Goal: Communication & Community: Answer question/provide support

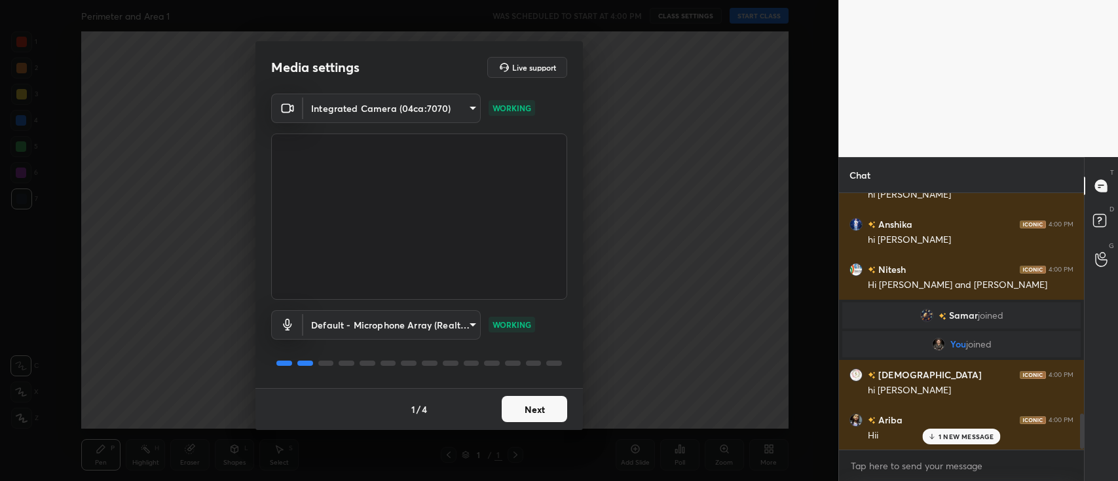
scroll to position [1619, 0]
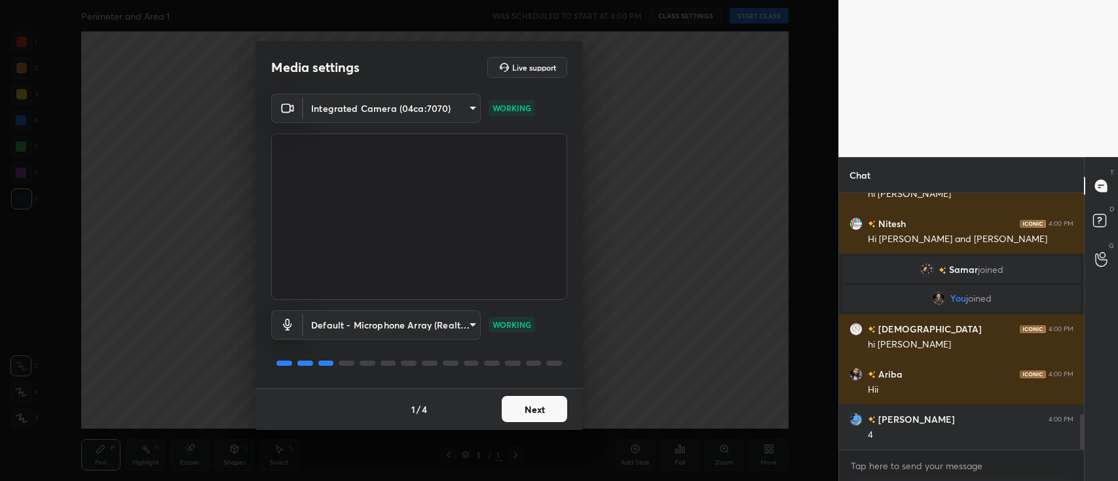
click at [530, 398] on button "Next" at bounding box center [535, 409] width 66 height 26
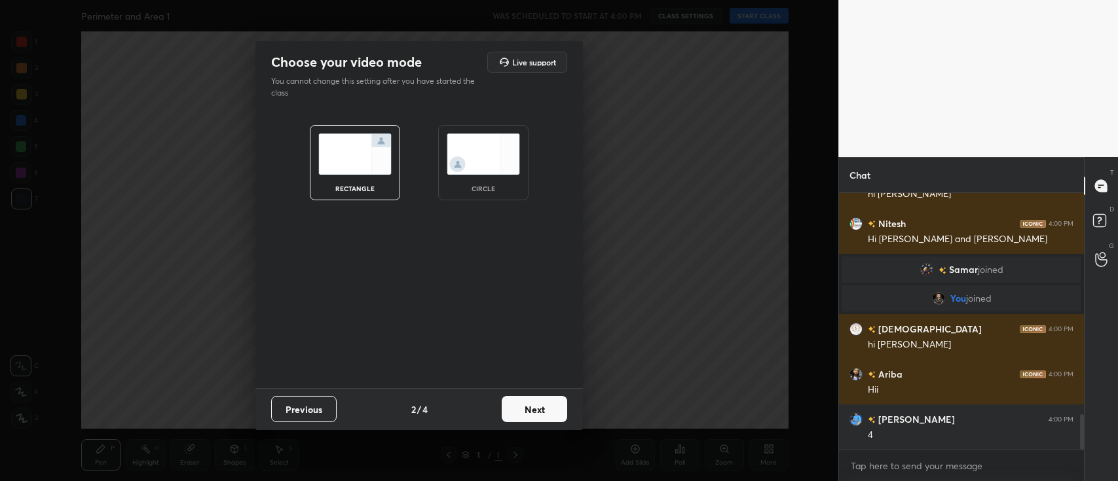
click at [530, 398] on button "Next" at bounding box center [535, 409] width 66 height 26
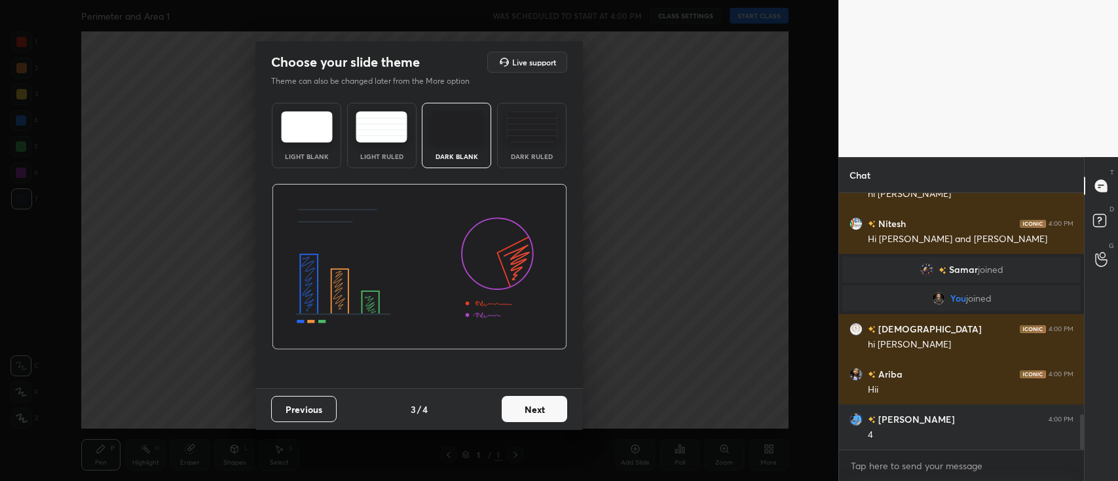
click at [530, 398] on button "Next" at bounding box center [535, 409] width 66 height 26
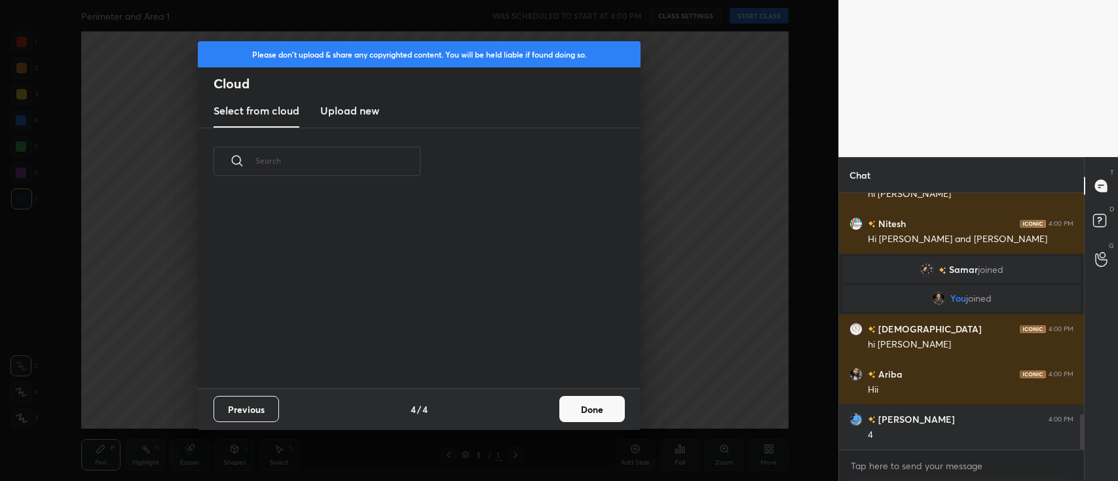
scroll to position [194, 420]
click at [589, 411] on button "Done" at bounding box center [592, 409] width 66 height 26
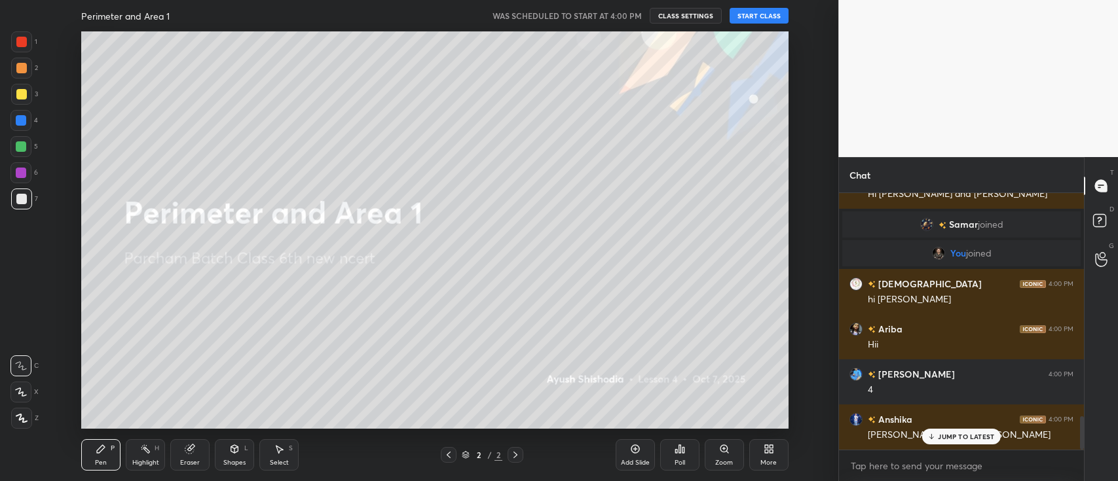
scroll to position [1708, 0]
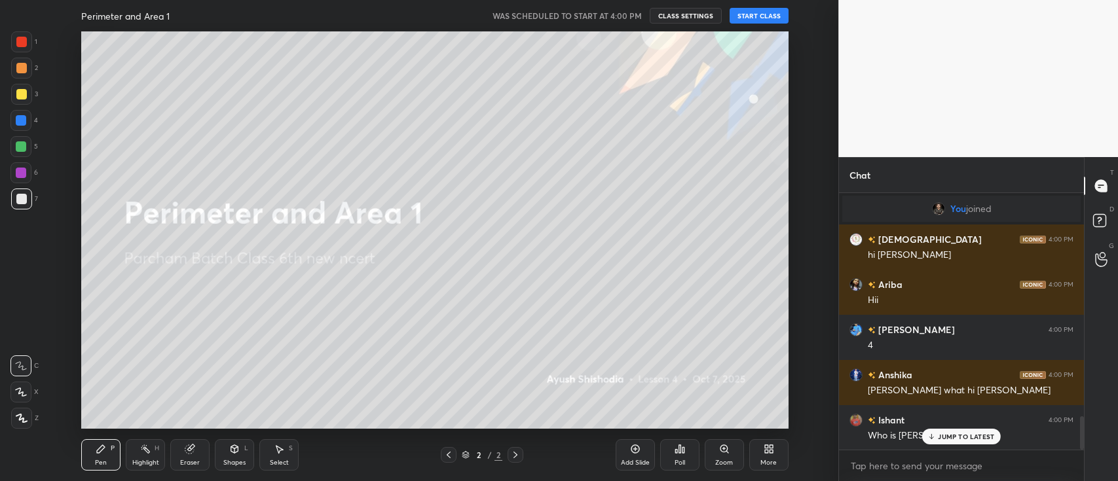
click at [762, 14] on button "START CLASS" at bounding box center [759, 16] width 59 height 16
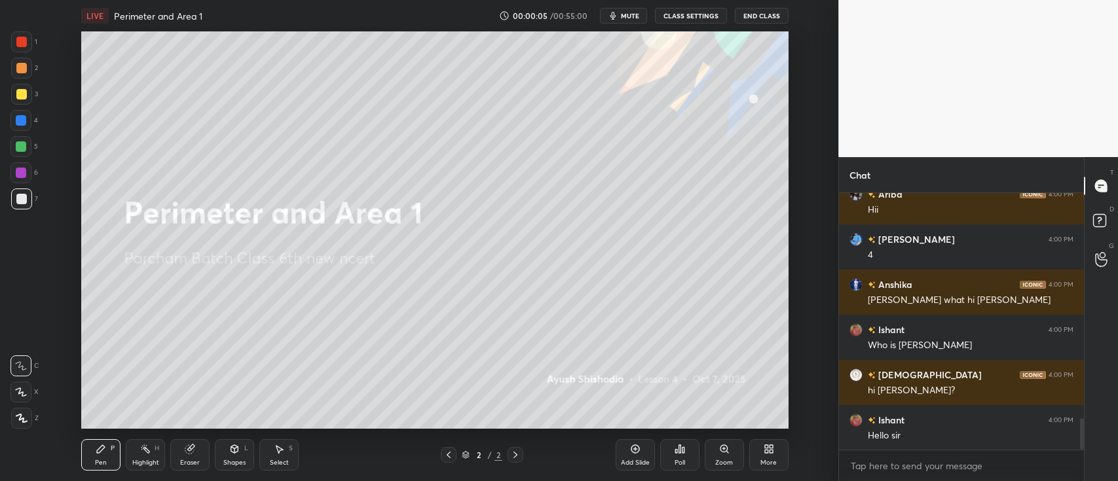
scroll to position [1845, 0]
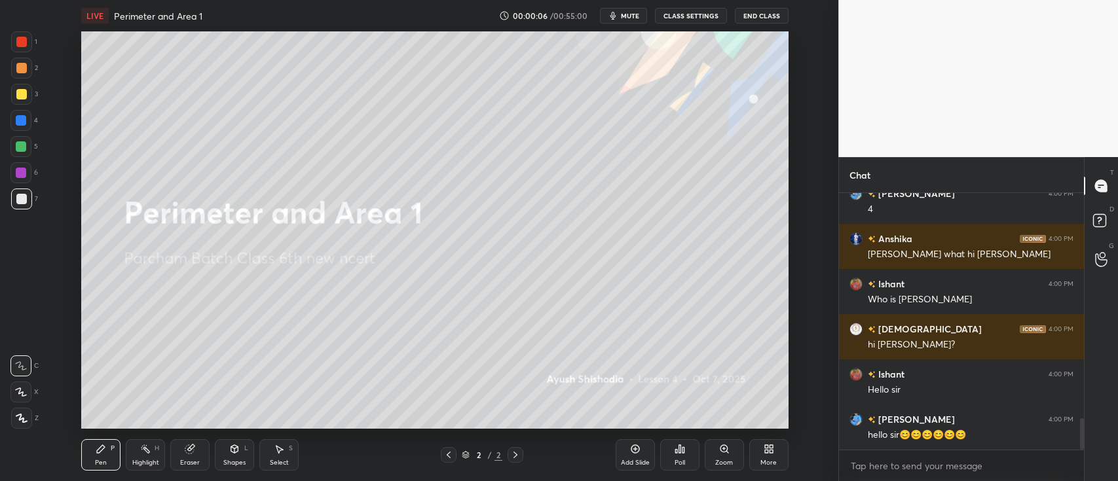
click at [24, 415] on icon at bounding box center [22, 418] width 12 height 9
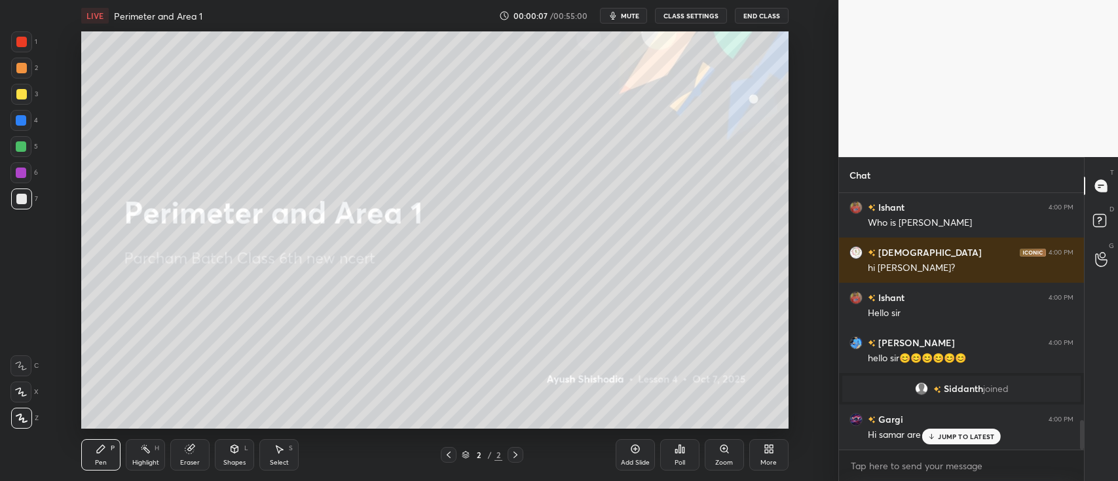
scroll to position [1966, 0]
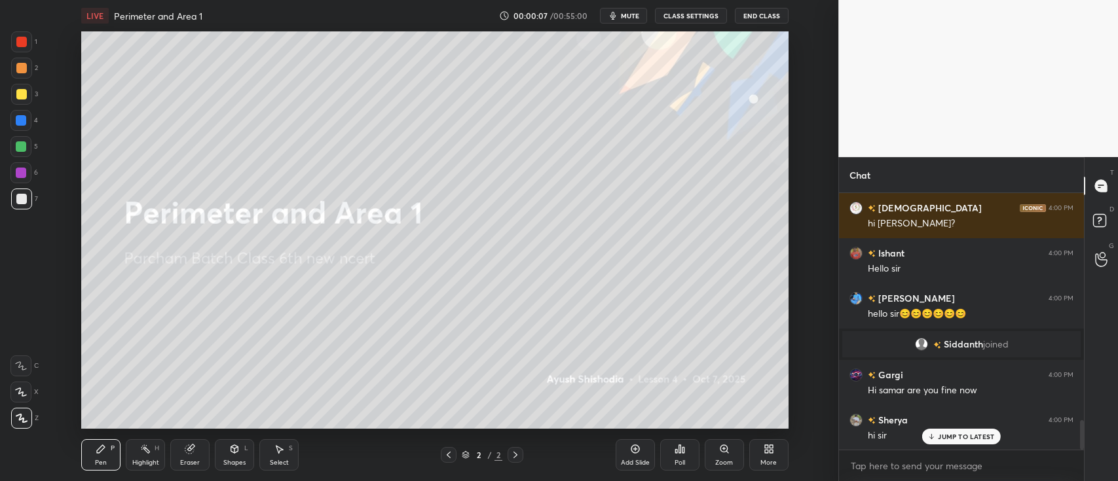
click at [20, 91] on div at bounding box center [21, 94] width 10 height 10
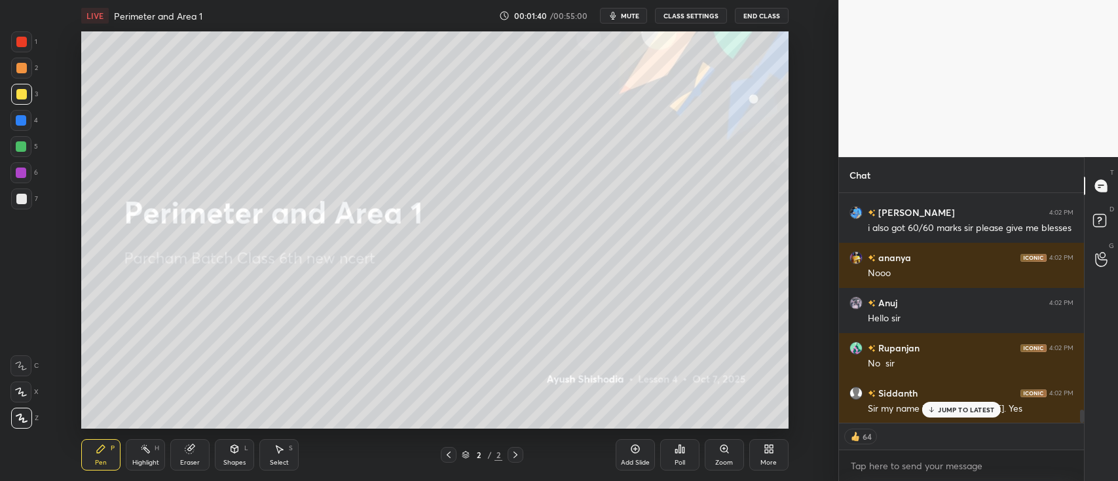
scroll to position [3899, 0]
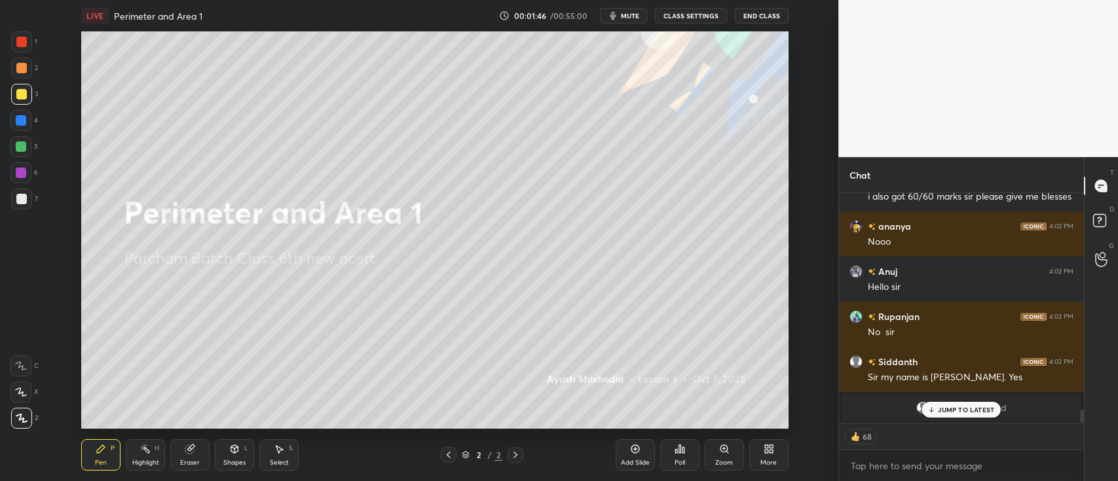
click at [961, 411] on p "JUMP TO LATEST" at bounding box center [966, 410] width 56 height 8
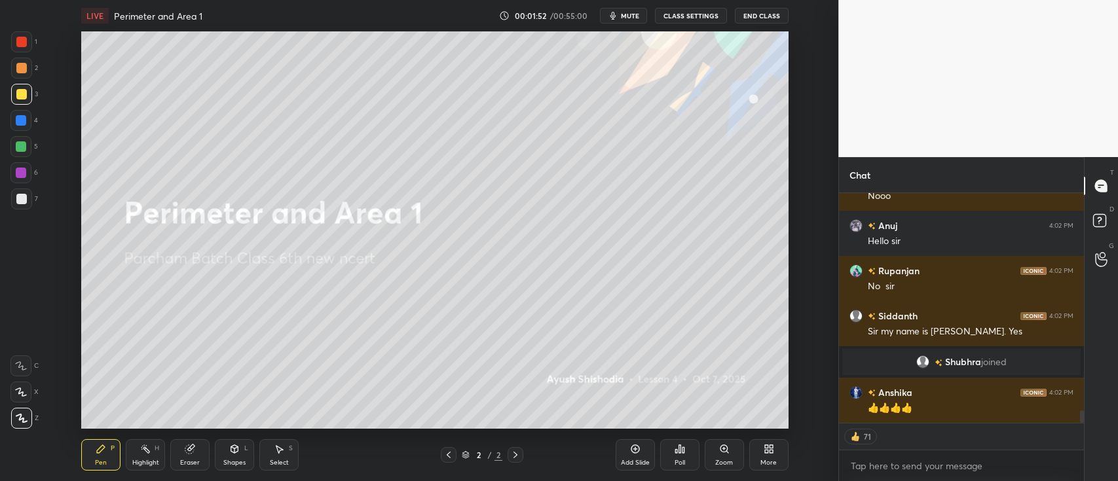
click at [768, 456] on div "More" at bounding box center [768, 455] width 39 height 31
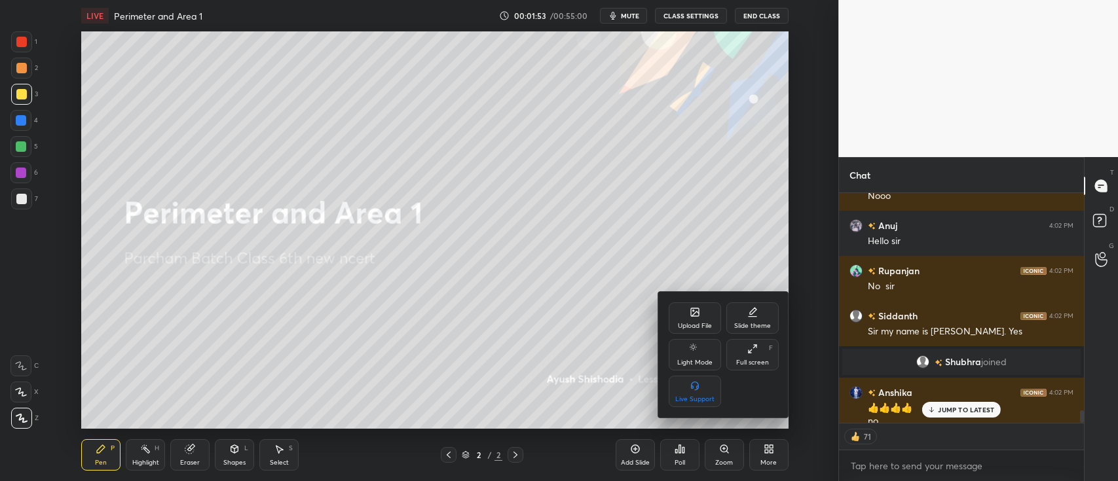
scroll to position [3957, 0]
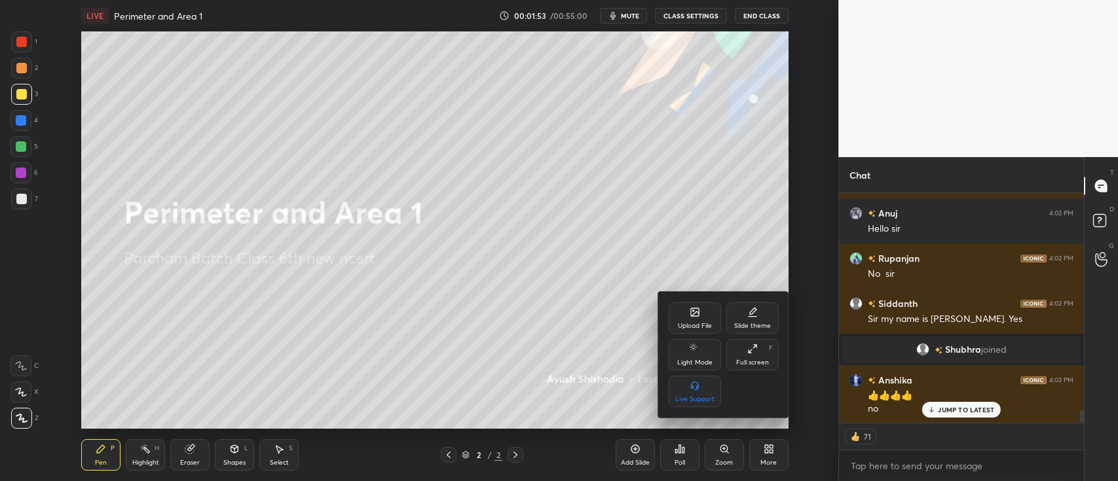
click at [693, 325] on div "Upload File" at bounding box center [695, 326] width 34 height 7
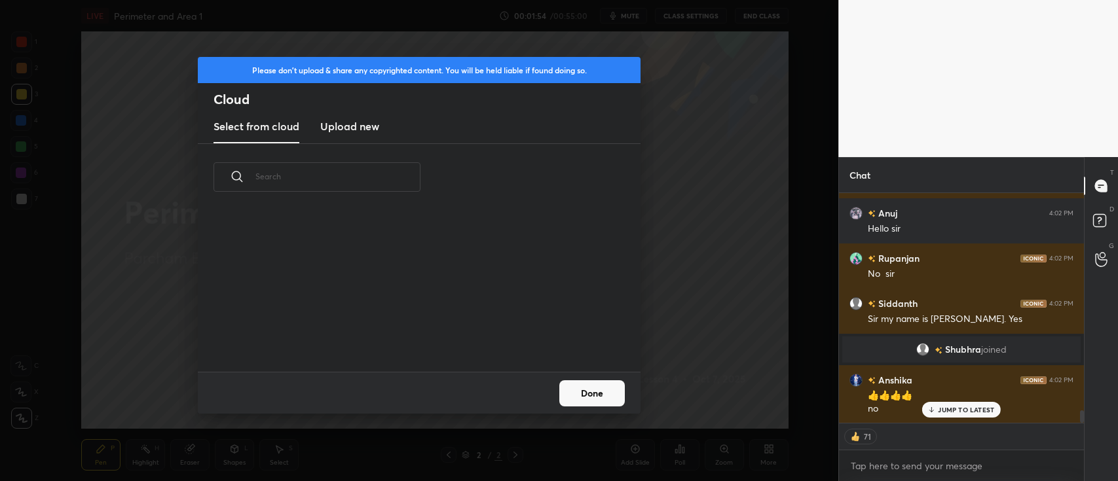
scroll to position [162, 420]
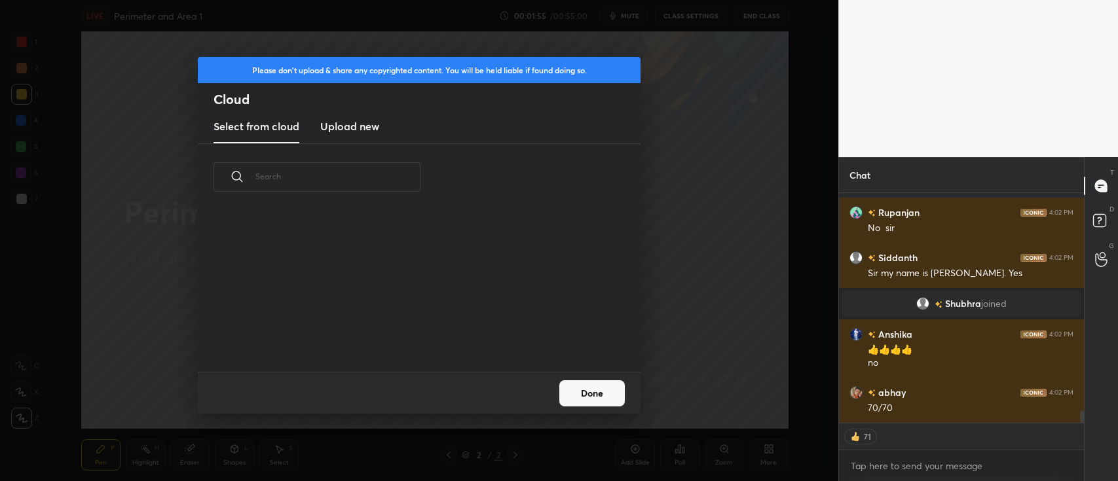
click at [367, 126] on h3 "Upload new" at bounding box center [349, 127] width 59 height 16
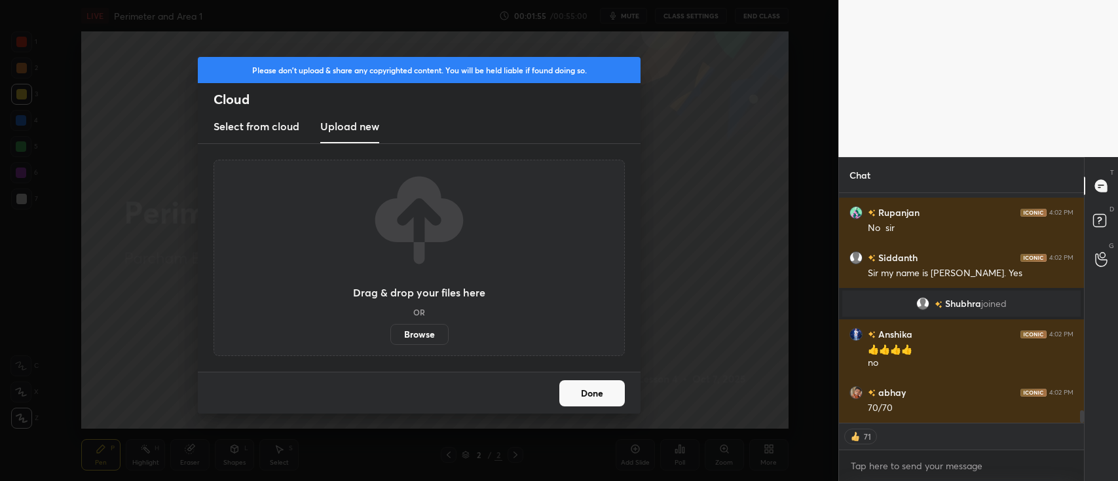
scroll to position [4034, 0]
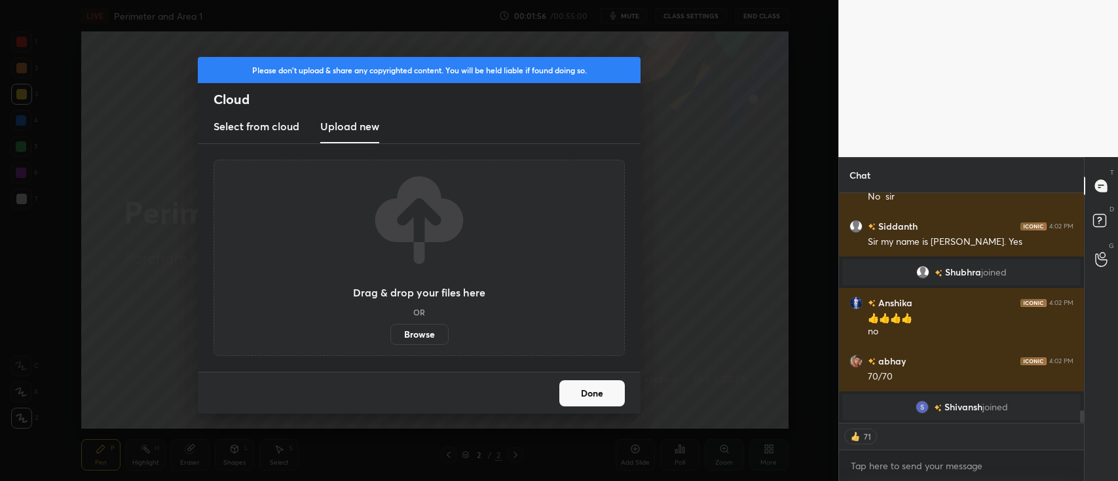
click at [415, 333] on label "Browse" at bounding box center [419, 334] width 58 height 21
click at [390, 333] on input "Browse" at bounding box center [390, 334] width 0 height 21
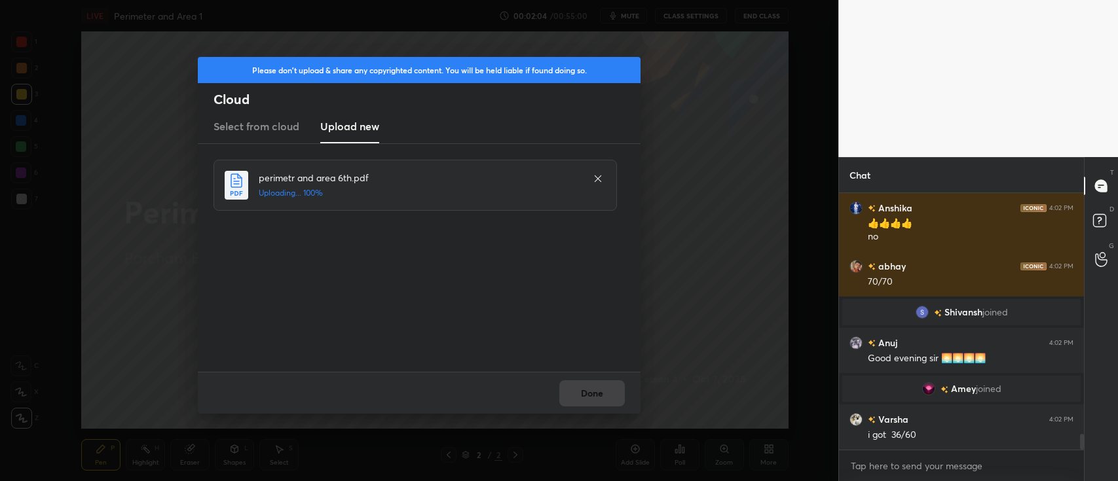
scroll to position [3907, 0]
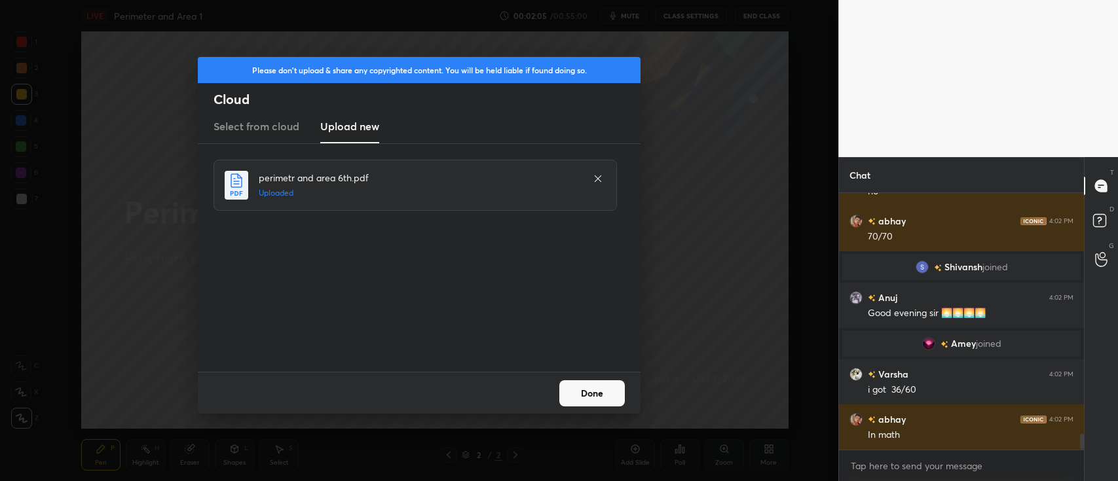
click at [590, 391] on button "Done" at bounding box center [592, 394] width 66 height 26
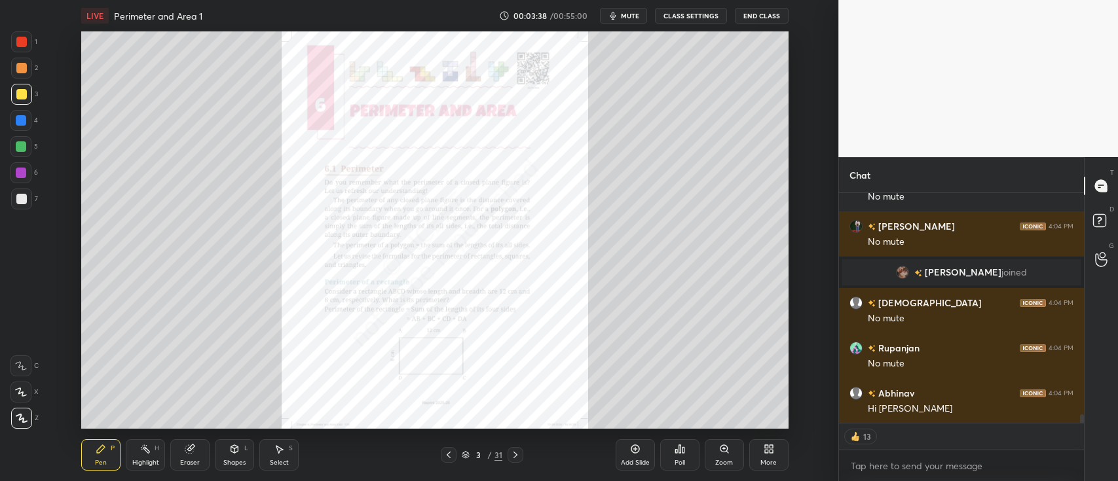
scroll to position [5812, 0]
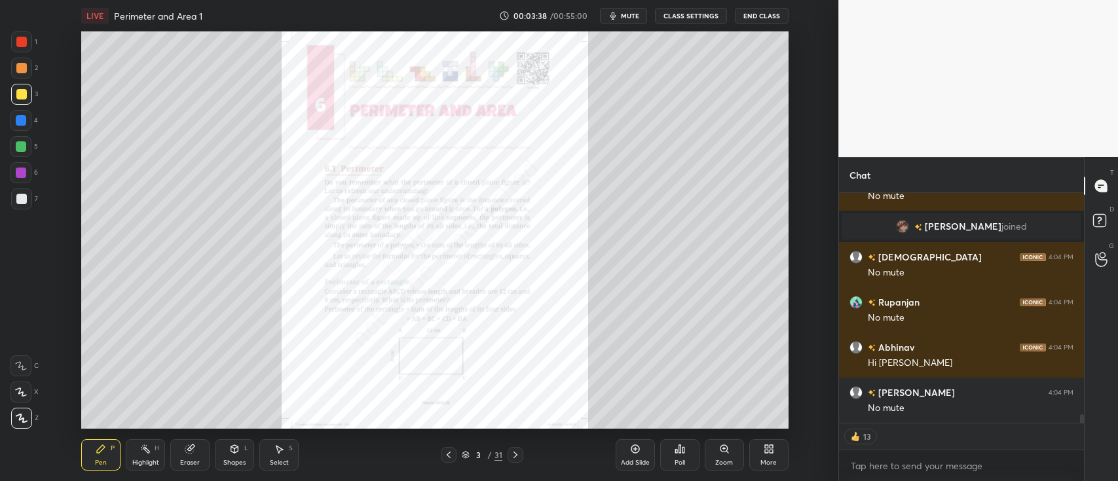
click at [191, 455] on div "Eraser" at bounding box center [189, 455] width 39 height 31
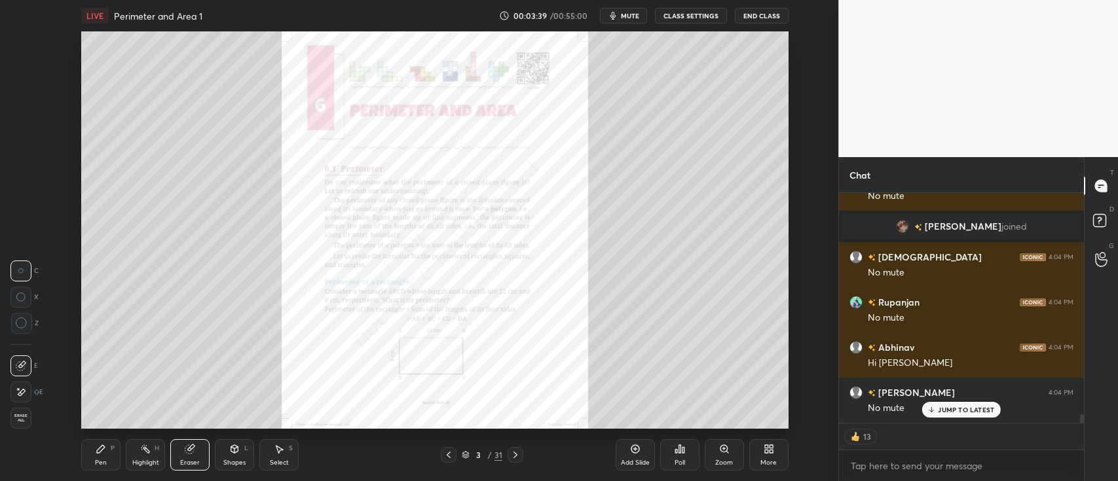
scroll to position [5913, 0]
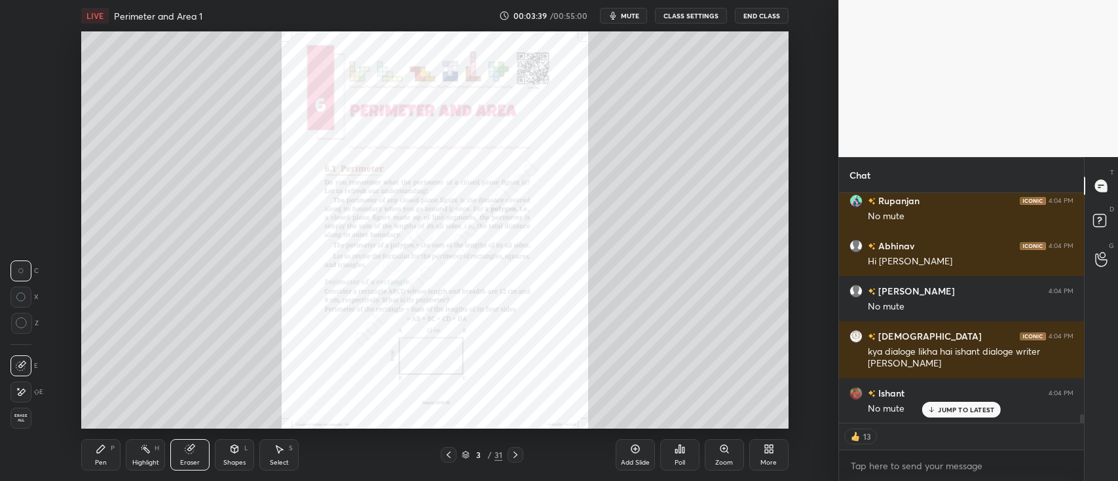
click at [27, 418] on span "Erase all" at bounding box center [21, 418] width 20 height 9
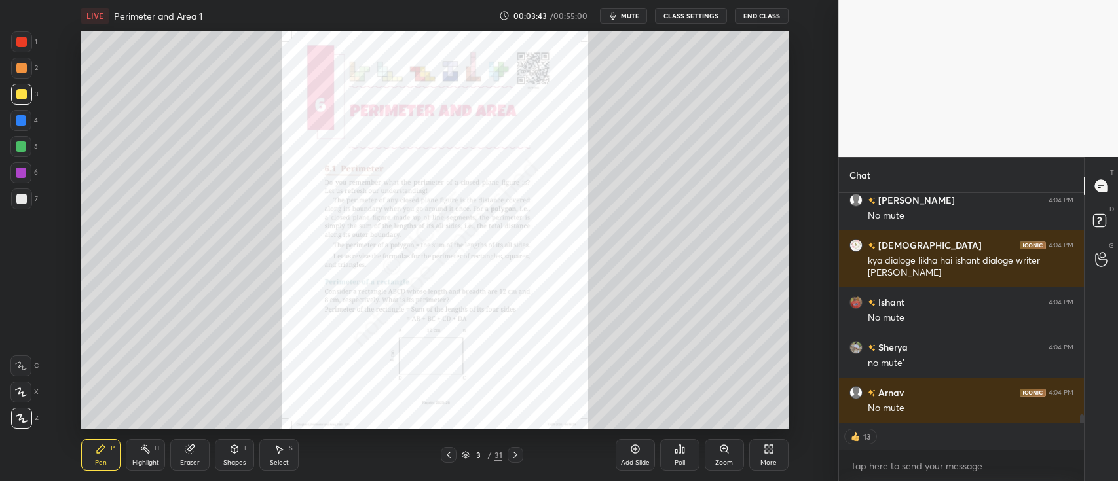
scroll to position [4, 4]
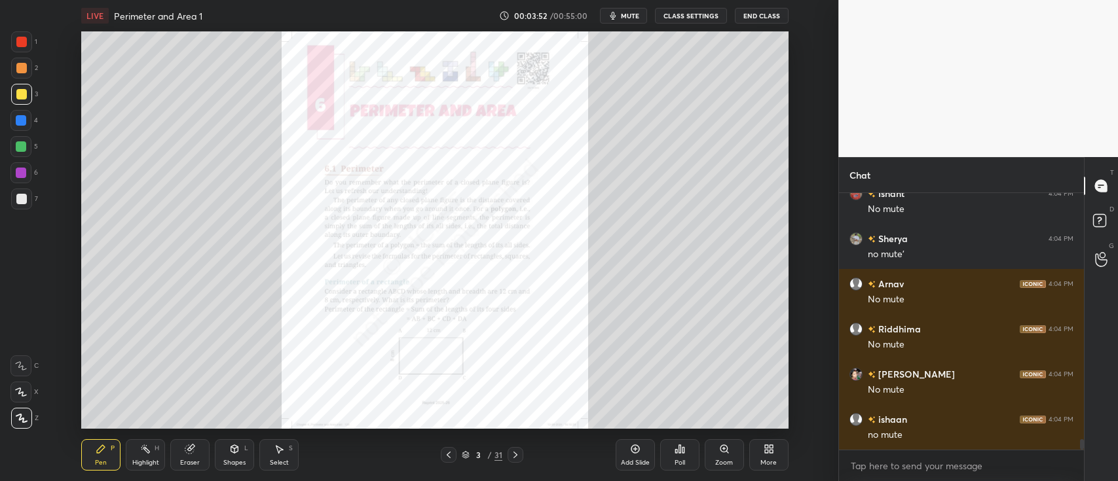
click at [449, 455] on icon at bounding box center [448, 455] width 10 height 10
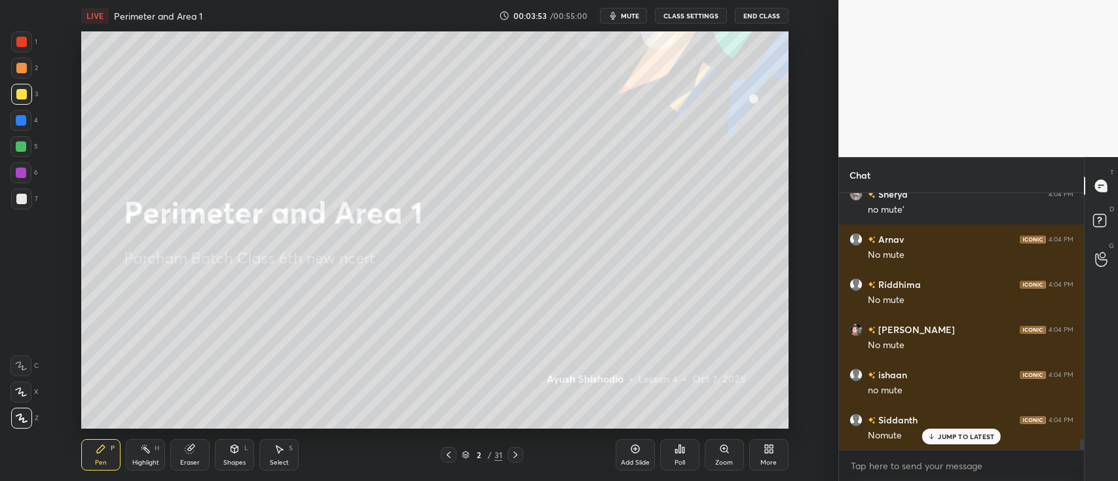
click at [626, 450] on div "Add Slide" at bounding box center [635, 455] width 39 height 31
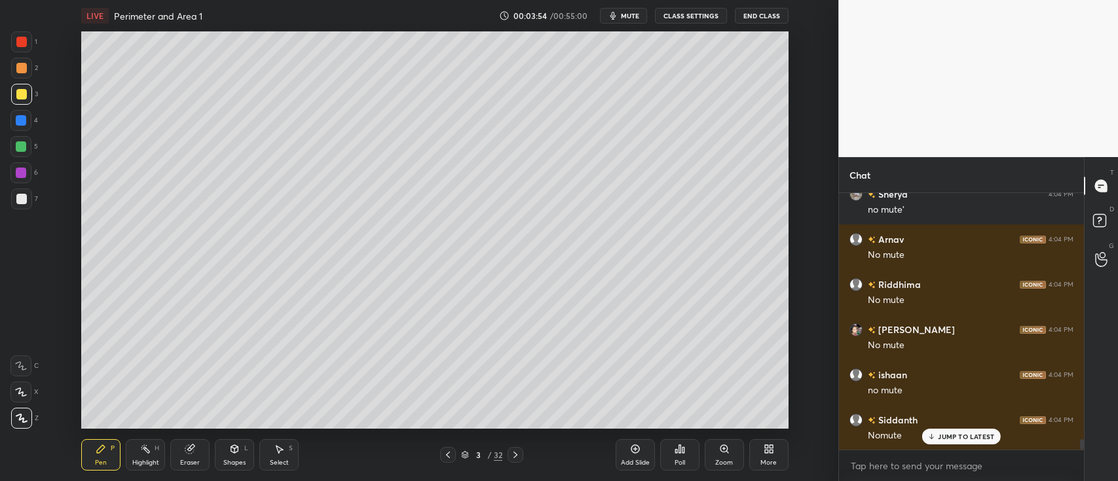
scroll to position [6203, 0]
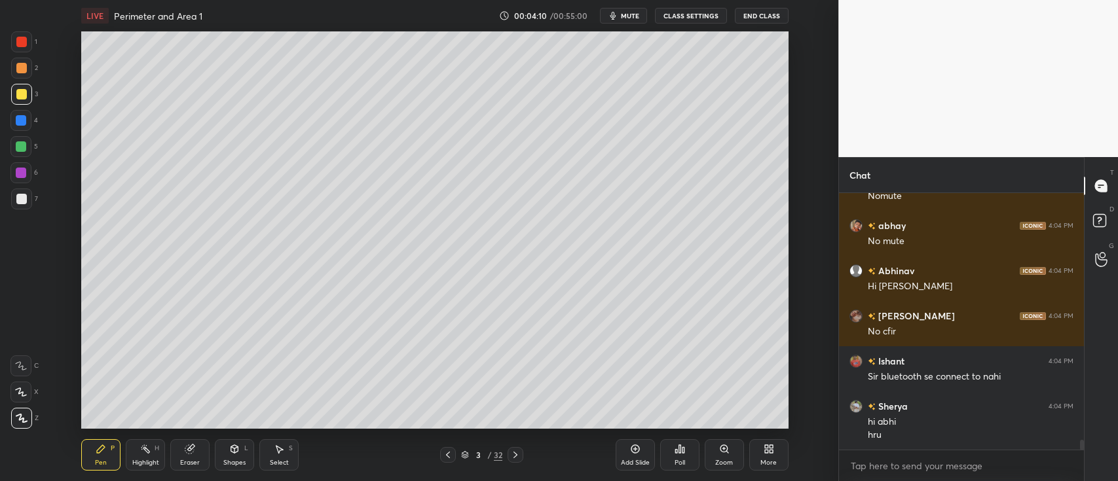
click at [237, 449] on icon at bounding box center [234, 449] width 7 height 8
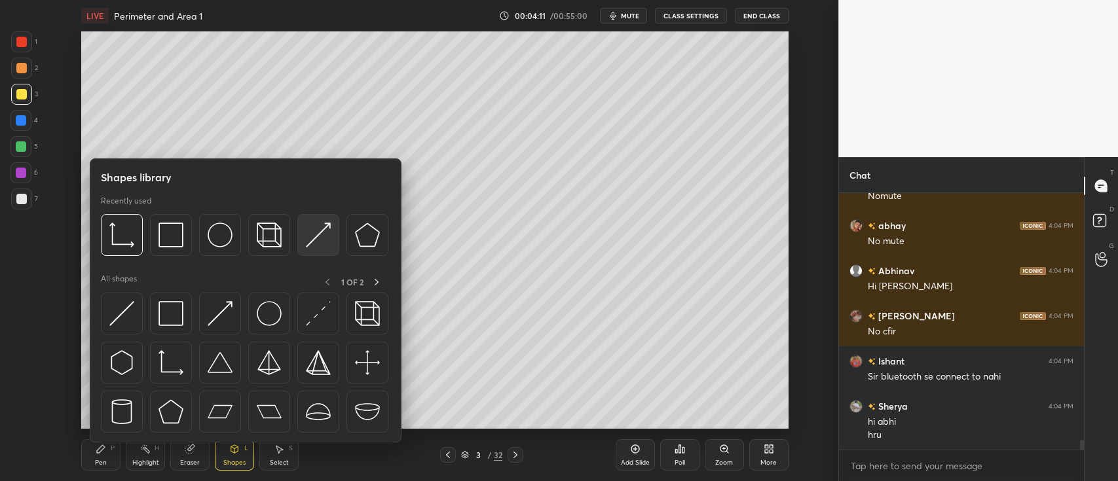
click at [312, 244] on img at bounding box center [318, 235] width 25 height 25
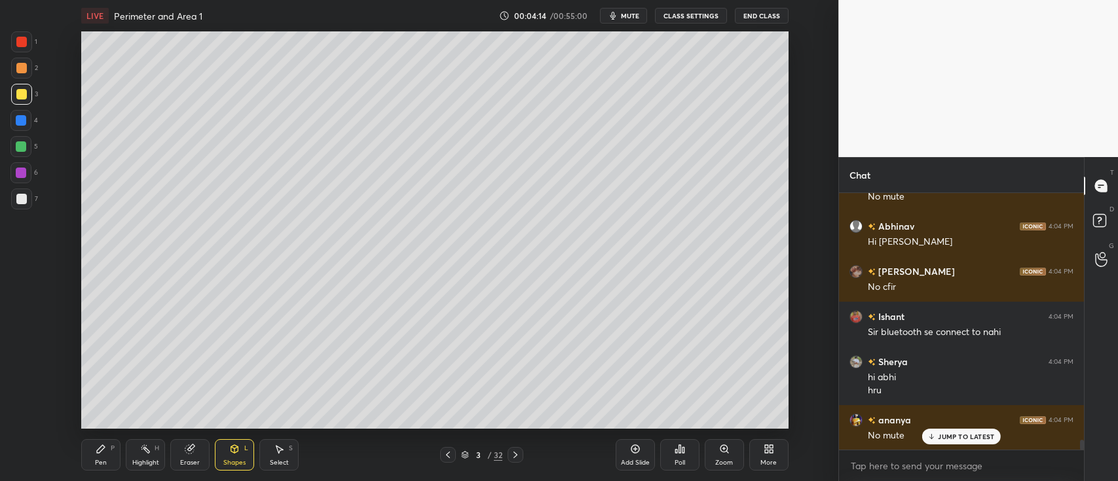
click at [107, 449] on div "Pen P" at bounding box center [100, 455] width 39 height 31
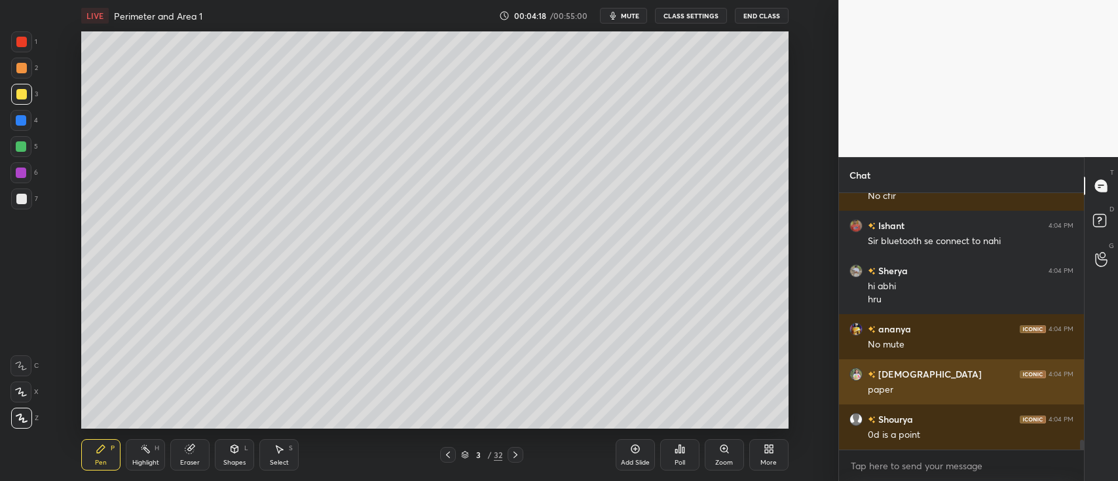
click at [235, 457] on div "Shapes L" at bounding box center [234, 455] width 39 height 31
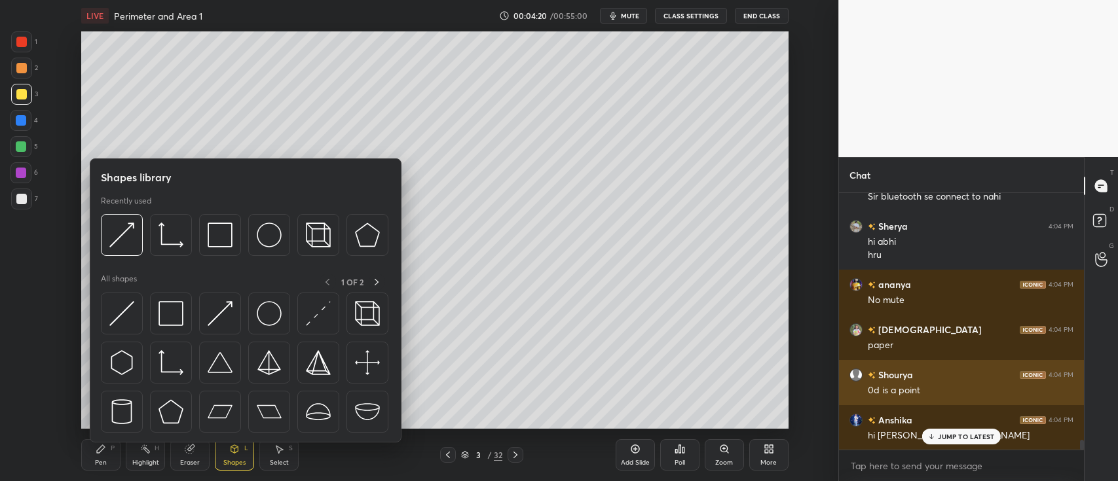
click at [176, 366] on img at bounding box center [171, 362] width 25 height 25
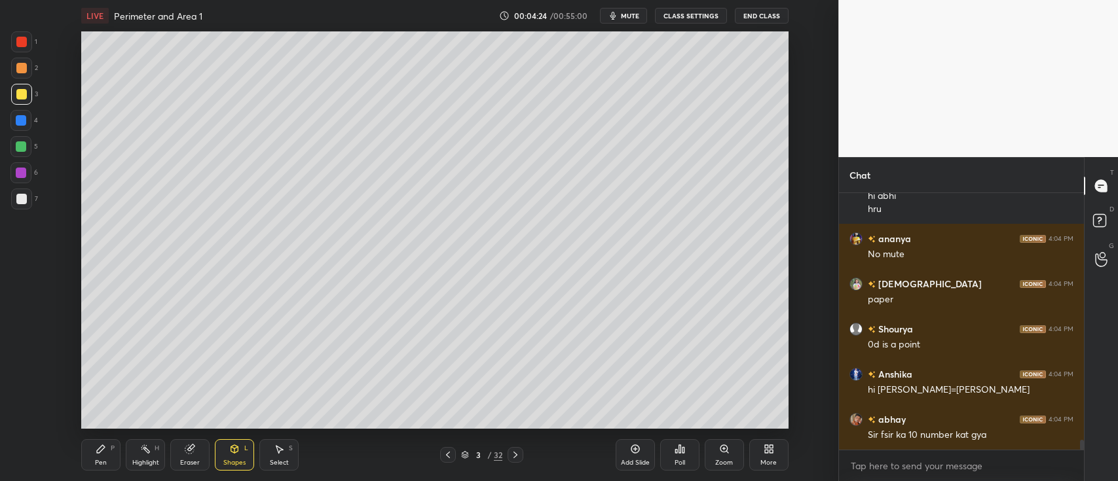
click at [141, 460] on div "Highlight" at bounding box center [145, 463] width 27 height 7
click at [181, 458] on div "Eraser" at bounding box center [189, 455] width 39 height 31
click at [20, 322] on icon at bounding box center [22, 324] width 12 height 12
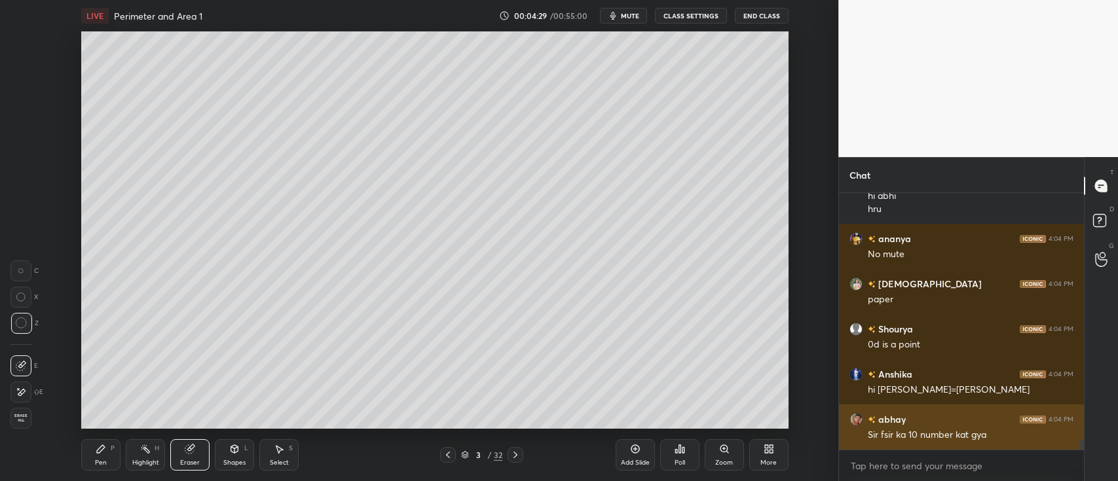
click at [231, 456] on div "Shapes L" at bounding box center [234, 455] width 39 height 31
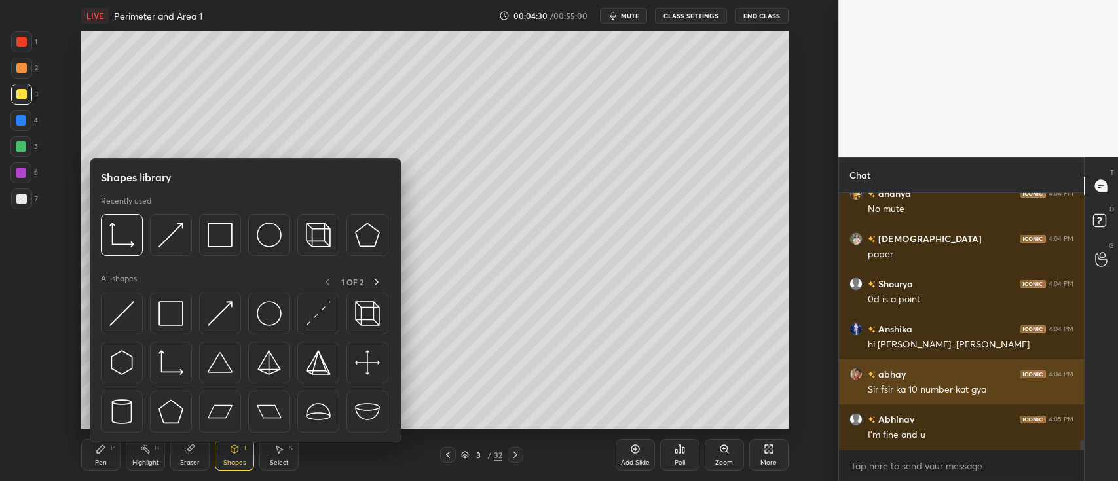
click at [228, 238] on img at bounding box center [220, 235] width 25 height 25
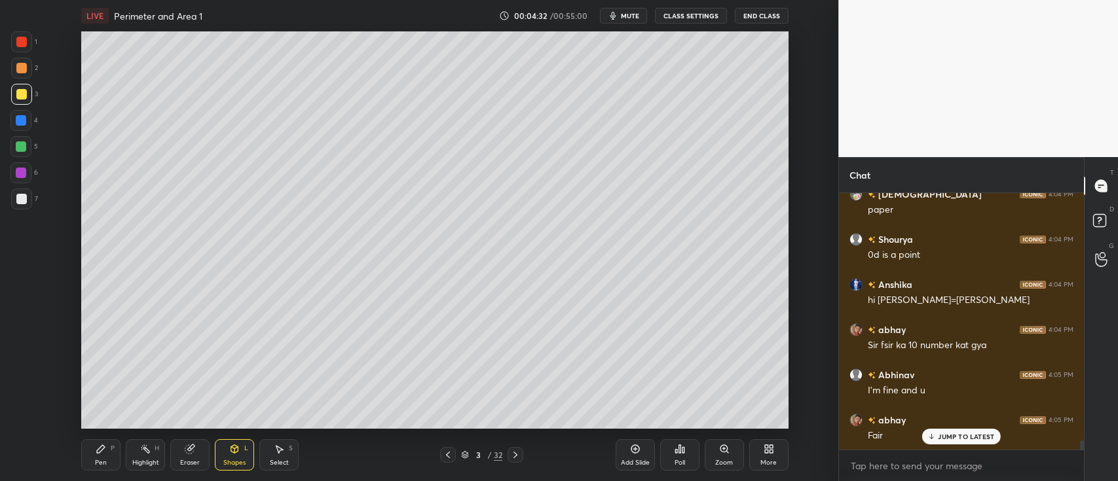
click at [229, 455] on div "Shapes L" at bounding box center [234, 455] width 39 height 31
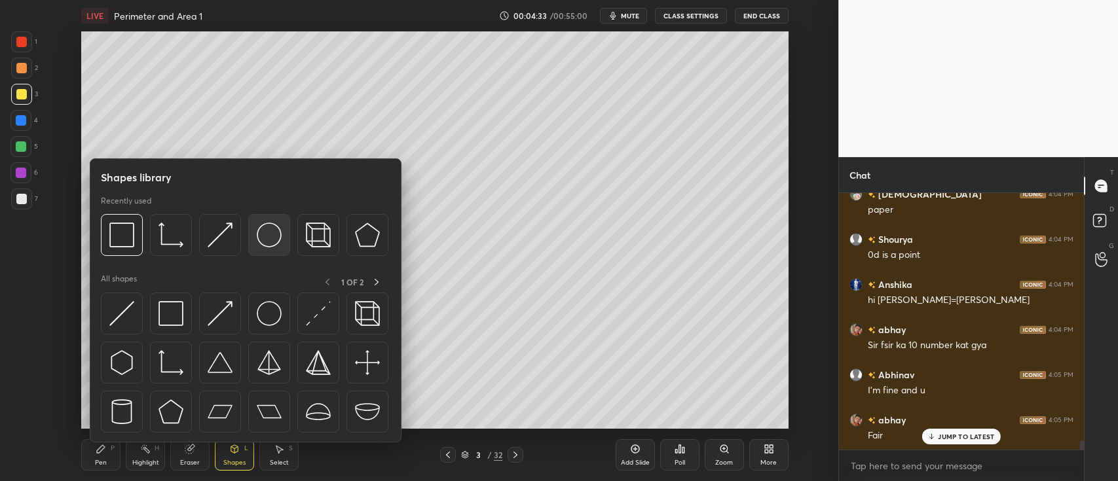
click at [254, 236] on div at bounding box center [269, 235] width 42 height 42
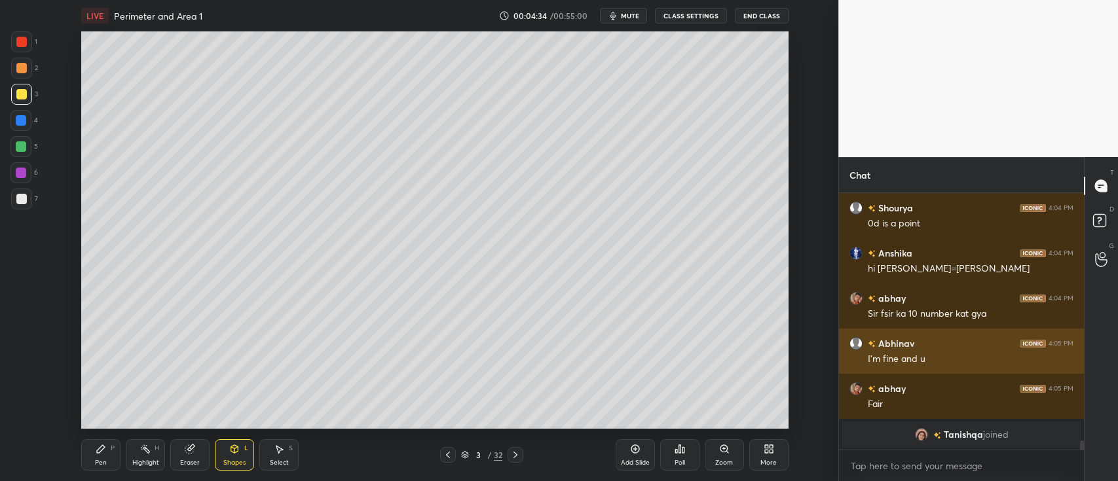
click at [240, 445] on icon at bounding box center [234, 449] width 10 height 10
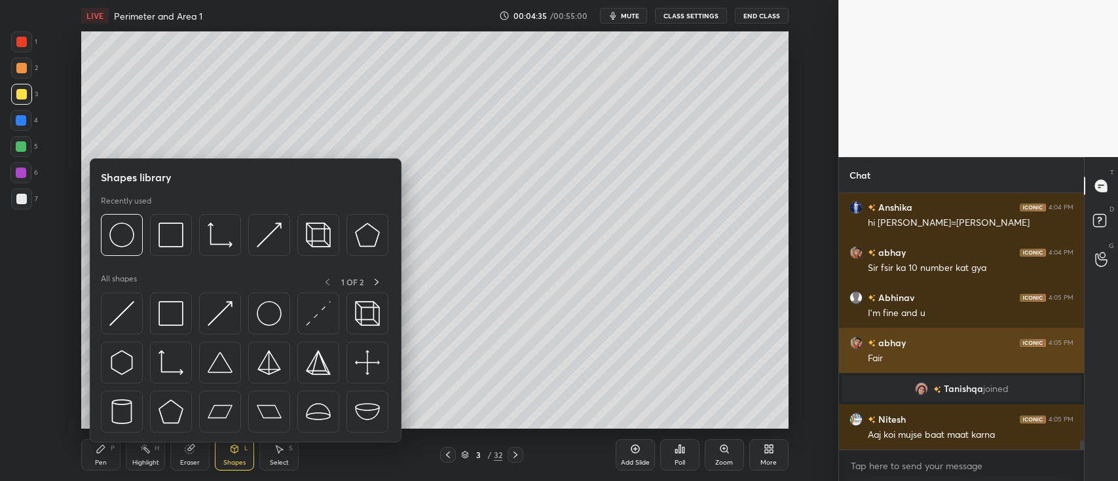
click at [366, 238] on img at bounding box center [367, 235] width 25 height 25
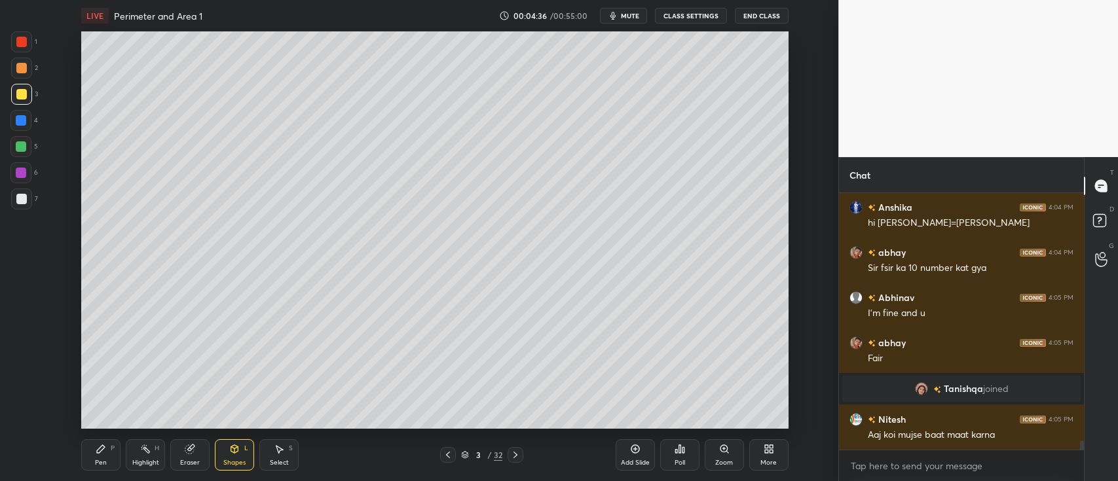
click at [244, 448] on div "Shapes L" at bounding box center [234, 455] width 39 height 31
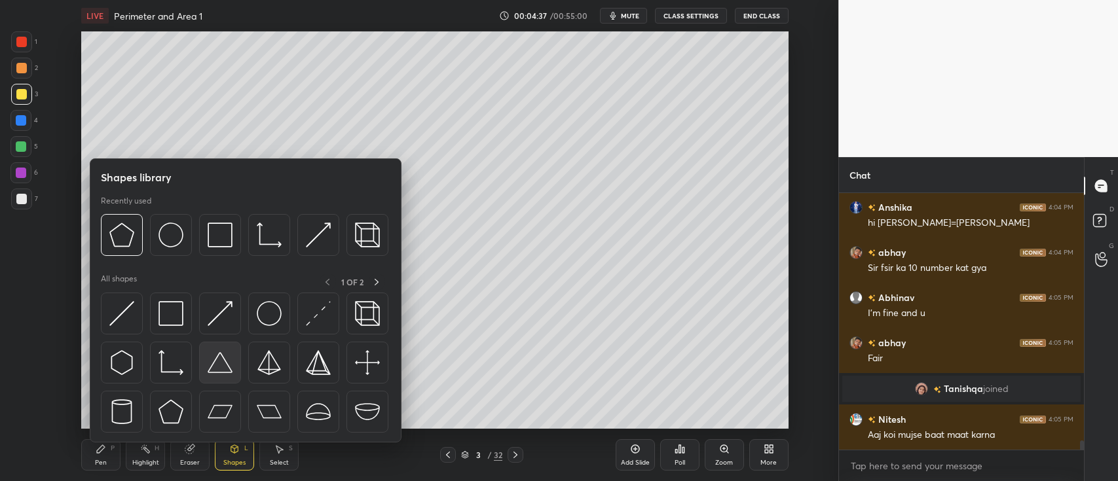
click at [219, 362] on img at bounding box center [220, 362] width 25 height 25
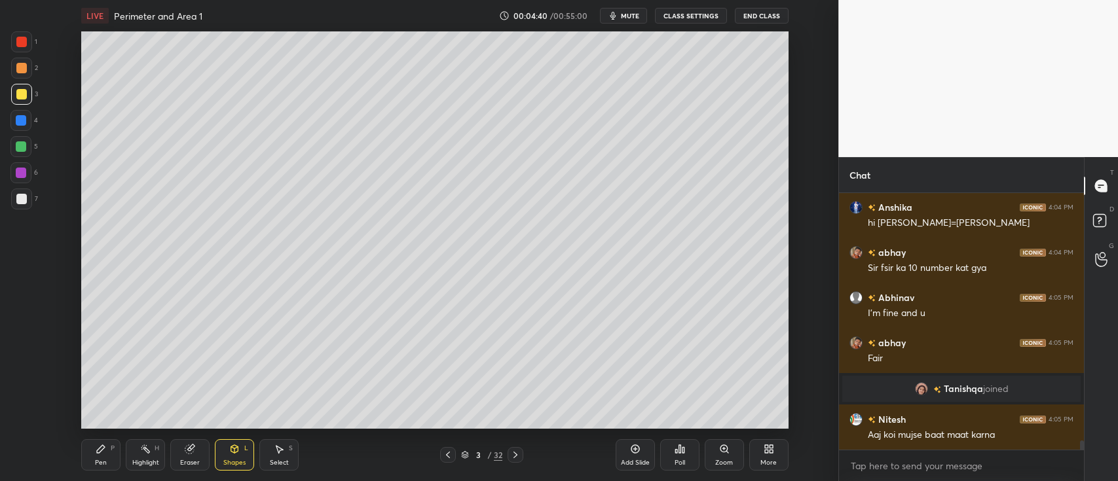
click at [237, 453] on icon at bounding box center [234, 449] width 10 height 10
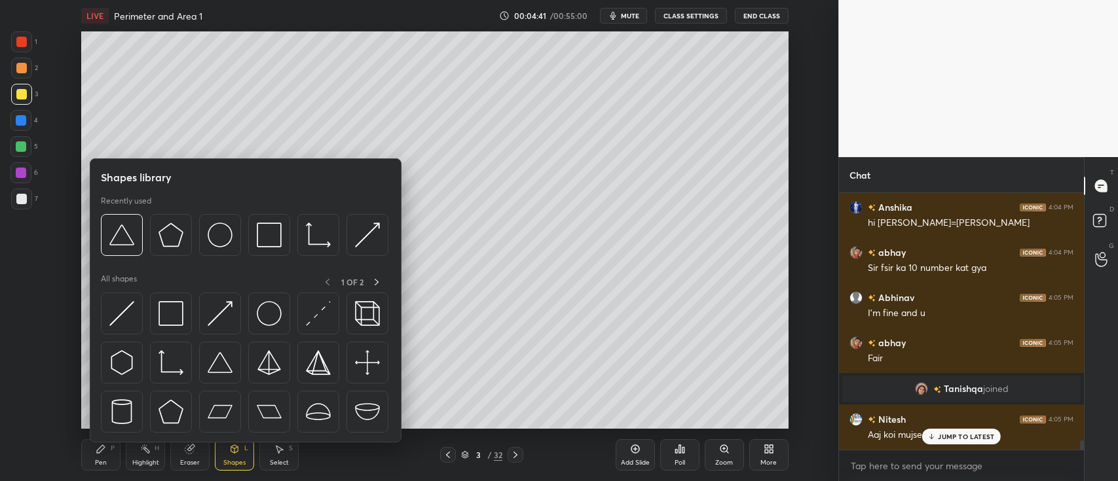
scroll to position [6835, 0]
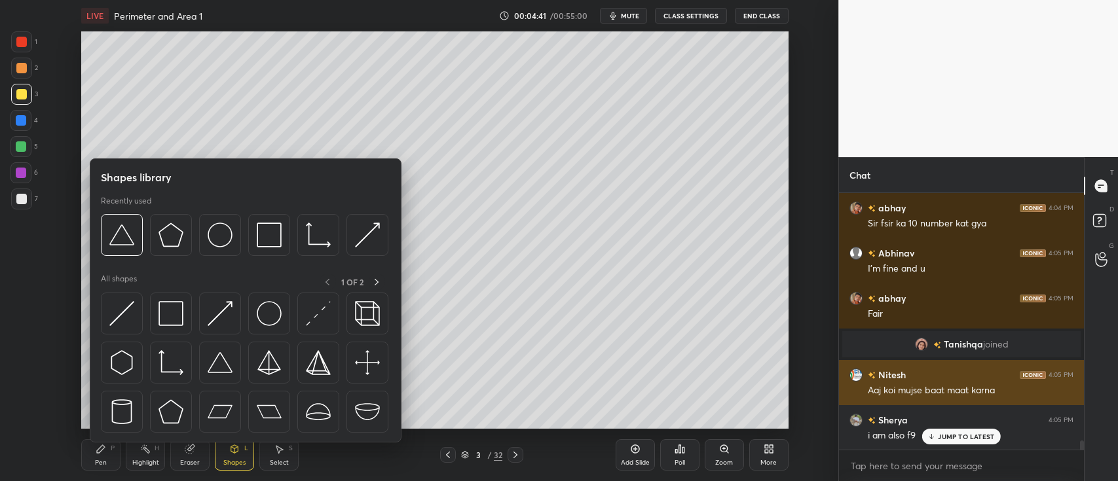
click at [126, 371] on img at bounding box center [121, 362] width 25 height 25
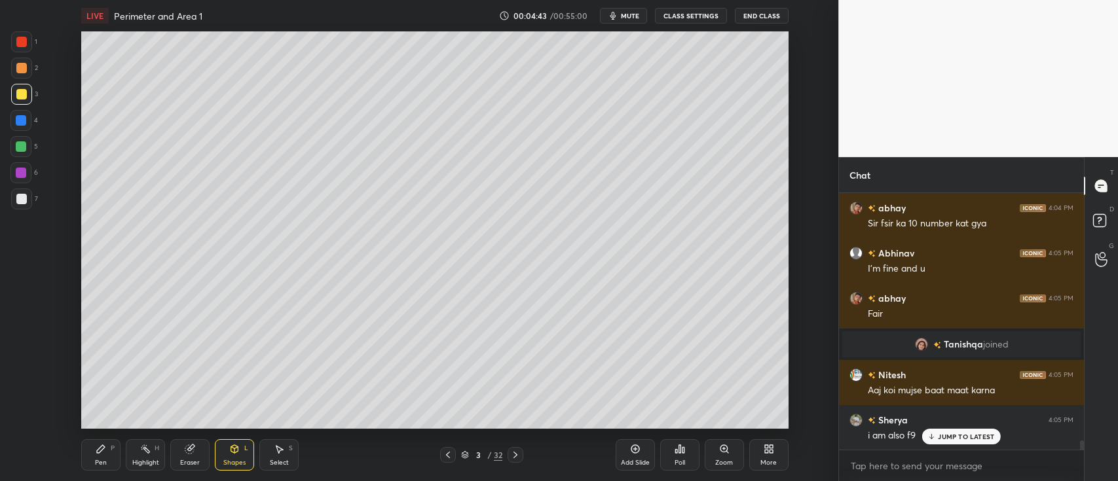
click at [233, 460] on div "Shapes" at bounding box center [234, 463] width 22 height 7
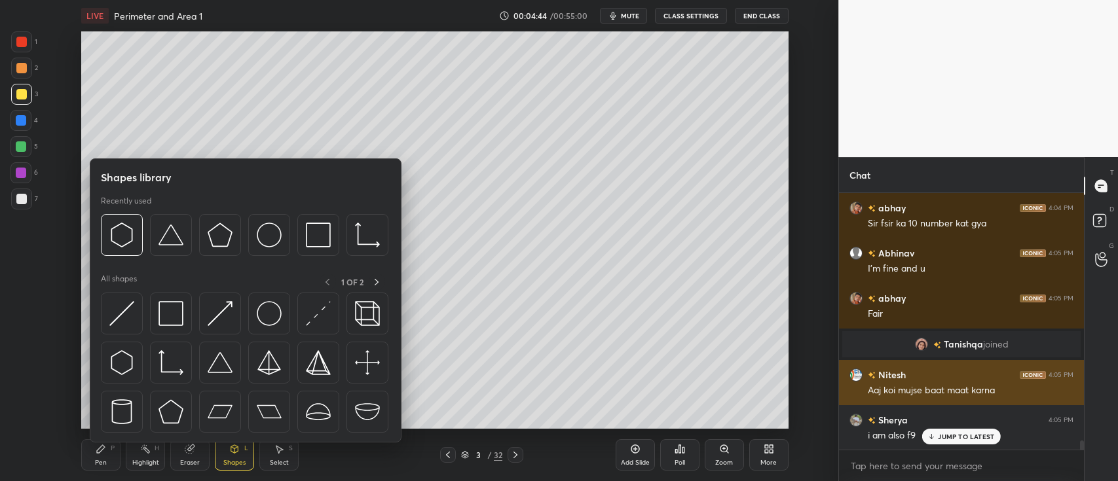
click at [222, 414] on img at bounding box center [220, 412] width 25 height 25
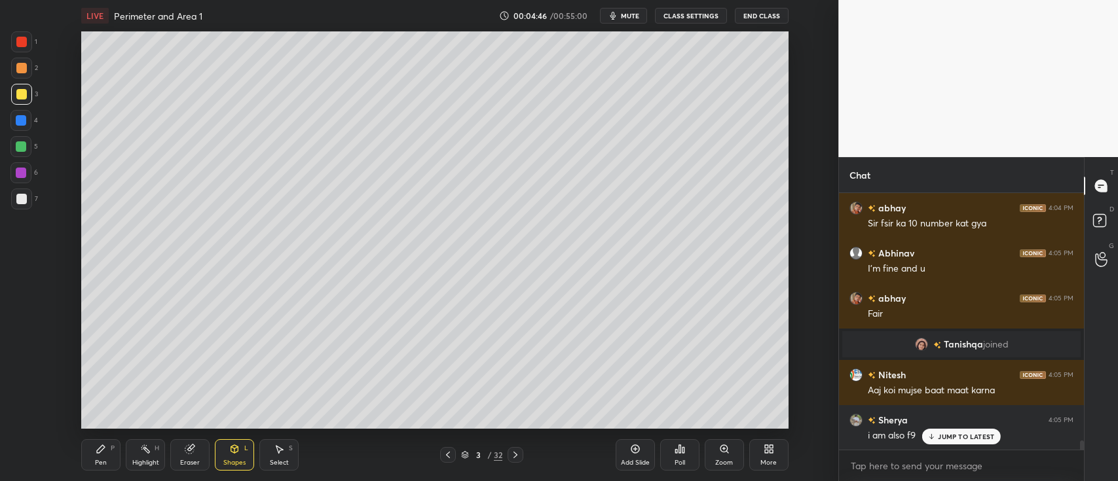
click at [254, 445] on div "Pen P Highlight H Eraser Shapes L Select S" at bounding box center [214, 455] width 267 height 31
click at [252, 449] on div "Shapes L" at bounding box center [234, 455] width 39 height 31
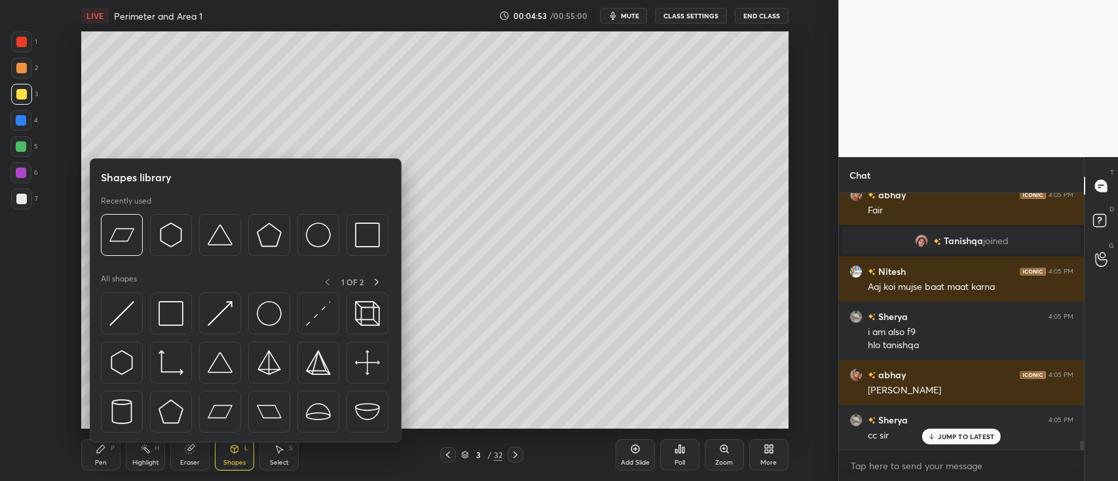
scroll to position [6984, 0]
click at [111, 452] on div "P" at bounding box center [113, 448] width 4 height 7
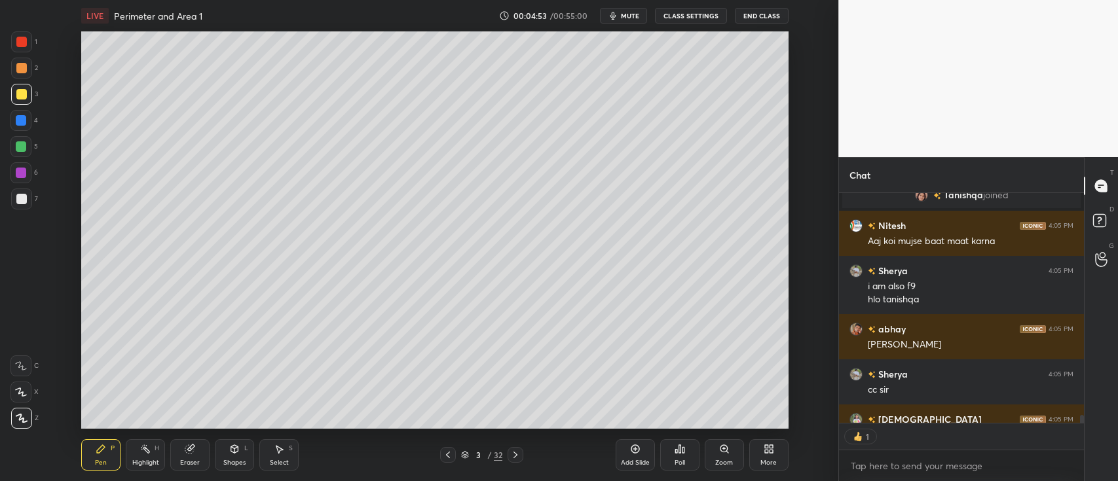
scroll to position [226, 241]
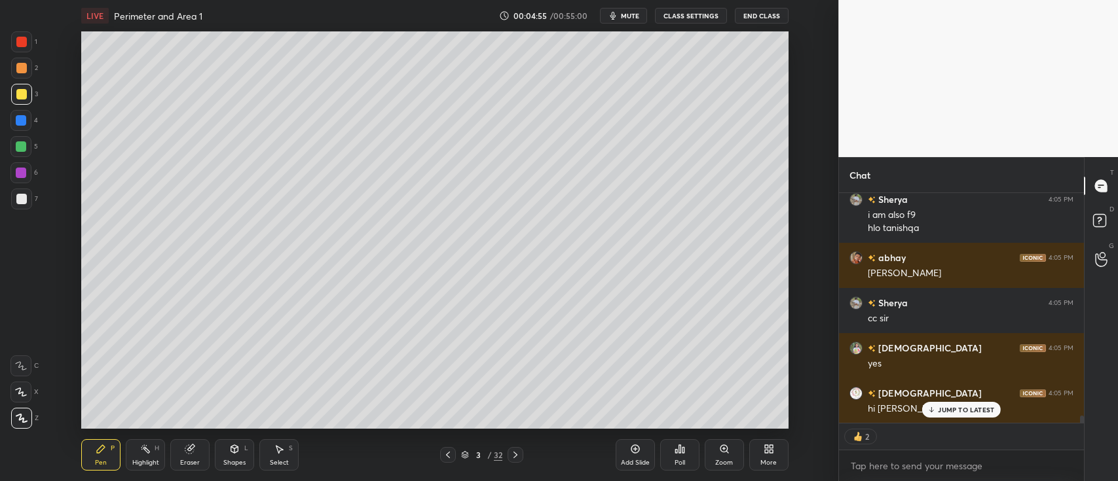
click at [22, 69] on div at bounding box center [21, 68] width 10 height 10
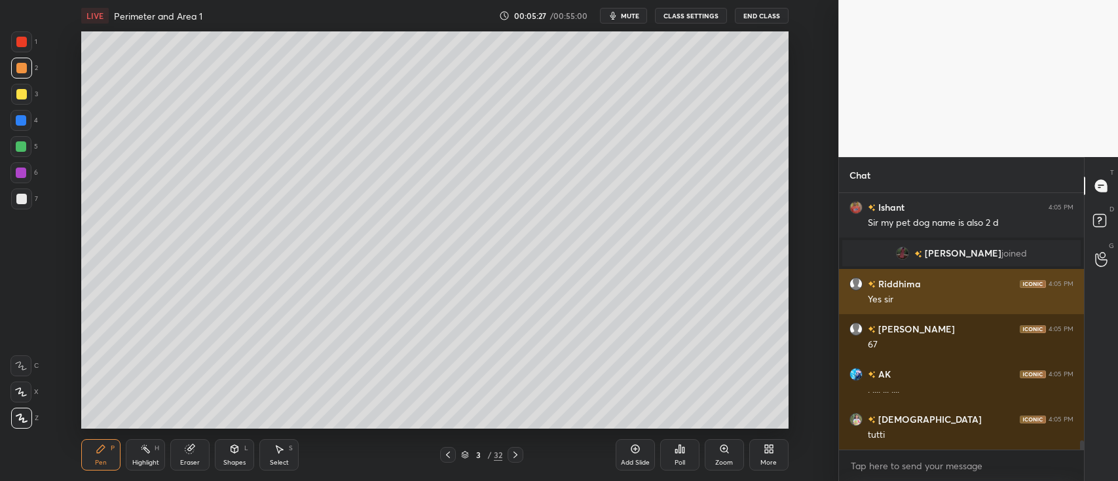
scroll to position [6807, 0]
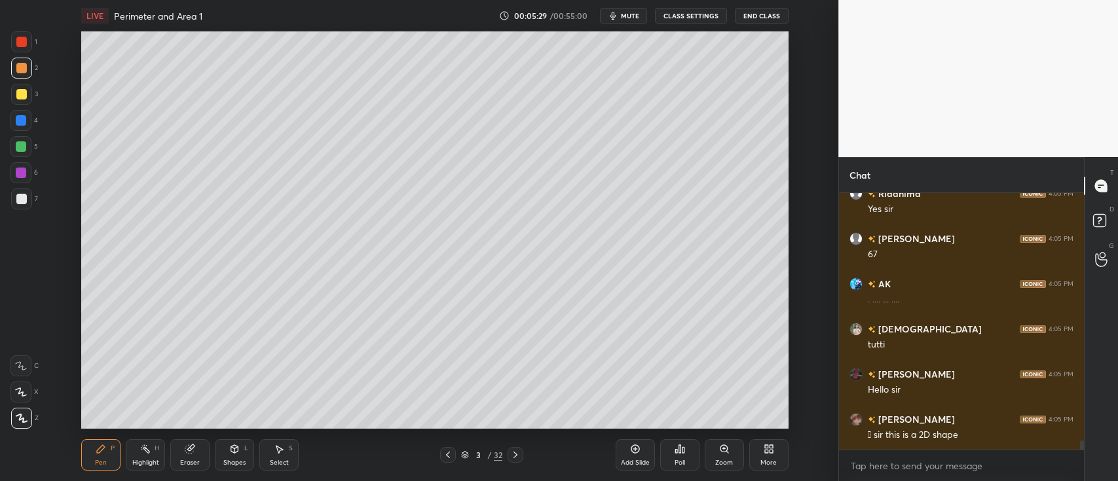
click at [635, 450] on icon at bounding box center [635, 449] width 4 height 4
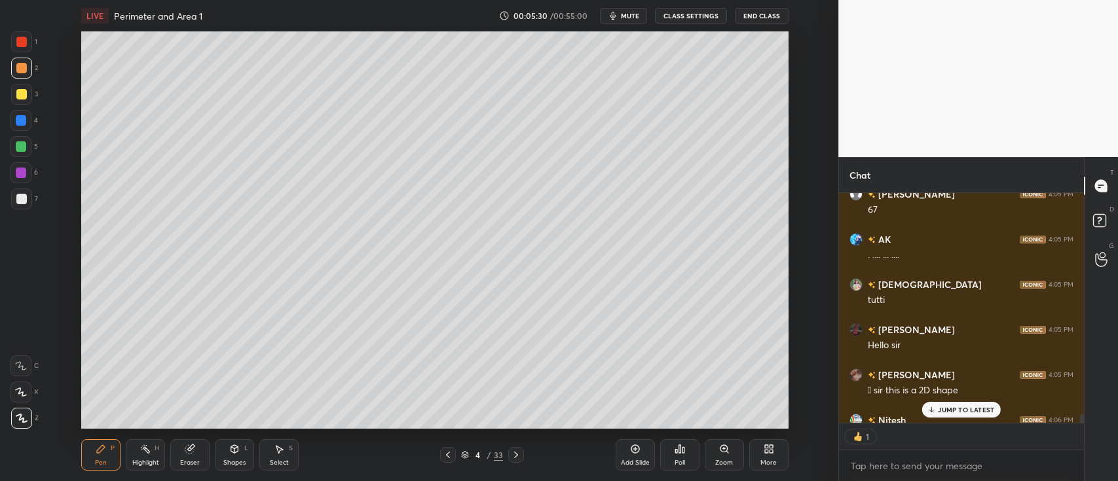
scroll to position [4, 4]
click at [238, 449] on icon at bounding box center [234, 449] width 7 height 8
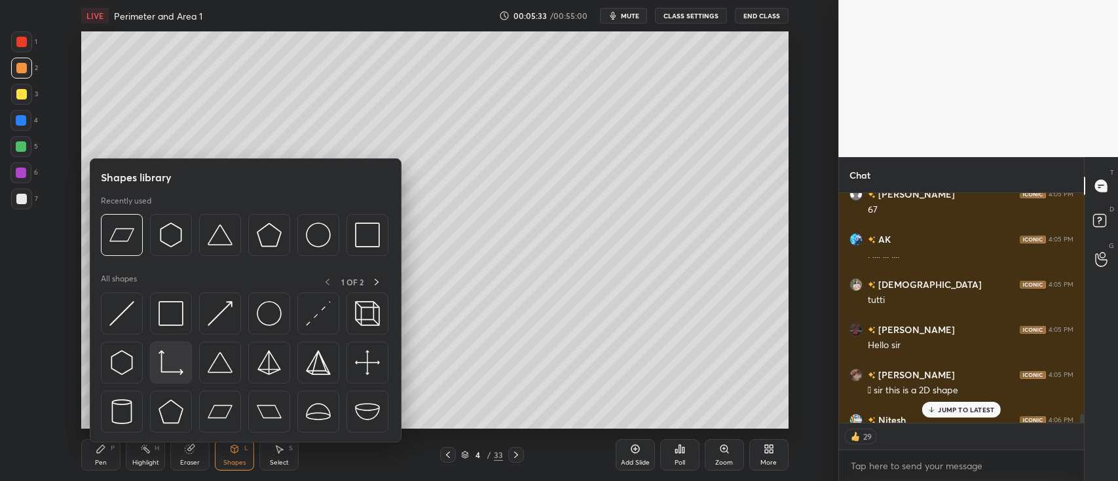
click at [164, 371] on img at bounding box center [171, 362] width 25 height 25
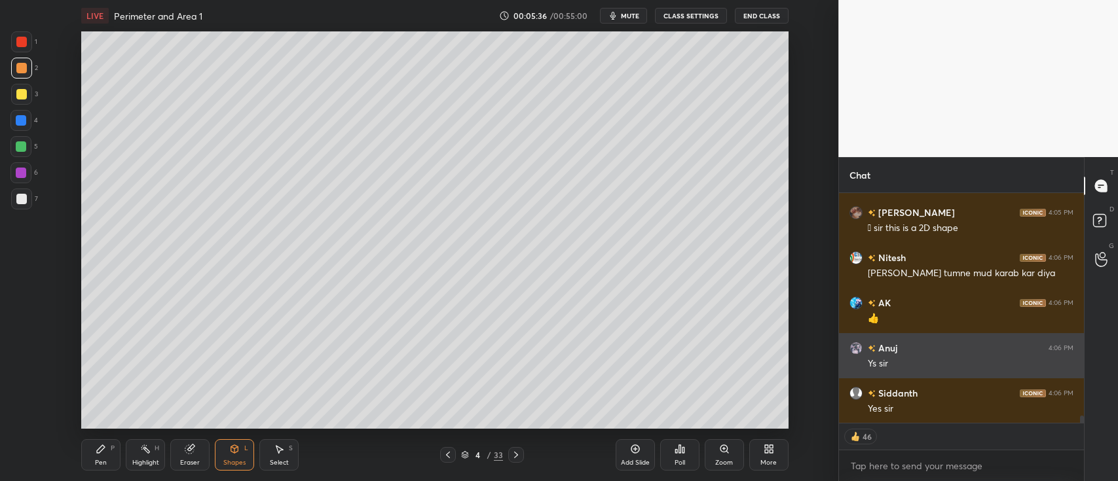
scroll to position [7106, 0]
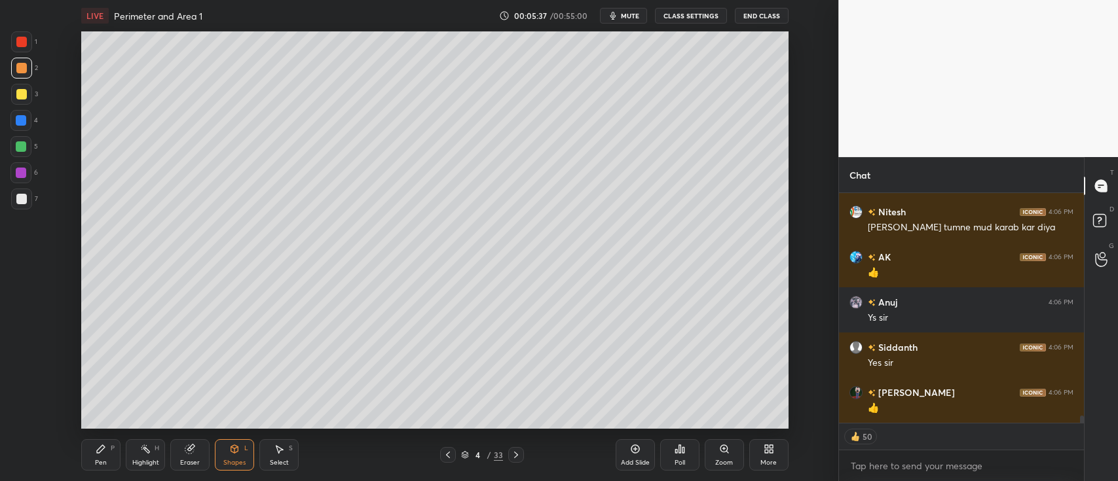
click at [231, 452] on icon at bounding box center [234, 449] width 7 height 8
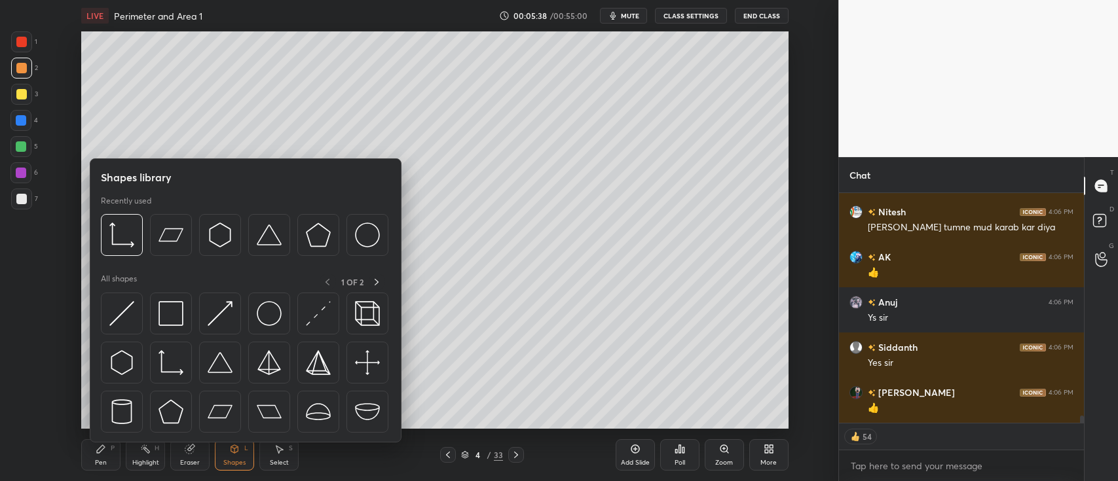
click at [233, 309] on div at bounding box center [220, 314] width 42 height 42
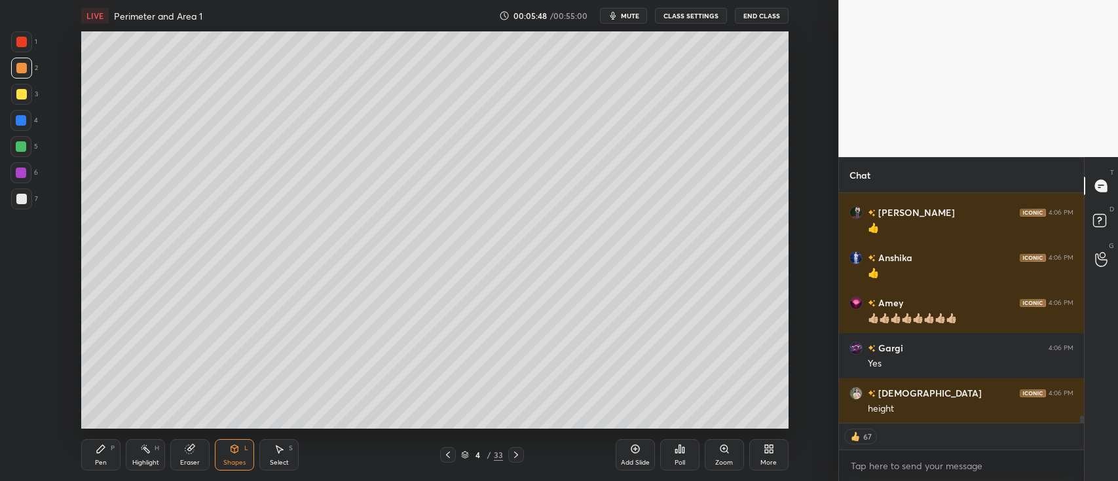
scroll to position [7331, 0]
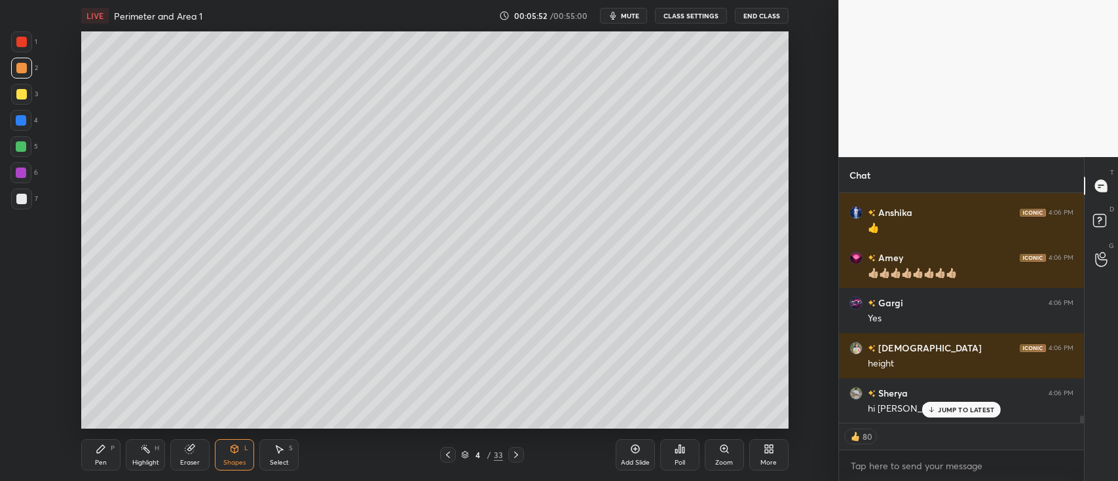
click at [21, 92] on div at bounding box center [21, 94] width 10 height 10
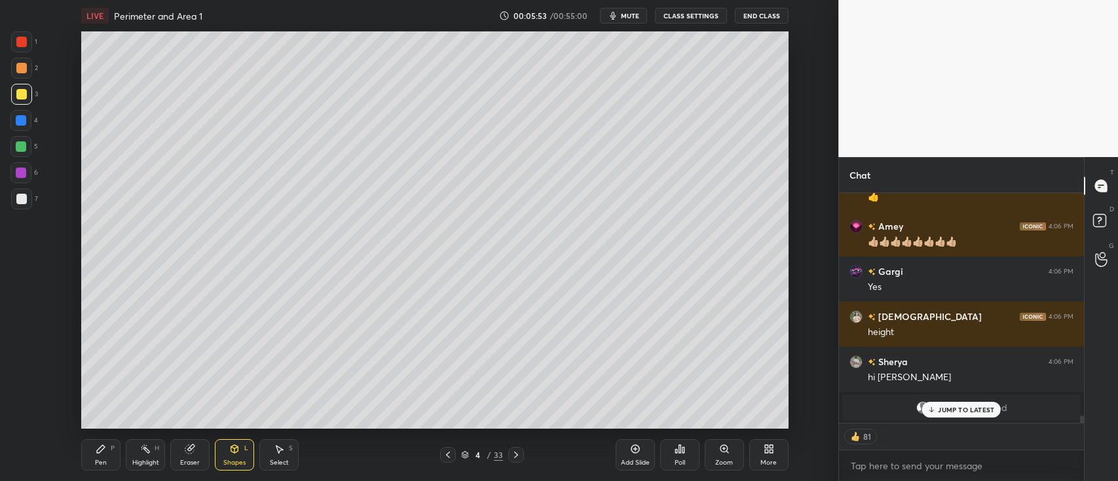
click at [96, 455] on div "Pen P" at bounding box center [100, 455] width 39 height 31
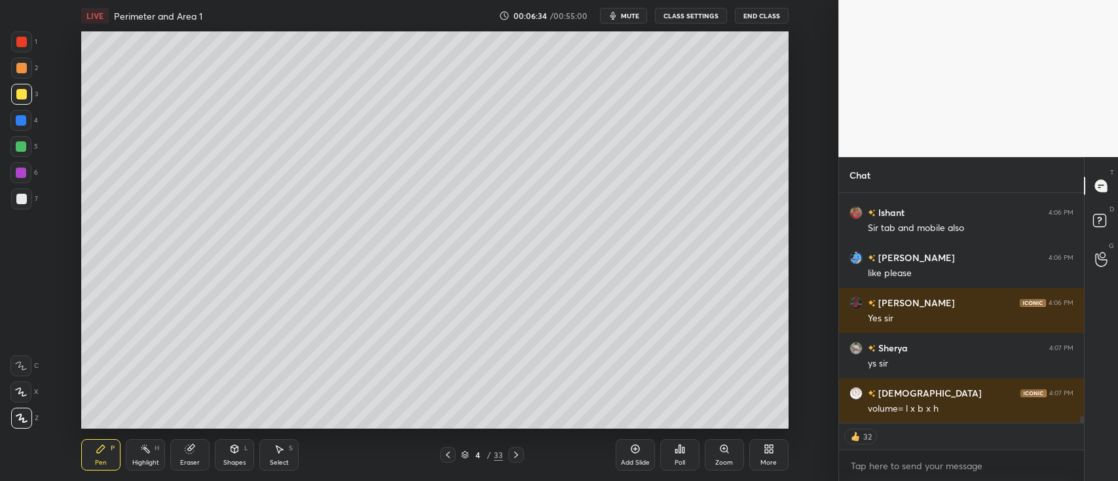
scroll to position [7996, 0]
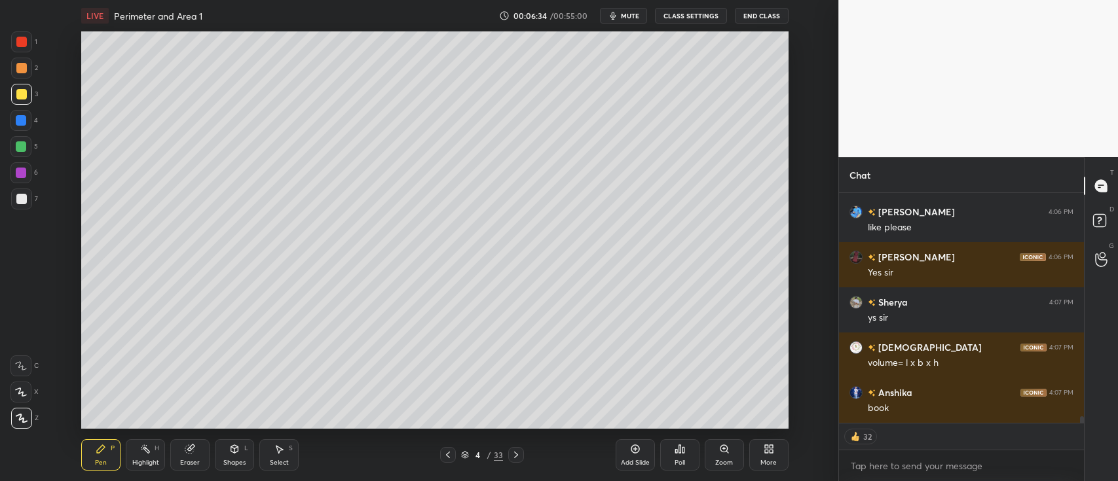
click at [236, 451] on icon at bounding box center [234, 449] width 7 height 8
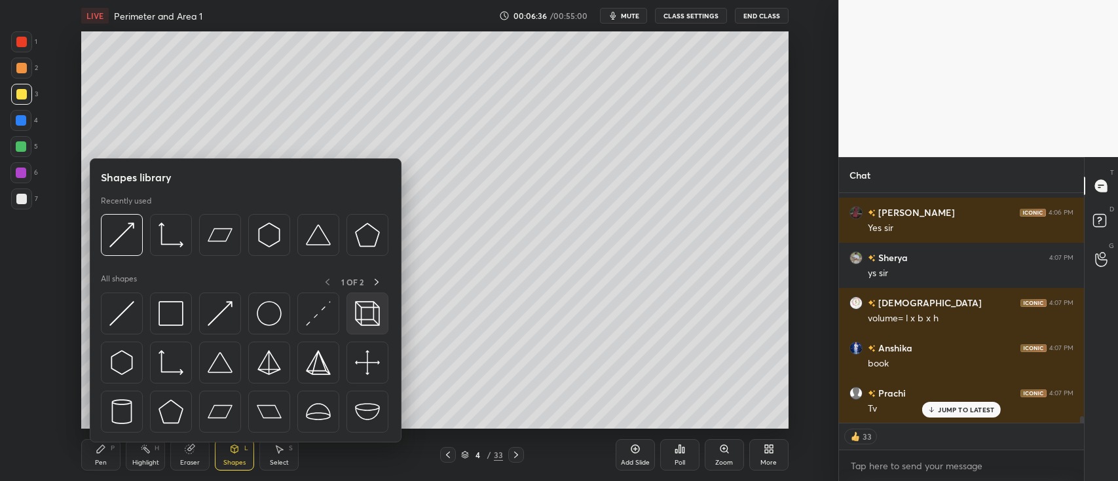
scroll to position [8098, 0]
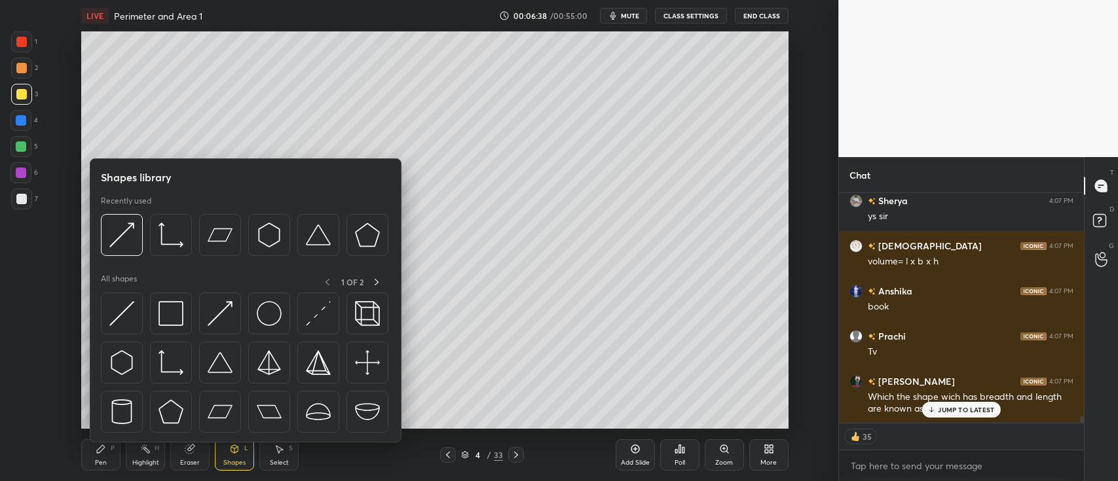
click at [20, 197] on div at bounding box center [21, 199] width 10 height 10
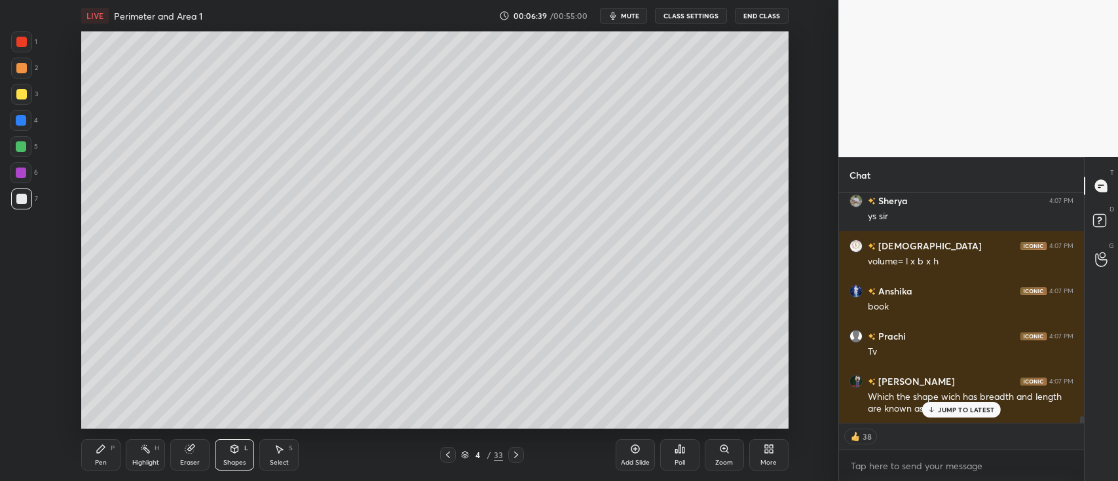
click at [242, 455] on div "Shapes L" at bounding box center [234, 455] width 39 height 31
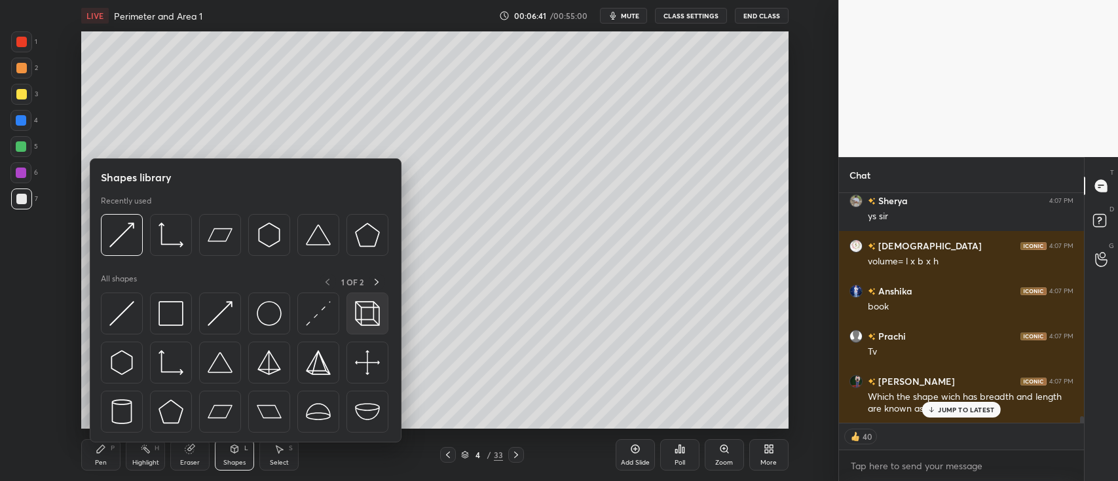
click at [371, 313] on img at bounding box center [367, 313] width 25 height 25
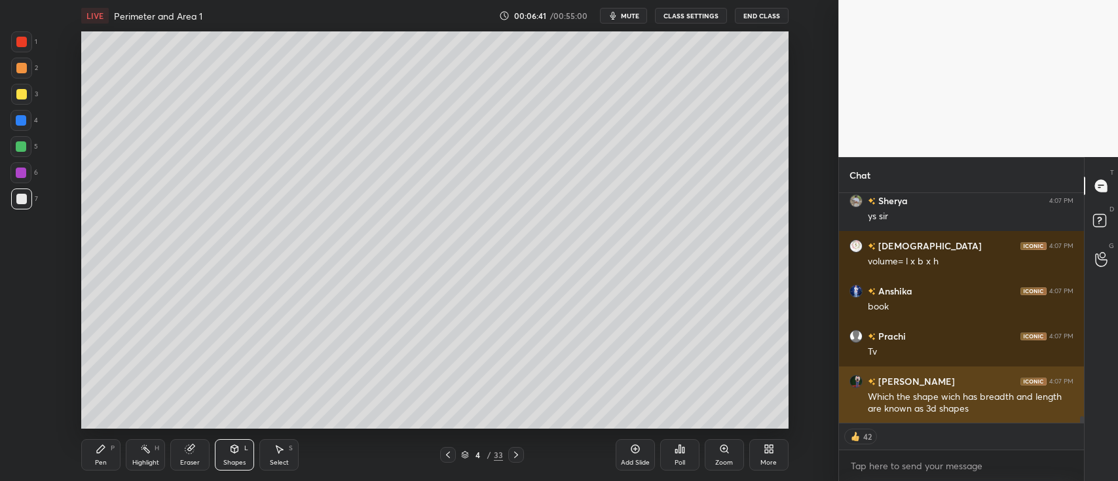
scroll to position [8144, 0]
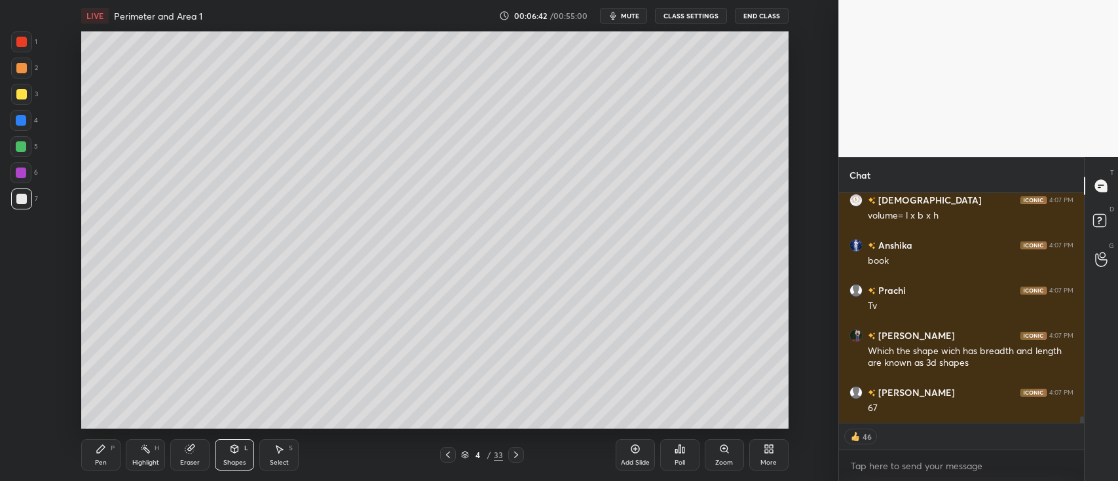
click at [227, 457] on div "Shapes L" at bounding box center [234, 455] width 39 height 31
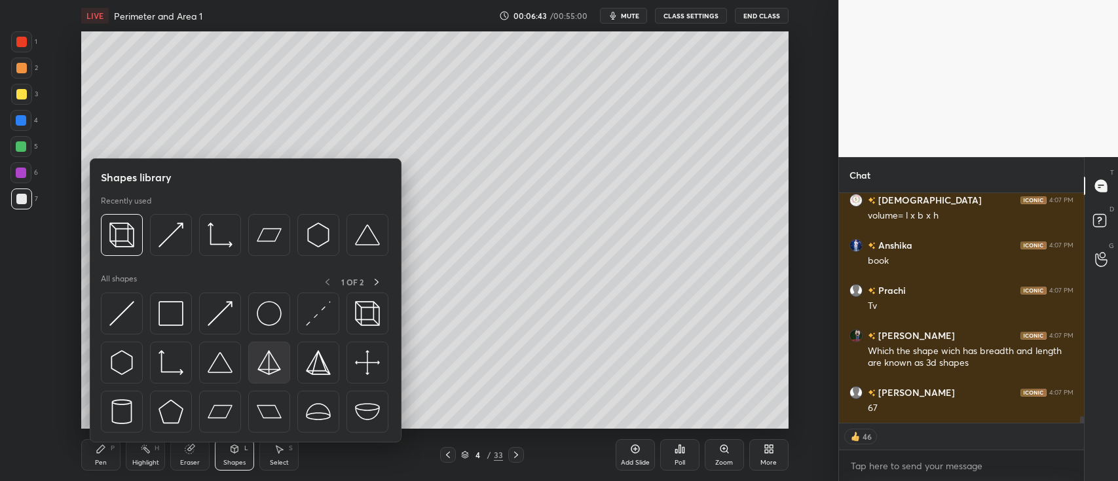
scroll to position [8189, 0]
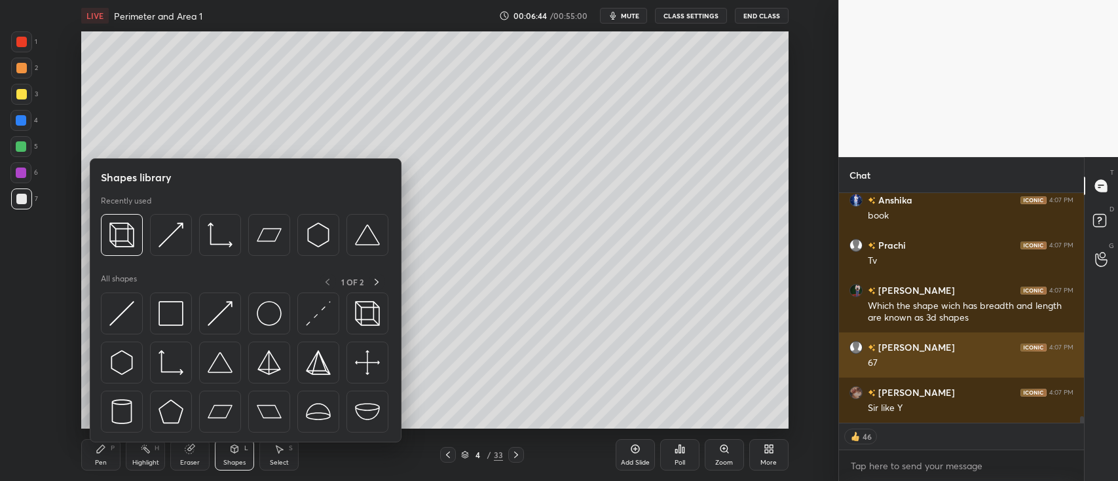
click at [268, 363] on img at bounding box center [269, 362] width 25 height 25
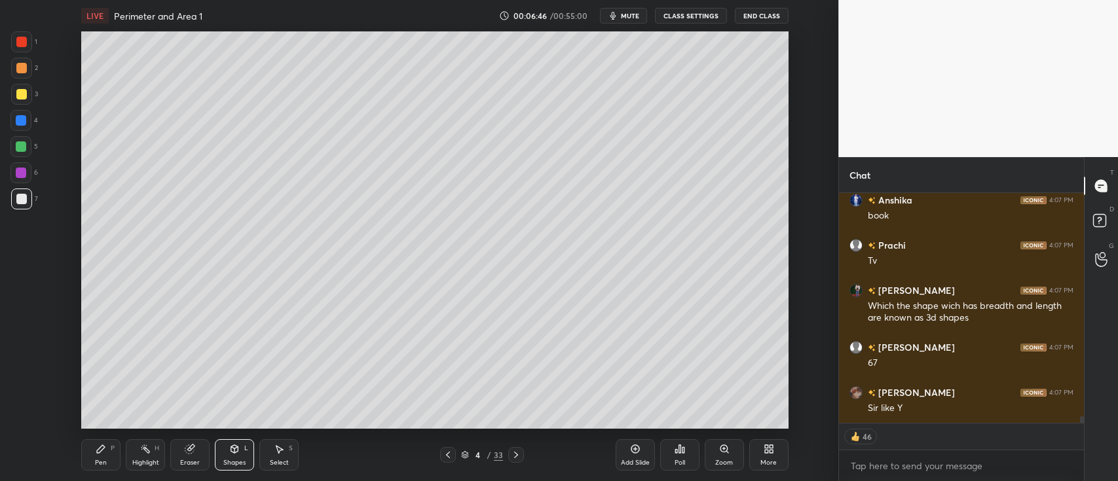
click at [238, 453] on icon at bounding box center [234, 449] width 10 height 10
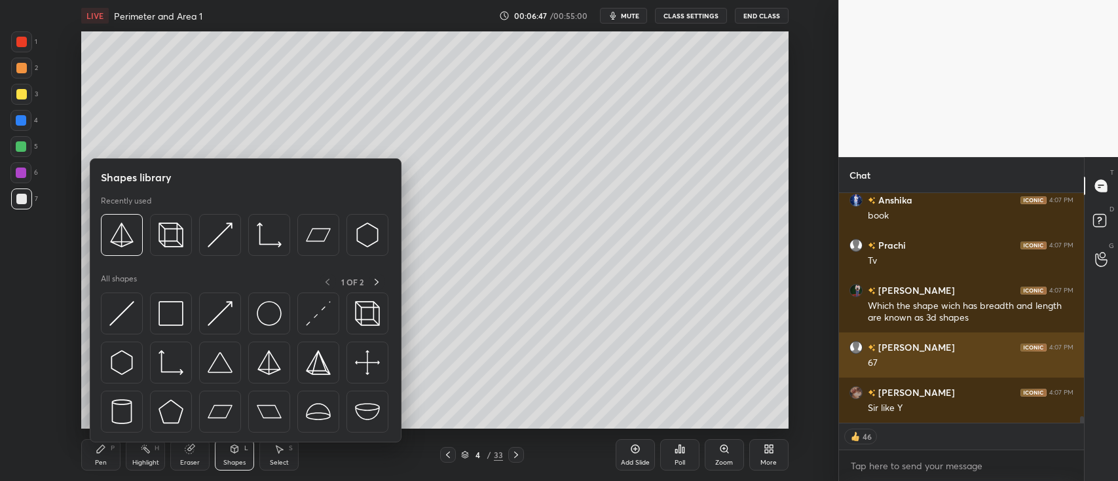
click at [329, 362] on img at bounding box center [318, 362] width 25 height 25
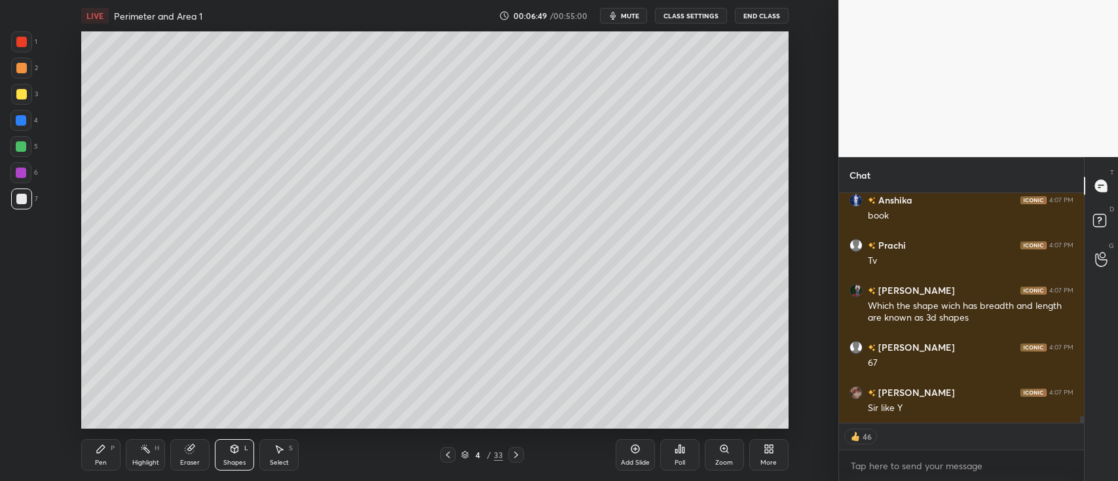
click at [228, 458] on div "Shapes L" at bounding box center [234, 455] width 39 height 31
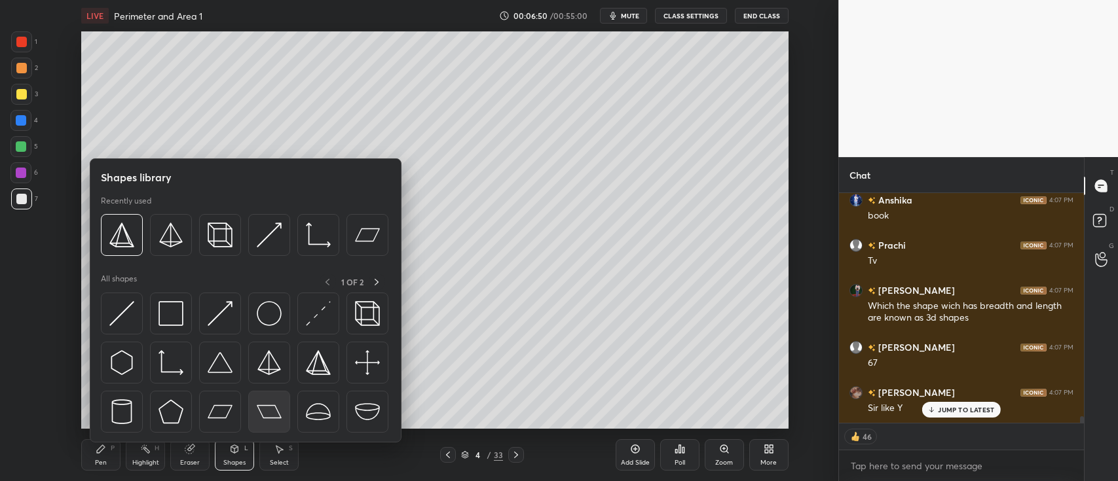
scroll to position [8233, 0]
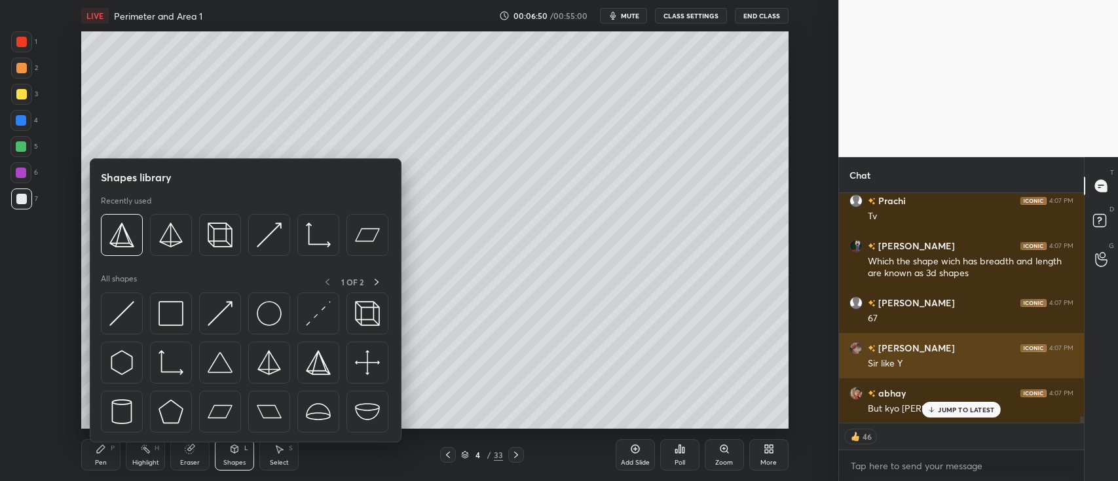
click at [128, 410] on img at bounding box center [121, 412] width 25 height 25
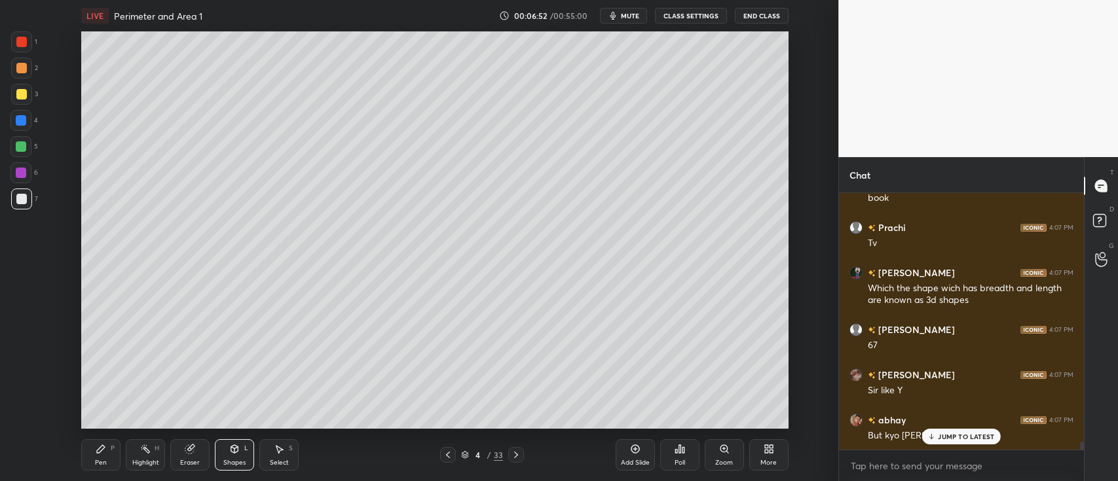
scroll to position [254, 241]
click at [231, 461] on div "Shapes" at bounding box center [234, 463] width 22 height 7
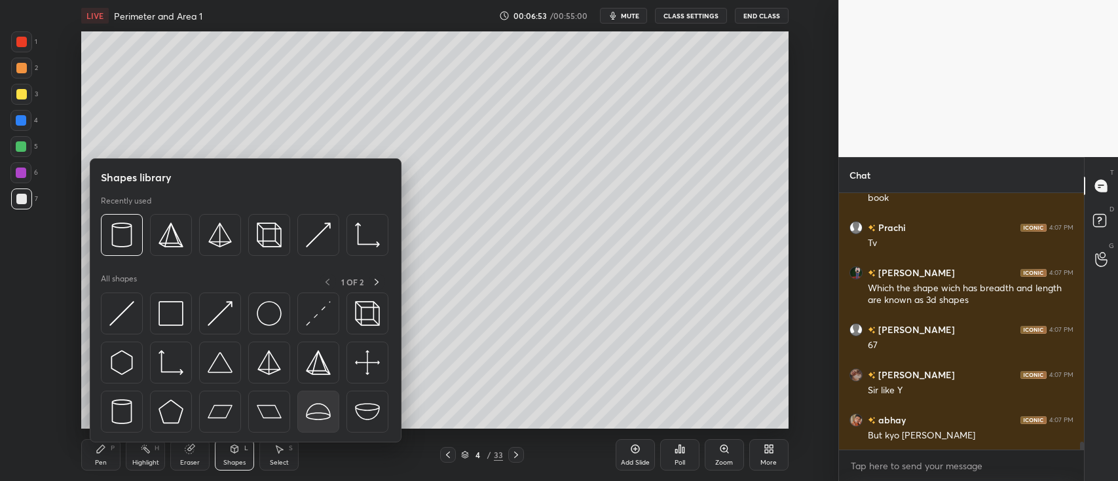
scroll to position [8252, 0]
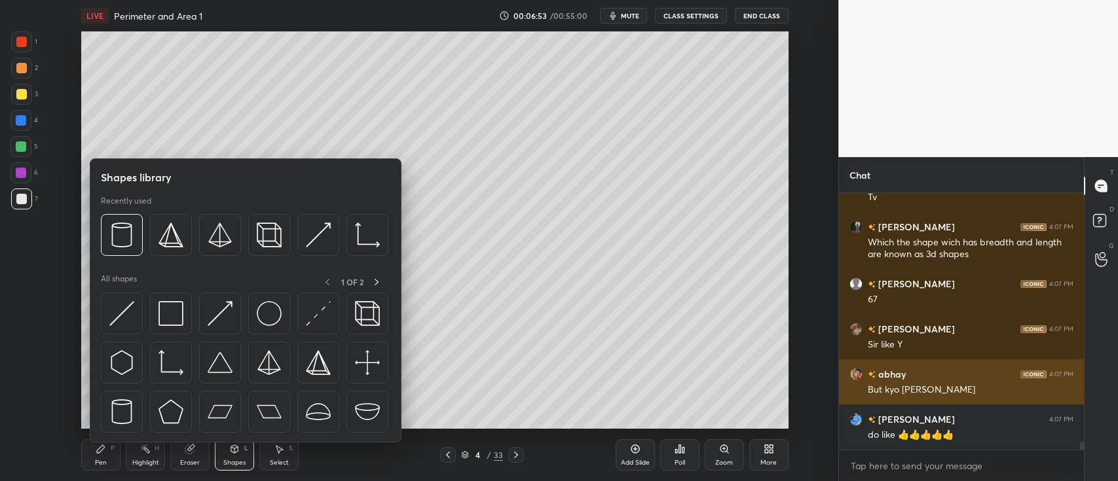
click at [320, 406] on img at bounding box center [318, 412] width 25 height 25
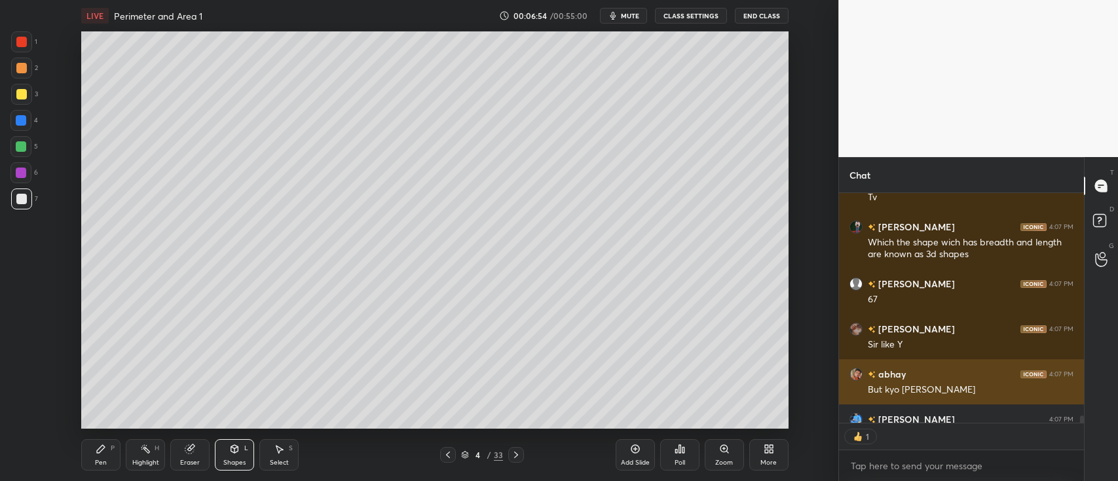
scroll to position [8324, 0]
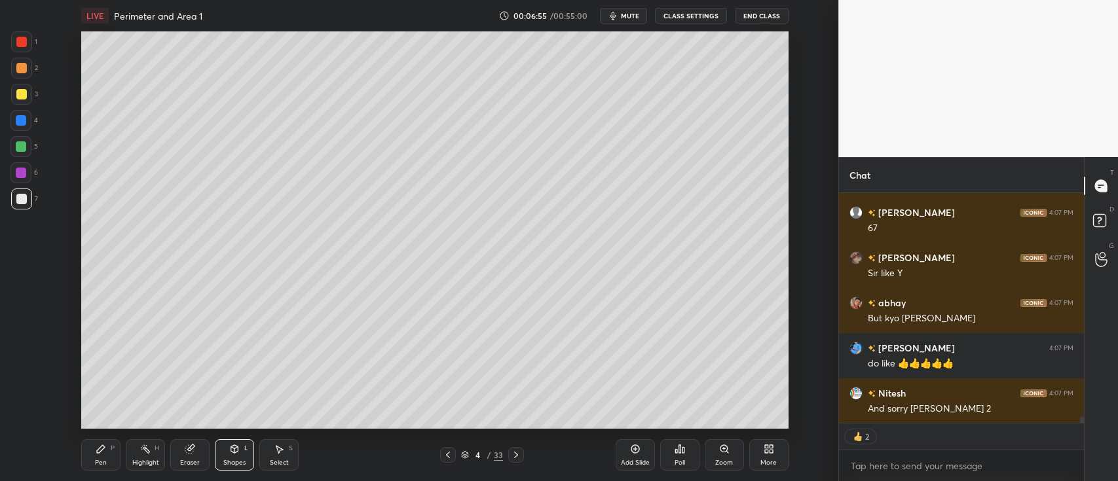
click at [244, 464] on div "Shapes" at bounding box center [234, 463] width 22 height 7
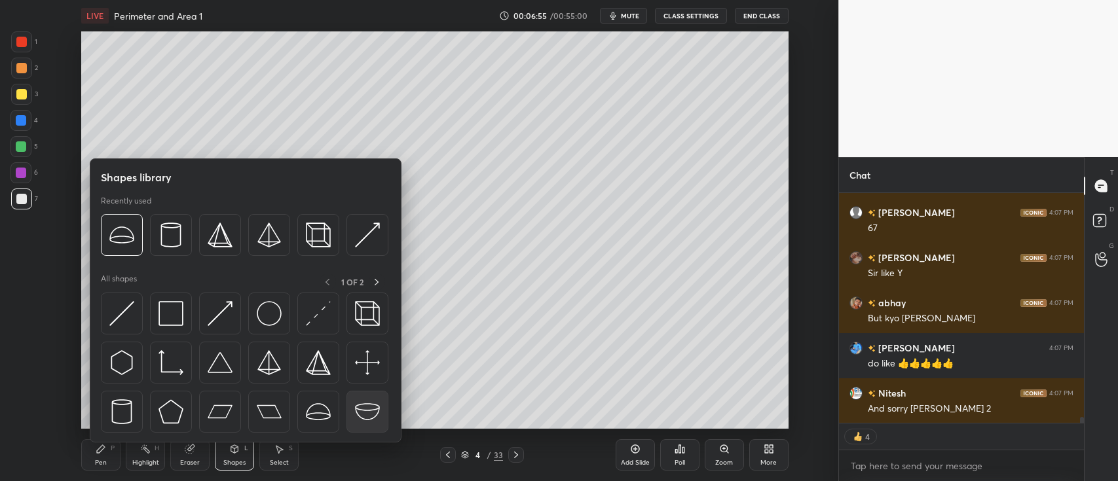
scroll to position [8369, 0]
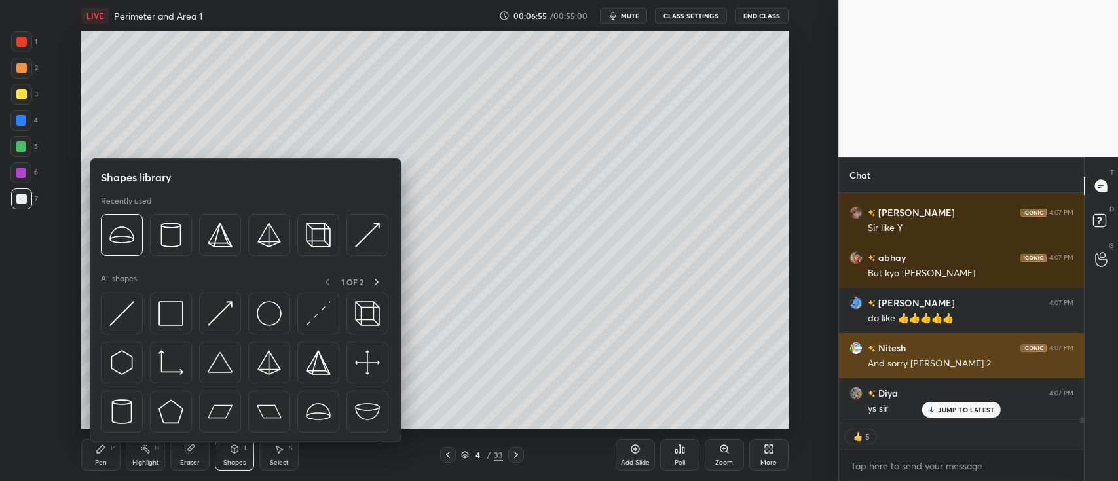
click at [381, 405] on div at bounding box center [368, 412] width 42 height 42
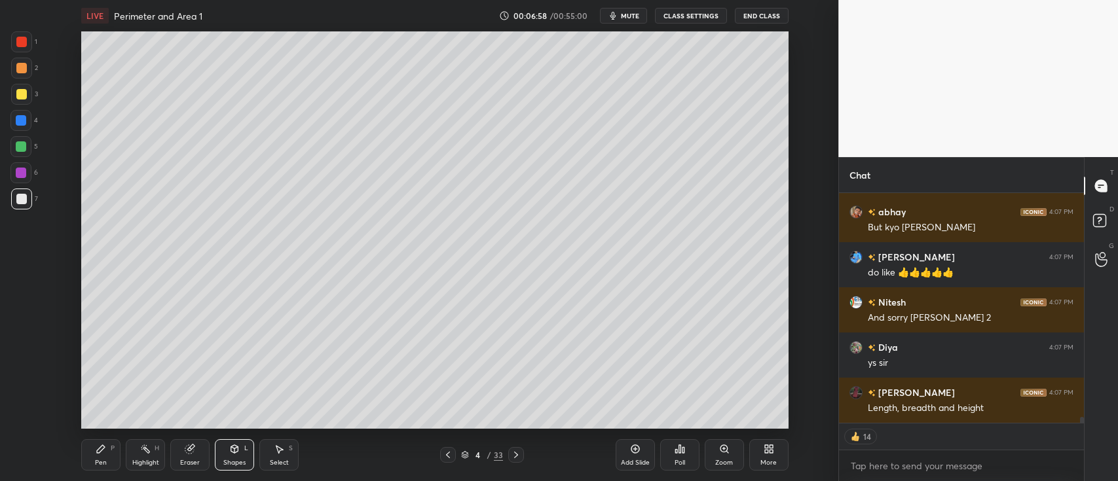
click at [105, 461] on div "Pen" at bounding box center [101, 463] width 12 height 7
click at [21, 117] on div at bounding box center [21, 120] width 10 height 10
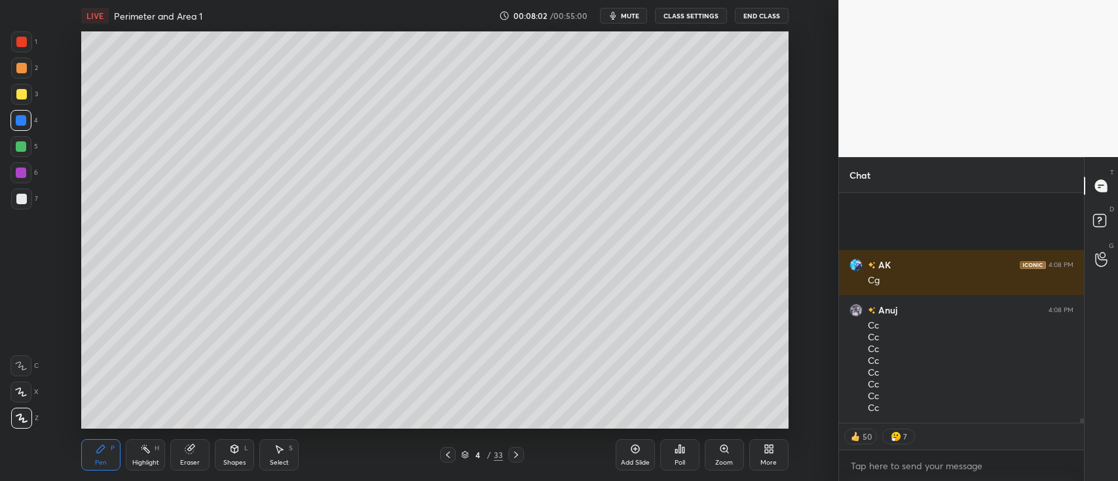
scroll to position [10949, 0]
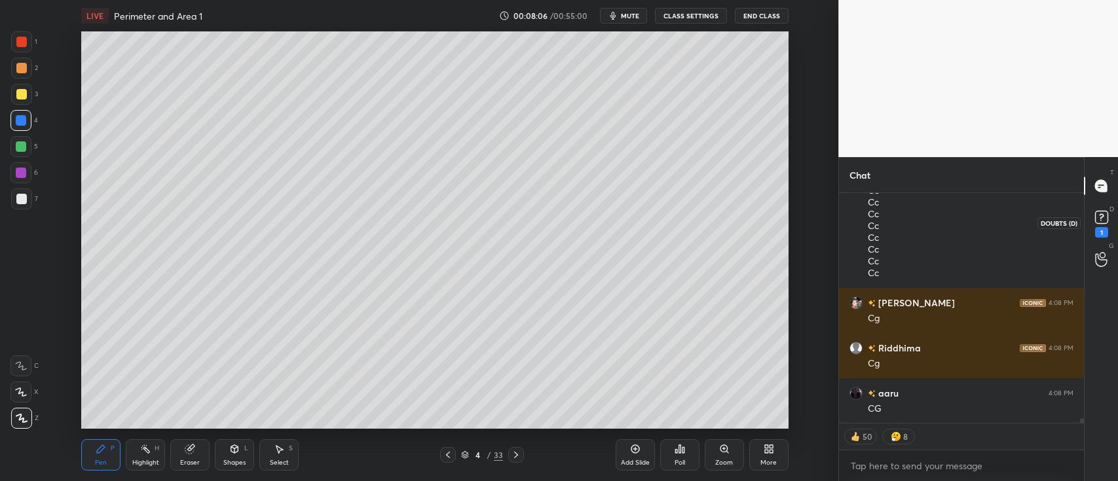
click at [1098, 221] on rect at bounding box center [1101, 218] width 12 height 12
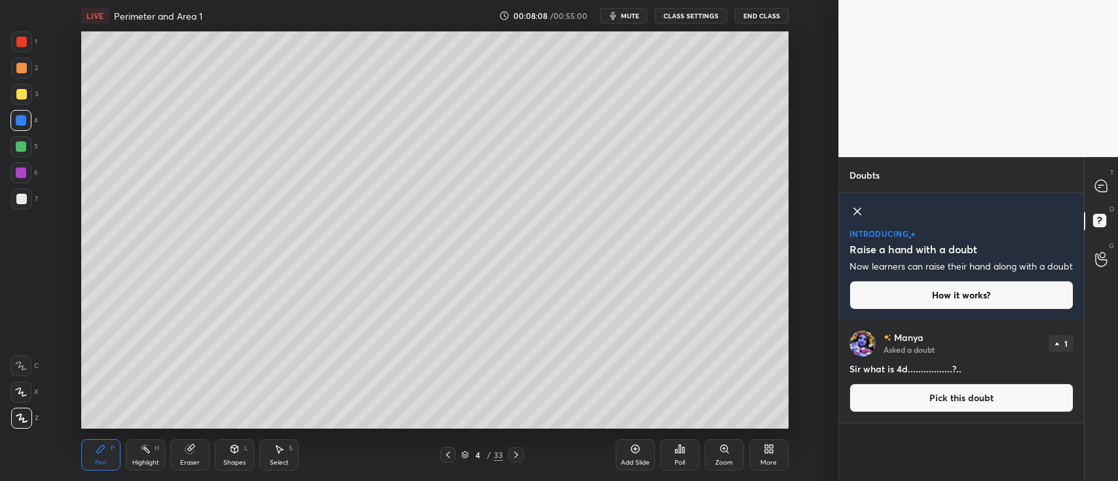
click at [858, 210] on icon at bounding box center [857, 211] width 7 height 7
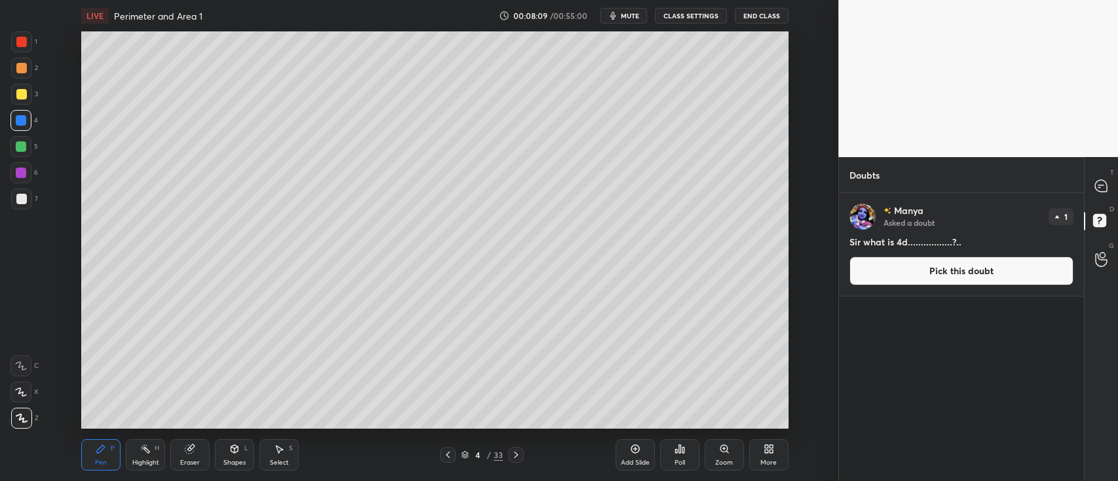
click at [1081, 186] on div "Doubts" at bounding box center [961, 174] width 245 height 35
click at [1095, 188] on icon at bounding box center [1101, 186] width 12 height 12
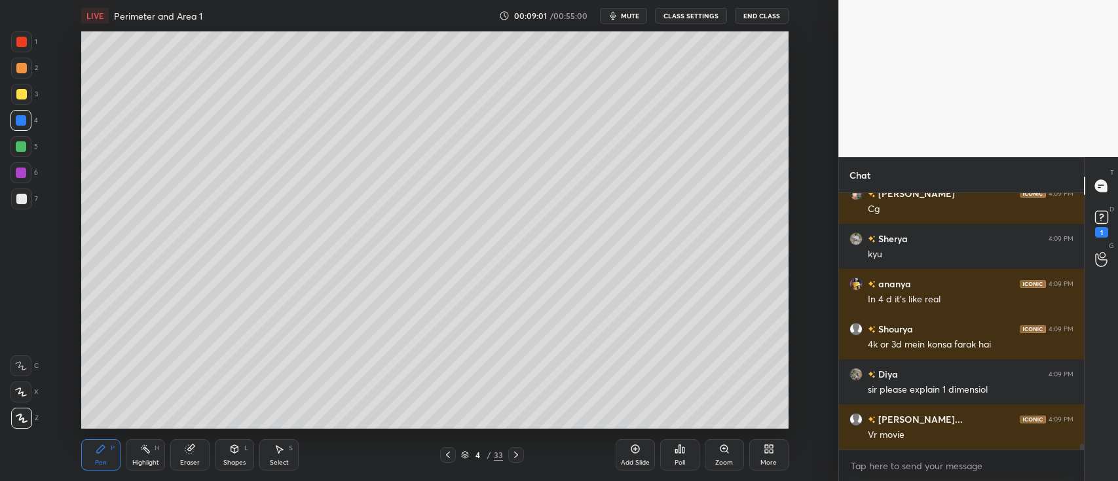
scroll to position [10657, 0]
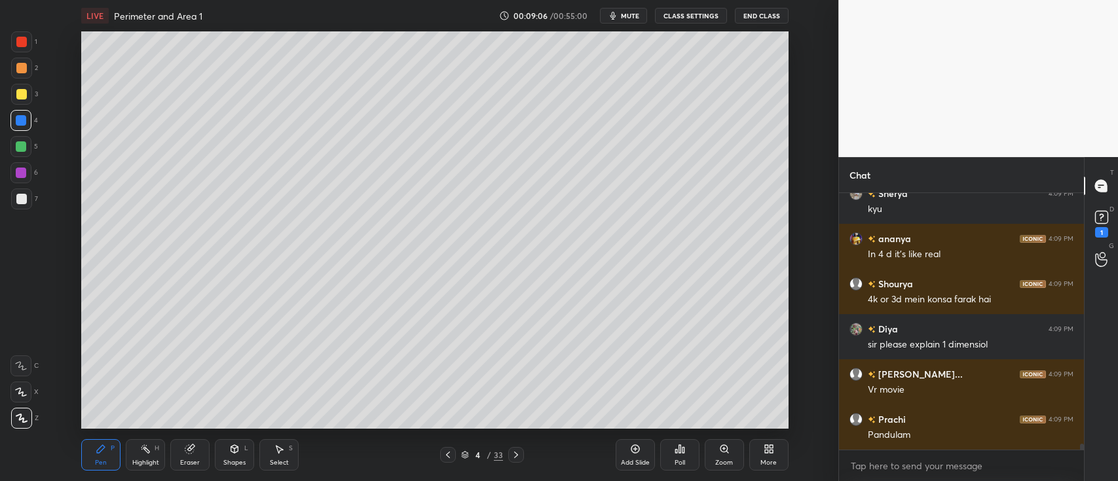
click at [639, 451] on icon at bounding box center [635, 449] width 9 height 9
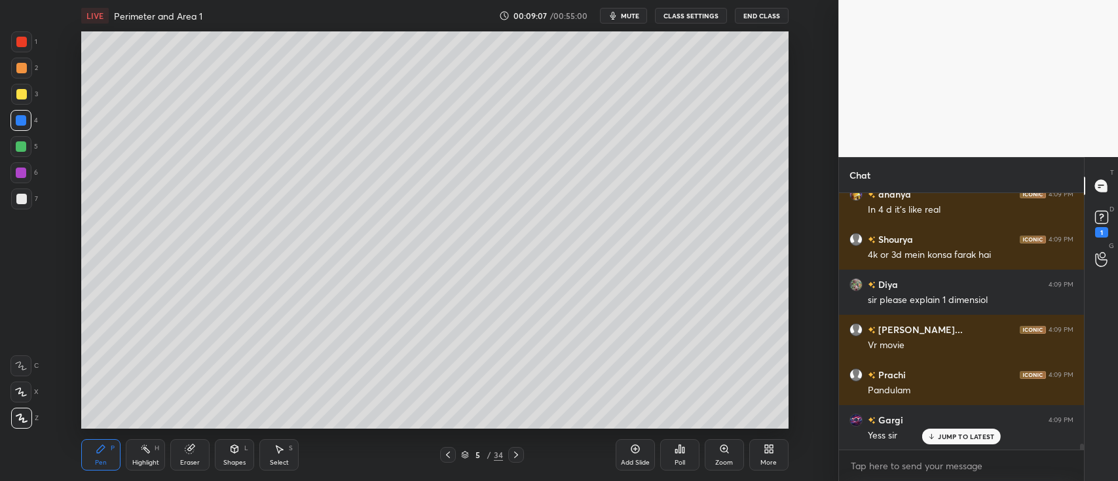
click at [231, 453] on icon at bounding box center [234, 449] width 10 height 10
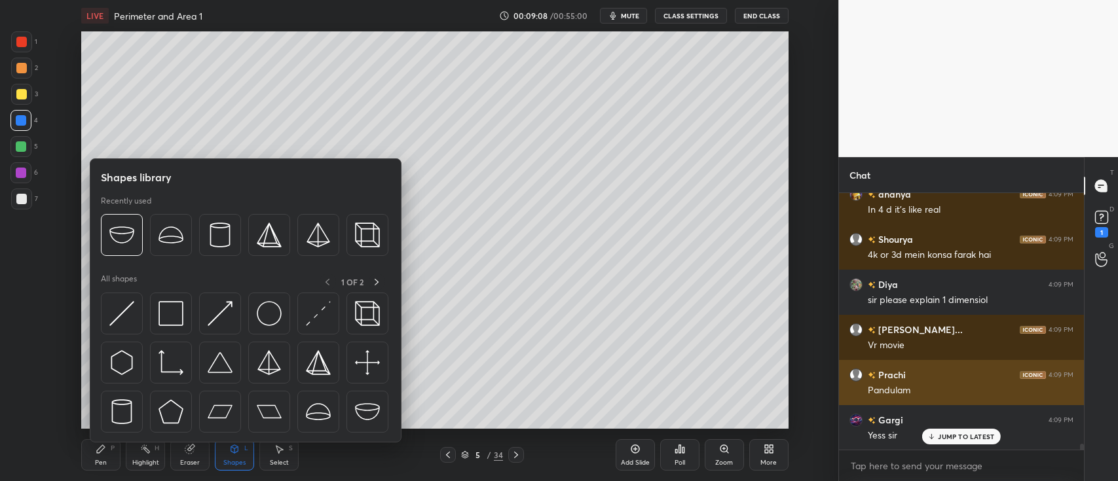
click at [180, 314] on img at bounding box center [171, 313] width 25 height 25
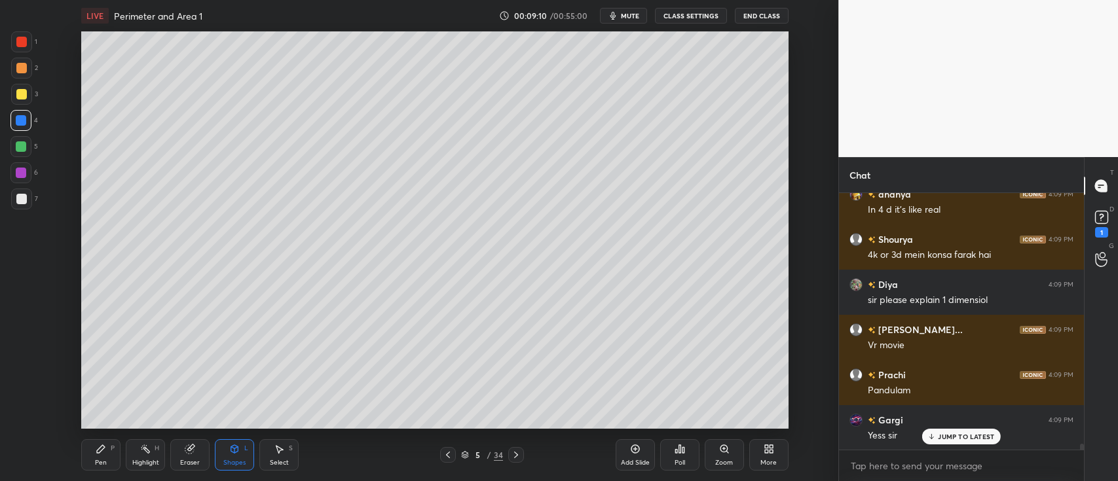
click at [108, 450] on div "Pen P" at bounding box center [100, 455] width 39 height 31
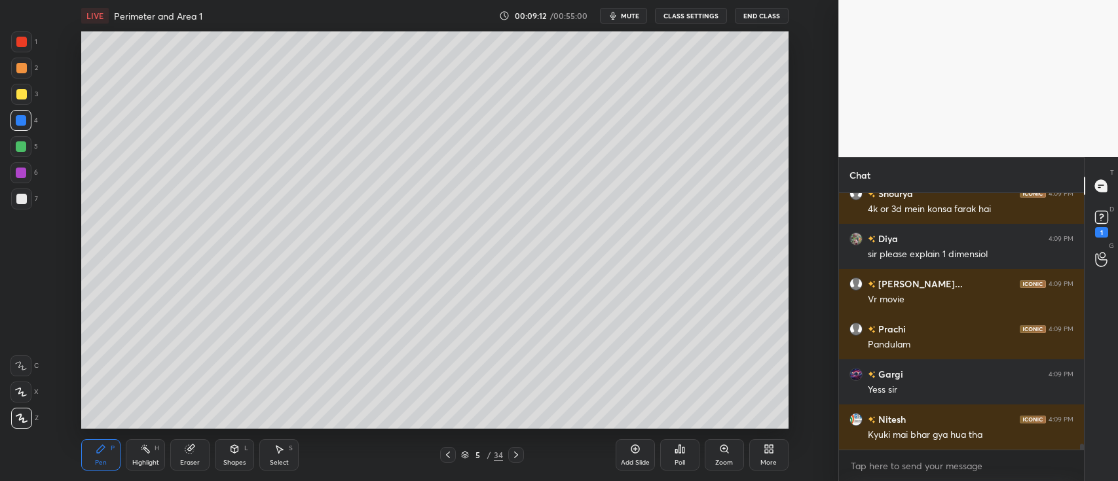
click at [19, 94] on div at bounding box center [21, 94] width 10 height 10
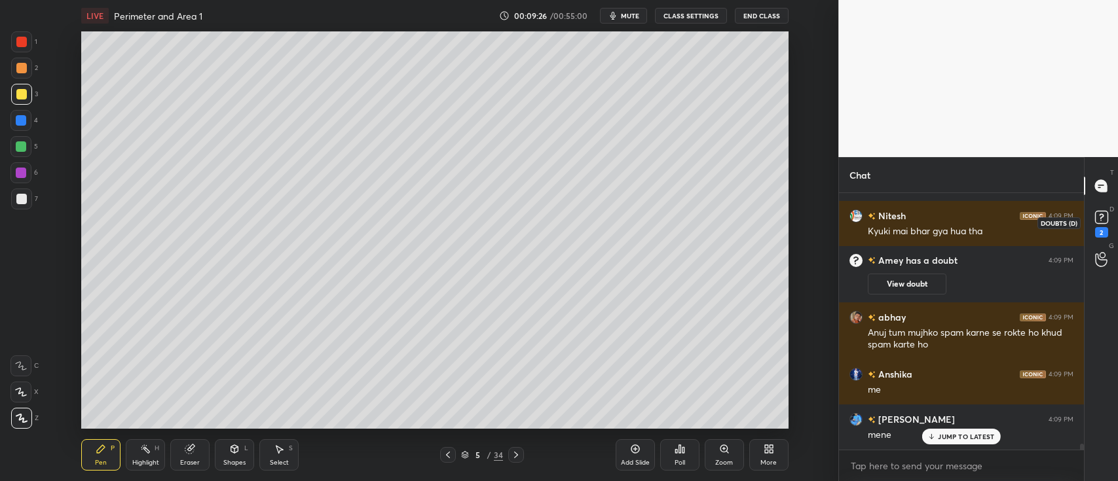
scroll to position [10728, 0]
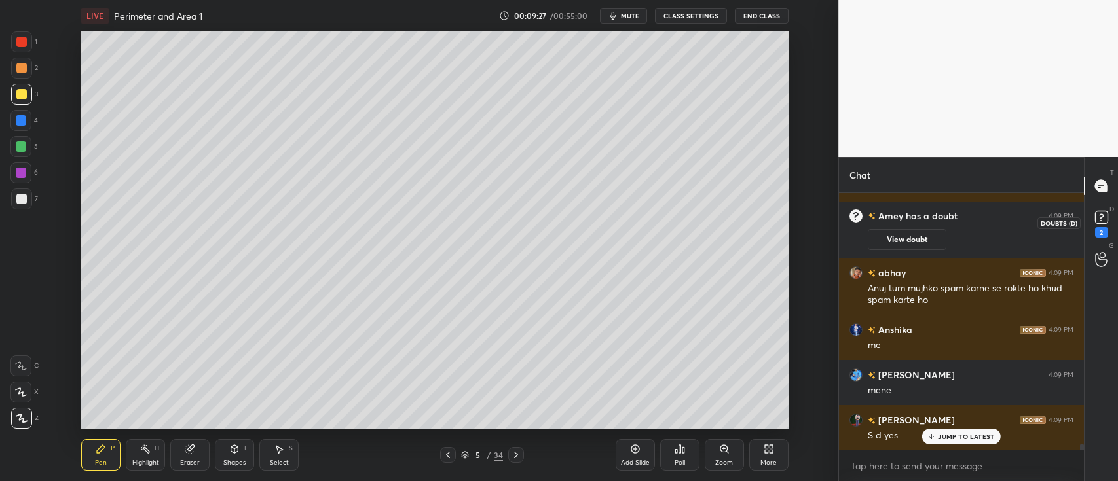
click at [1098, 217] on rect at bounding box center [1101, 218] width 12 height 12
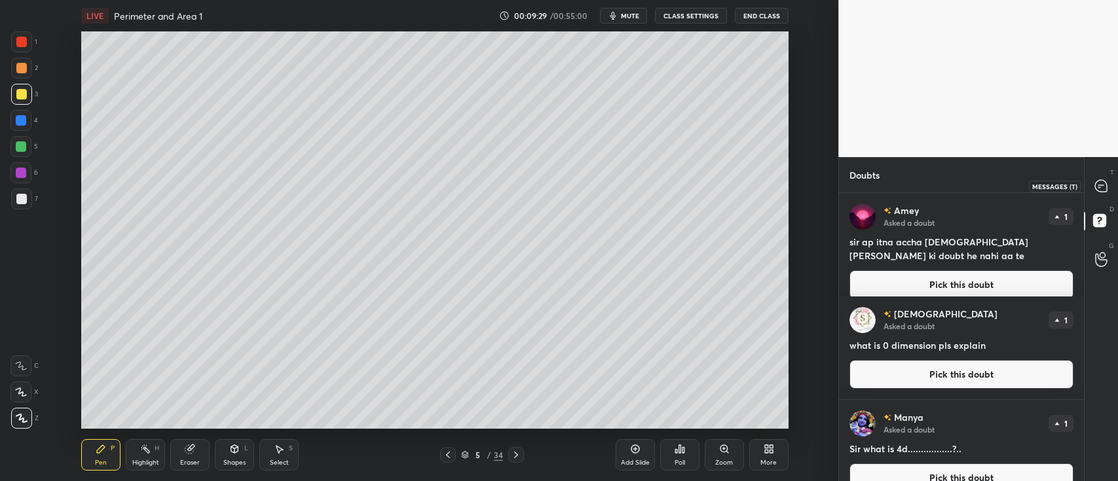
click at [1091, 191] on div at bounding box center [1102, 186] width 26 height 24
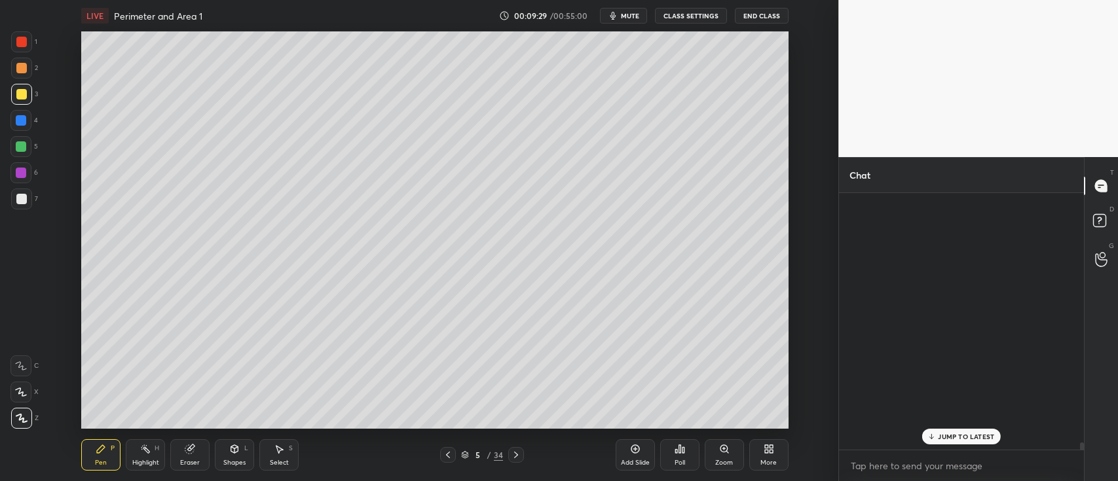
scroll to position [254, 241]
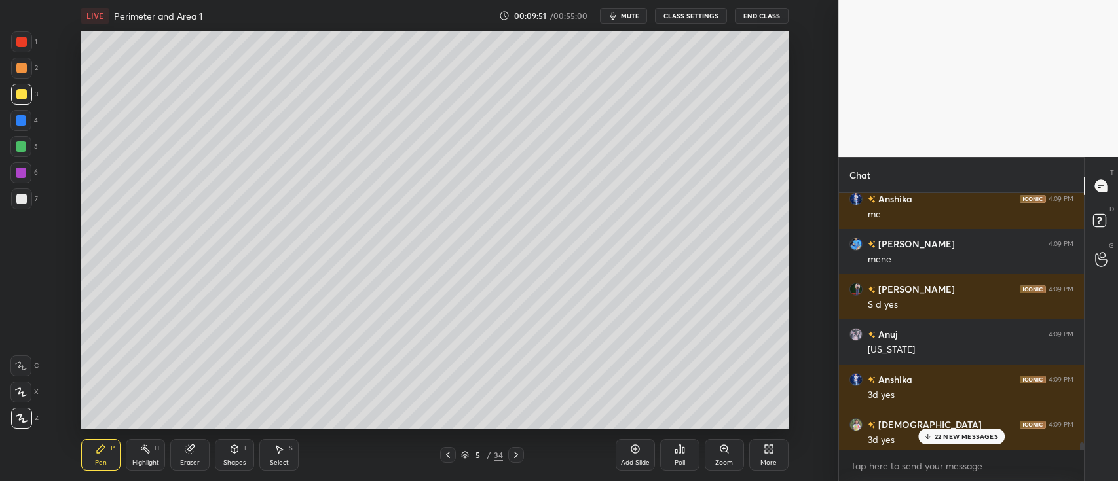
click at [639, 455] on div "Add Slide" at bounding box center [635, 455] width 39 height 31
click at [948, 432] on div "35 NEW MESSAGES" at bounding box center [961, 437] width 87 height 16
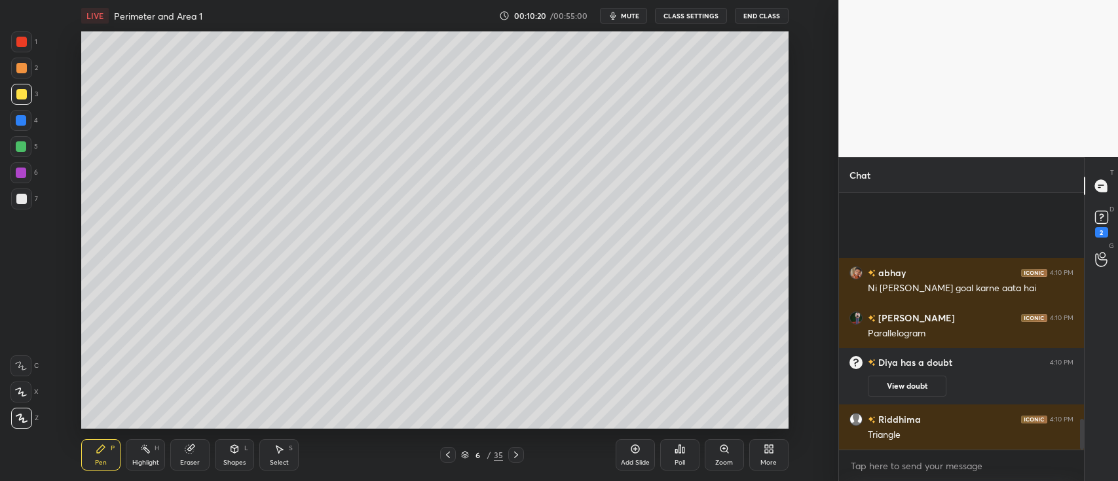
scroll to position [1889, 0]
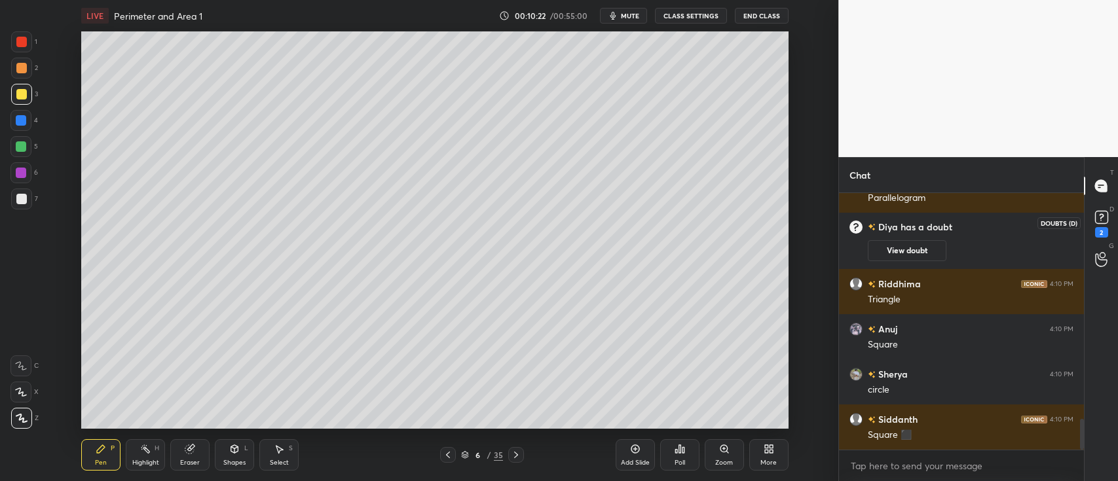
click at [1100, 219] on rect at bounding box center [1101, 218] width 12 height 12
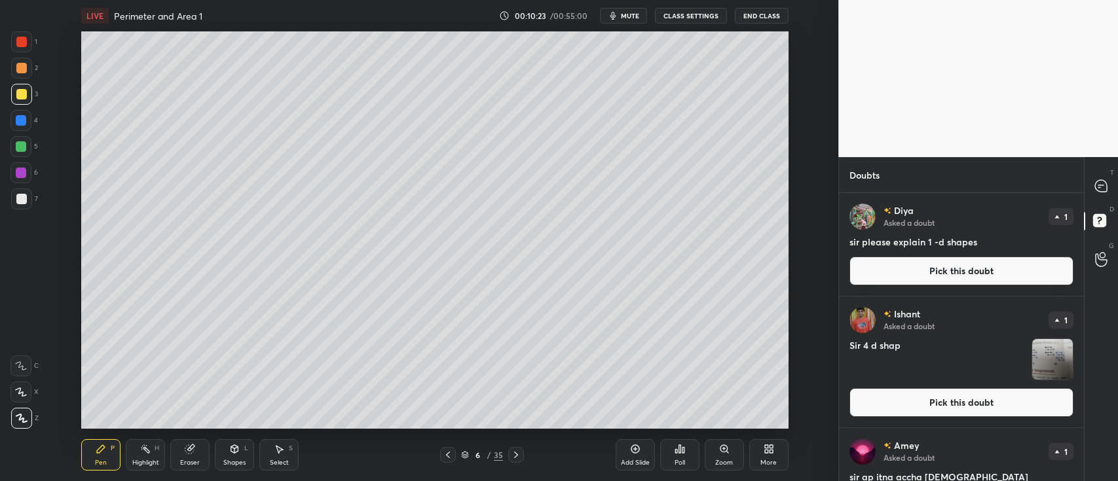
click at [928, 266] on button "Pick this doubt" at bounding box center [962, 271] width 224 height 29
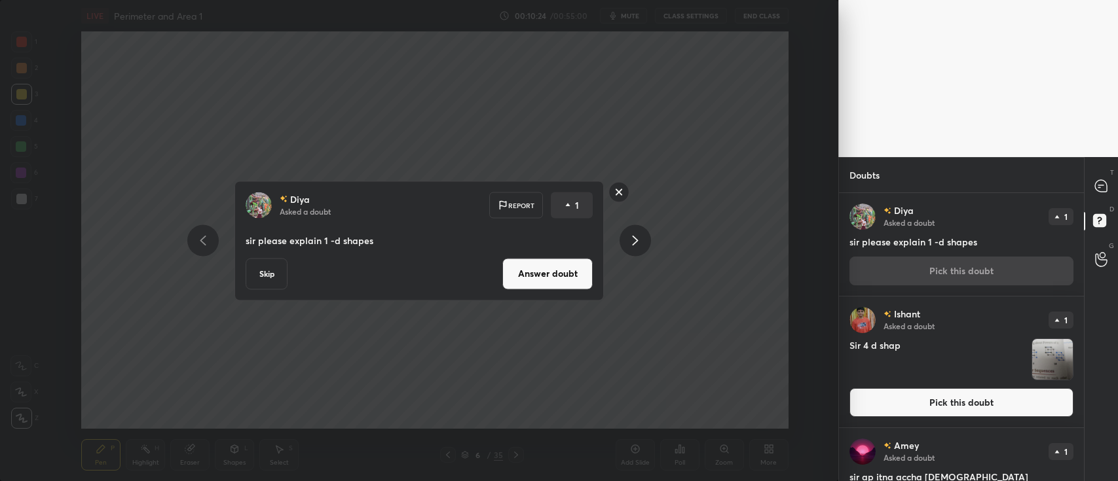
click at [557, 272] on button "Answer doubt" at bounding box center [547, 273] width 90 height 31
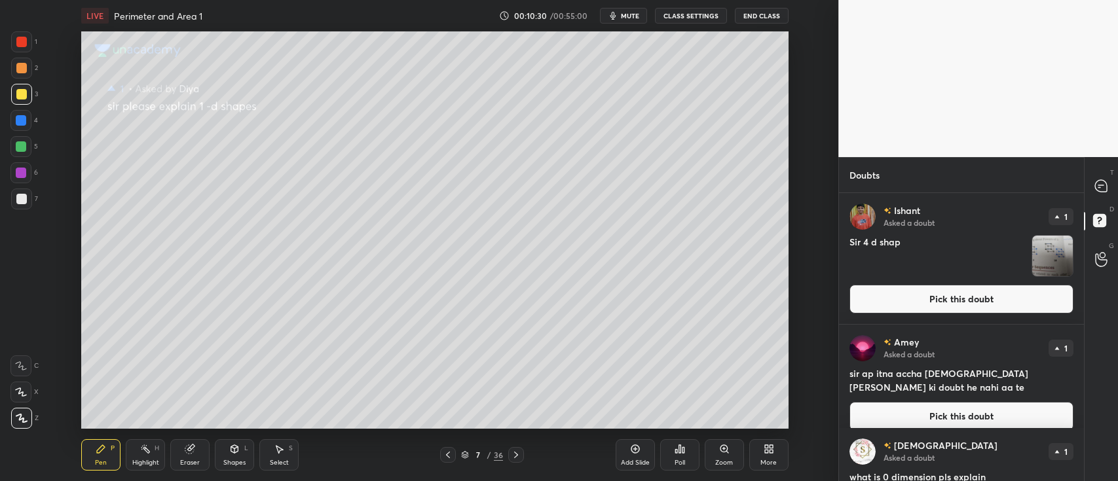
click at [898, 298] on button "Pick this doubt" at bounding box center [962, 299] width 224 height 29
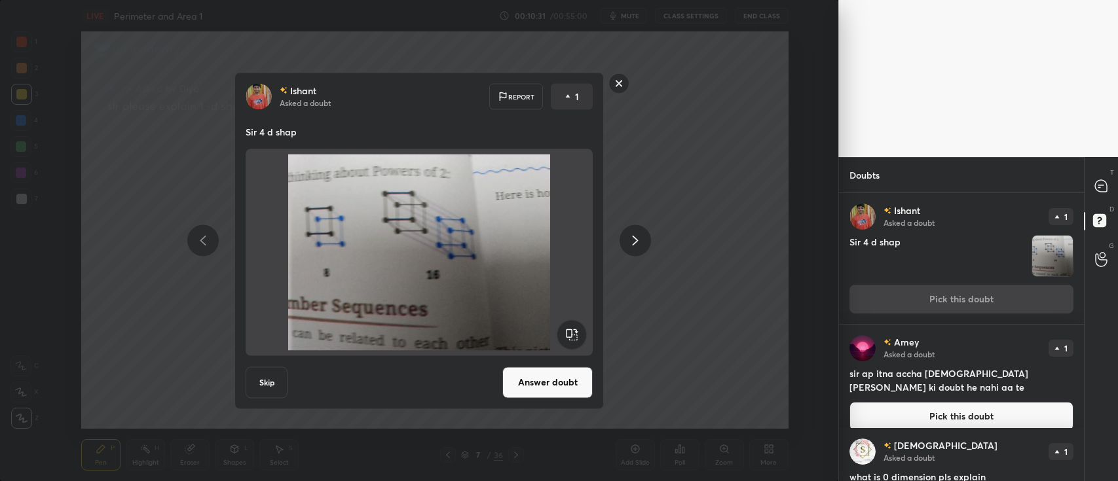
click at [566, 380] on button "Answer doubt" at bounding box center [547, 382] width 90 height 31
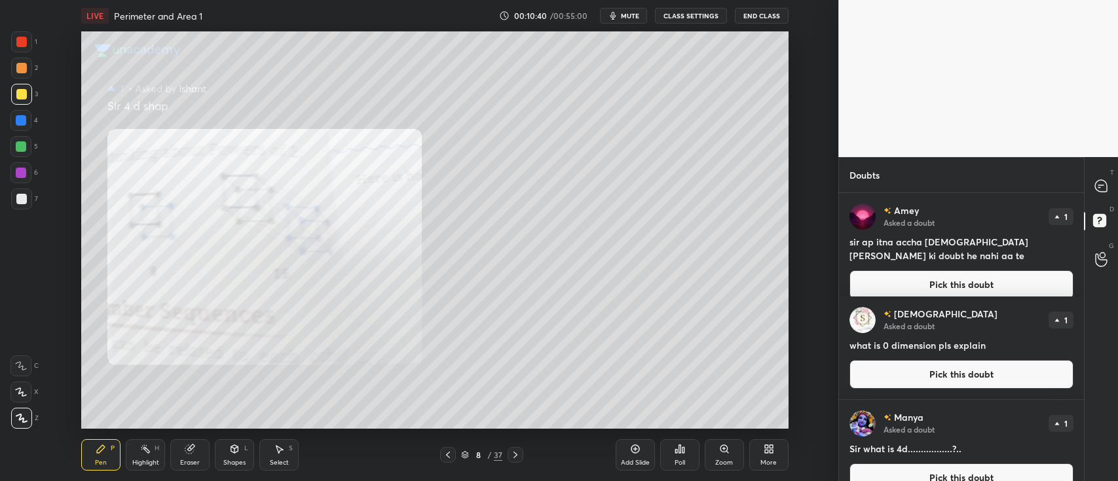
click at [947, 276] on button "Pick this doubt" at bounding box center [962, 285] width 224 height 29
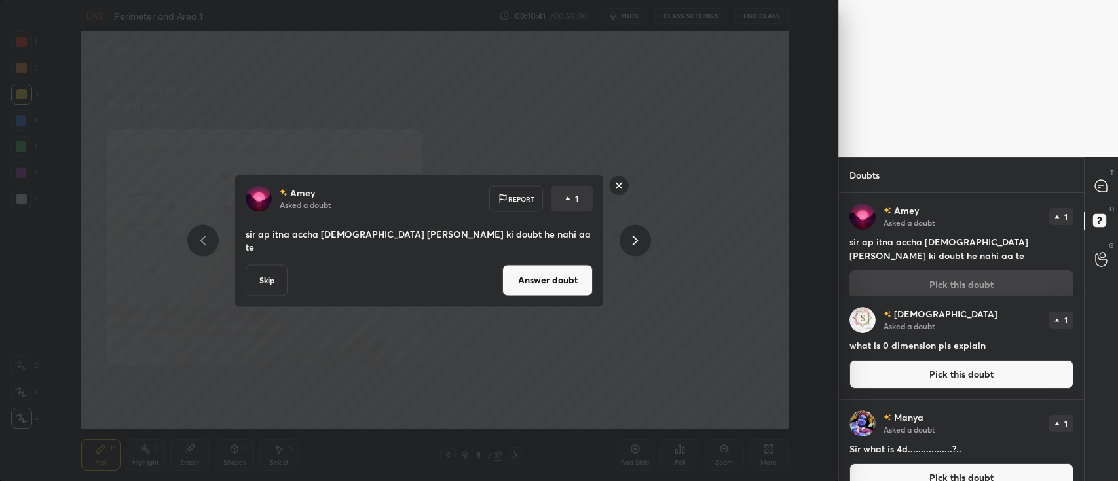
click at [550, 269] on button "Answer doubt" at bounding box center [547, 280] width 90 height 31
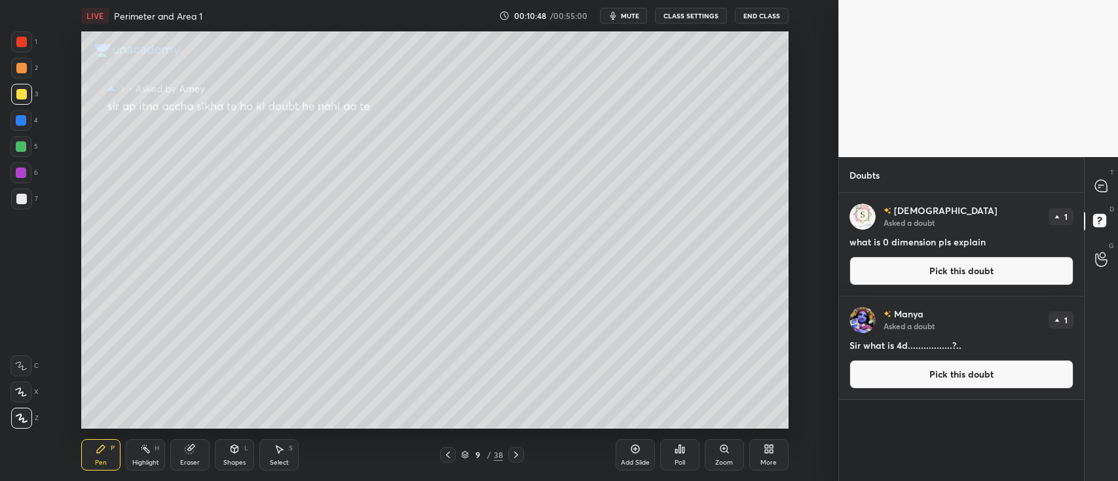
click at [875, 265] on button "Pick this doubt" at bounding box center [962, 271] width 224 height 29
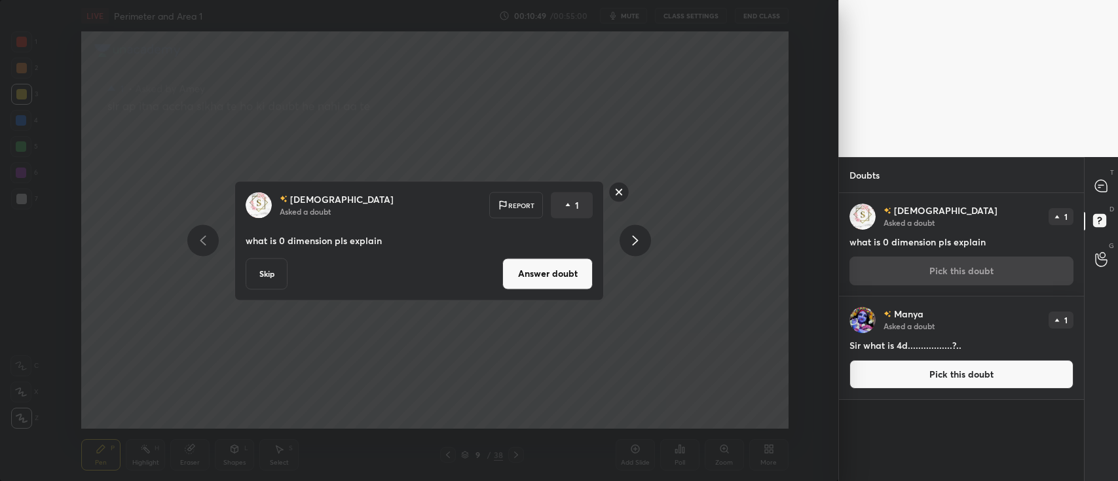
click at [538, 271] on button "Answer doubt" at bounding box center [547, 273] width 90 height 31
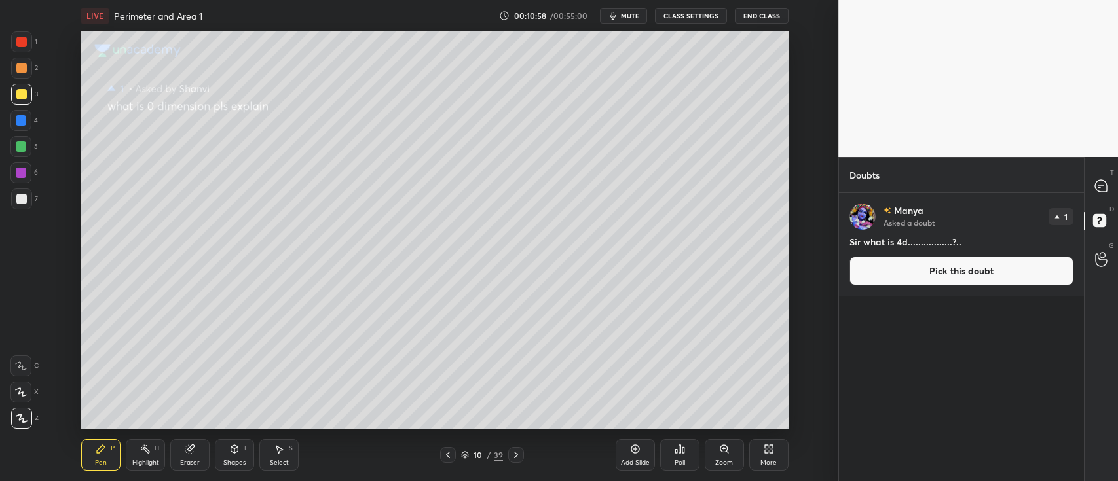
click at [899, 266] on button "Pick this doubt" at bounding box center [962, 271] width 224 height 29
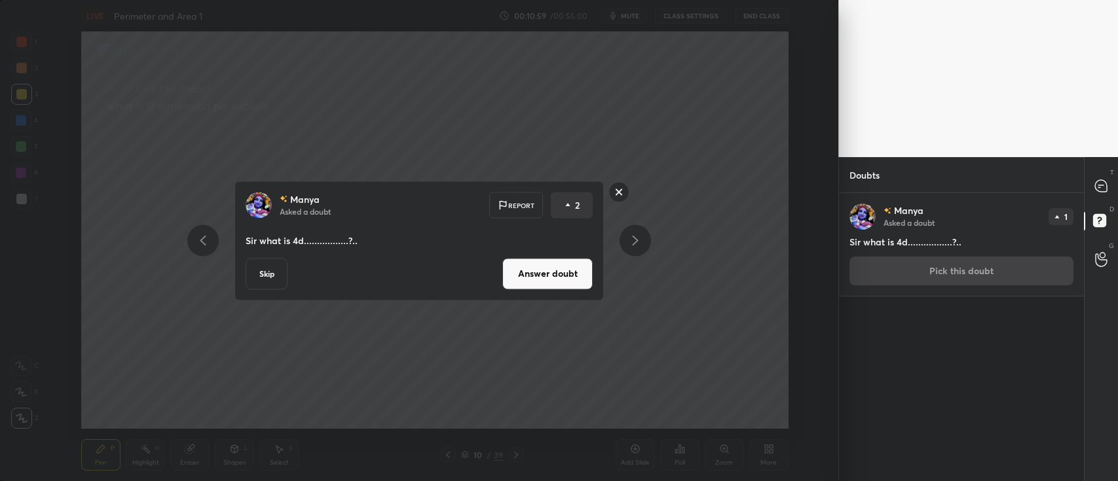
click at [550, 266] on button "Answer doubt" at bounding box center [547, 273] width 90 height 31
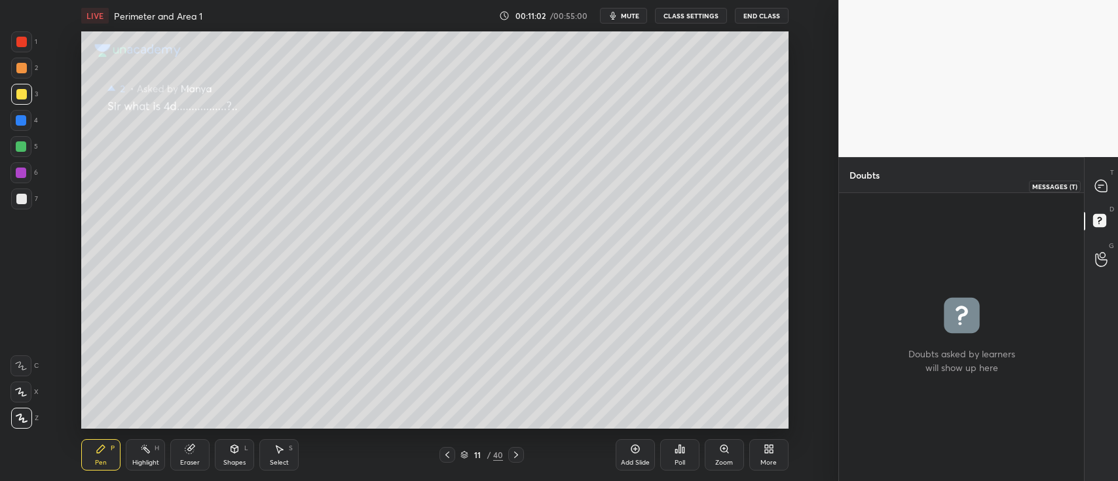
click at [1100, 186] on icon at bounding box center [1101, 186] width 12 height 12
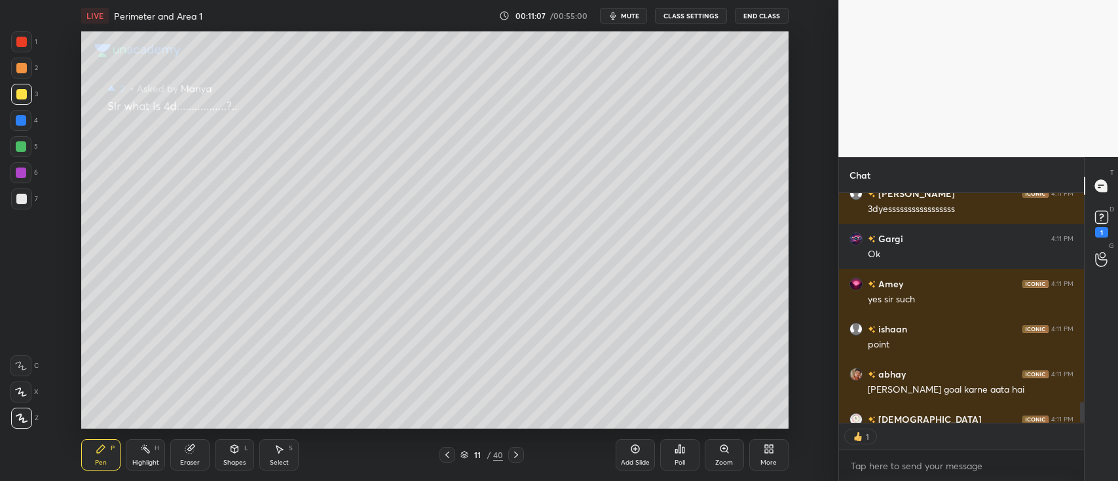
scroll to position [4, 4]
click at [1102, 219] on rect at bounding box center [1101, 218] width 12 height 12
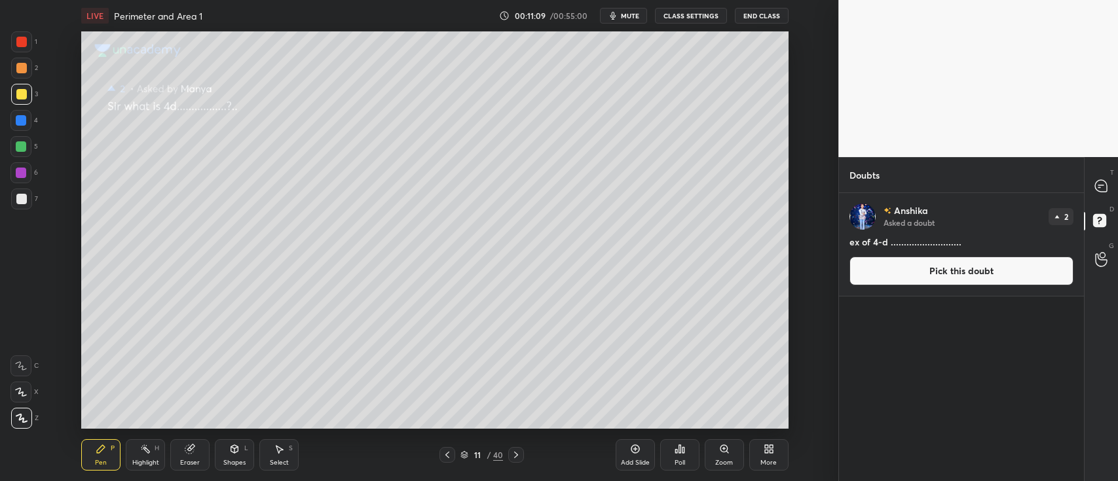
click at [973, 272] on button "Pick this doubt" at bounding box center [962, 271] width 224 height 29
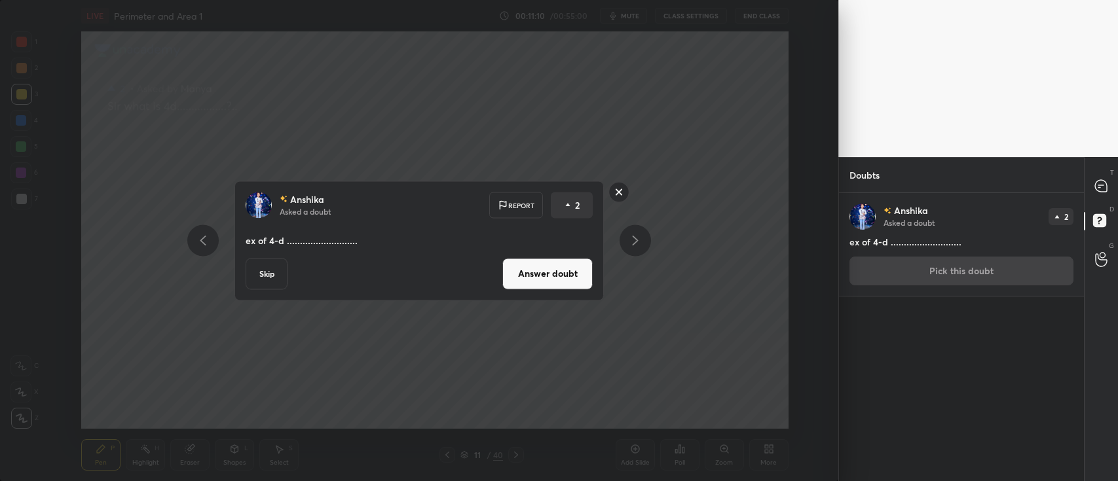
click at [578, 273] on button "Answer doubt" at bounding box center [547, 273] width 90 height 31
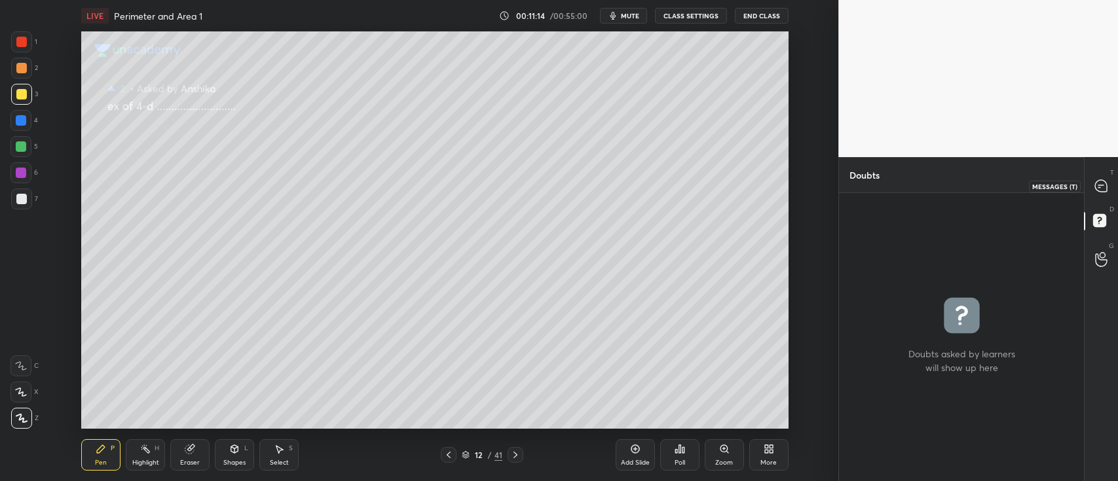
click at [1104, 183] on icon at bounding box center [1101, 186] width 12 height 12
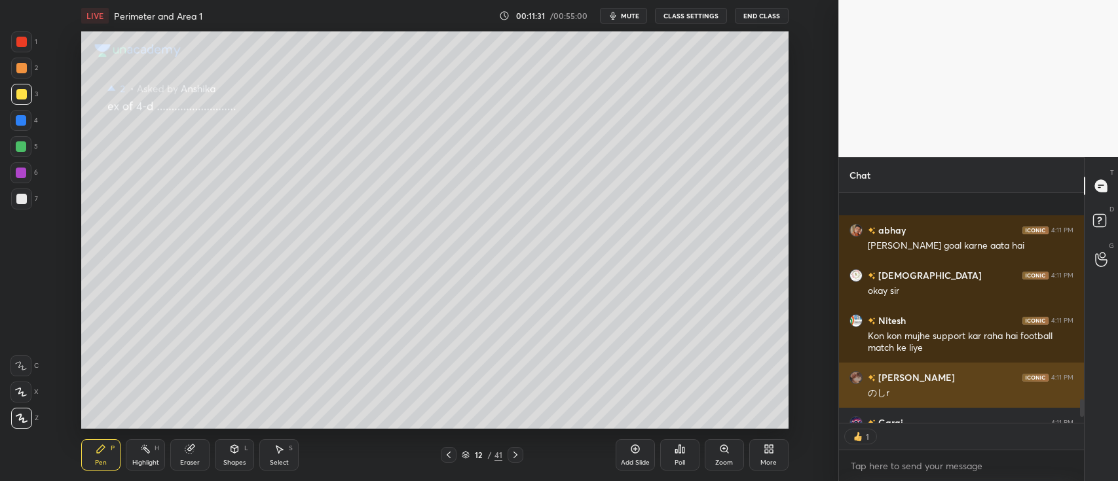
scroll to position [2706, 0]
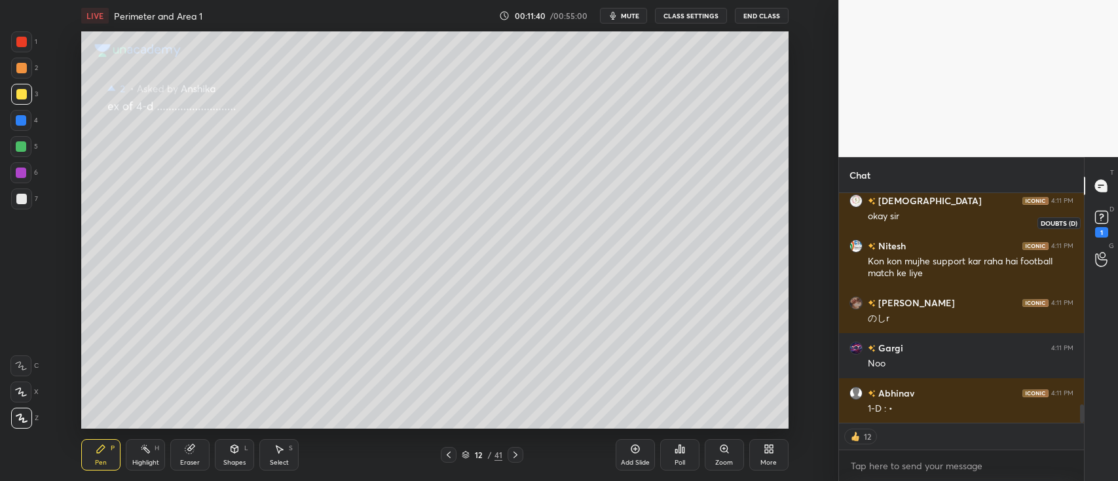
click at [1099, 217] on rect at bounding box center [1101, 218] width 12 height 12
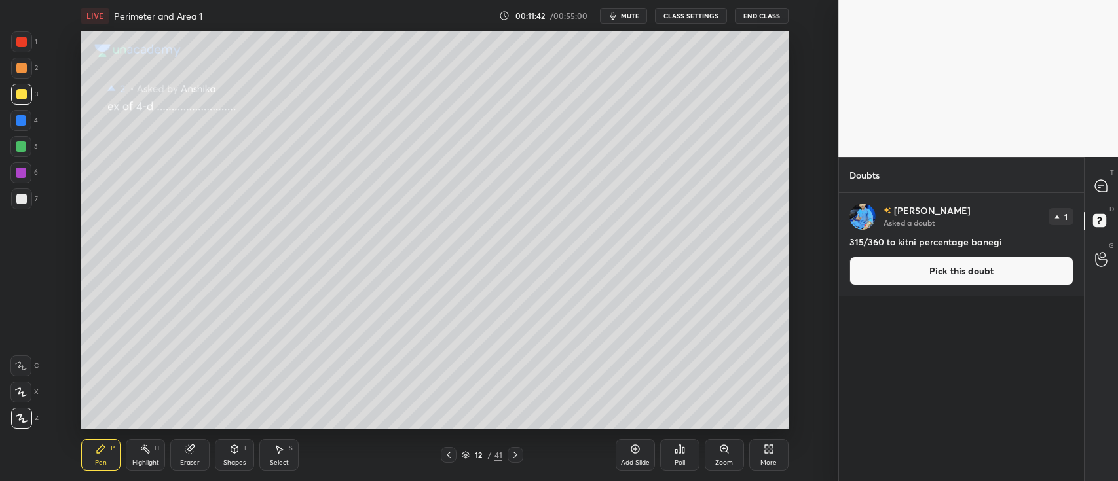
click at [937, 271] on button "Pick this doubt" at bounding box center [962, 271] width 224 height 29
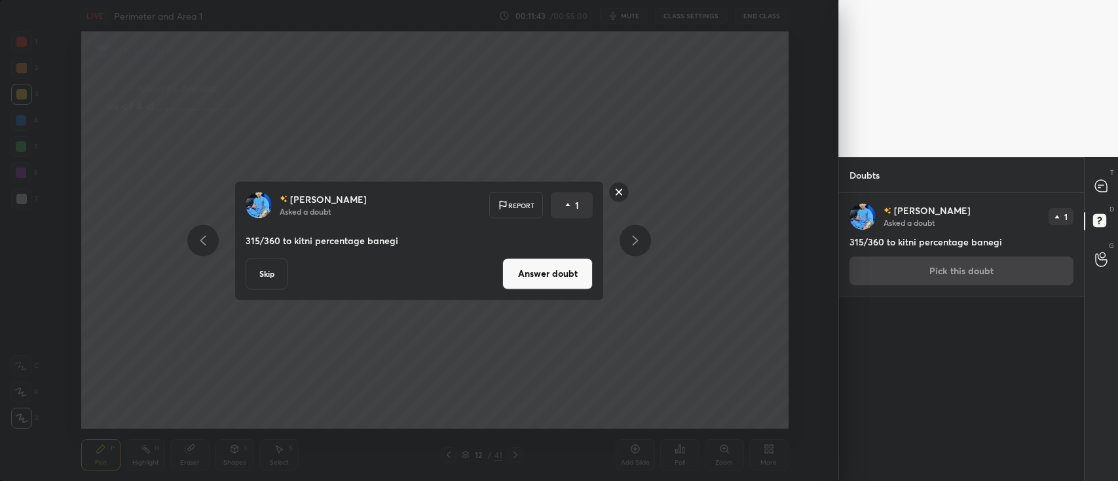
click at [742, 166] on div "[PERSON_NAME] Asked a doubt Report 1 315/360 to kitni percentage banegi Skip An…" at bounding box center [419, 240] width 838 height 481
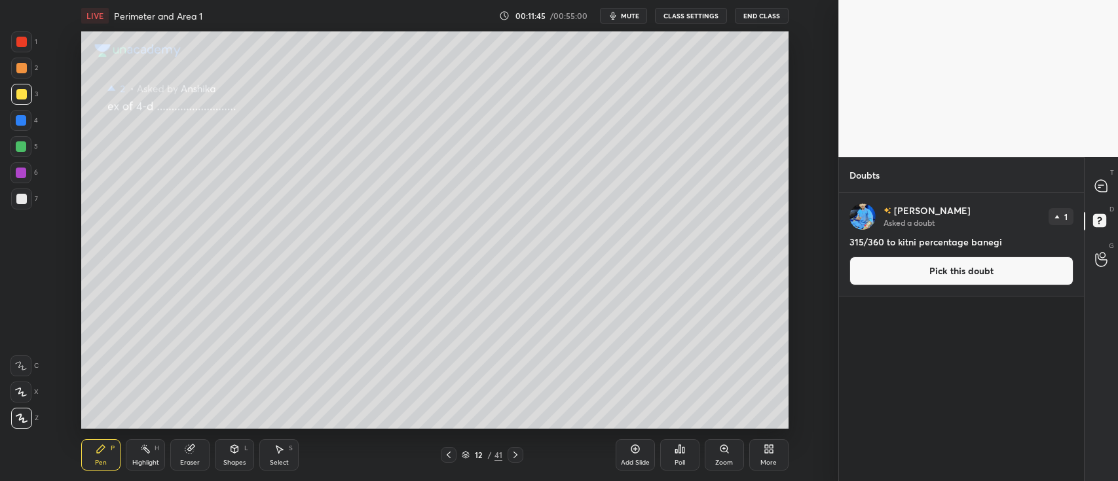
click at [924, 261] on button "Pick this doubt" at bounding box center [962, 271] width 224 height 29
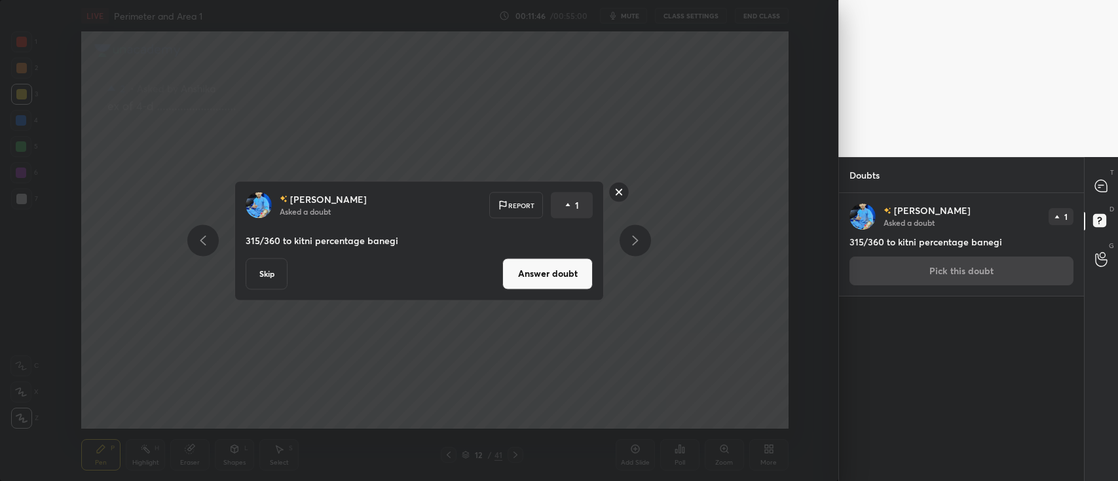
click at [582, 273] on button "Answer doubt" at bounding box center [547, 273] width 90 height 31
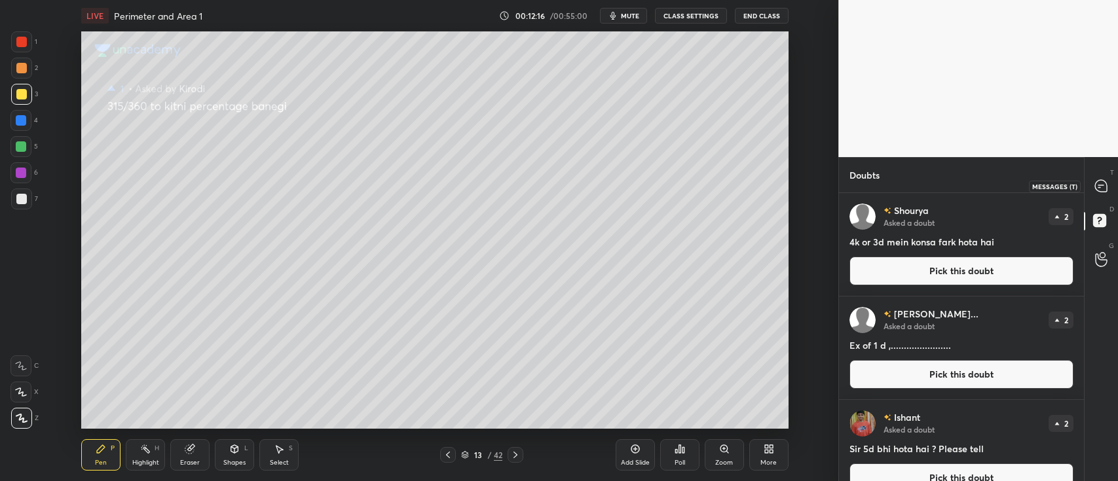
click at [1097, 186] on icon at bounding box center [1101, 186] width 12 height 12
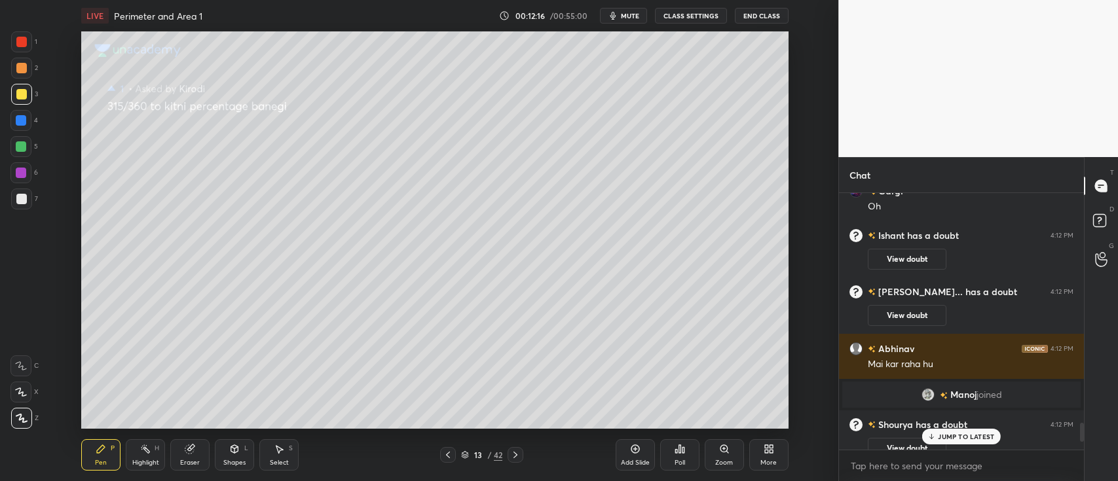
scroll to position [3151, 0]
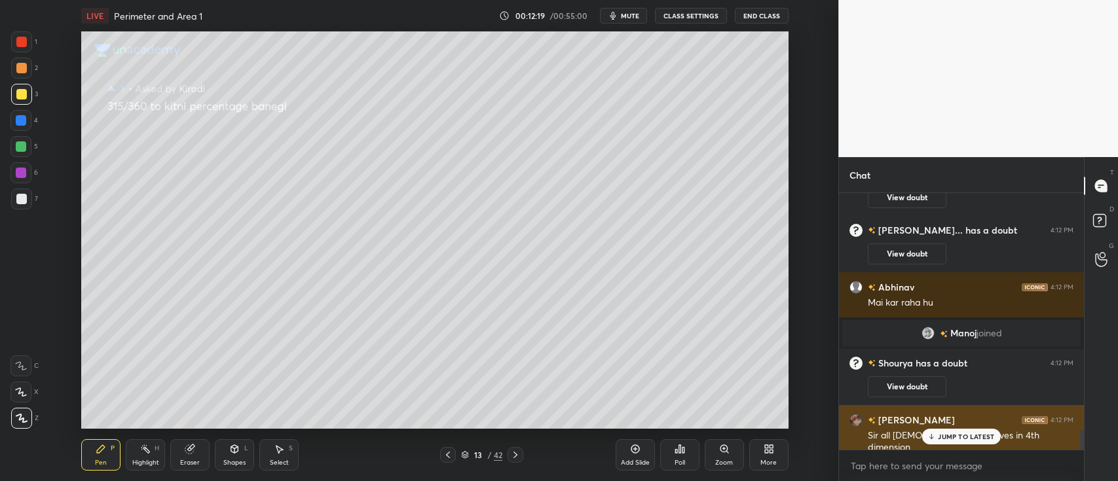
click at [939, 434] on p "JUMP TO LATEST" at bounding box center [966, 437] width 56 height 8
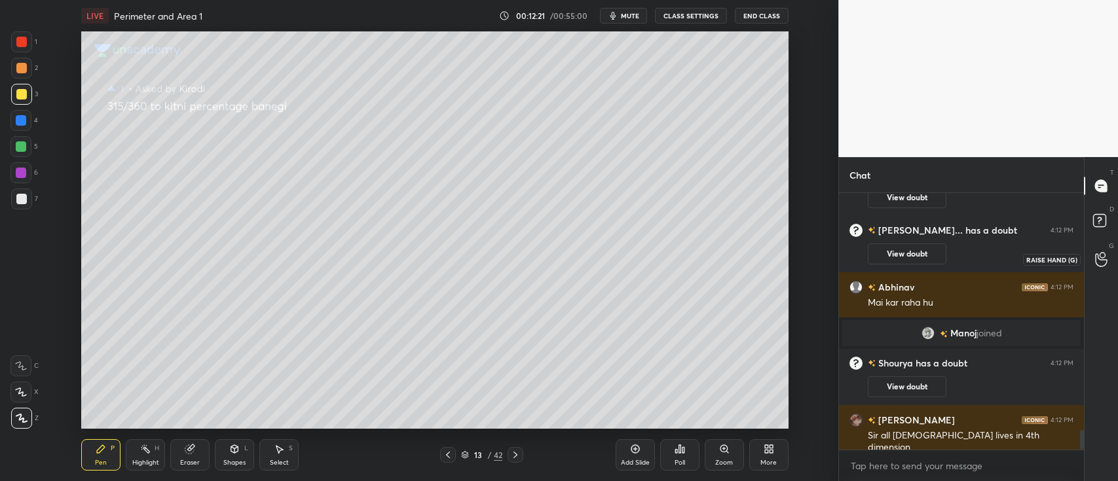
click at [1097, 256] on icon at bounding box center [1101, 259] width 12 height 15
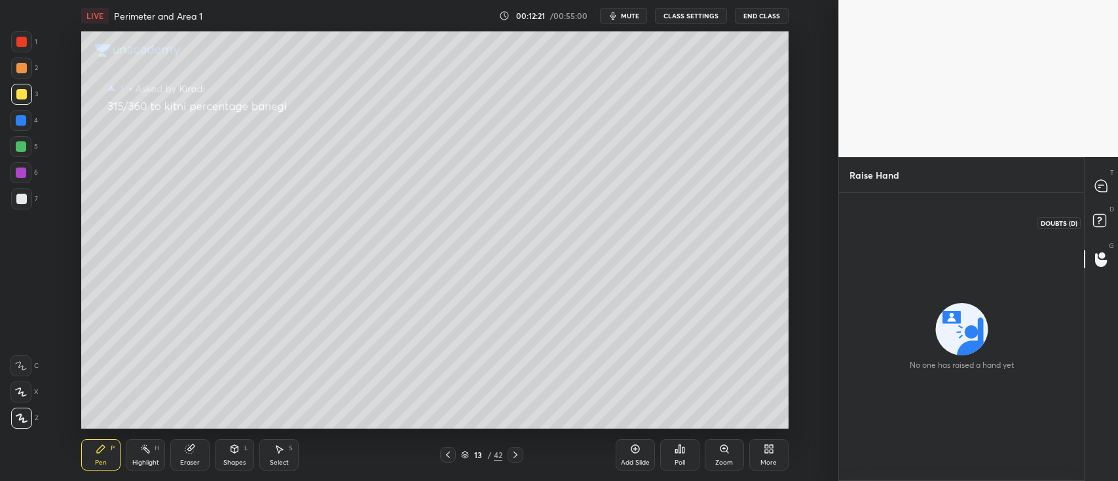
click at [1100, 210] on div "D Doubts (D)" at bounding box center [1101, 222] width 33 height 37
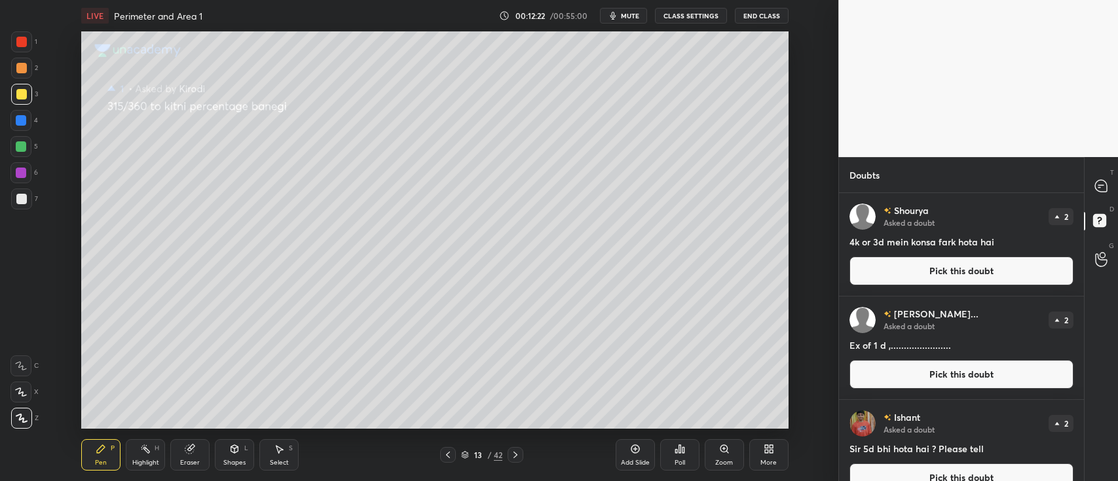
click at [943, 257] on button "Pick this doubt" at bounding box center [962, 271] width 224 height 29
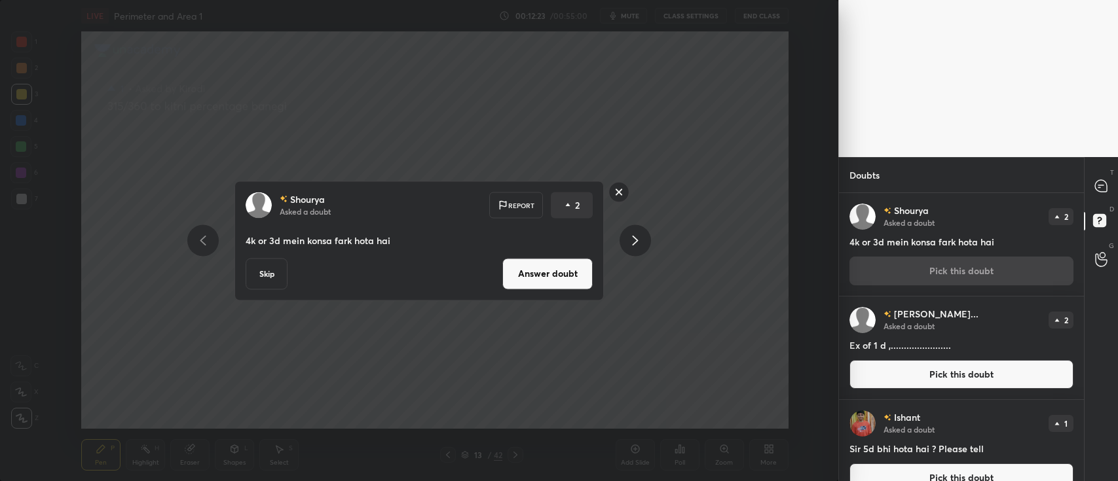
click at [562, 267] on button "Answer doubt" at bounding box center [547, 273] width 90 height 31
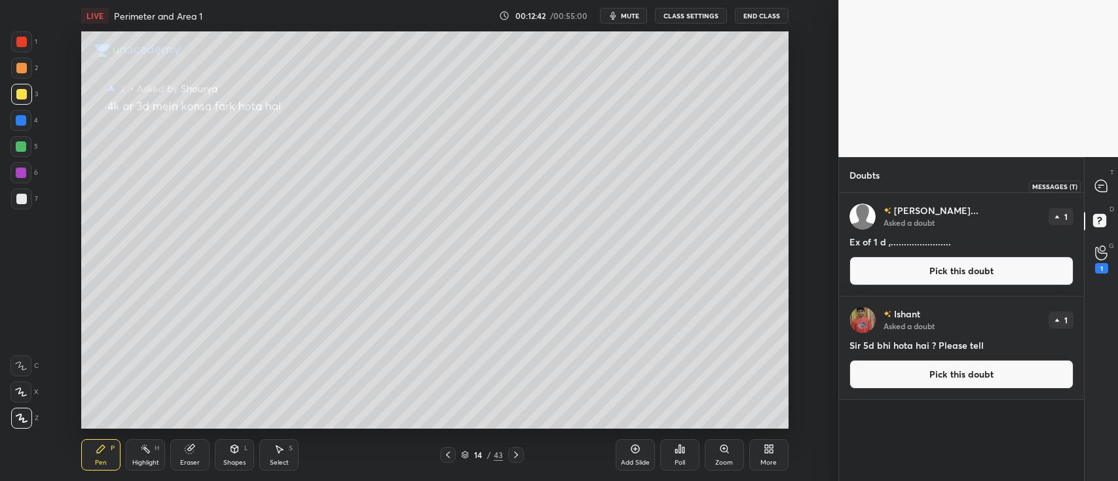
click at [1093, 195] on div at bounding box center [1102, 186] width 26 height 24
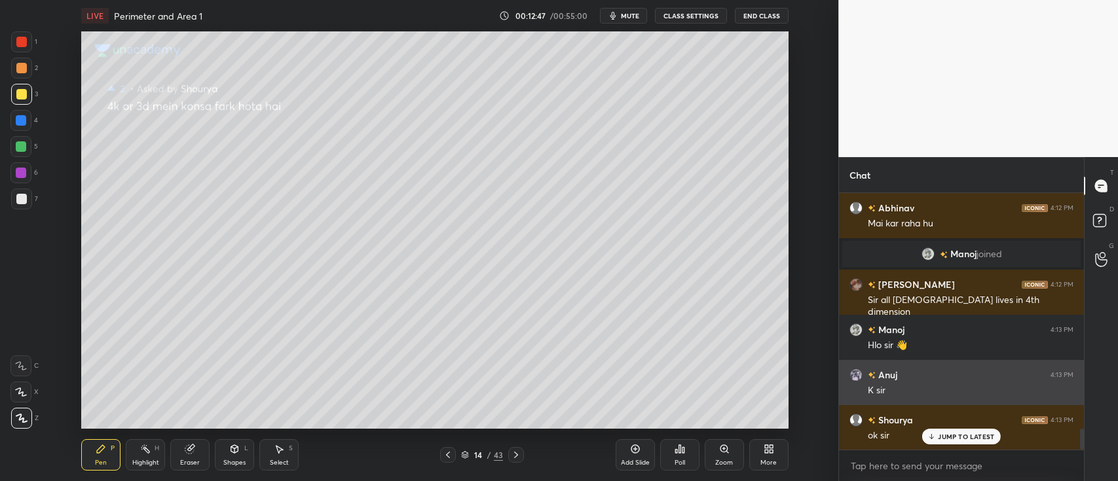
scroll to position [2940, 0]
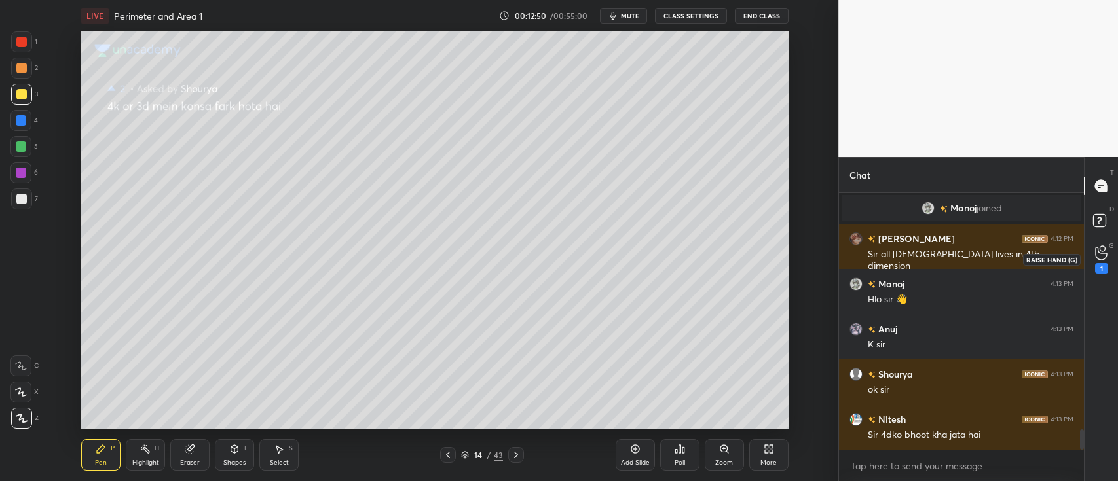
click at [1102, 256] on icon at bounding box center [1101, 253] width 12 height 15
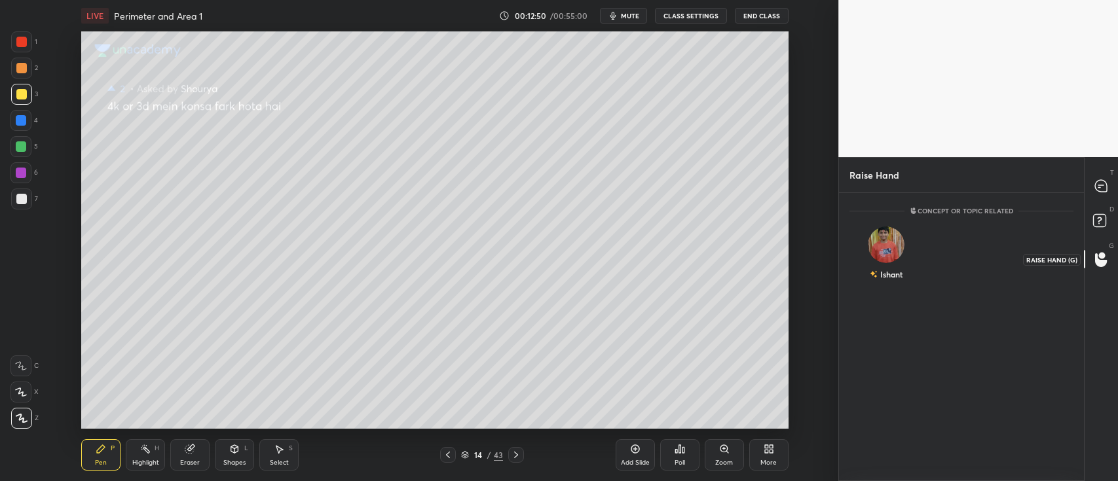
scroll to position [4, 4]
click at [882, 254] on div "Ishant" at bounding box center [887, 256] width 74 height 76
click at [888, 284] on button "INVITE" at bounding box center [886, 283] width 62 height 17
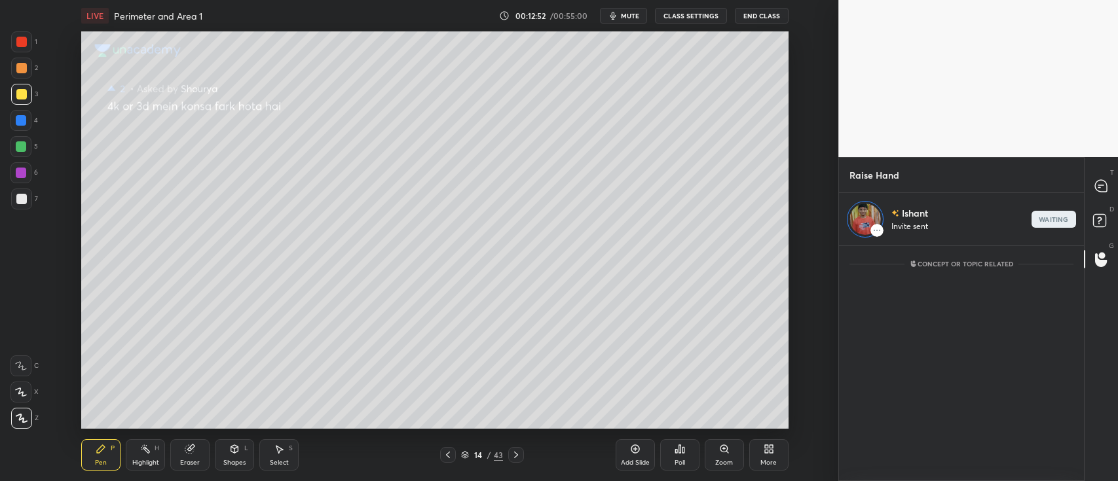
scroll to position [231, 241]
click at [1099, 191] on icon at bounding box center [1101, 186] width 12 height 12
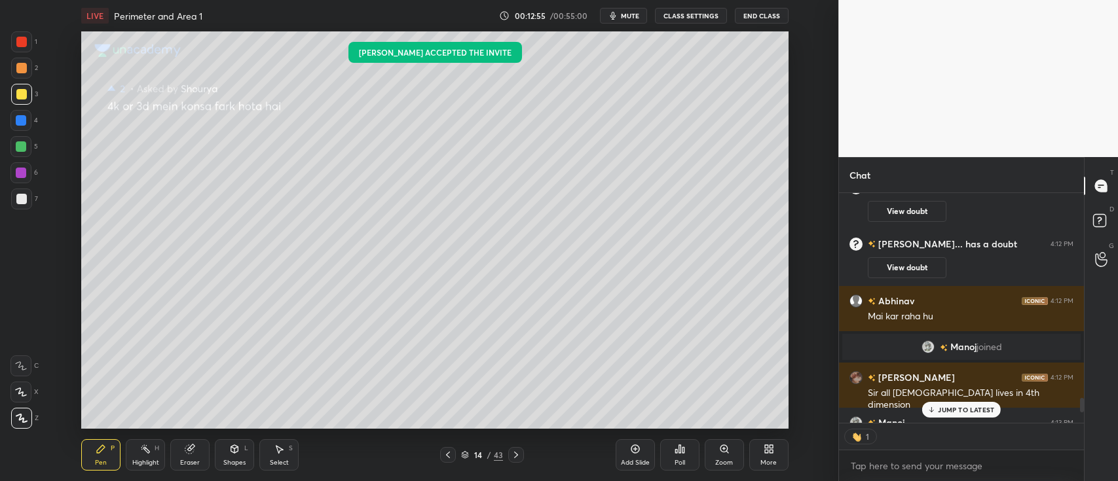
scroll to position [3254, 0]
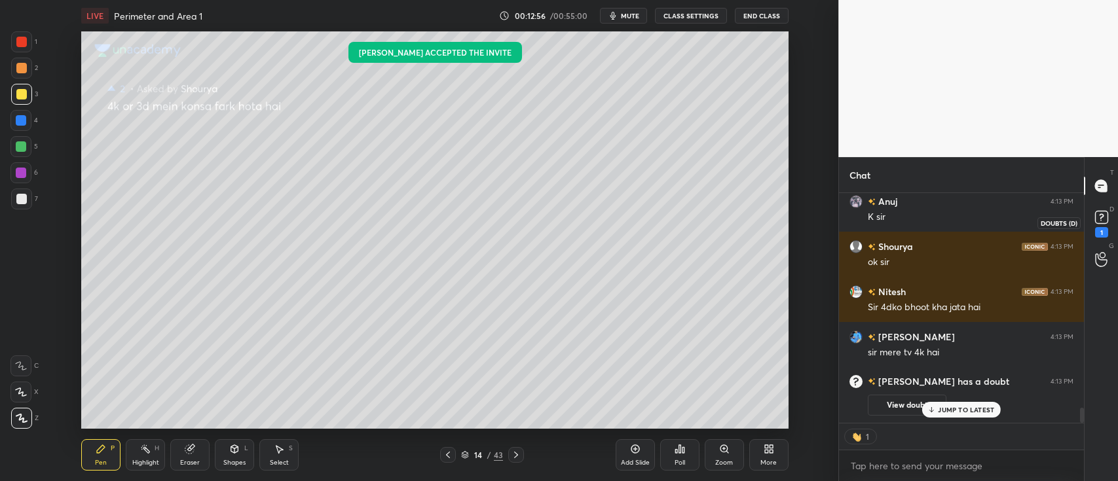
click at [1098, 217] on rect at bounding box center [1101, 218] width 12 height 12
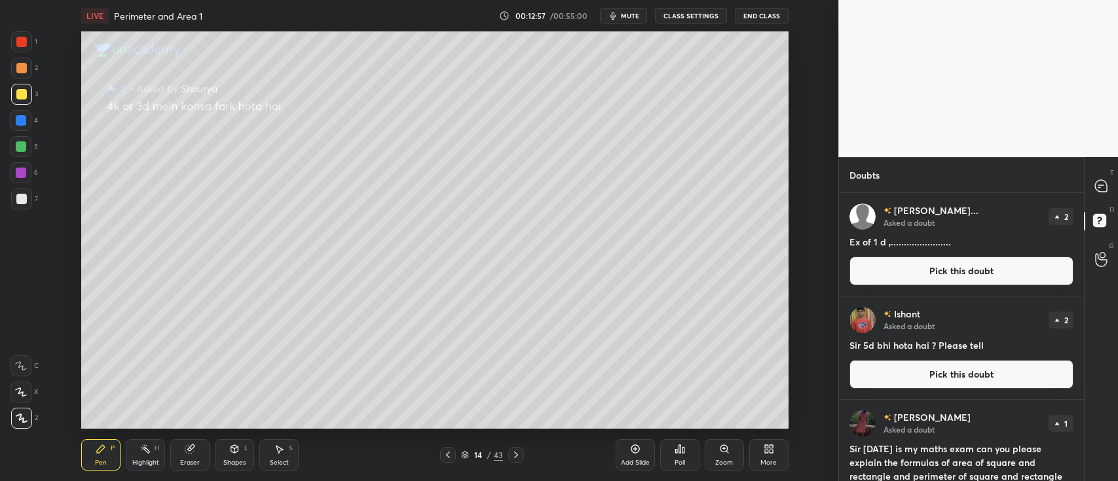
click at [904, 269] on button "Pick this doubt" at bounding box center [962, 271] width 224 height 29
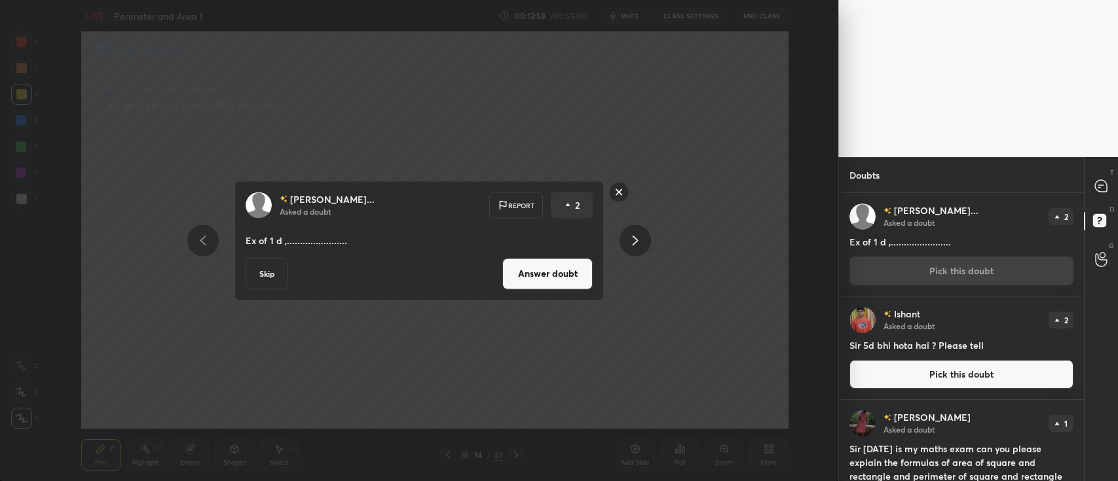
click at [552, 276] on button "Answer doubt" at bounding box center [547, 273] width 90 height 31
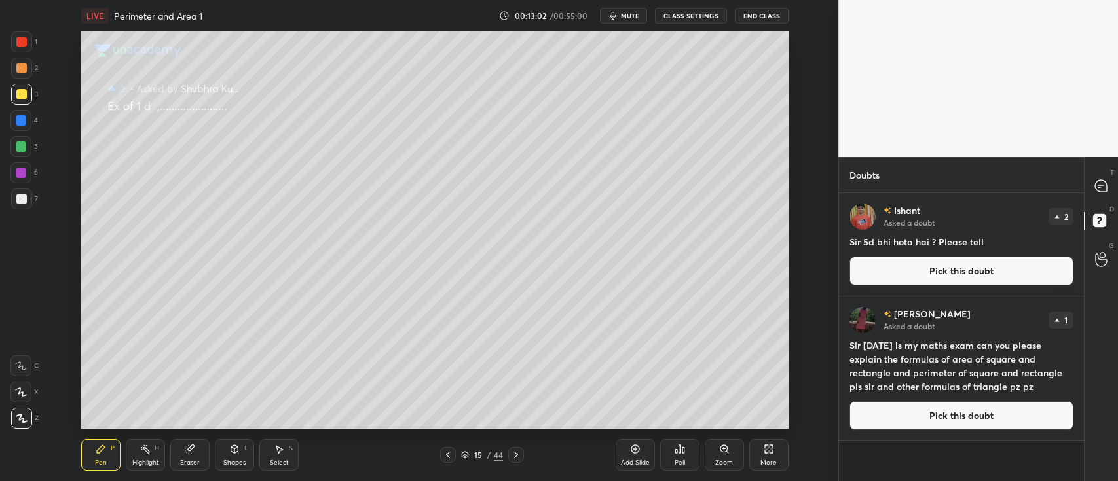
click at [935, 278] on button "Pick this doubt" at bounding box center [962, 271] width 224 height 29
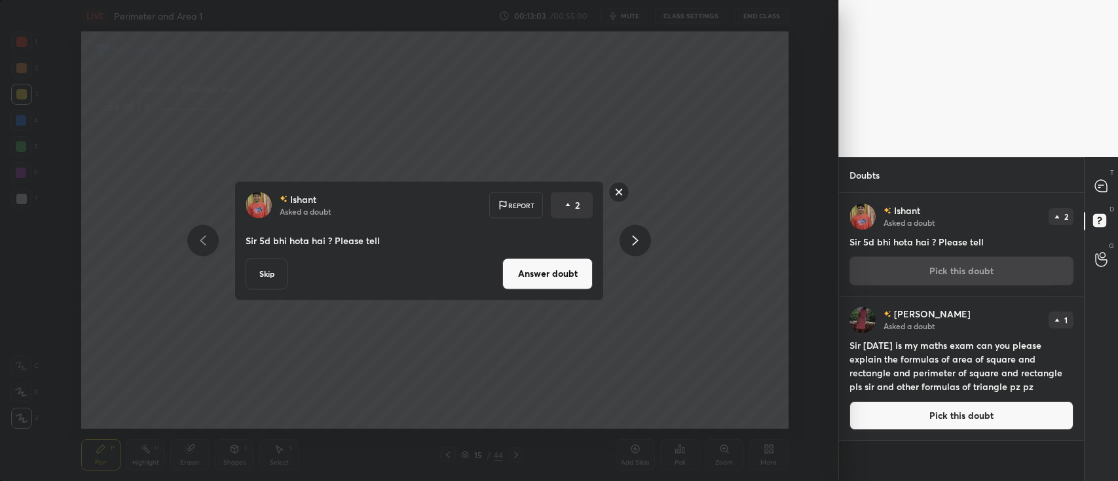
click at [557, 272] on button "Answer doubt" at bounding box center [547, 273] width 90 height 31
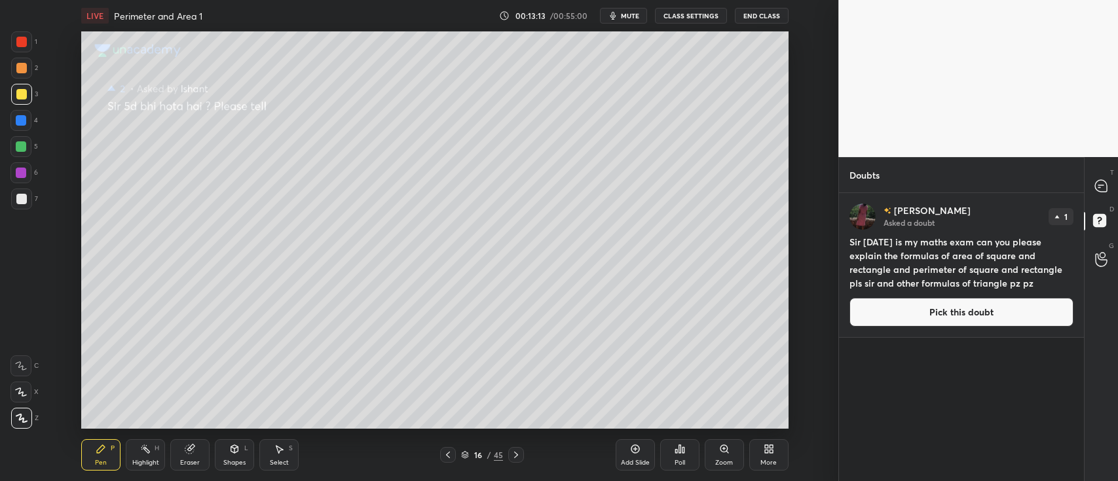
click at [934, 306] on button "Pick this doubt" at bounding box center [962, 312] width 224 height 29
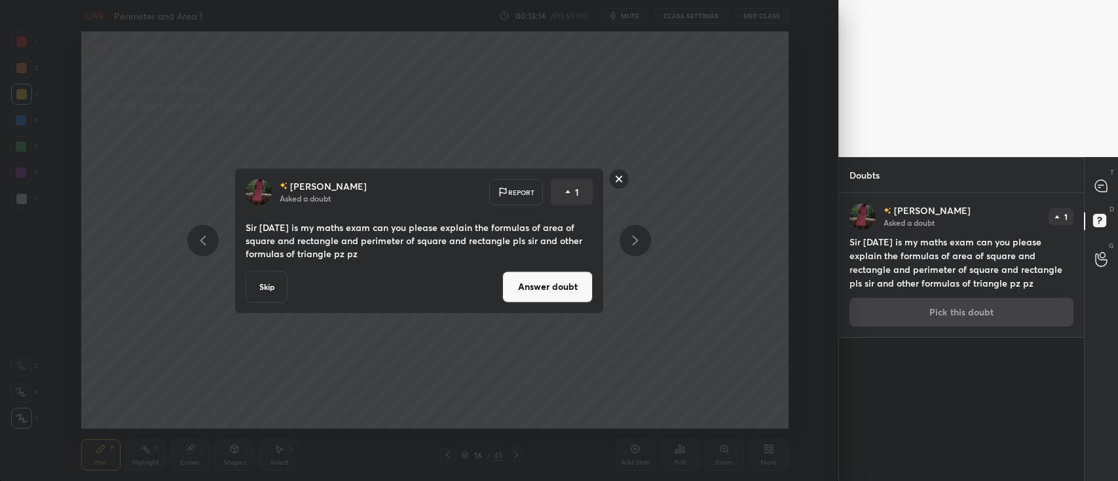
click at [548, 280] on button "Answer doubt" at bounding box center [547, 286] width 90 height 31
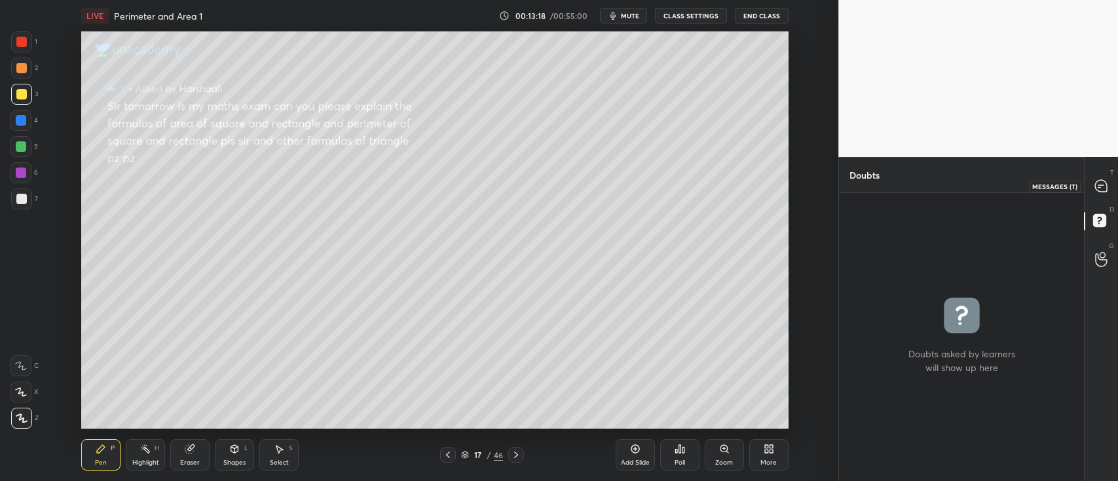
click at [1104, 187] on icon at bounding box center [1101, 186] width 12 height 12
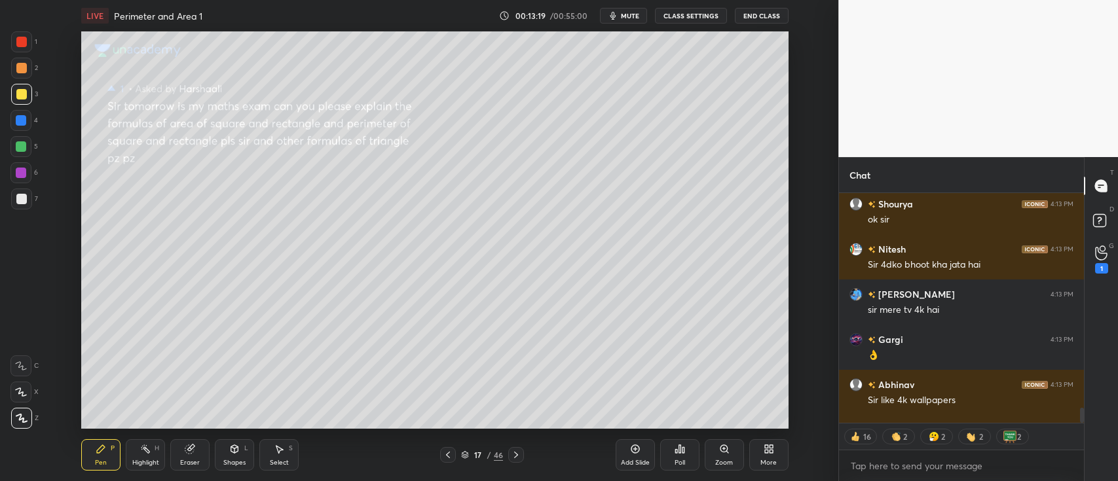
scroll to position [3223, 0]
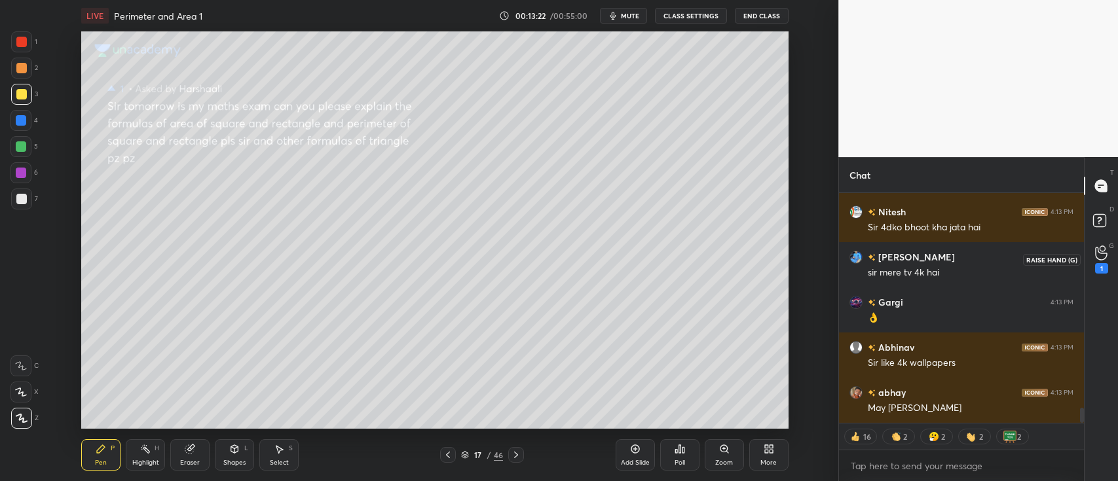
click at [1101, 263] on div "1" at bounding box center [1101, 268] width 13 height 10
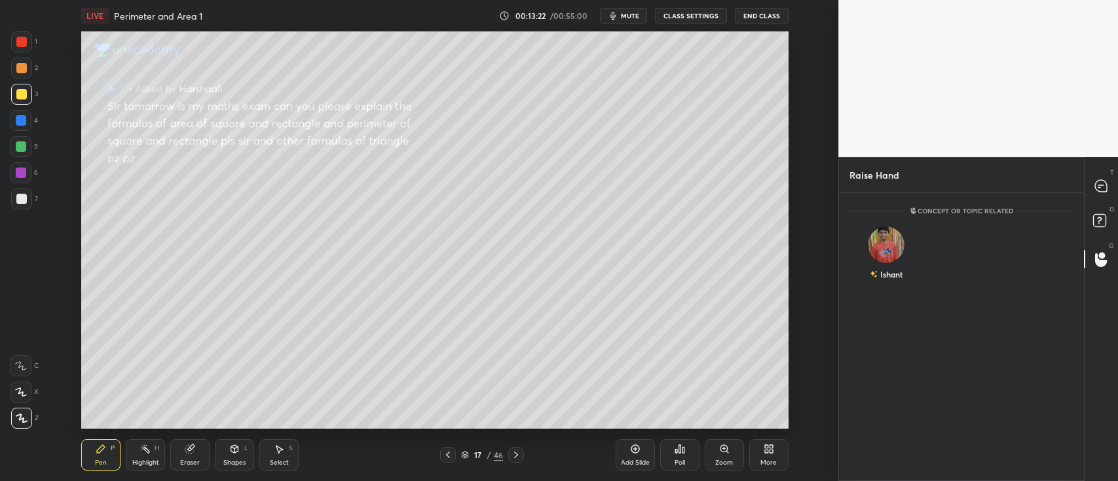
scroll to position [4, 4]
click at [893, 250] on img "grid" at bounding box center [887, 245] width 37 height 37
click at [887, 280] on button "INVITE" at bounding box center [886, 283] width 62 height 17
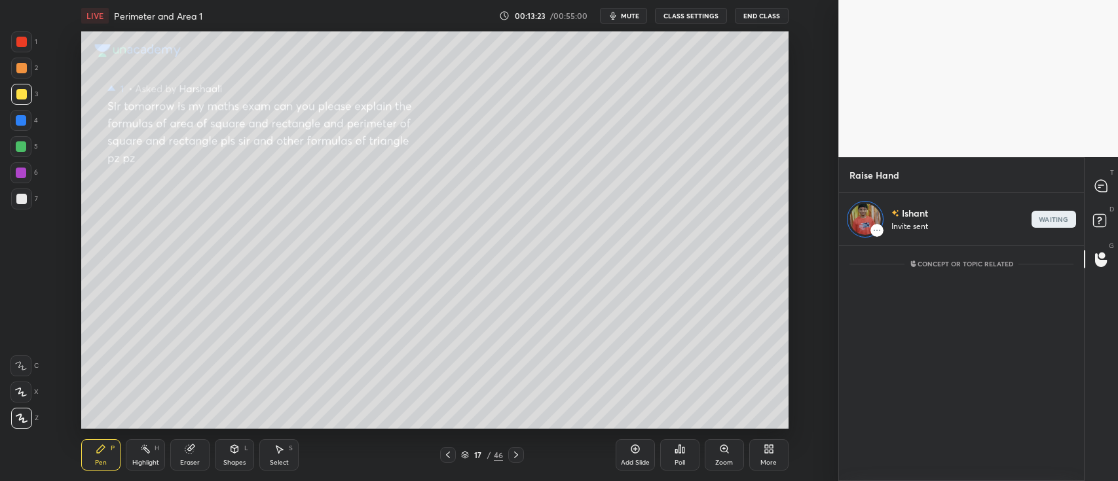
scroll to position [231, 241]
click at [1099, 187] on icon at bounding box center [1100, 187] width 2 height 0
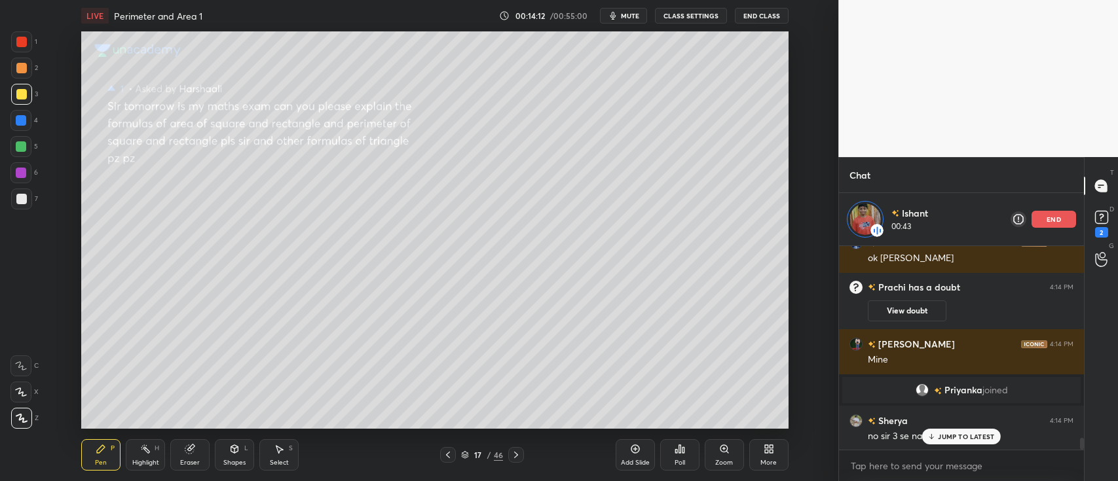
scroll to position [3380, 0]
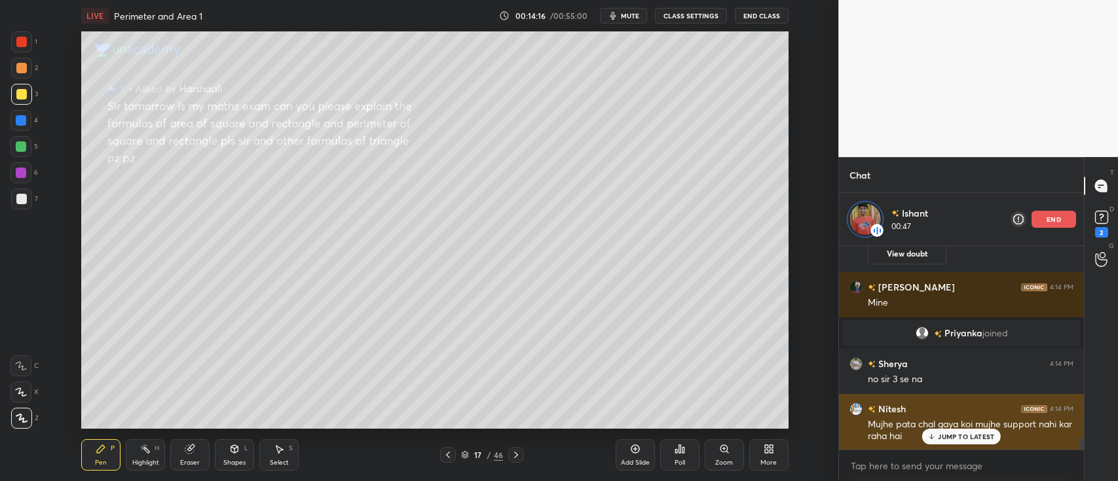
click at [947, 439] on p "JUMP TO LATEST" at bounding box center [966, 437] width 56 height 8
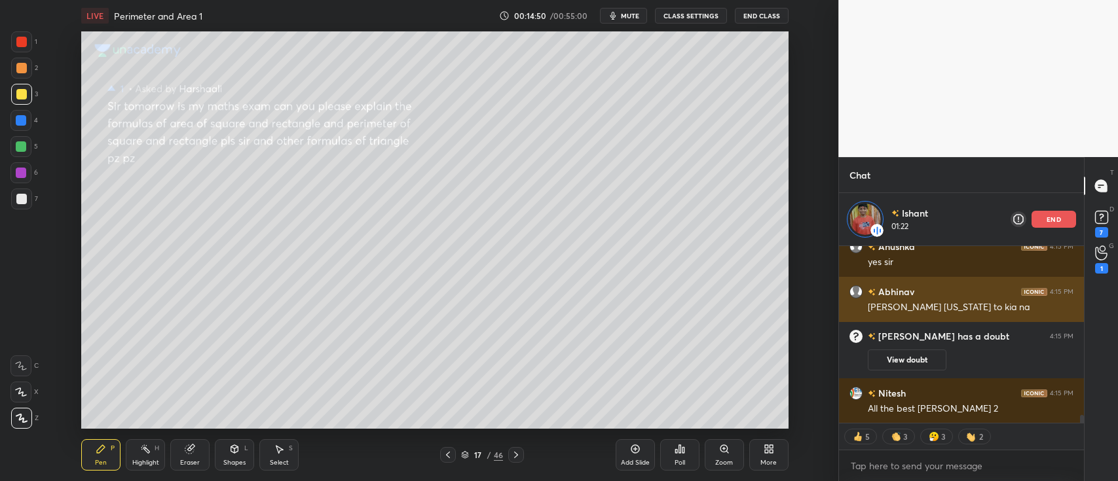
scroll to position [3763, 0]
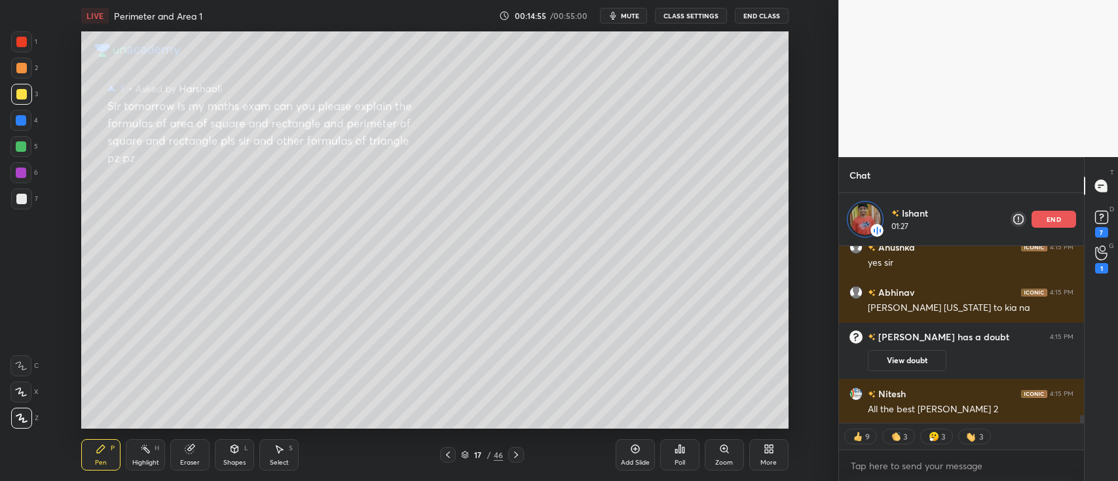
click at [1042, 218] on div "end" at bounding box center [1054, 219] width 45 height 17
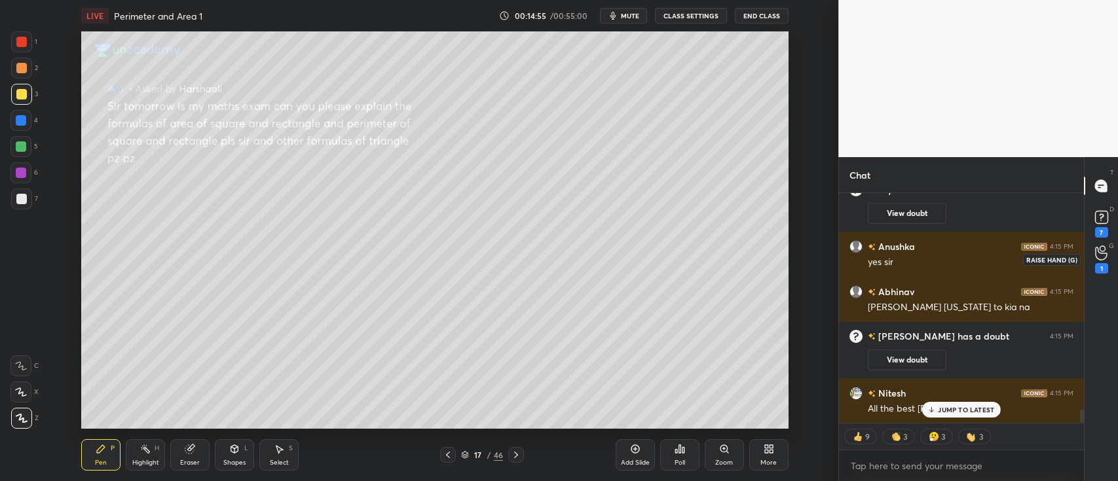
click at [1098, 259] on icon at bounding box center [1101, 253] width 12 height 13
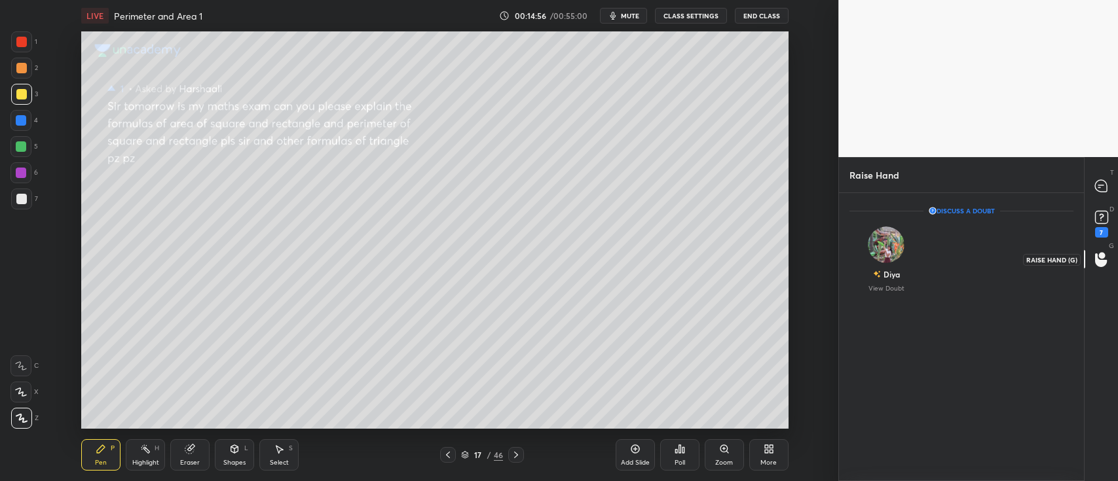
scroll to position [285, 241]
click at [886, 256] on img "grid" at bounding box center [887, 245] width 37 height 37
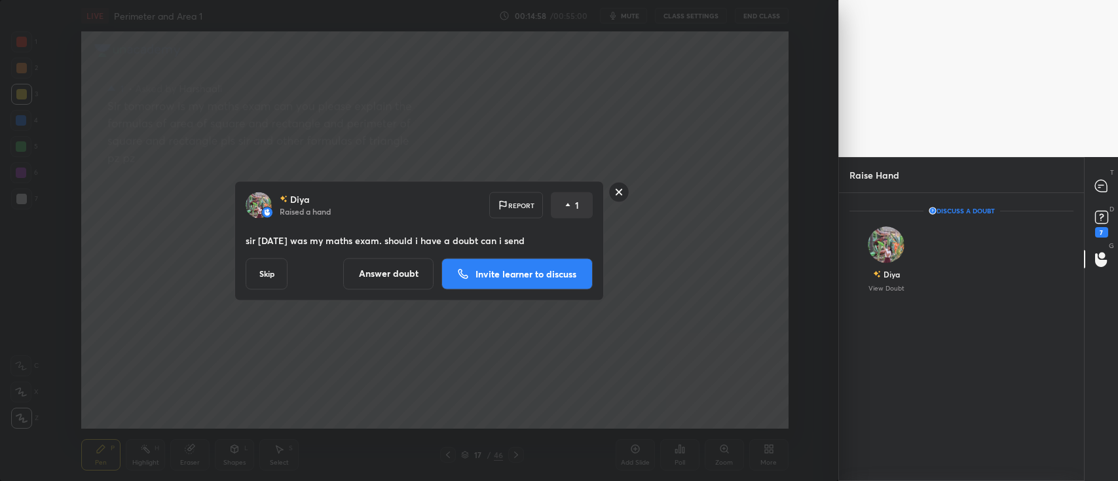
click at [539, 273] on p "Invite learner to discuss" at bounding box center [526, 273] width 101 height 9
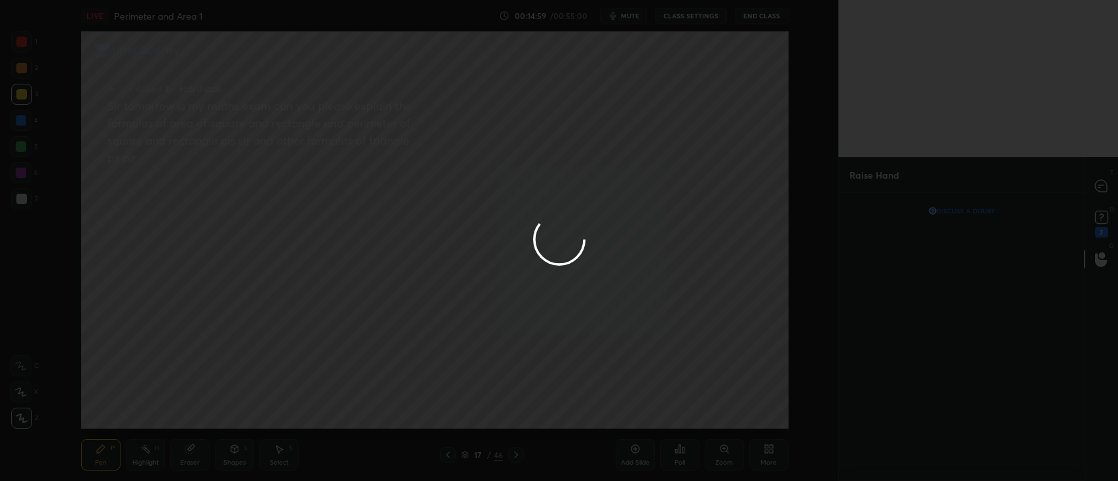
scroll to position [231, 241]
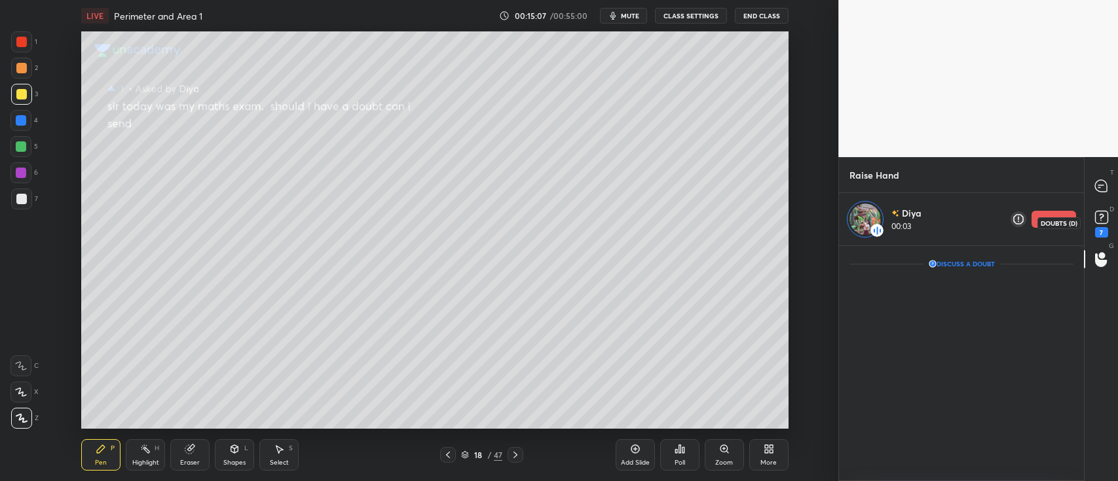
click at [1099, 225] on icon at bounding box center [1102, 218] width 20 height 20
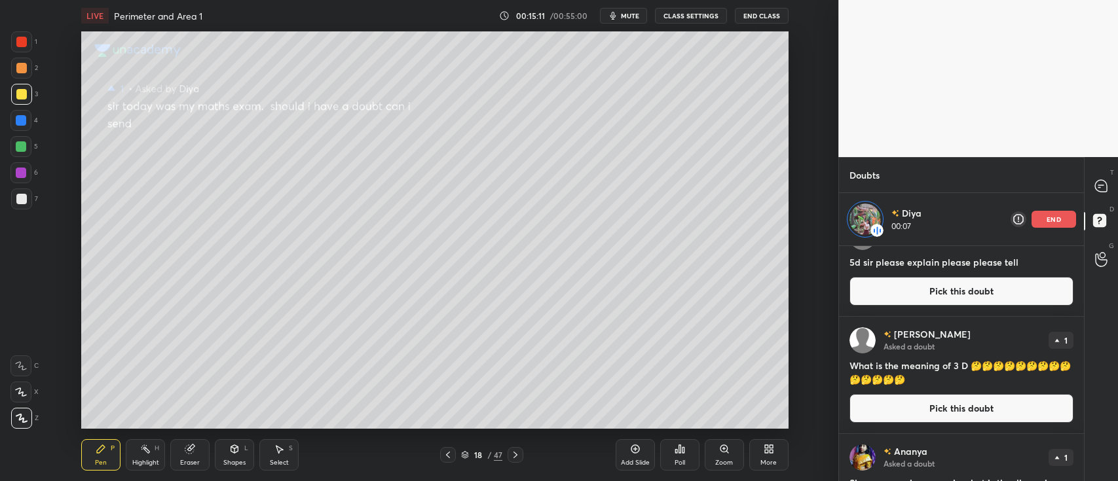
scroll to position [0, 0]
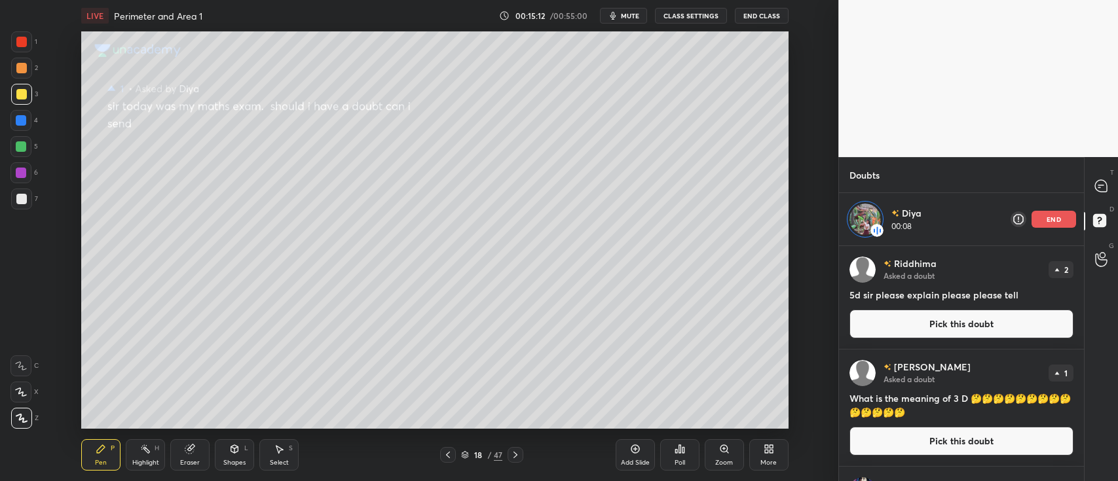
click at [858, 217] on img at bounding box center [865, 219] width 31 height 31
click at [862, 219] on img at bounding box center [865, 219] width 31 height 31
click at [865, 221] on img at bounding box center [865, 219] width 31 height 31
click at [865, 218] on img at bounding box center [865, 219] width 31 height 31
click at [863, 216] on img at bounding box center [865, 219] width 31 height 31
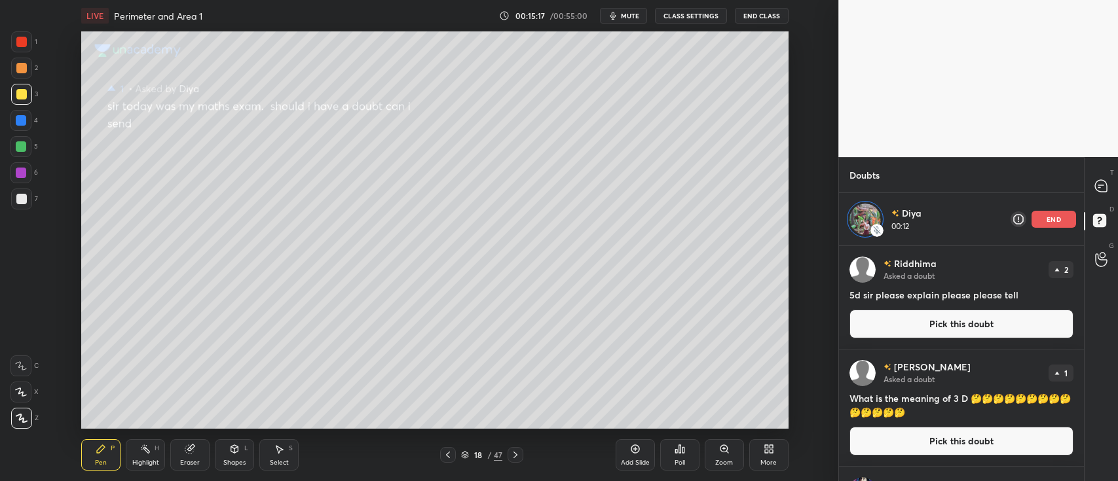
click at [870, 217] on img at bounding box center [865, 219] width 31 height 31
click at [867, 219] on img at bounding box center [865, 219] width 31 height 31
click at [869, 219] on img at bounding box center [865, 219] width 31 height 31
click at [869, 215] on img at bounding box center [865, 219] width 31 height 31
click at [869, 217] on img at bounding box center [865, 219] width 31 height 31
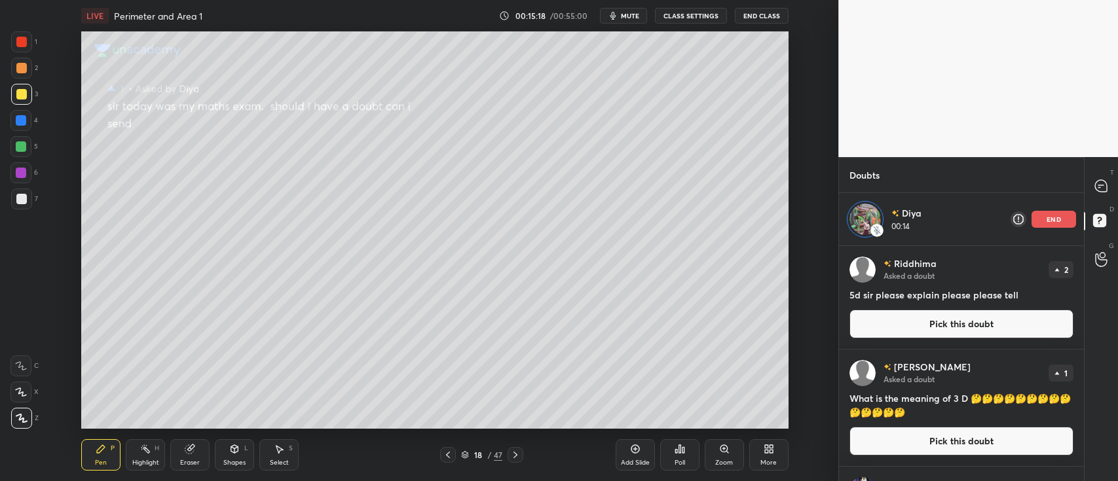
click at [870, 215] on img at bounding box center [865, 219] width 31 height 31
click at [909, 317] on button "Pick this doubt" at bounding box center [962, 324] width 224 height 29
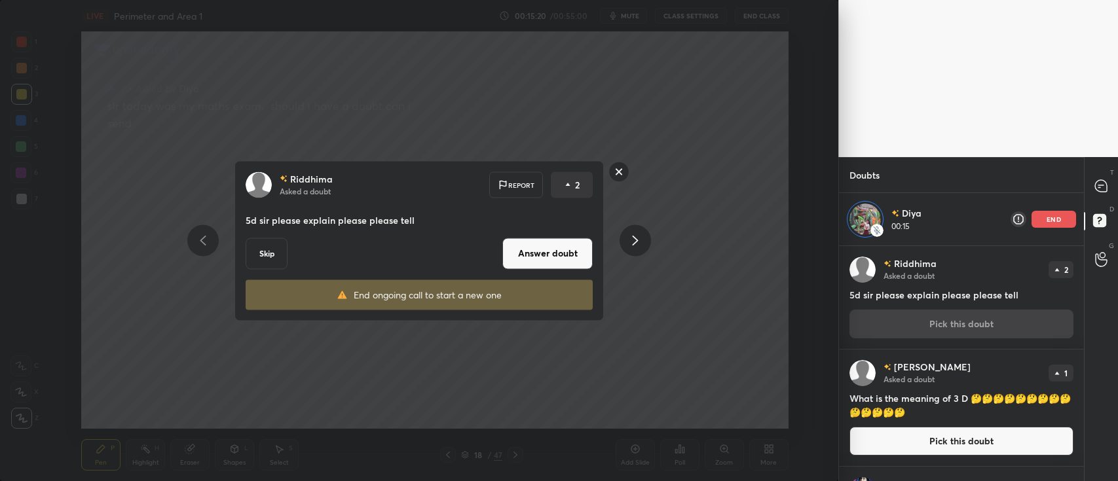
click at [545, 253] on button "Answer doubt" at bounding box center [547, 253] width 90 height 31
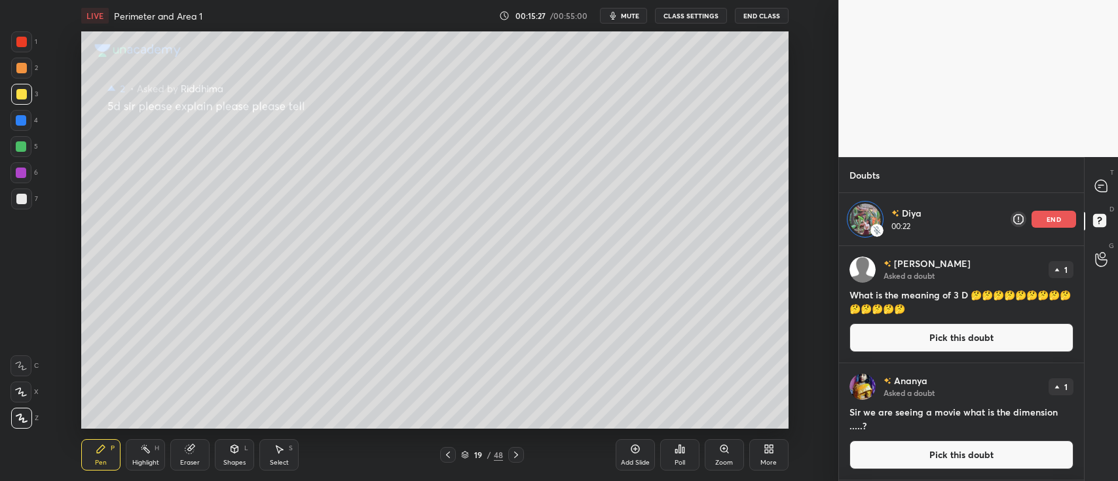
click at [901, 334] on button "Pick this doubt" at bounding box center [962, 338] width 224 height 29
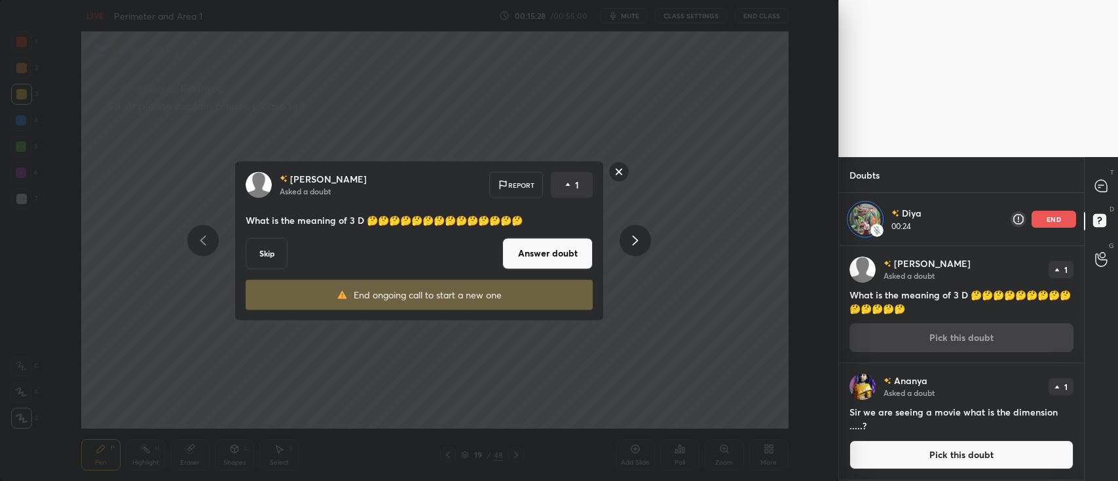
click at [556, 261] on button "Answer doubt" at bounding box center [547, 253] width 90 height 31
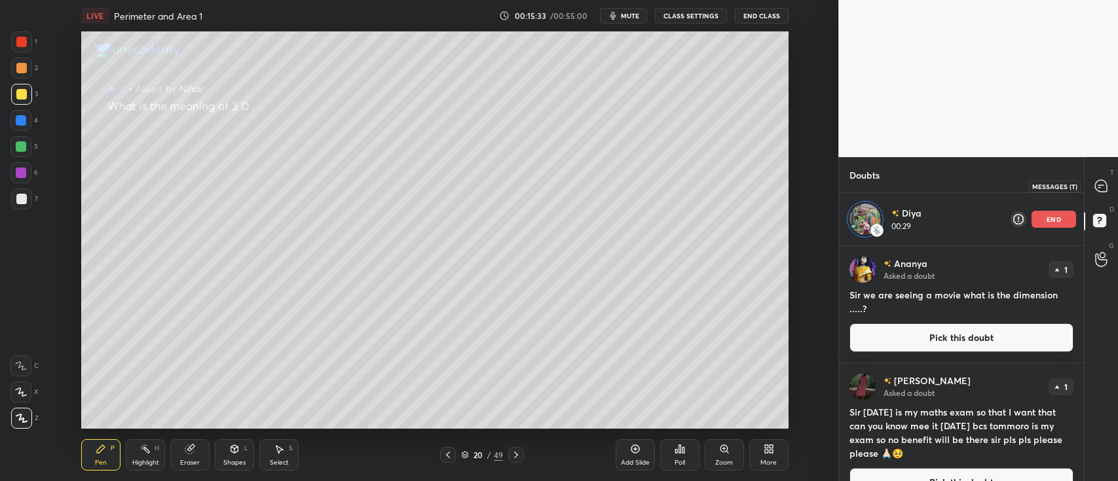
click at [1096, 181] on icon at bounding box center [1102, 186] width 14 height 14
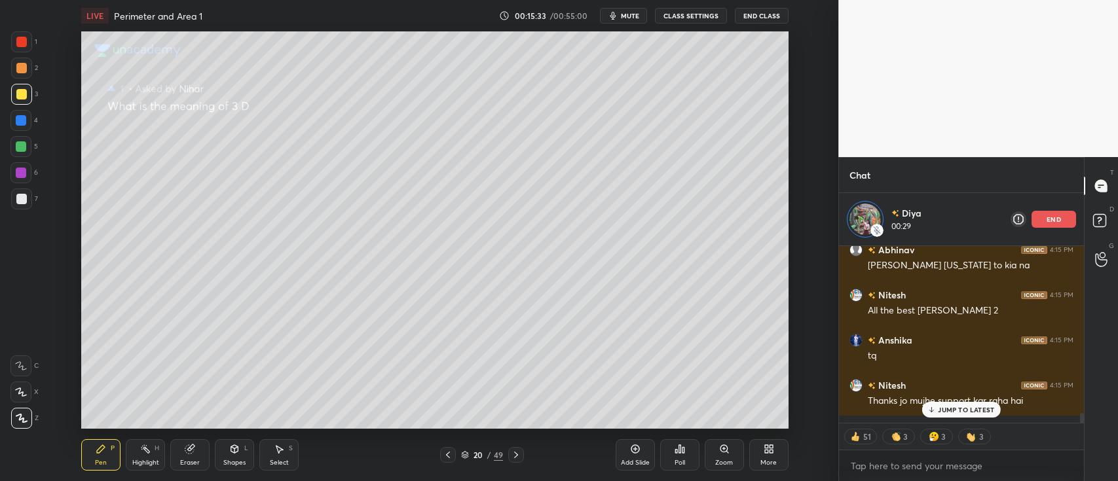
scroll to position [3966, 0]
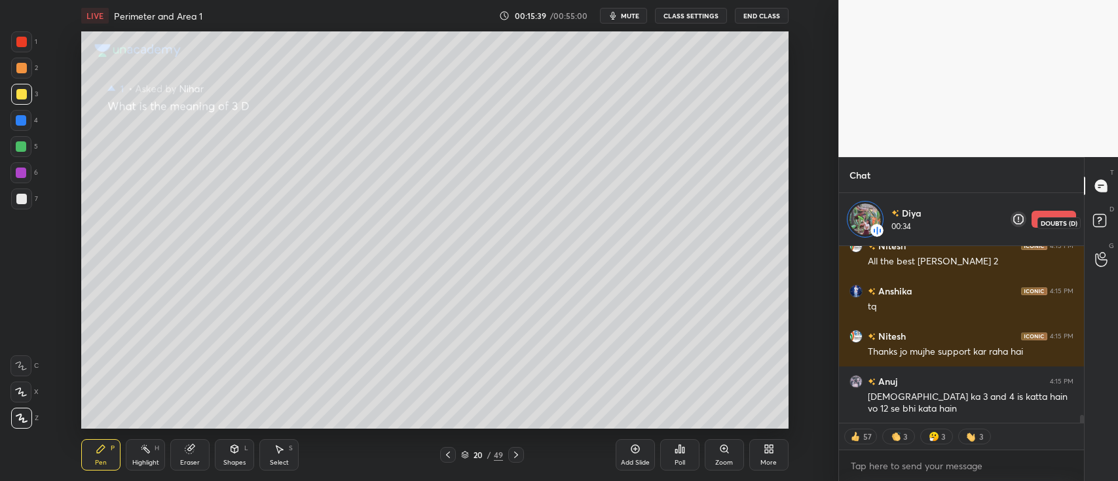
click at [1092, 222] on icon at bounding box center [1102, 223] width 24 height 24
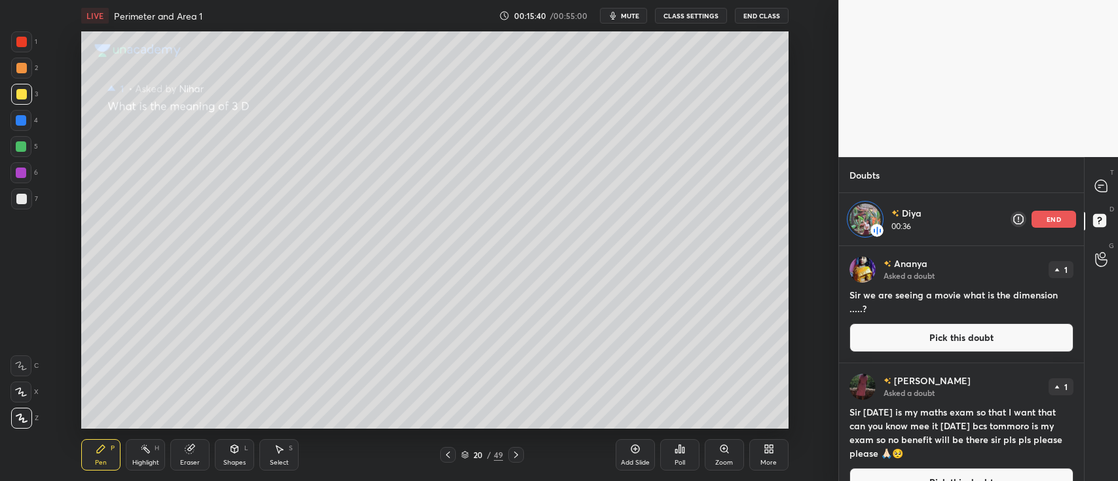
click at [912, 335] on button "Pick this doubt" at bounding box center [962, 338] width 224 height 29
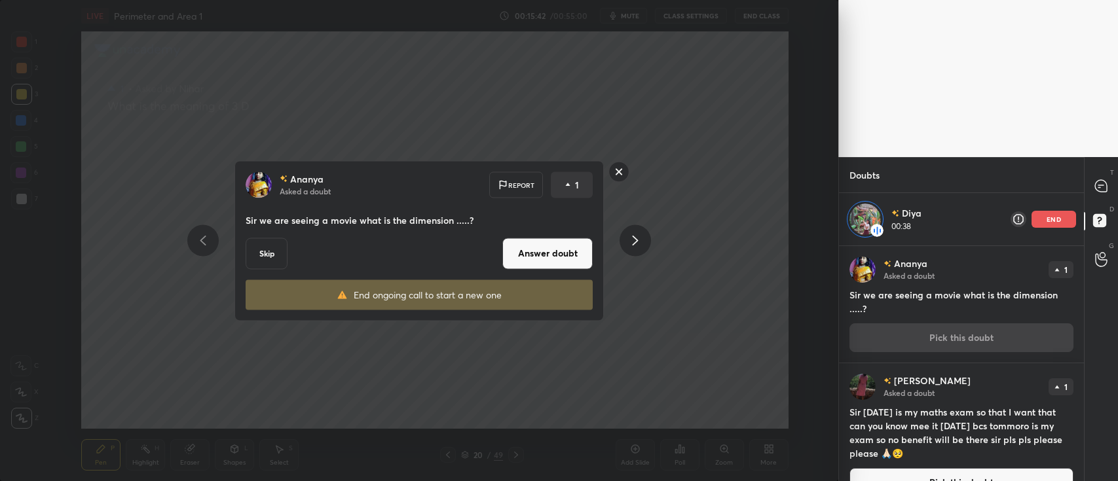
click at [578, 254] on button "Answer doubt" at bounding box center [547, 253] width 90 height 31
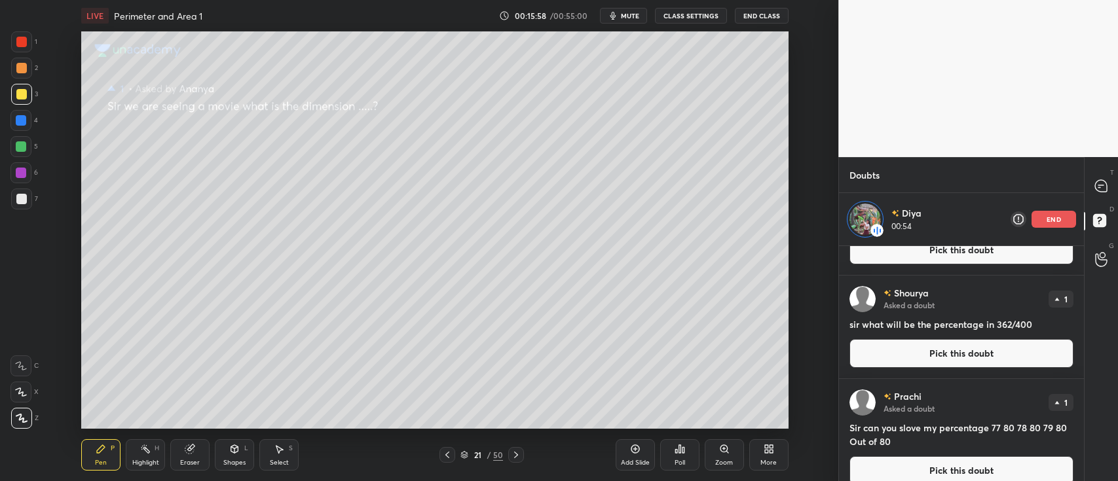
scroll to position [130, 0]
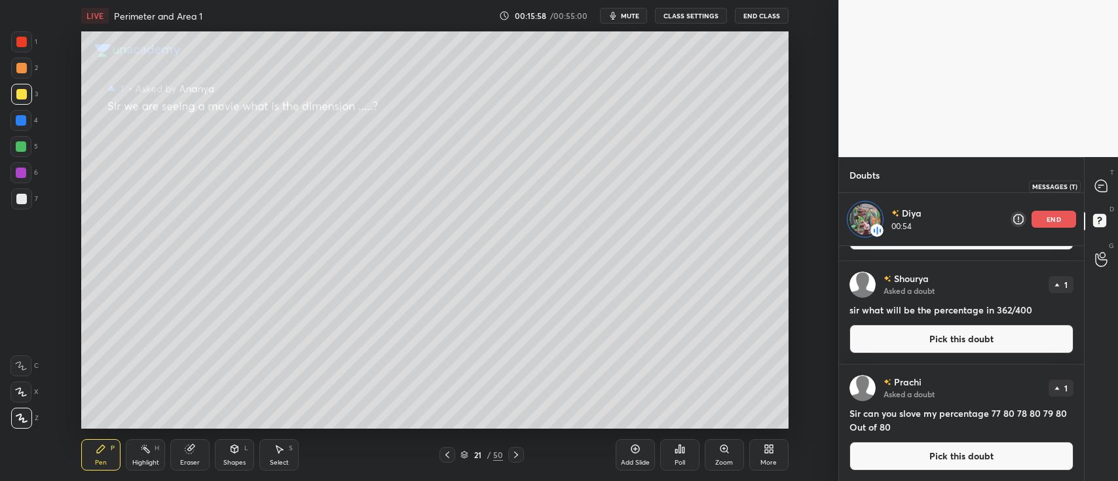
click at [1099, 184] on icon at bounding box center [1101, 186] width 12 height 12
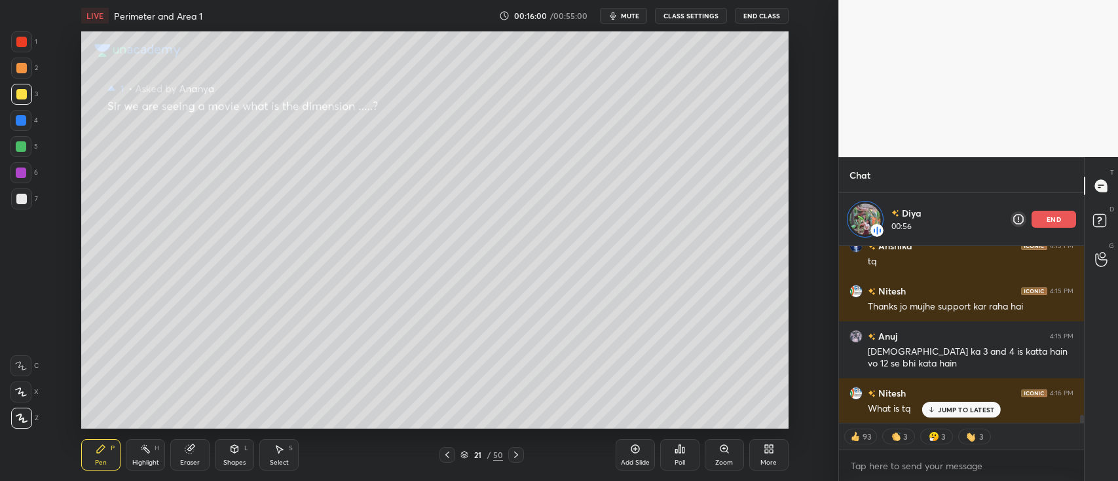
scroll to position [4000, 0]
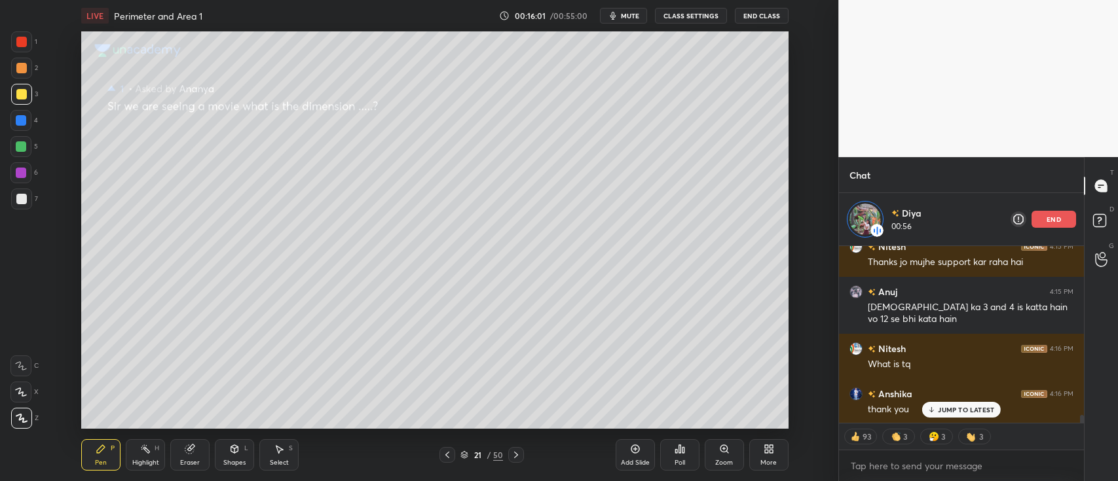
click at [631, 454] on icon at bounding box center [635, 449] width 10 height 10
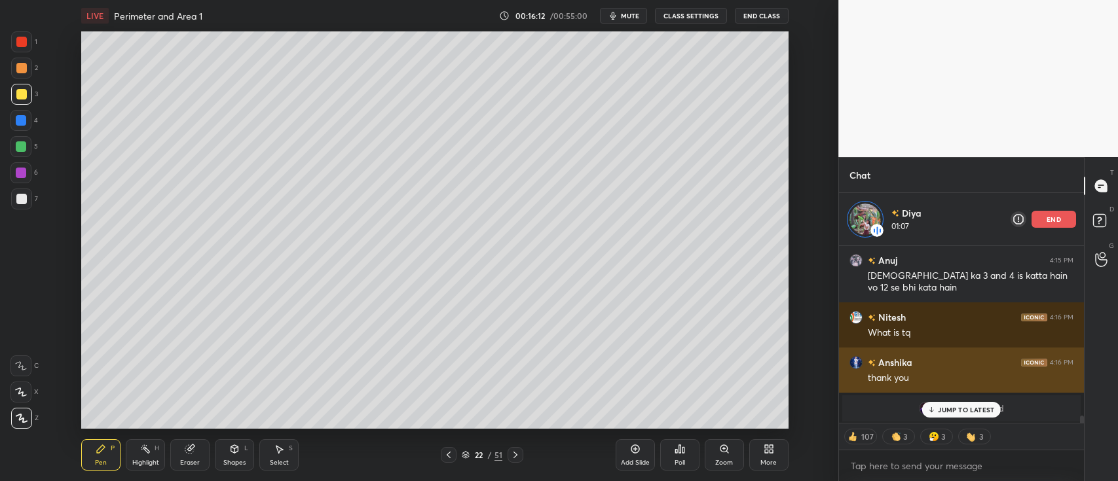
scroll to position [4077, 0]
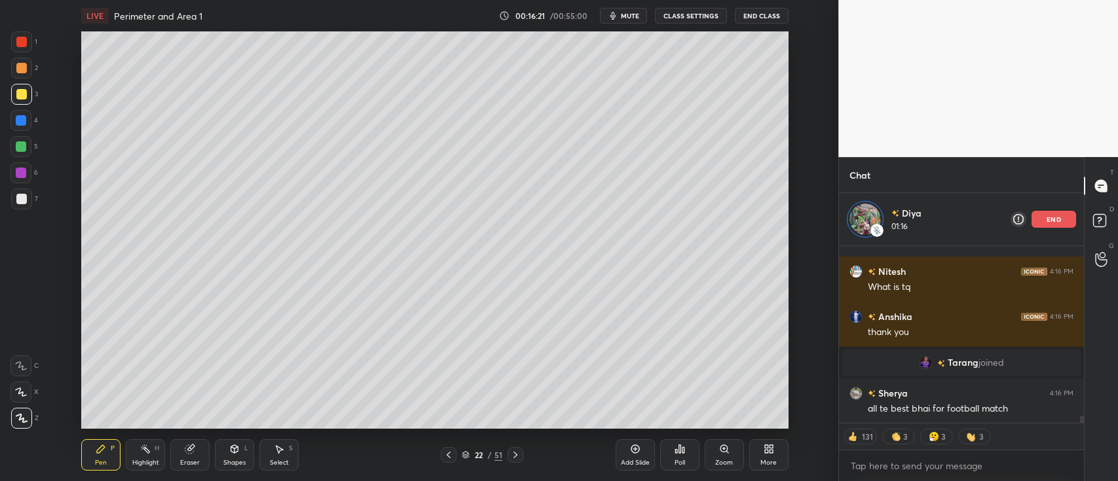
click at [19, 62] on div at bounding box center [21, 68] width 21 height 21
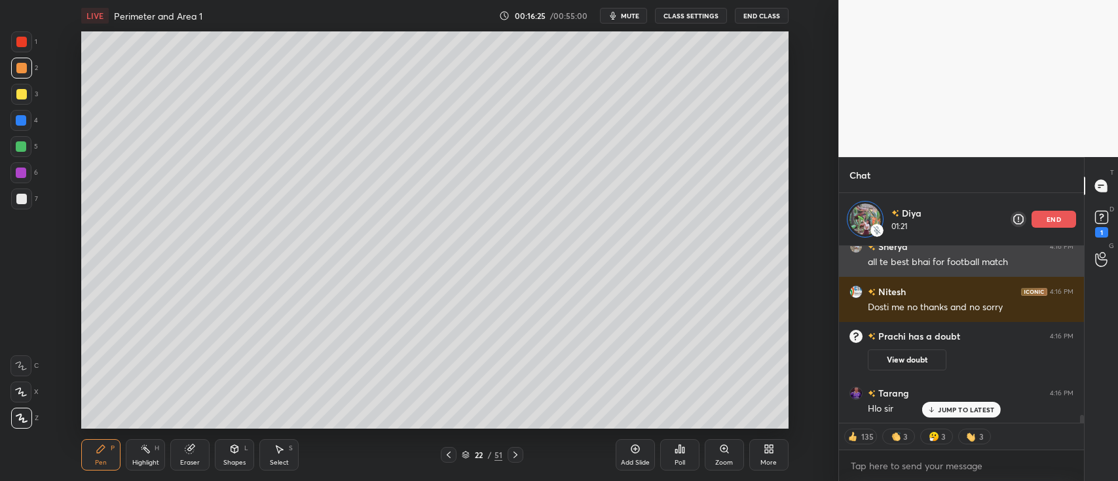
scroll to position [3926, 0]
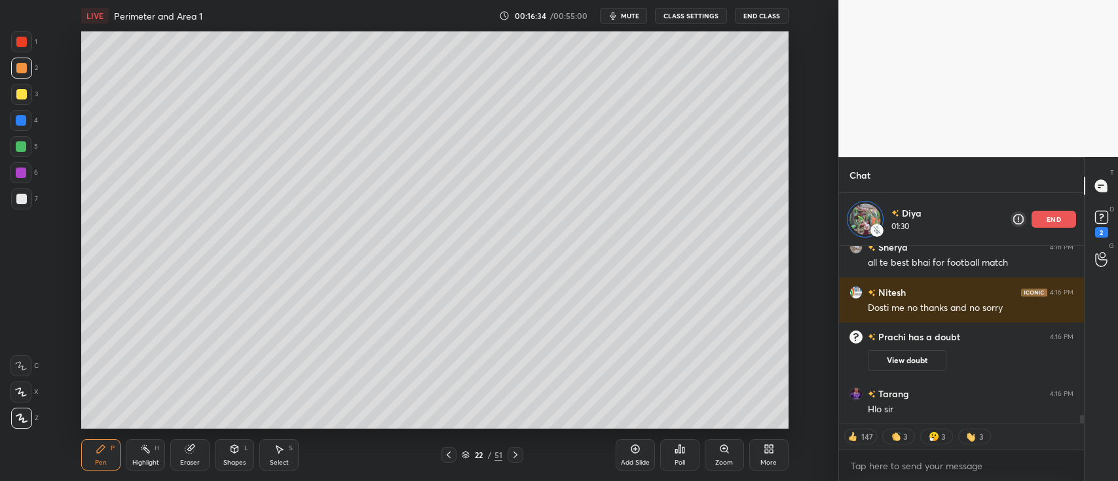
click at [17, 44] on div at bounding box center [21, 42] width 10 height 10
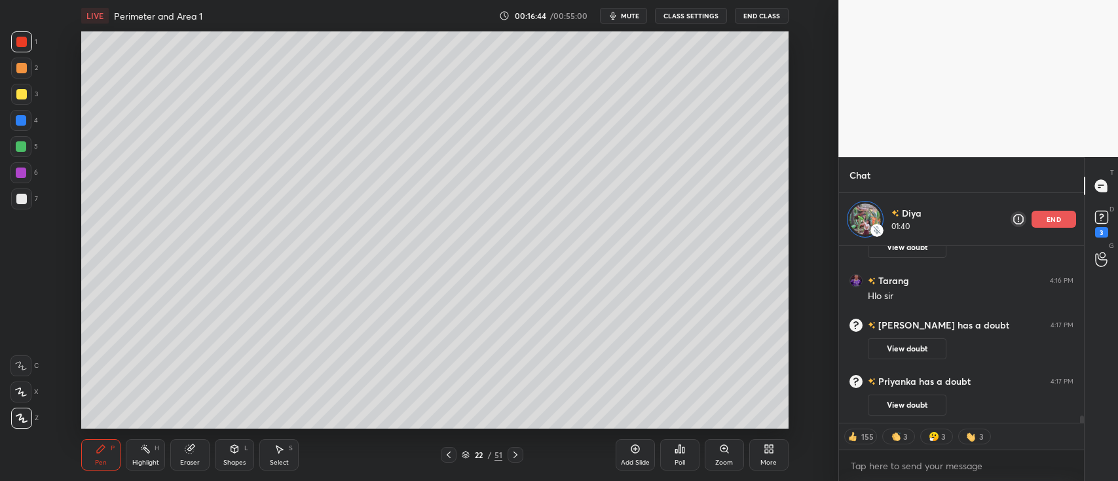
click at [21, 69] on div at bounding box center [21, 68] width 10 height 10
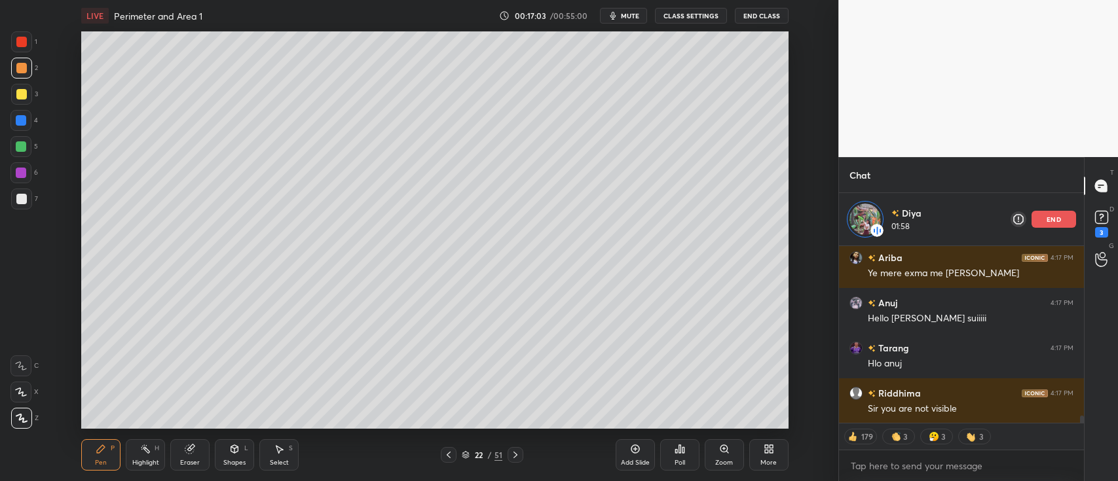
scroll to position [4273, 0]
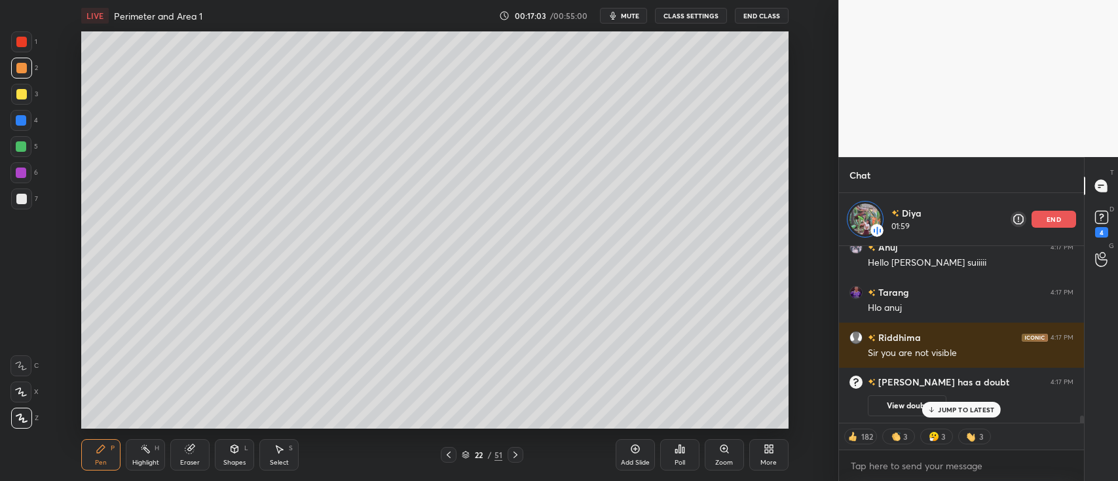
click at [1055, 220] on p "end" at bounding box center [1054, 219] width 14 height 7
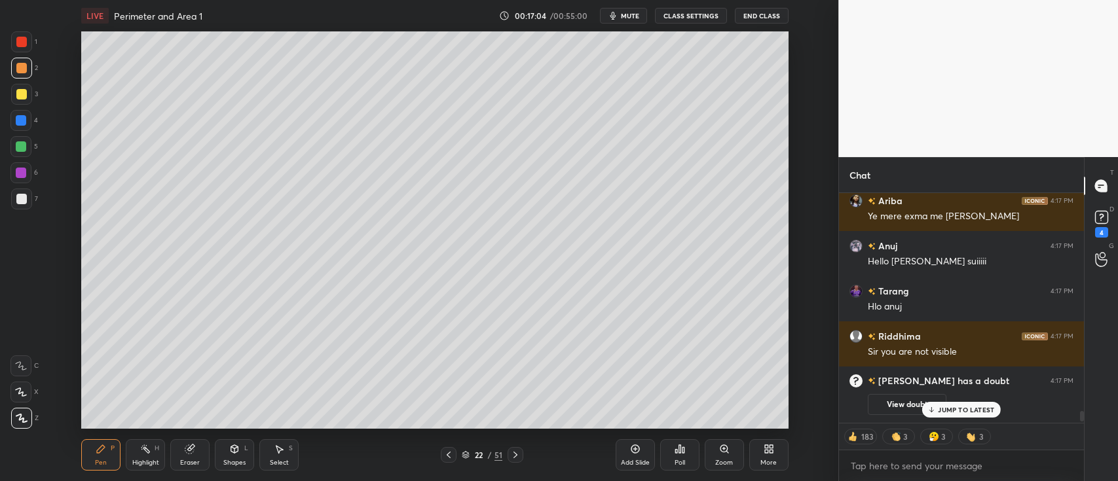
scroll to position [4220, 0]
click at [1100, 224] on icon at bounding box center [1102, 218] width 20 height 20
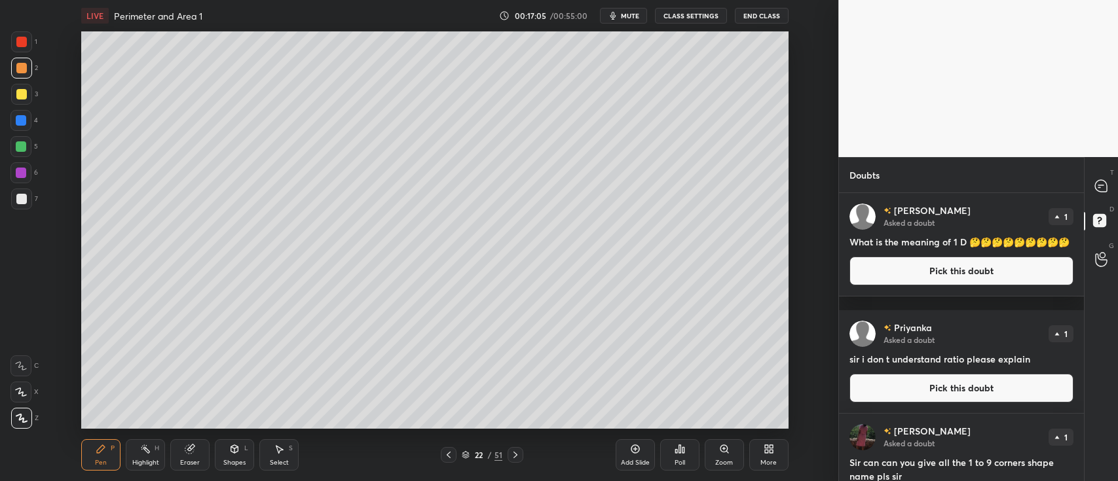
click at [962, 277] on button "Pick this doubt" at bounding box center [962, 271] width 224 height 29
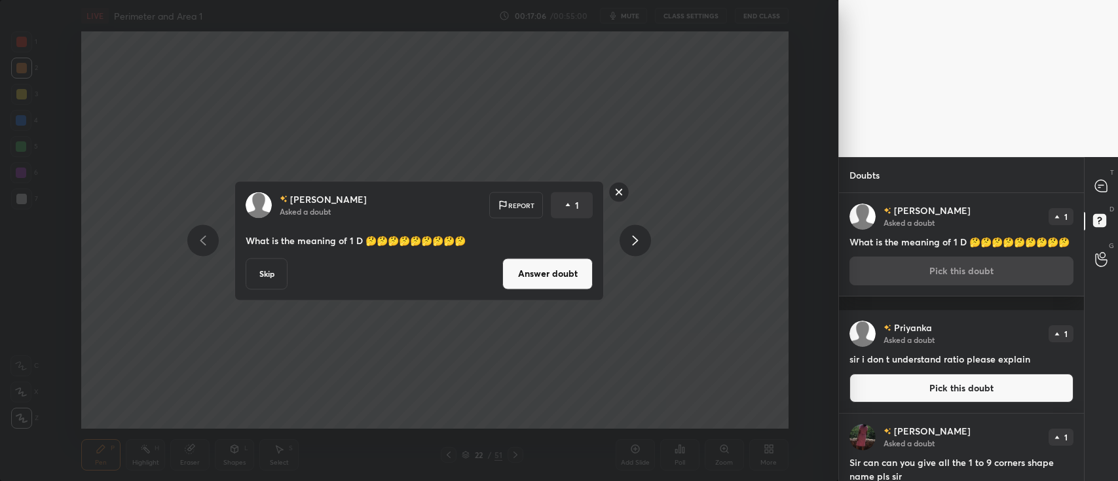
click at [557, 280] on button "Answer doubt" at bounding box center [547, 273] width 90 height 31
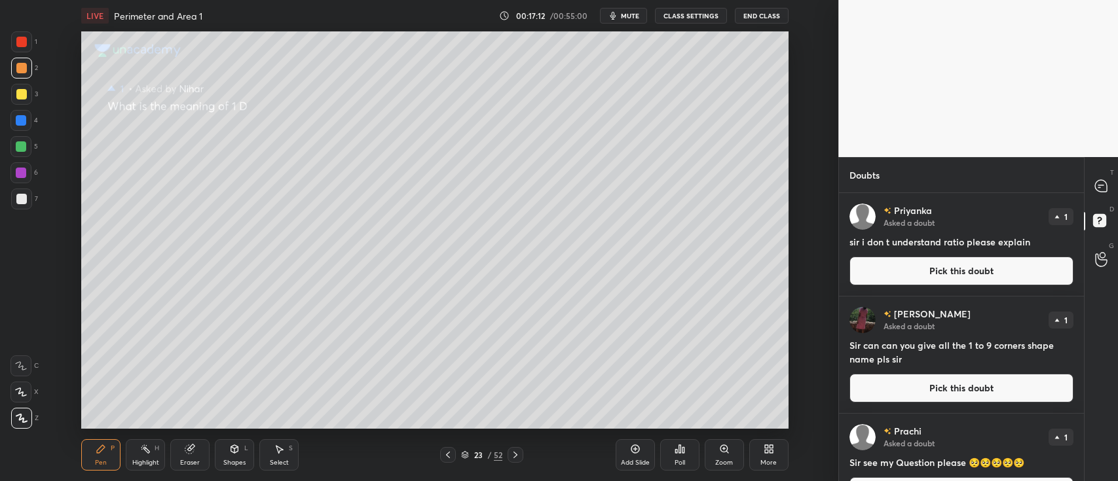
click at [897, 270] on button "Pick this doubt" at bounding box center [962, 271] width 224 height 29
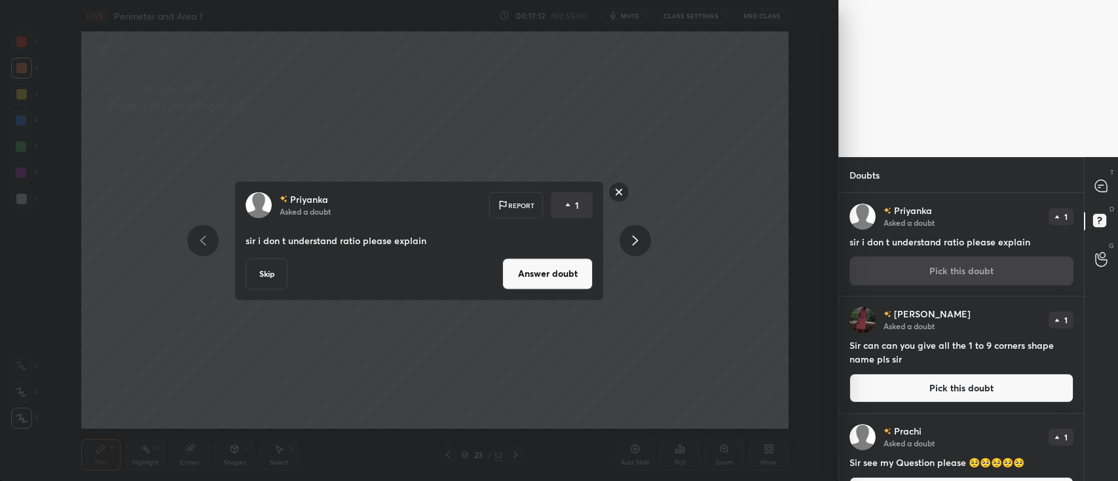
click at [560, 273] on button "Answer doubt" at bounding box center [547, 273] width 90 height 31
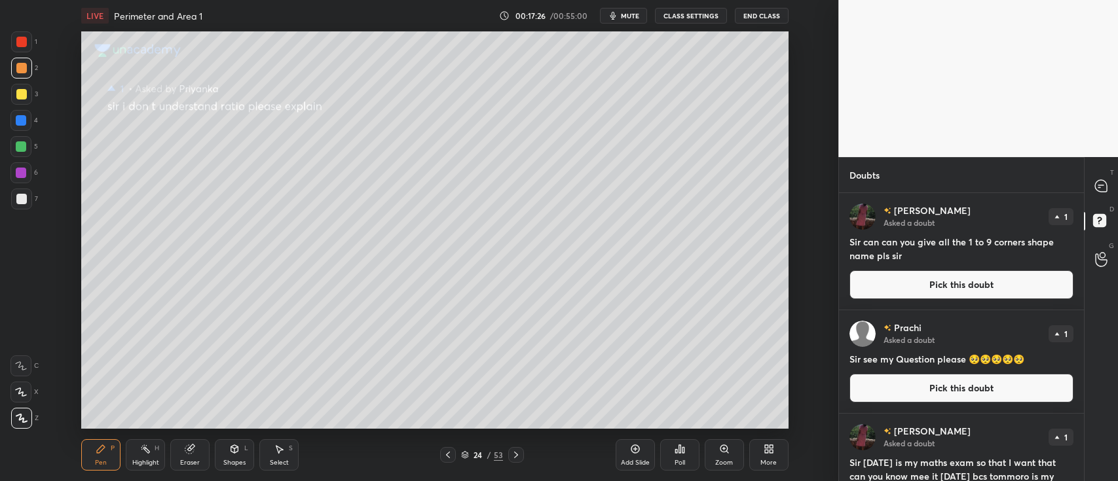
click at [895, 282] on button "Pick this doubt" at bounding box center [962, 285] width 224 height 29
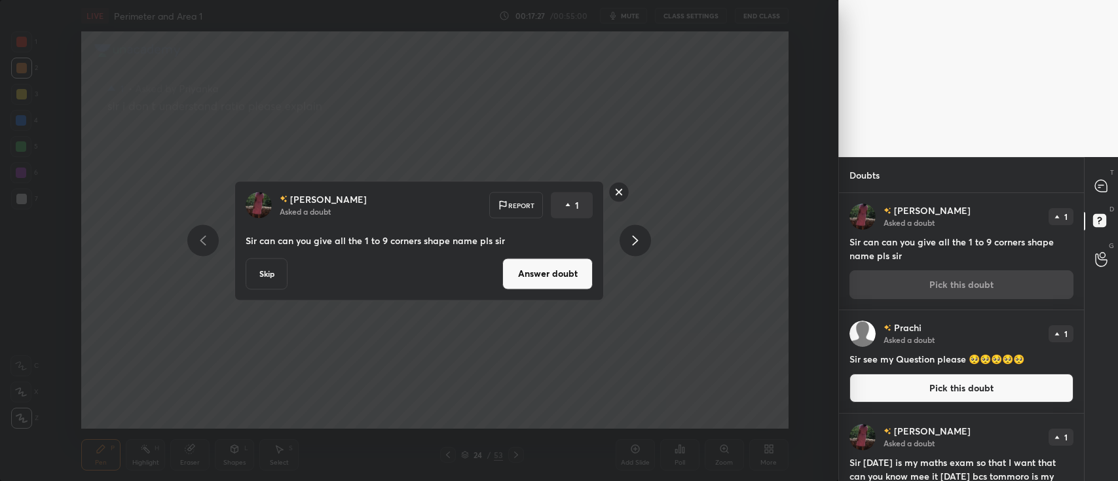
click at [563, 268] on button "Answer doubt" at bounding box center [547, 273] width 90 height 31
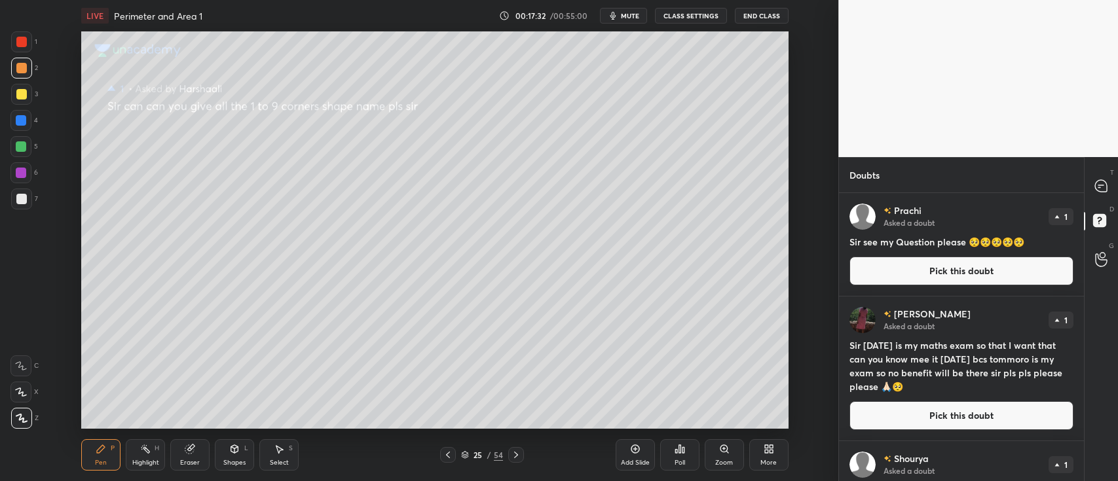
click at [912, 274] on button "Pick this doubt" at bounding box center [962, 271] width 224 height 29
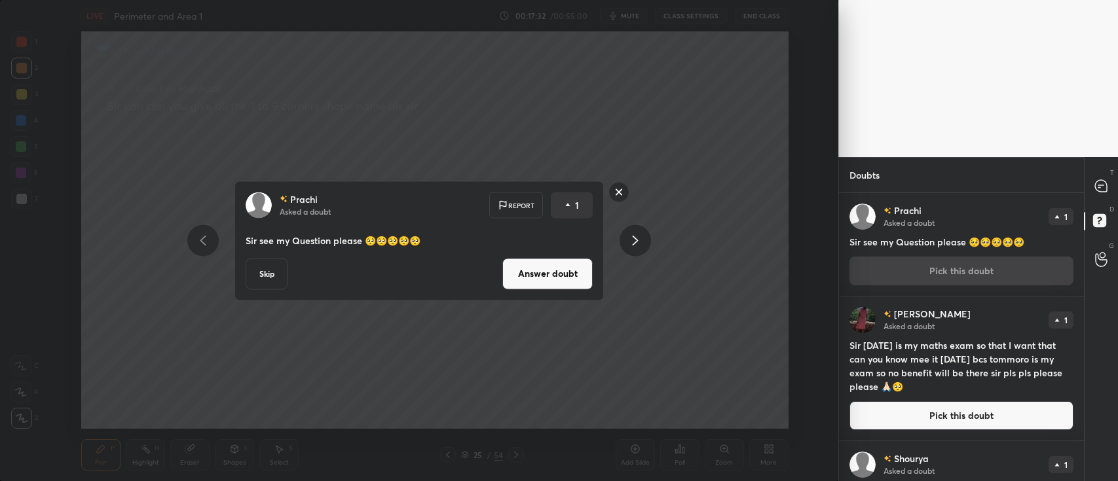
click at [582, 268] on button "Answer doubt" at bounding box center [547, 273] width 90 height 31
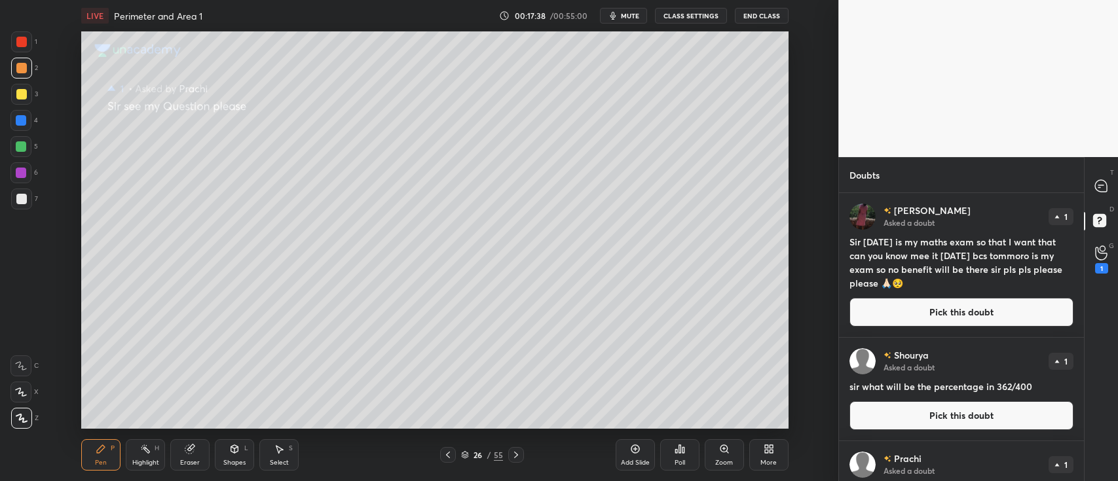
click at [909, 307] on button "Pick this doubt" at bounding box center [962, 312] width 224 height 29
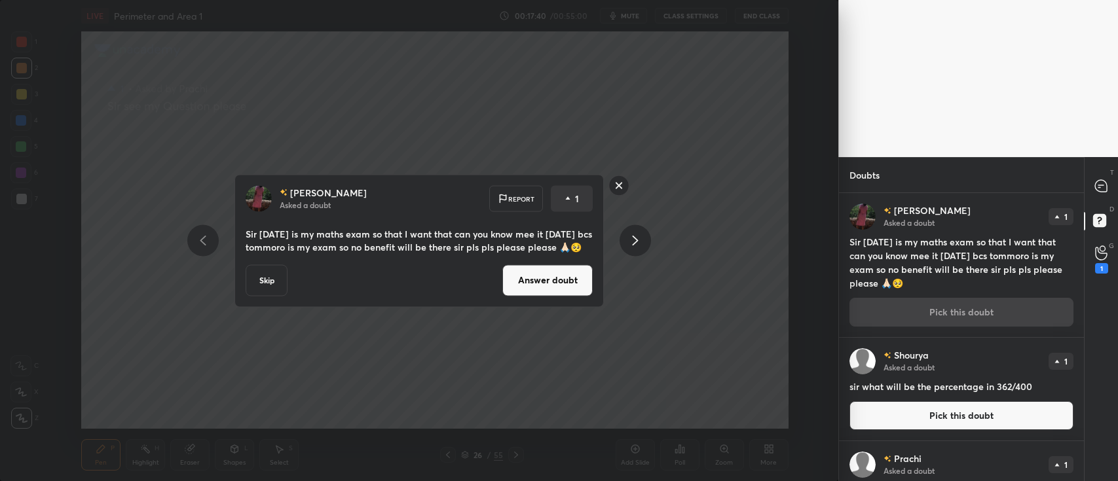
click at [540, 269] on div "[PERSON_NAME] Asked a doubt Report 1 Sir [DATE] is my maths exam so that I want…" at bounding box center [419, 240] width 369 height 133
click at [550, 280] on button "Answer doubt" at bounding box center [547, 280] width 90 height 31
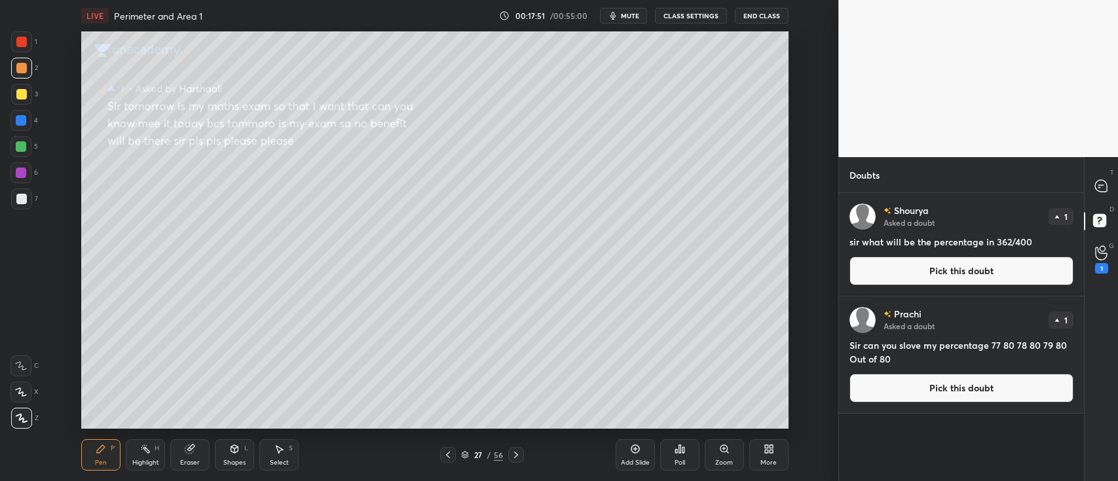
click at [933, 267] on button "Pick this doubt" at bounding box center [962, 271] width 224 height 29
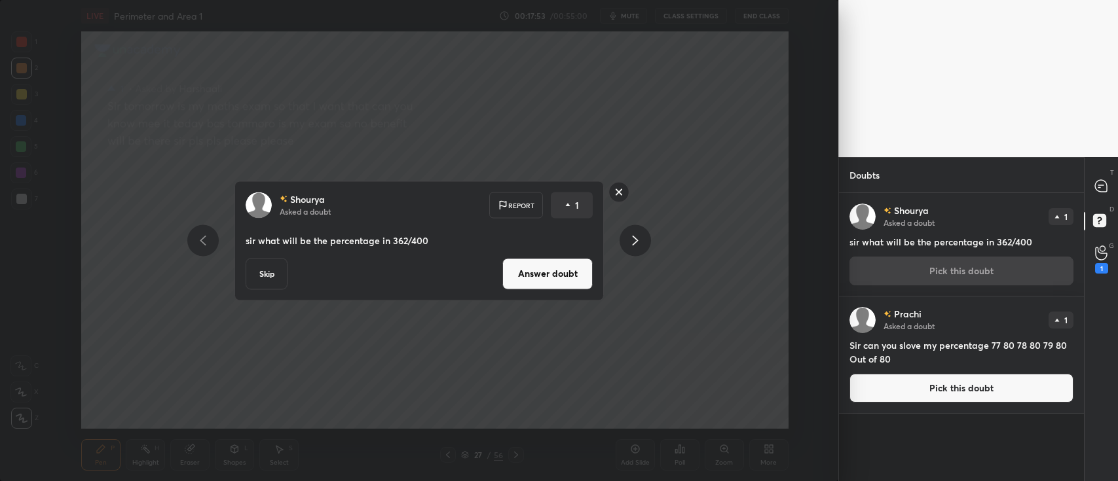
click at [578, 265] on button "Answer doubt" at bounding box center [547, 273] width 90 height 31
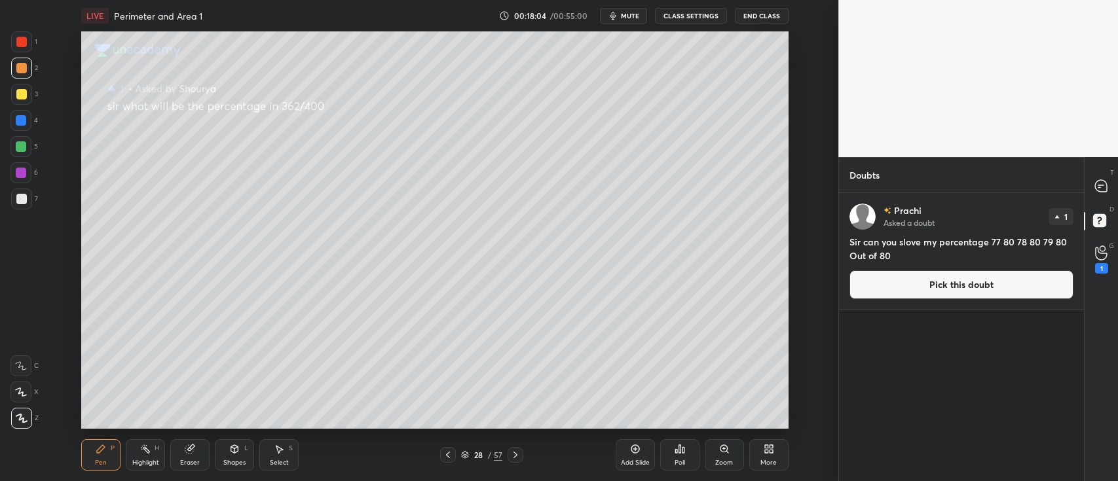
click at [902, 280] on button "Pick this doubt" at bounding box center [962, 285] width 224 height 29
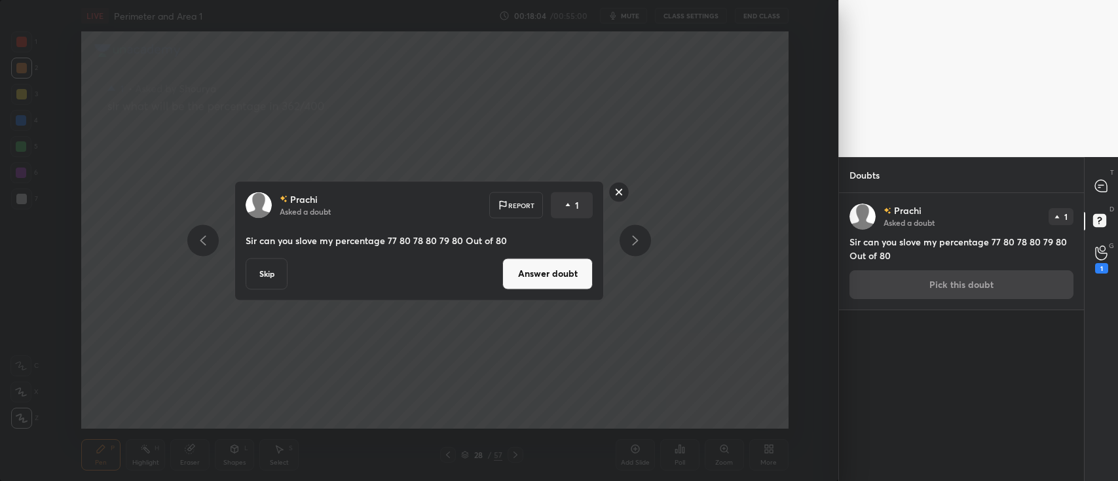
click at [551, 273] on button "Answer doubt" at bounding box center [547, 273] width 90 height 31
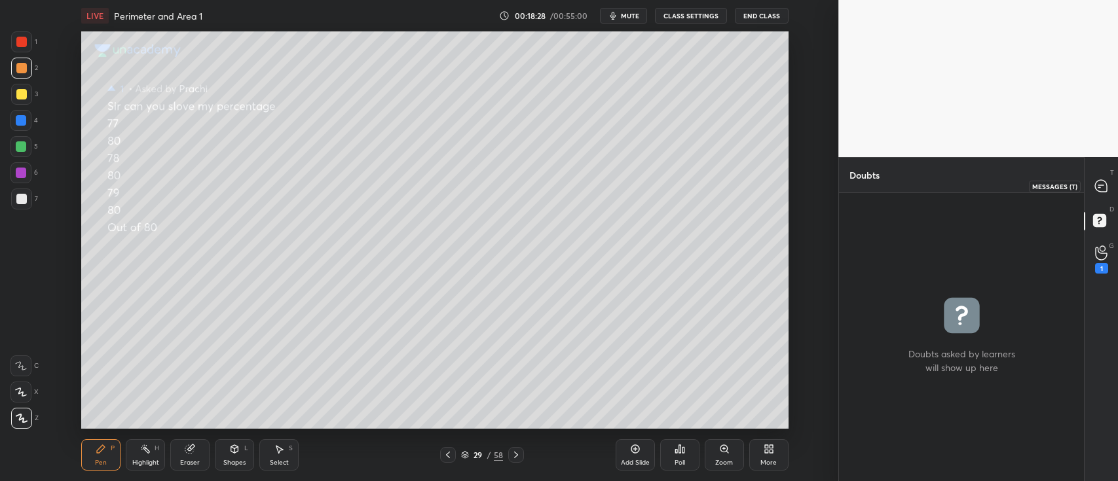
click at [1098, 189] on icon at bounding box center [1101, 186] width 12 height 12
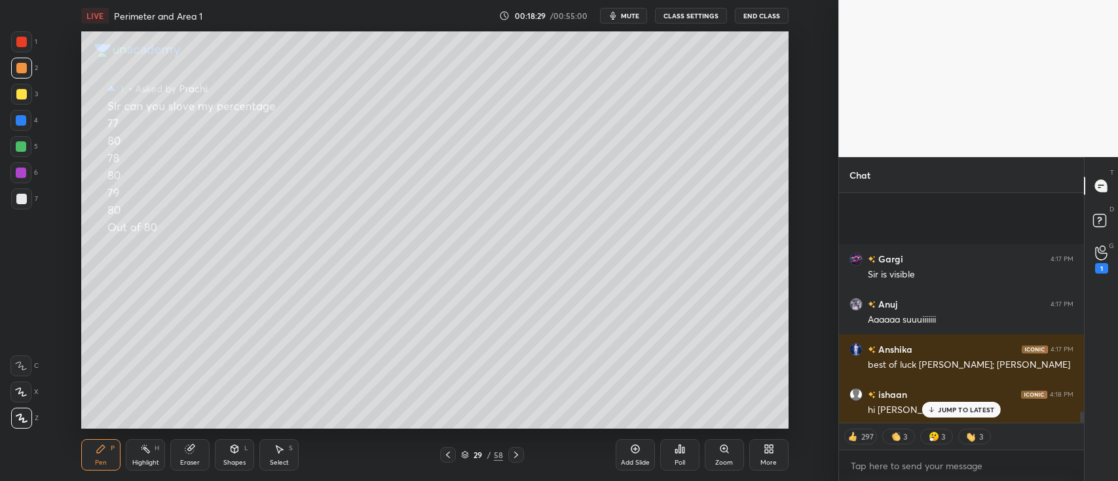
scroll to position [4545, 0]
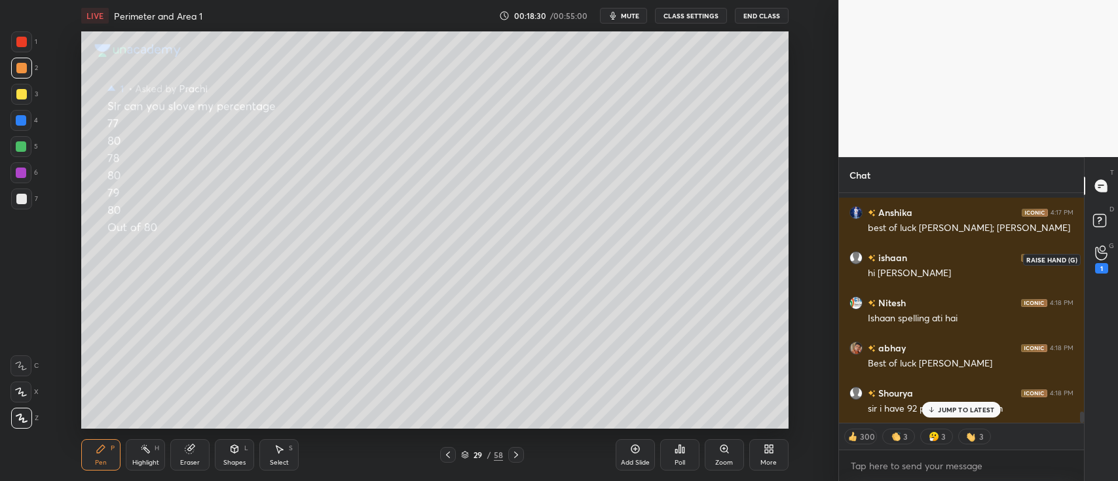
click at [1108, 251] on div "1" at bounding box center [1102, 260] width 26 height 24
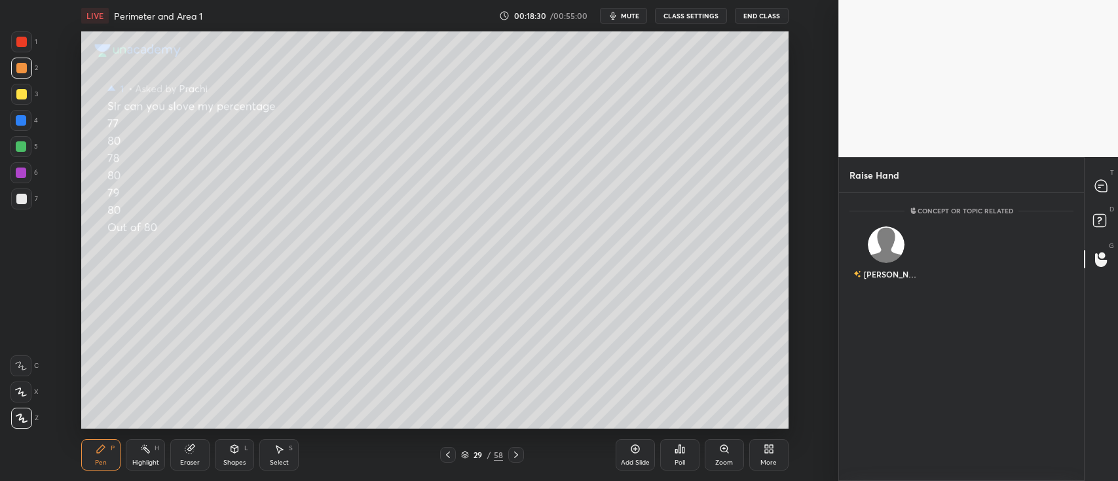
scroll to position [4, 4]
click at [901, 263] on div "[PERSON_NAME]" at bounding box center [887, 274] width 66 height 22
click at [891, 286] on button "INVITE" at bounding box center [886, 283] width 62 height 17
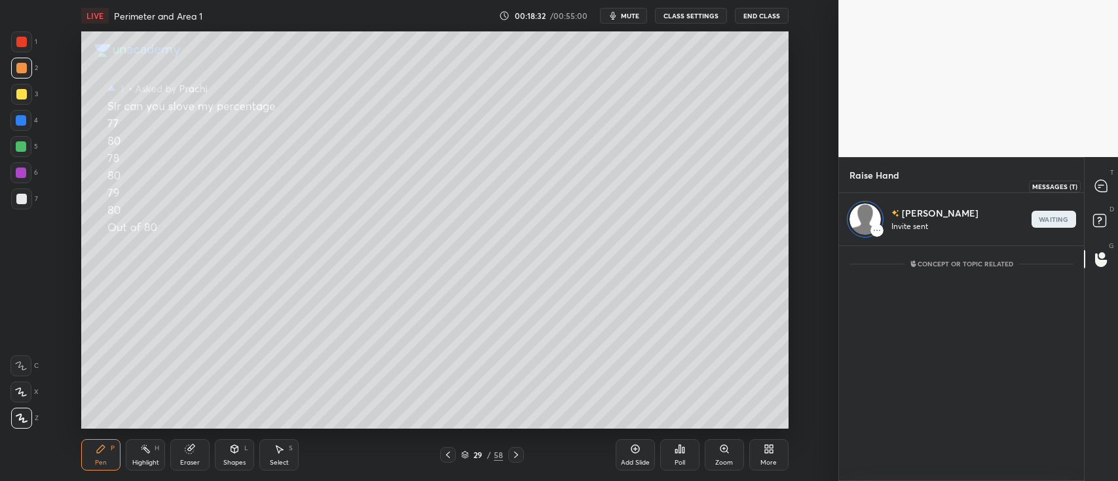
click at [1092, 185] on div at bounding box center [1102, 186] width 26 height 24
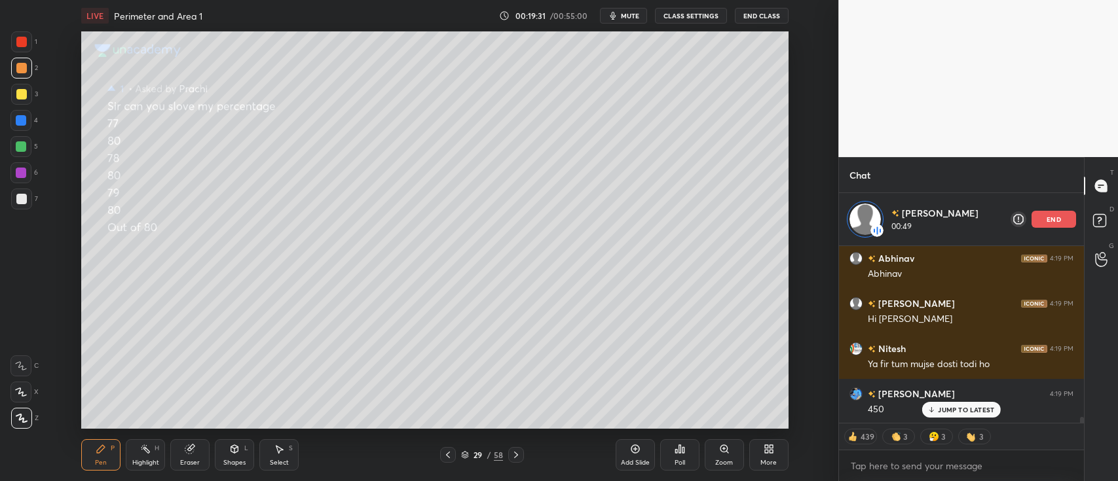
scroll to position [5198, 0]
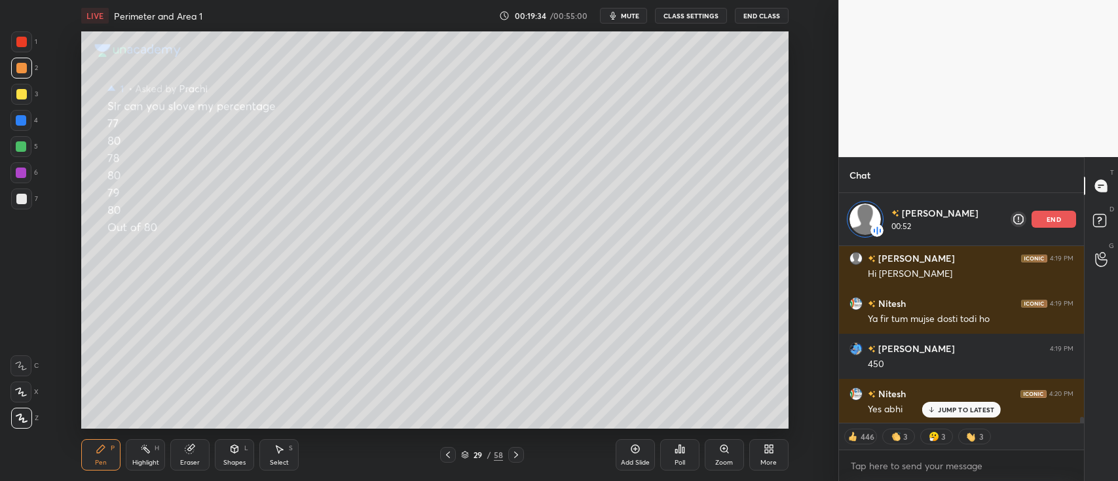
click at [1049, 211] on div "end" at bounding box center [1054, 219] width 45 height 17
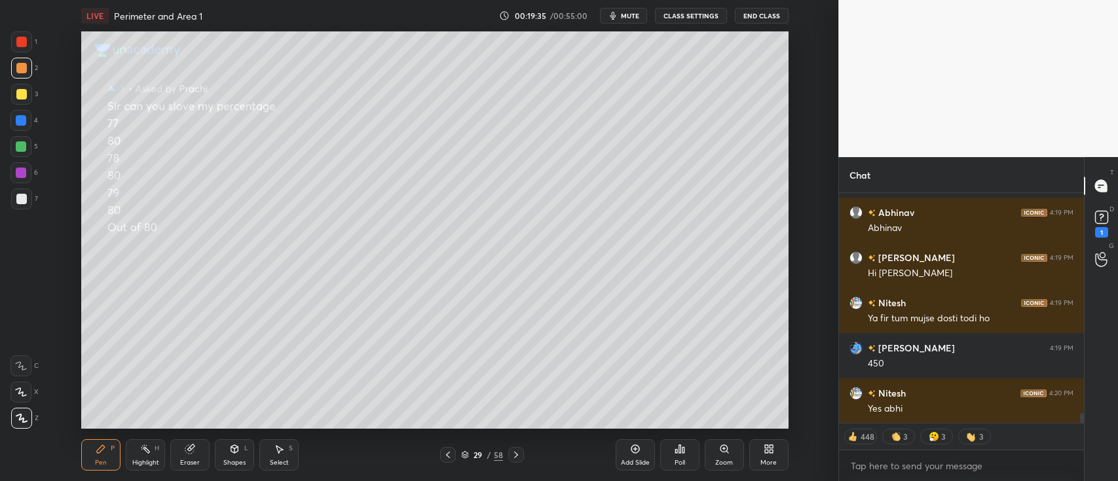
scroll to position [5192, 0]
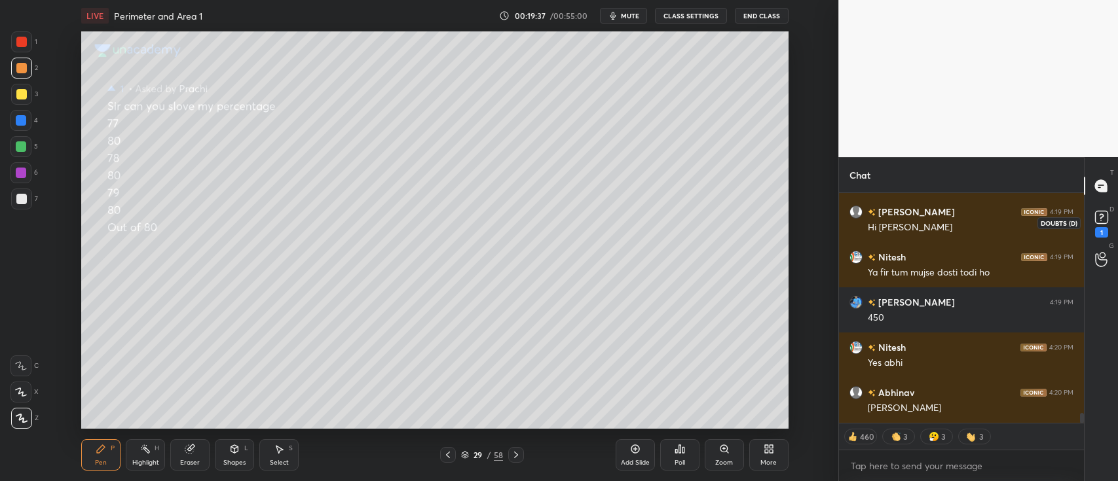
click at [1103, 221] on rect at bounding box center [1101, 218] width 12 height 12
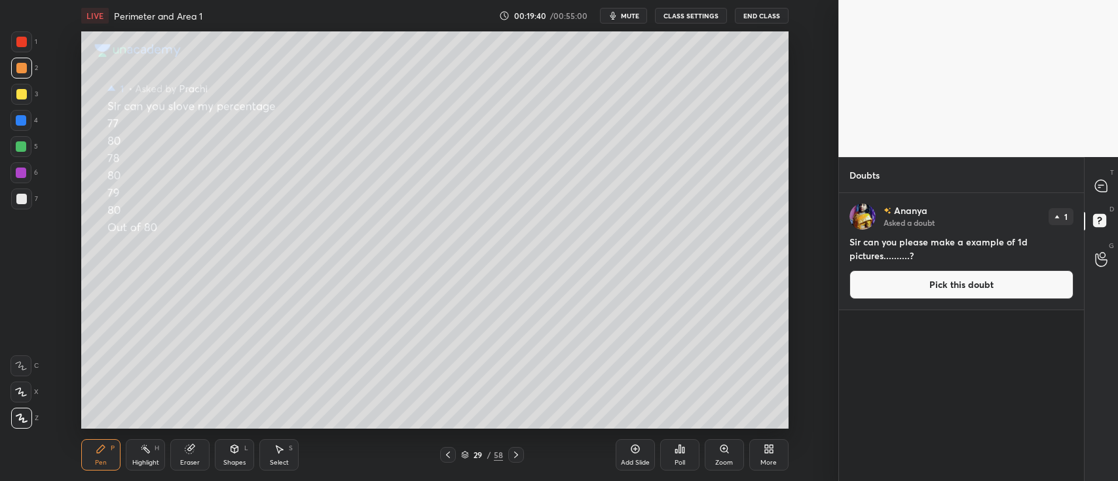
click at [941, 283] on button "Pick this doubt" at bounding box center [962, 285] width 224 height 29
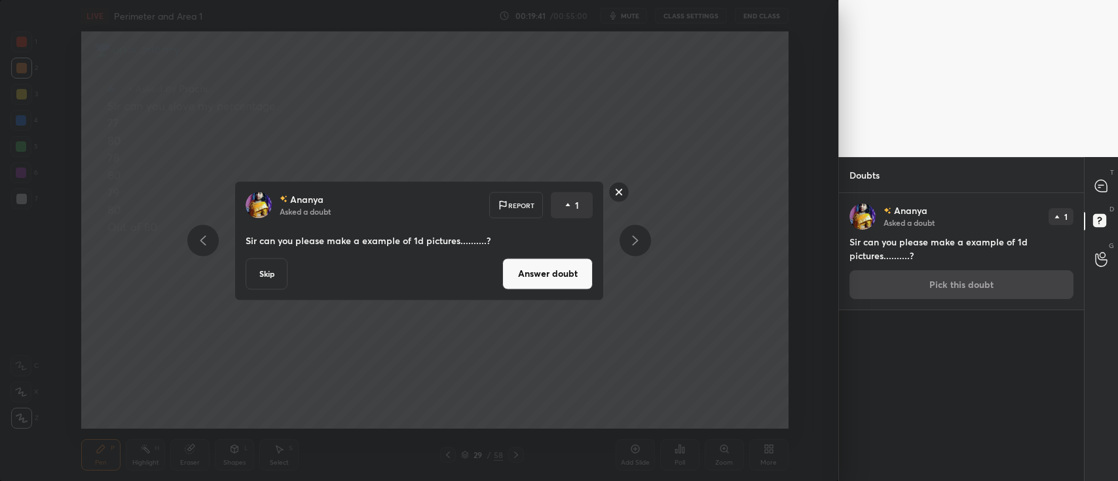
click at [541, 269] on button "Answer doubt" at bounding box center [547, 273] width 90 height 31
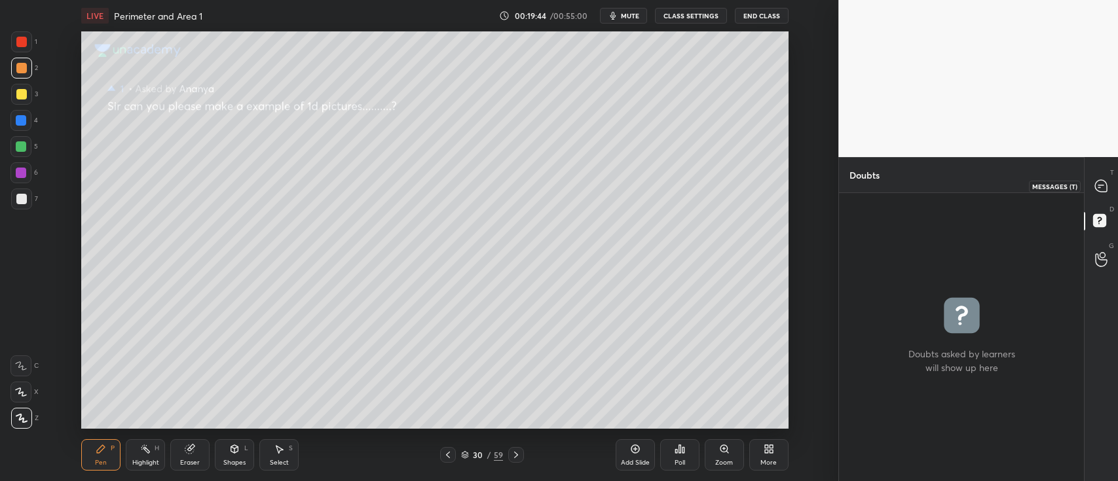
click at [1096, 185] on icon at bounding box center [1101, 186] width 12 height 12
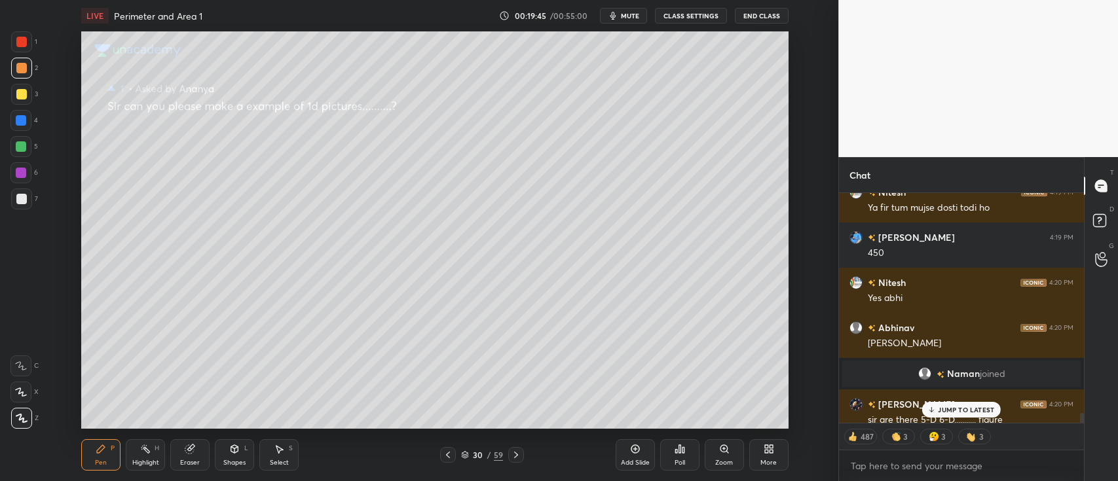
scroll to position [5268, 0]
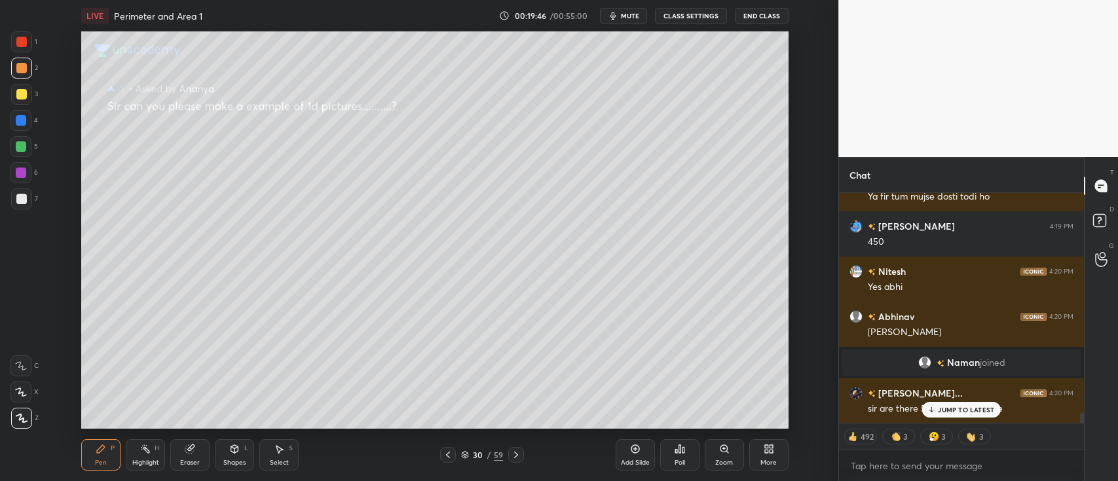
click at [945, 406] on p "JUMP TO LATEST" at bounding box center [966, 410] width 56 height 8
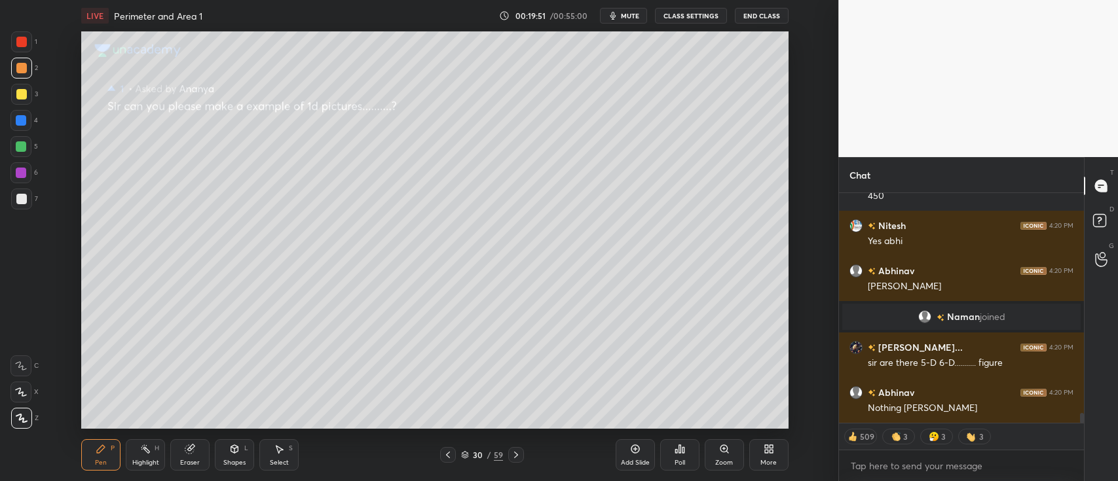
click at [513, 455] on icon at bounding box center [516, 455] width 10 height 10
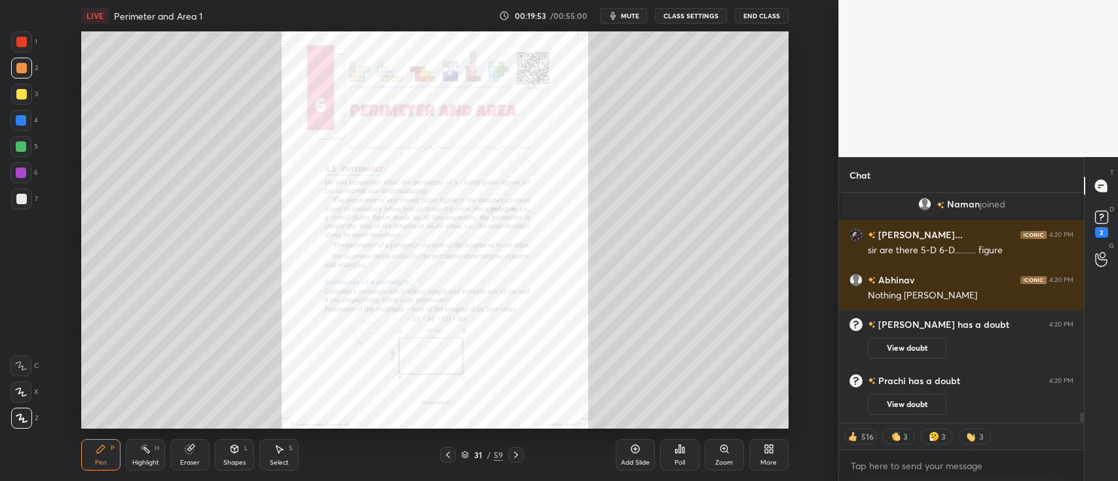
scroll to position [4916, 0]
click at [1103, 215] on rect at bounding box center [1101, 218] width 12 height 12
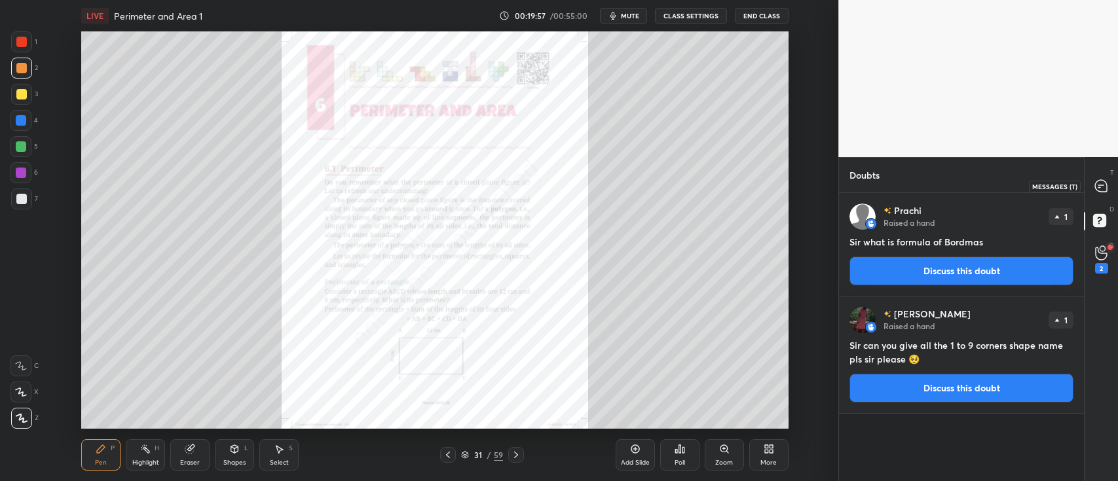
click at [1096, 186] on icon at bounding box center [1101, 186] width 12 height 12
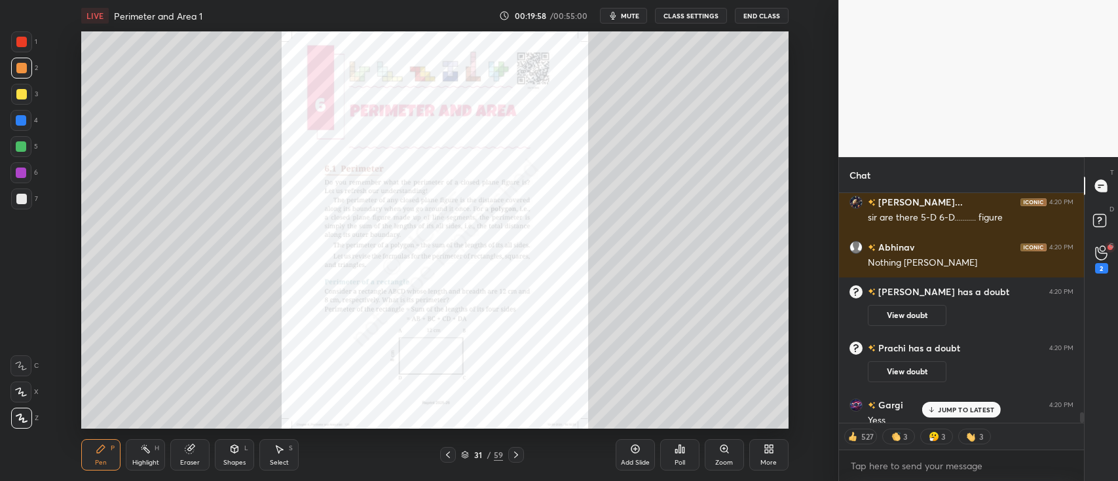
scroll to position [5035, 0]
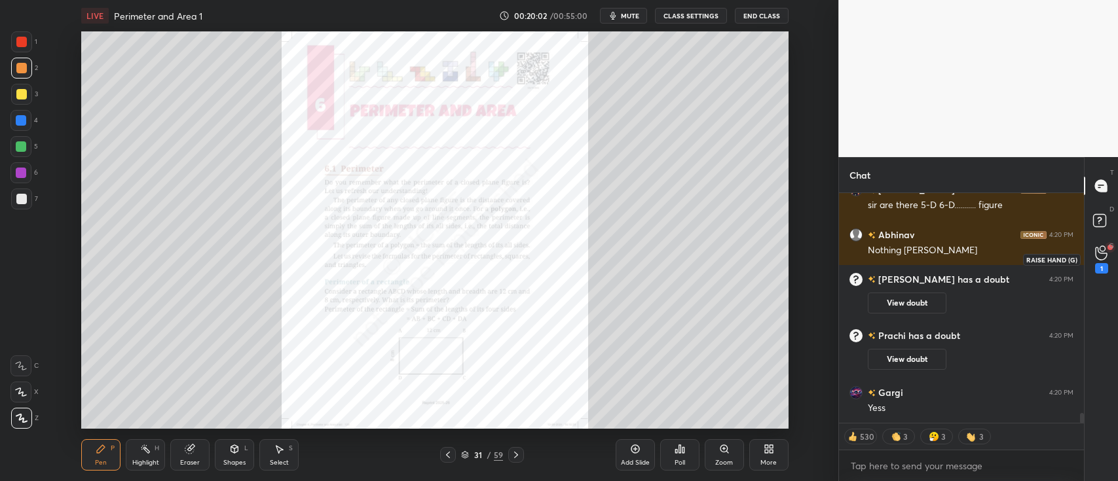
click at [1098, 253] on icon at bounding box center [1101, 253] width 12 height 15
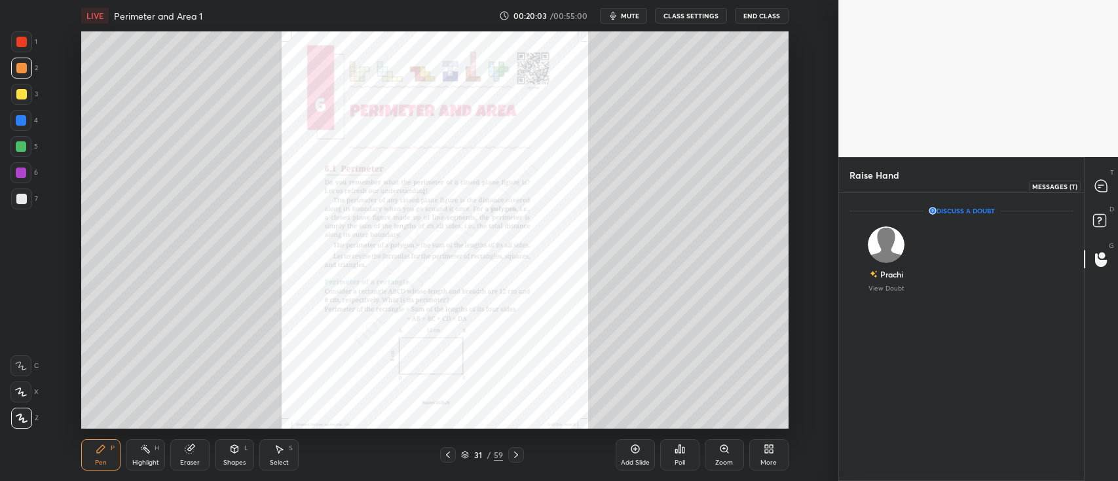
click at [1089, 191] on div at bounding box center [1102, 186] width 26 height 24
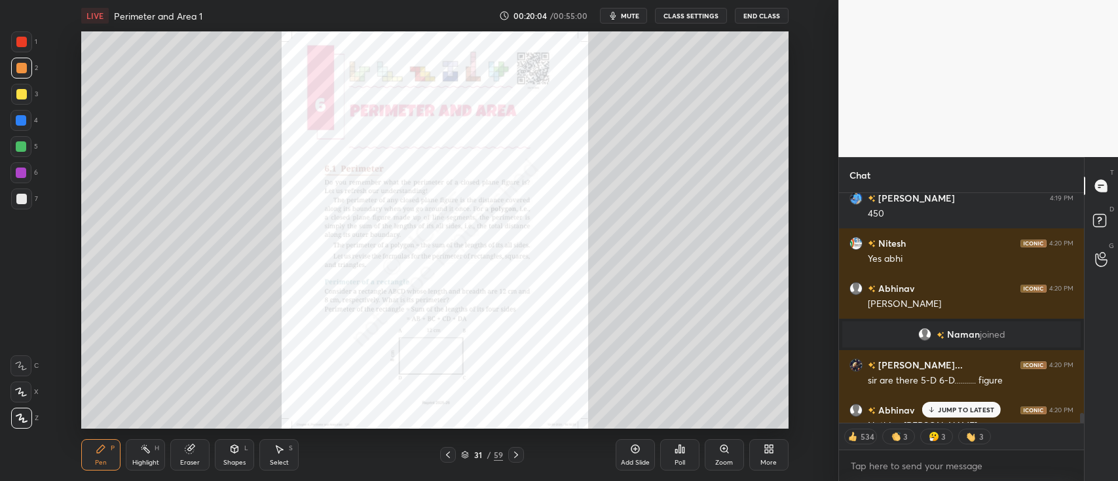
scroll to position [5242, 0]
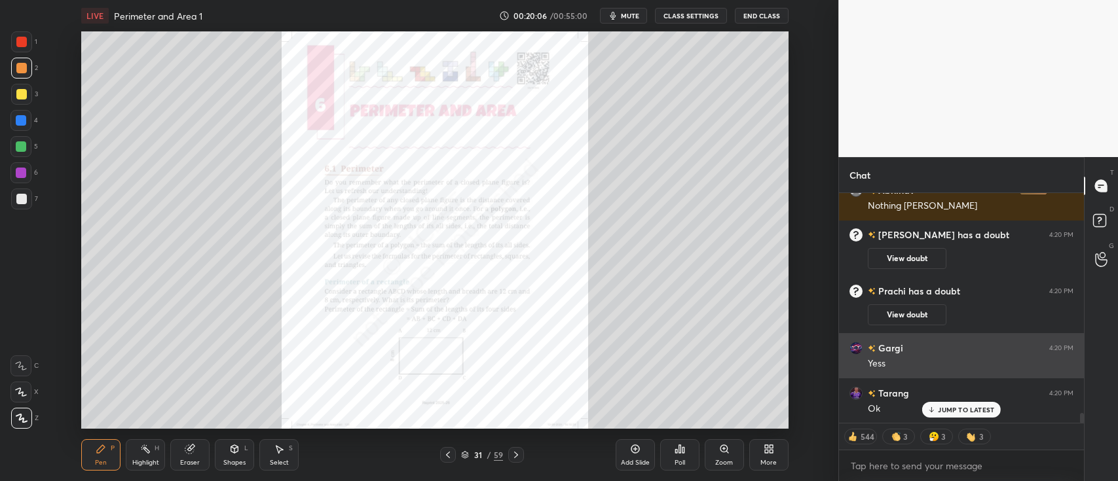
click at [721, 449] on icon at bounding box center [724, 448] width 7 height 7
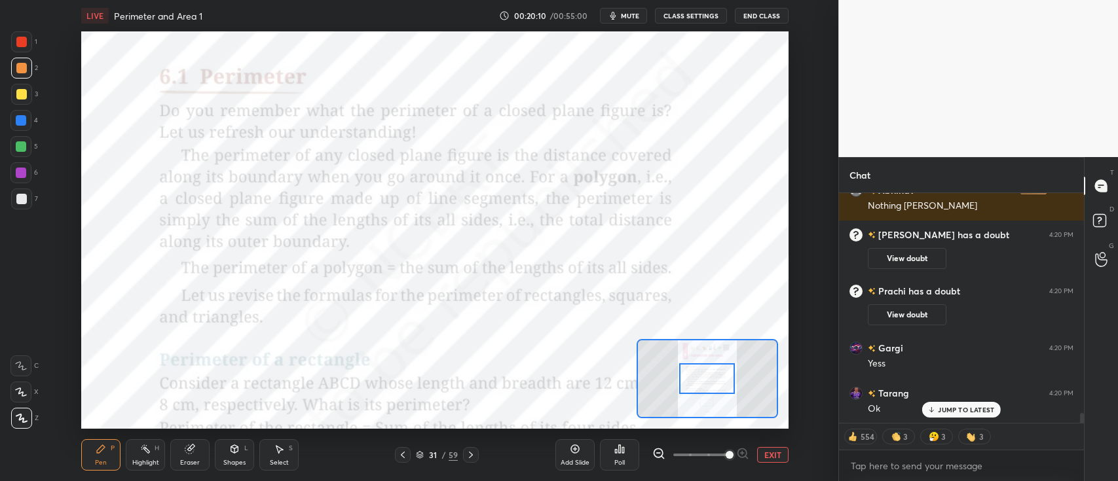
click at [766, 452] on button "EXIT" at bounding box center [772, 455] width 31 height 16
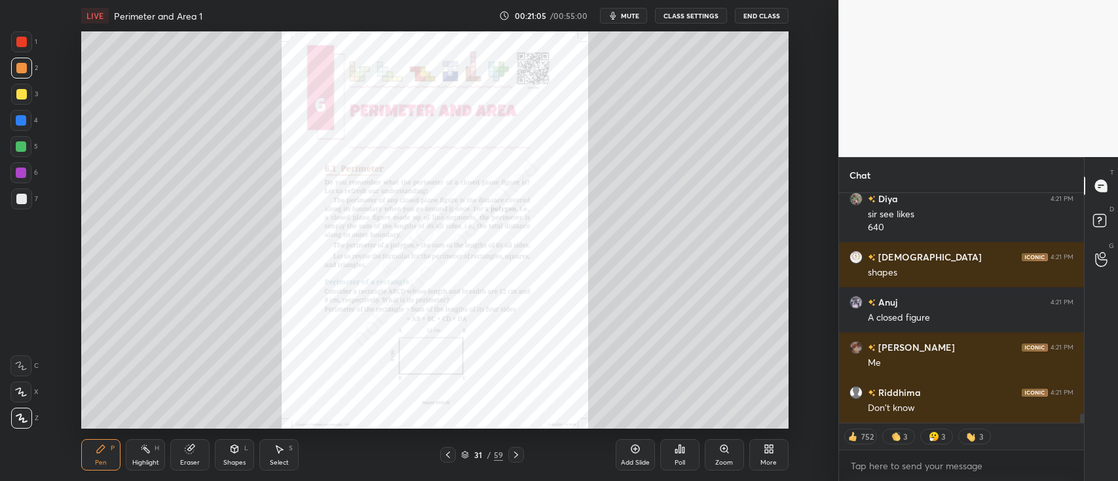
scroll to position [5583, 0]
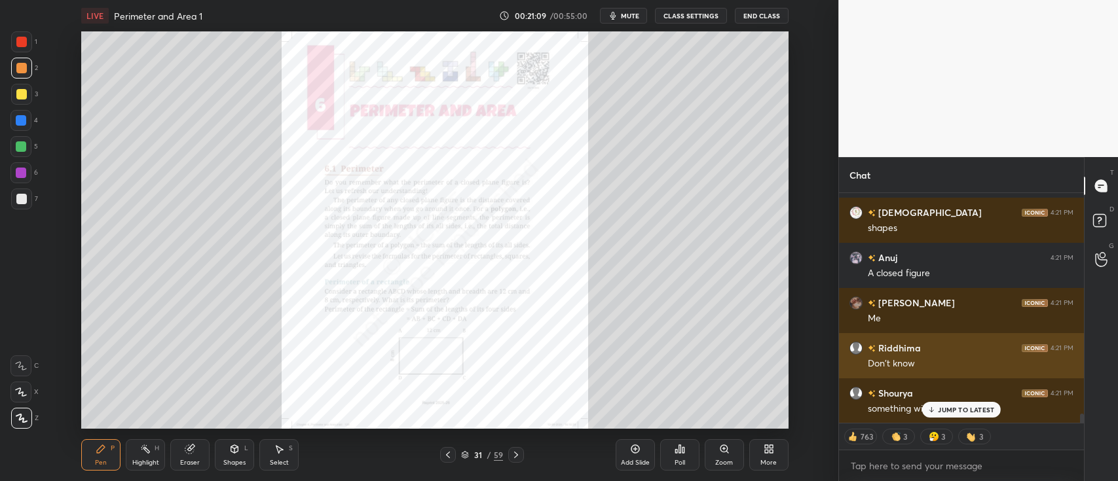
click at [446, 447] on div at bounding box center [448, 455] width 16 height 16
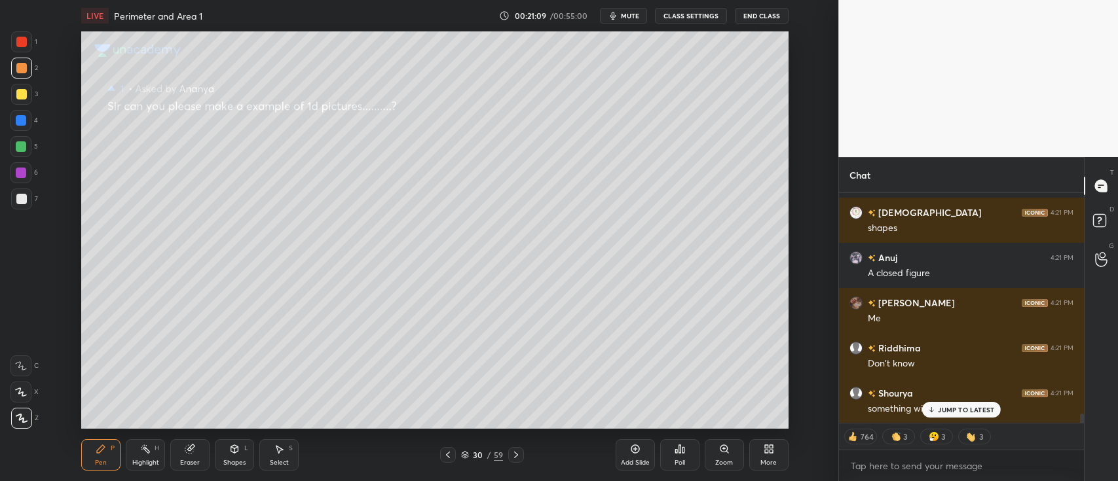
scroll to position [5628, 0]
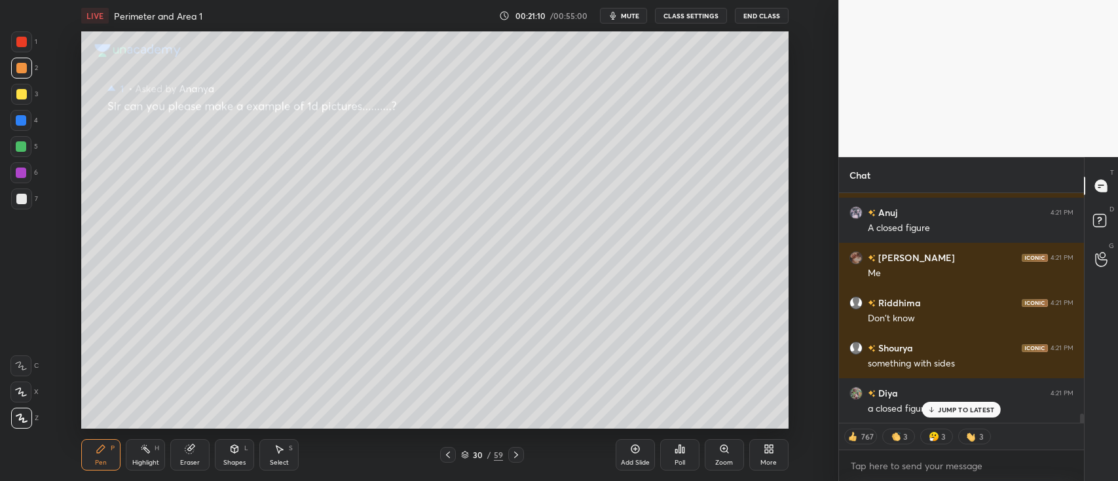
click at [614, 451] on div "30 / 59" at bounding box center [481, 455] width 267 height 16
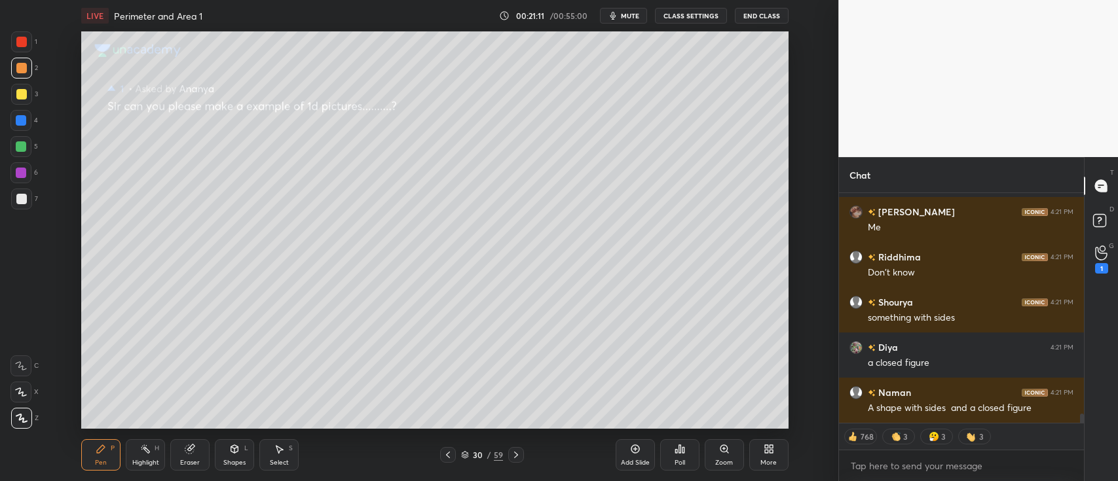
scroll to position [5719, 0]
click at [620, 453] on div "Add Slide" at bounding box center [635, 455] width 39 height 31
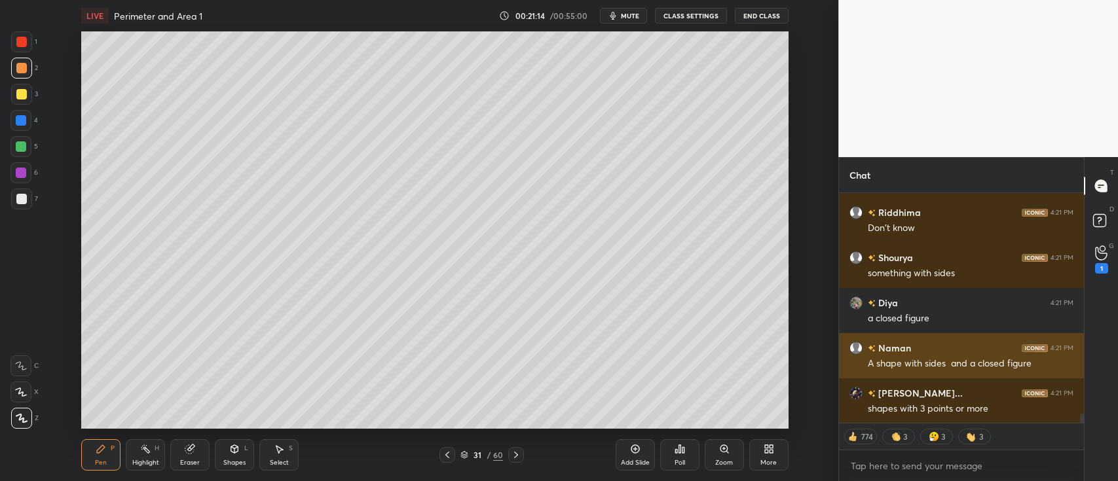
scroll to position [5764, 0]
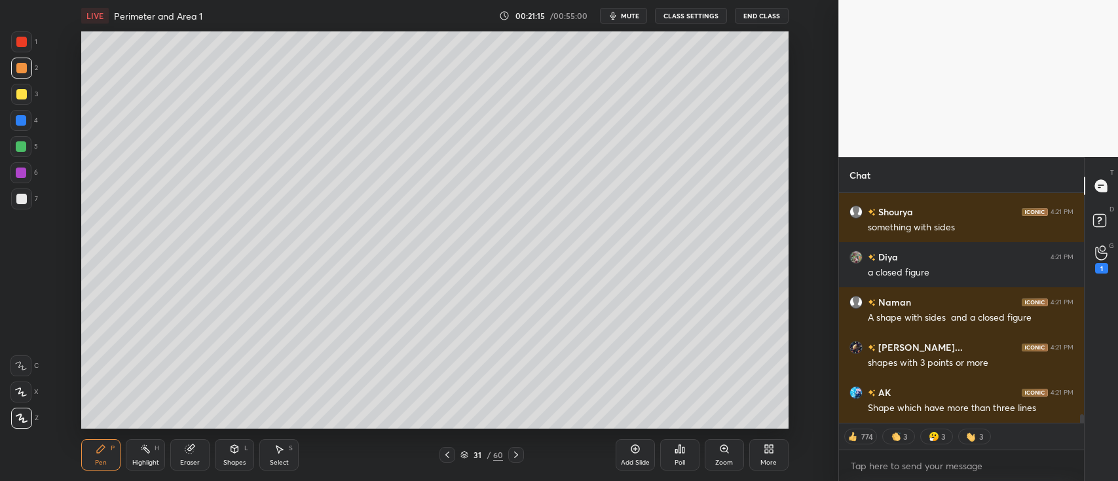
click at [23, 90] on div at bounding box center [21, 94] width 10 height 10
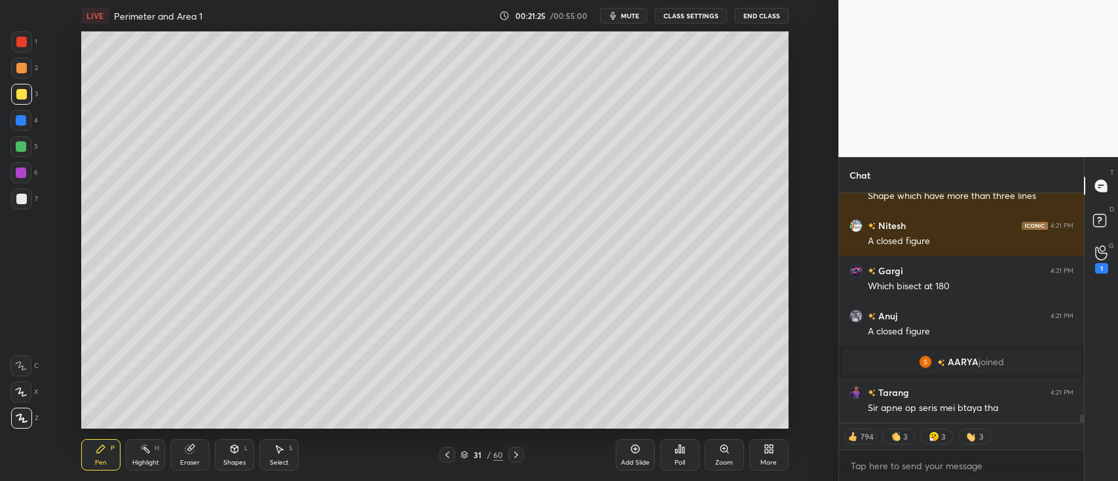
scroll to position [5770, 0]
click at [26, 48] on div at bounding box center [21, 41] width 21 height 21
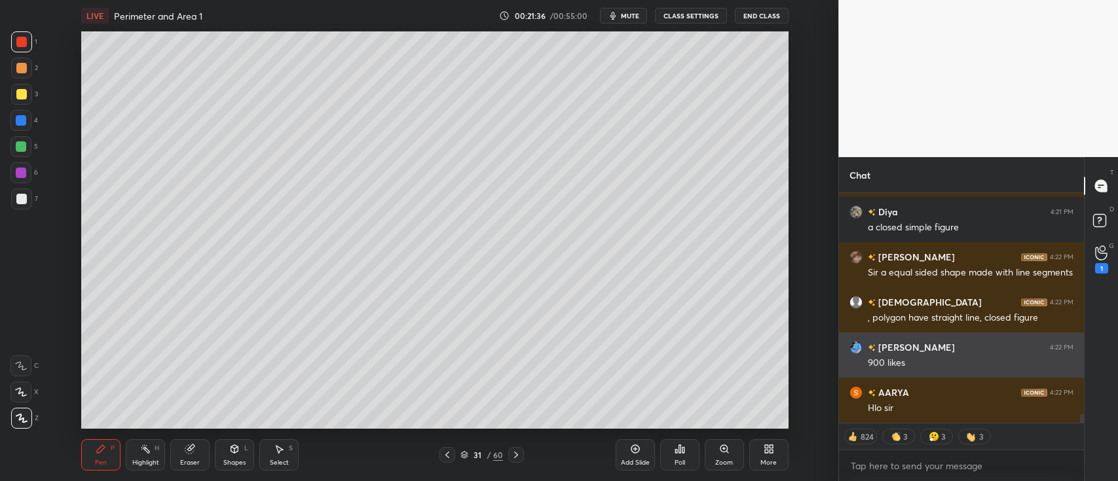
scroll to position [6086, 0]
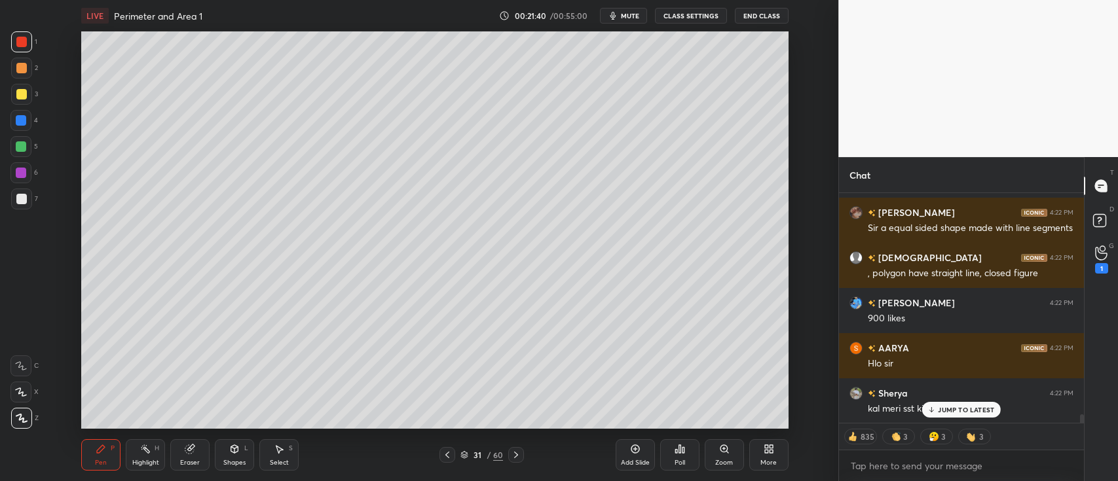
click at [24, 92] on div at bounding box center [21, 94] width 10 height 10
click at [23, 191] on div at bounding box center [21, 199] width 21 height 21
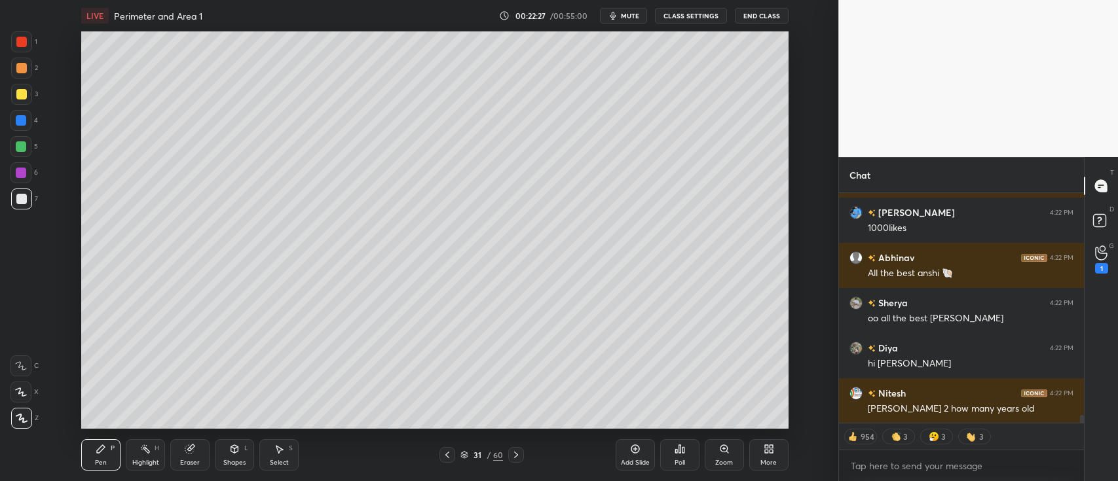
scroll to position [6403, 0]
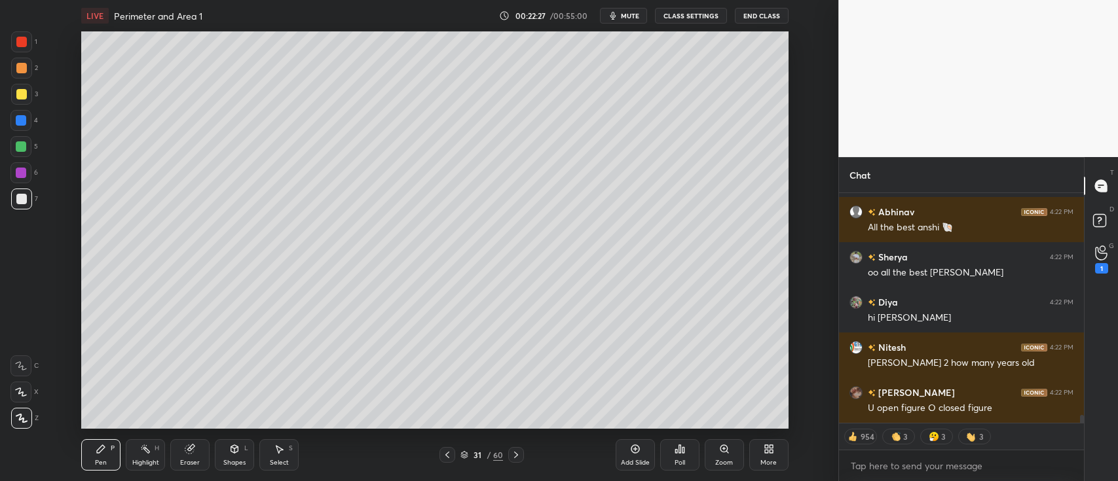
click at [643, 446] on div "Add Slide" at bounding box center [635, 455] width 39 height 31
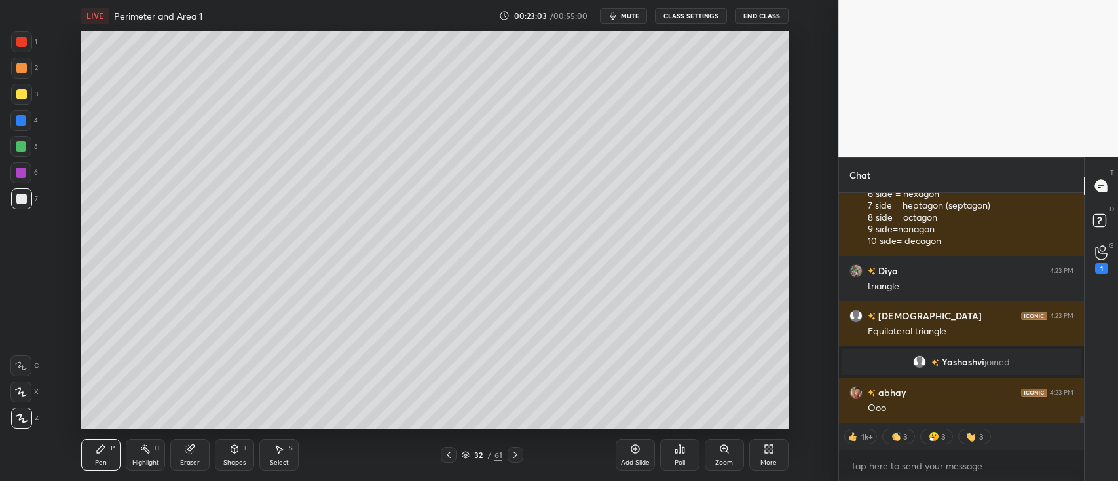
scroll to position [8246, 0]
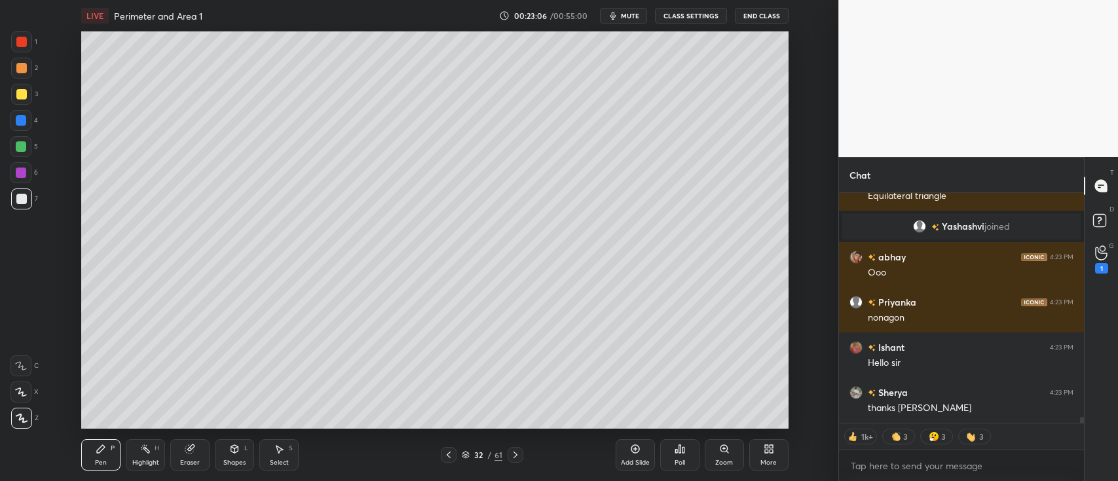
click at [515, 457] on icon at bounding box center [516, 455] width 4 height 7
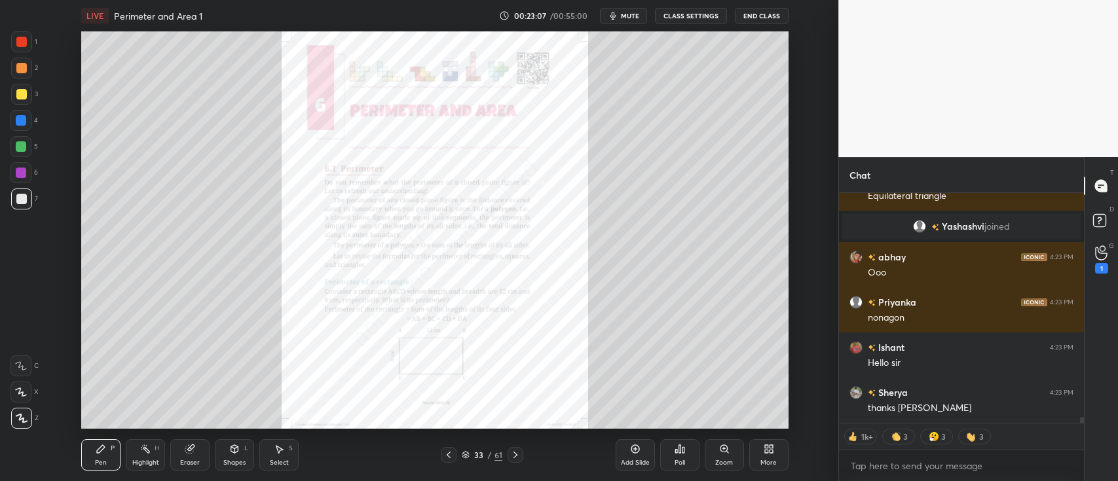
click at [723, 459] on div "Zoom" at bounding box center [724, 455] width 39 height 31
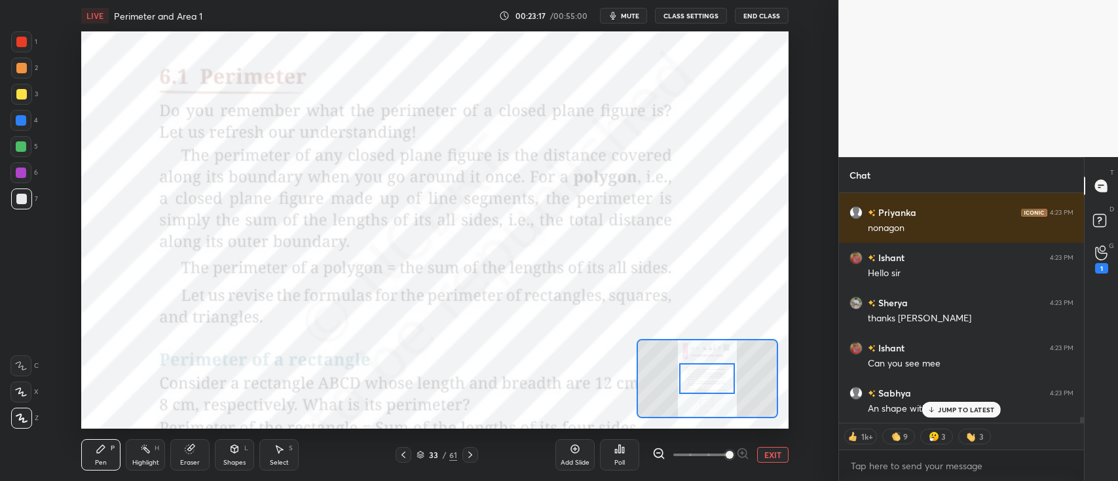
click at [26, 45] on div at bounding box center [21, 42] width 10 height 10
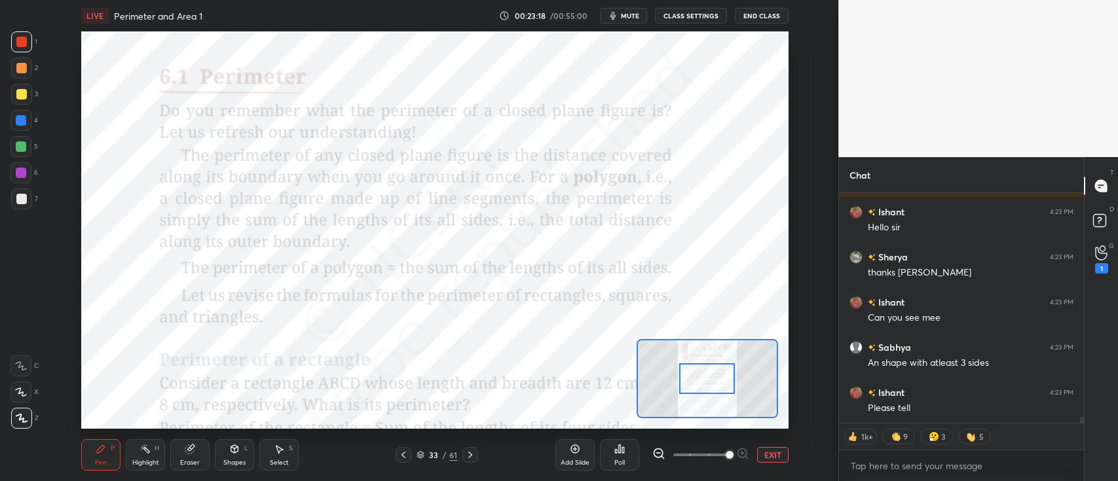
click at [21, 364] on icon at bounding box center [21, 366] width 12 height 9
click at [16, 372] on div at bounding box center [20, 366] width 21 height 21
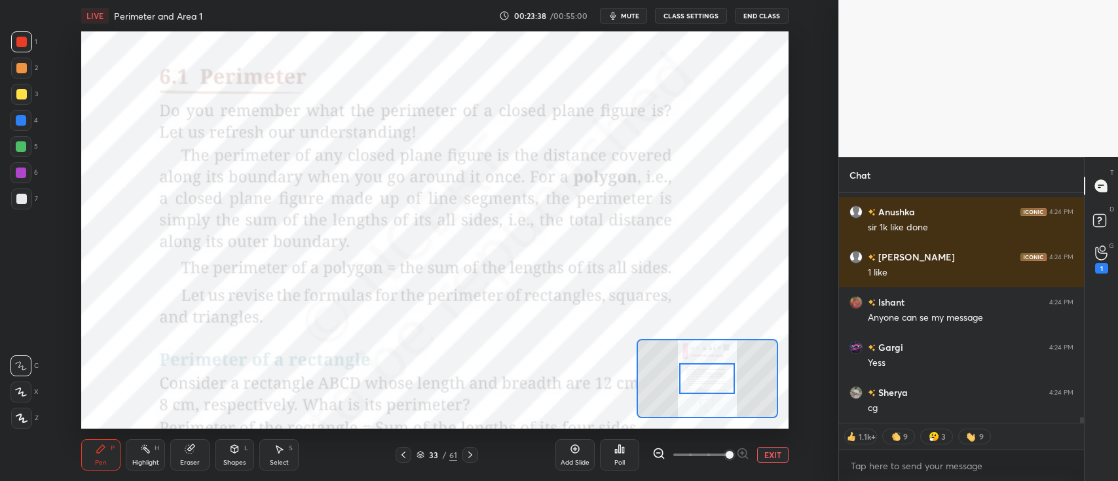
scroll to position [8910, 0]
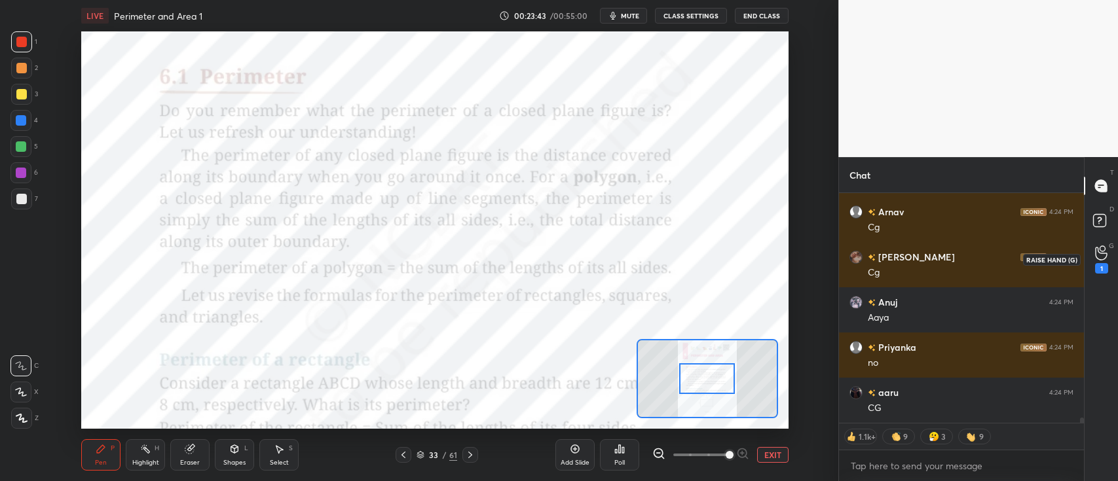
click at [1104, 262] on div "1" at bounding box center [1101, 260] width 13 height 28
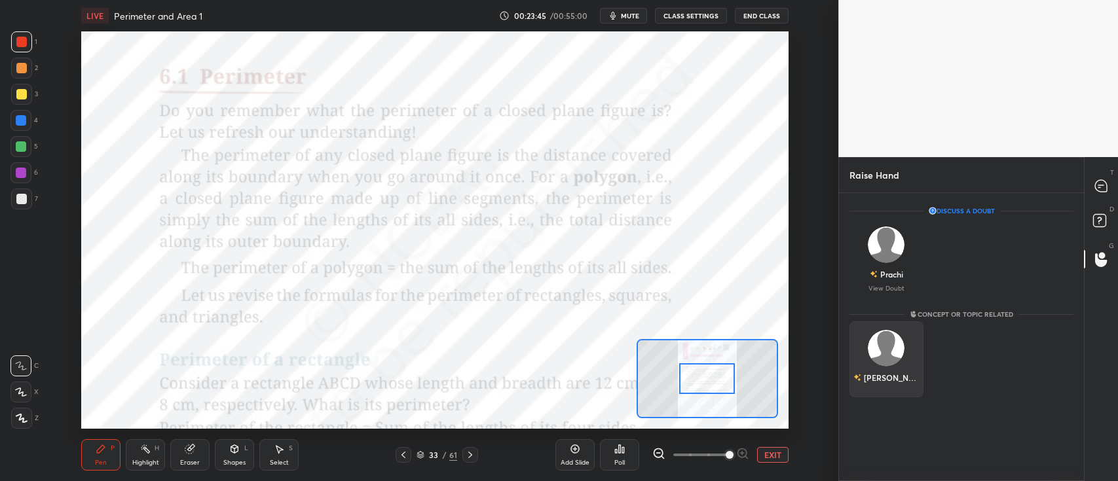
click at [878, 348] on img "grid" at bounding box center [887, 348] width 37 height 37
click at [868, 383] on button "INVITE" at bounding box center [886, 387] width 62 height 17
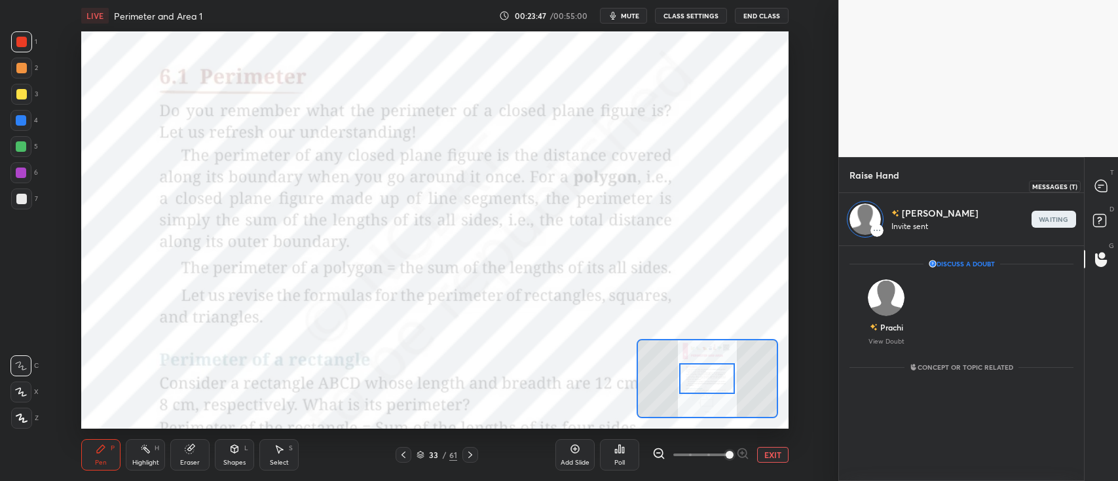
click at [1095, 187] on icon at bounding box center [1101, 186] width 12 height 12
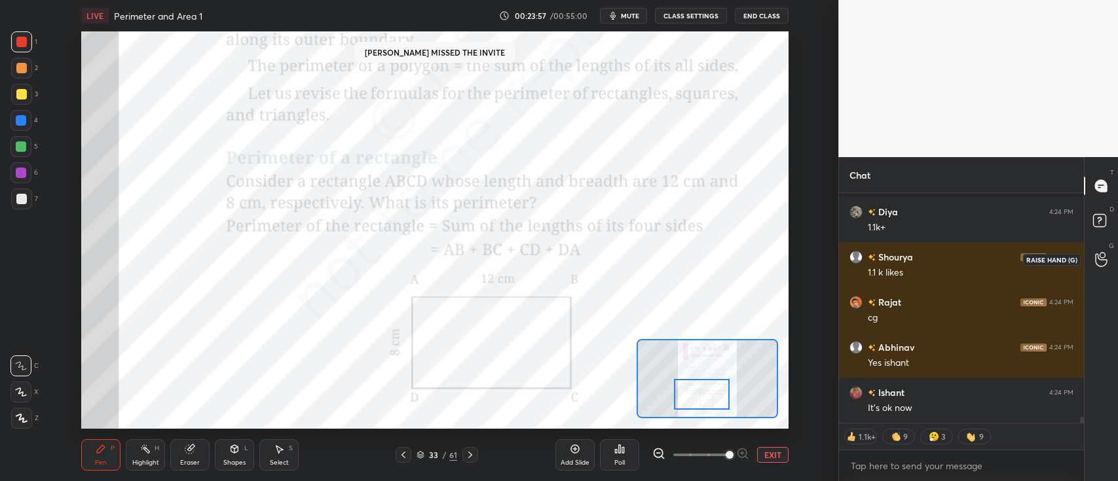
click at [1098, 264] on icon at bounding box center [1101, 259] width 12 height 15
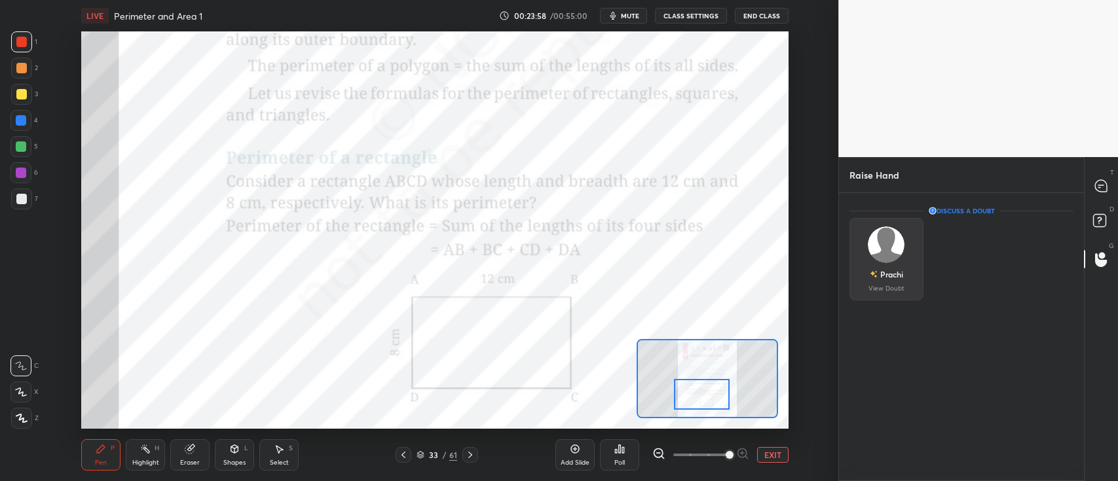
click at [909, 261] on div "[PERSON_NAME] View Doubt" at bounding box center [887, 259] width 74 height 83
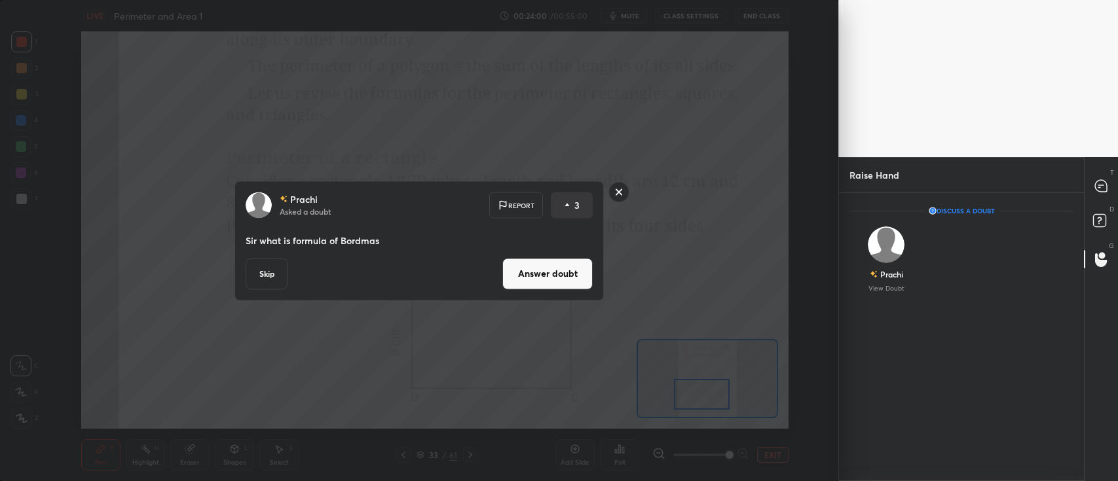
click at [617, 190] on rect at bounding box center [619, 192] width 20 height 20
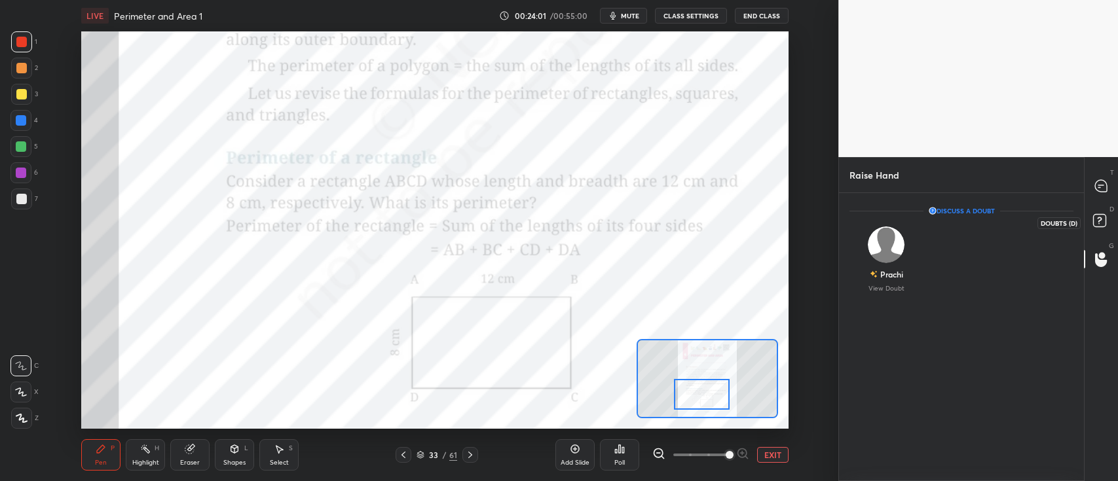
click at [1097, 223] on rect at bounding box center [1099, 221] width 12 height 12
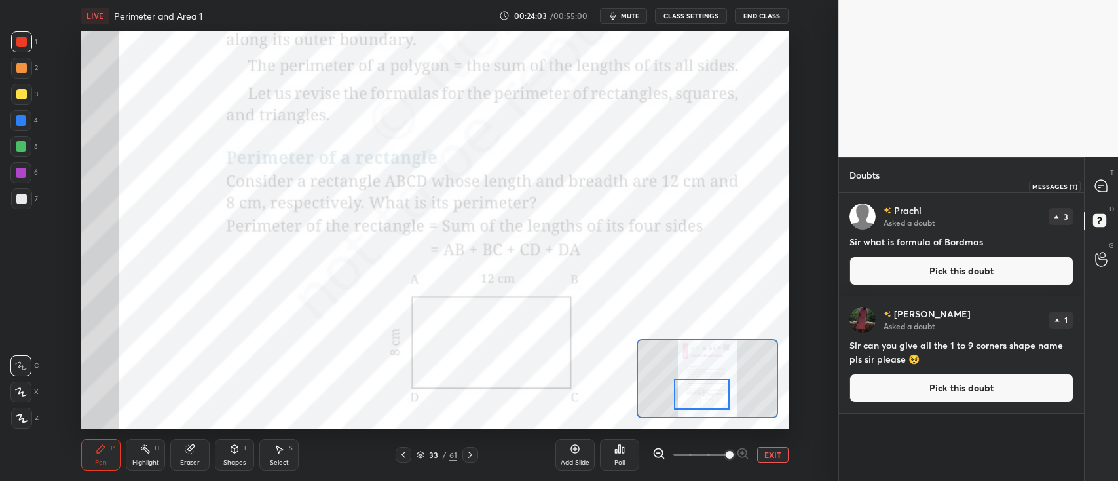
click at [1099, 189] on icon at bounding box center [1101, 186] width 12 height 12
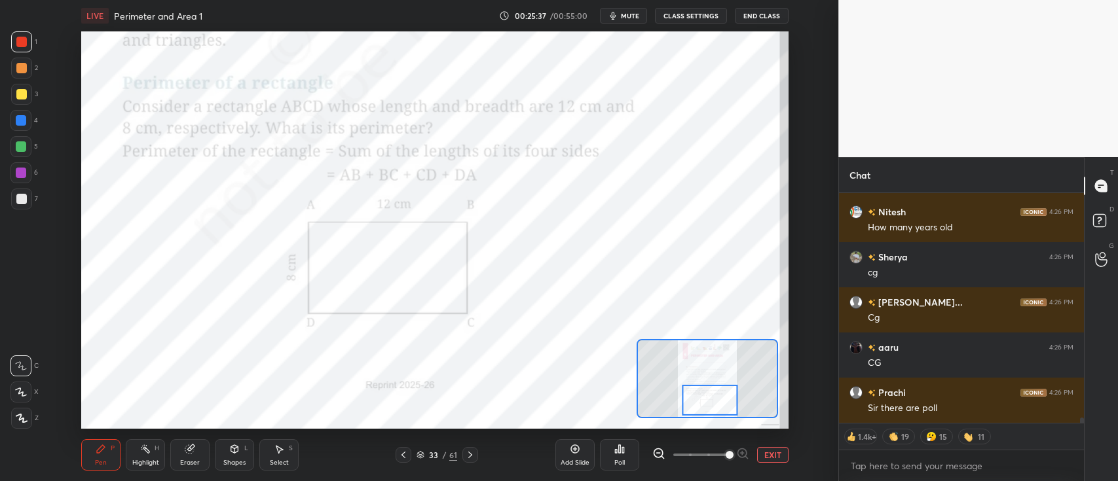
scroll to position [10542, 0]
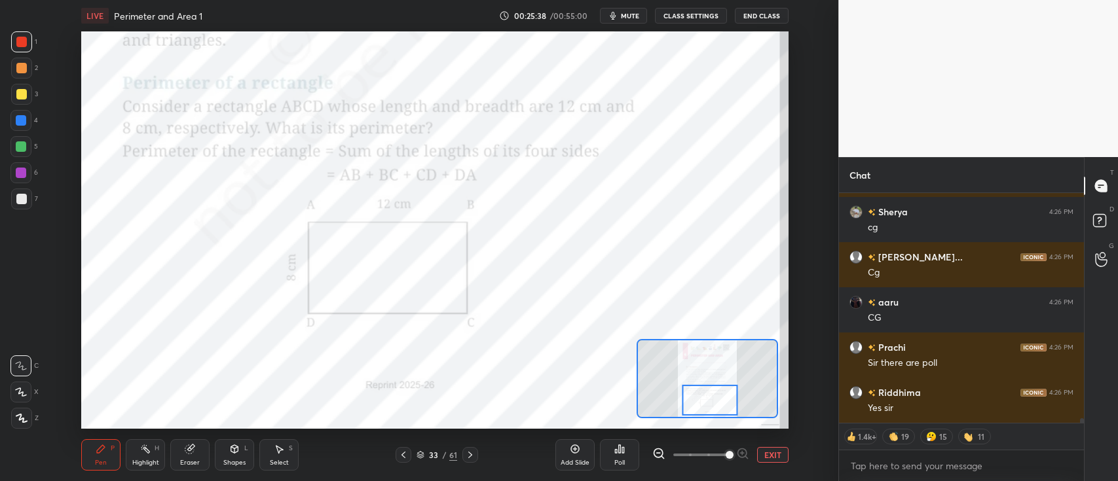
click at [476, 453] on div at bounding box center [470, 455] width 16 height 16
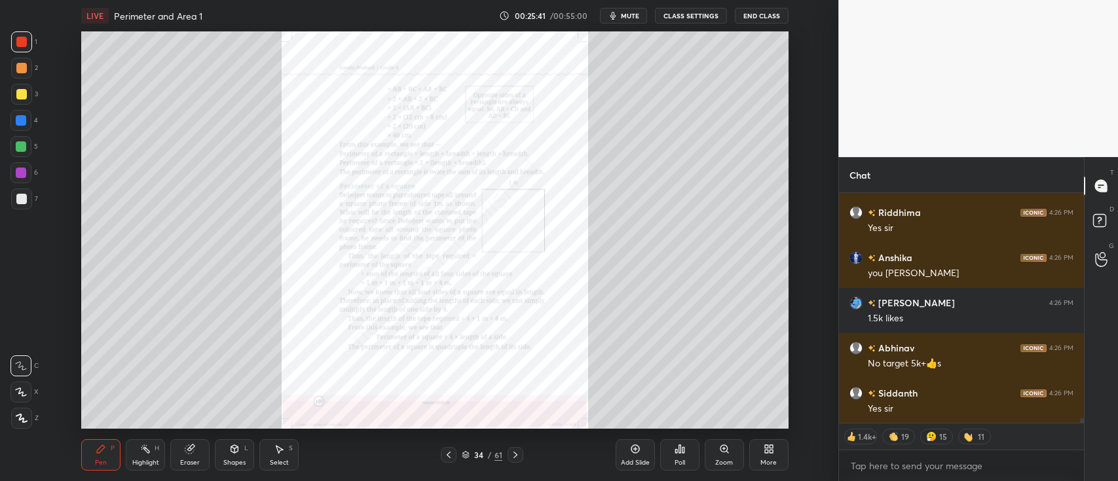
scroll to position [10768, 0]
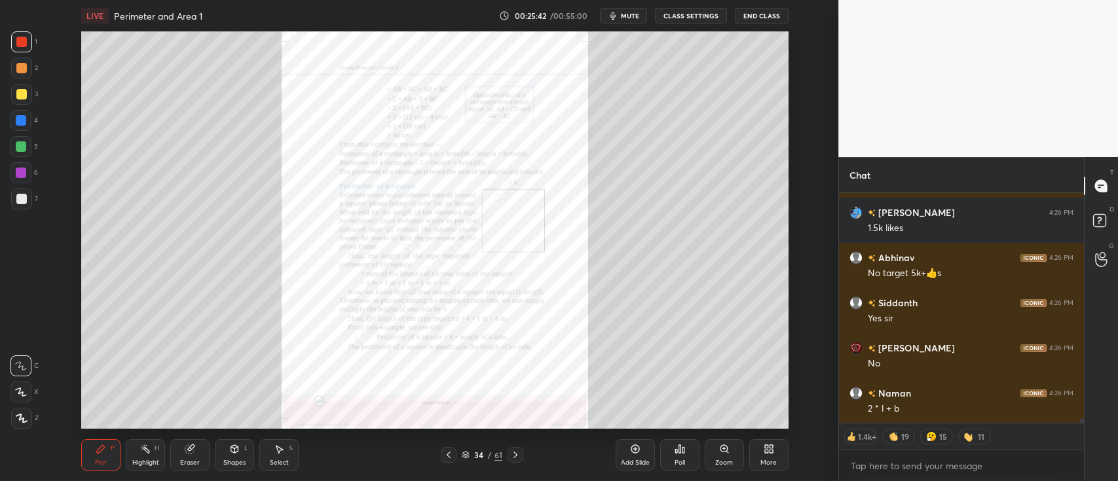
click at [719, 451] on icon at bounding box center [724, 449] width 10 height 10
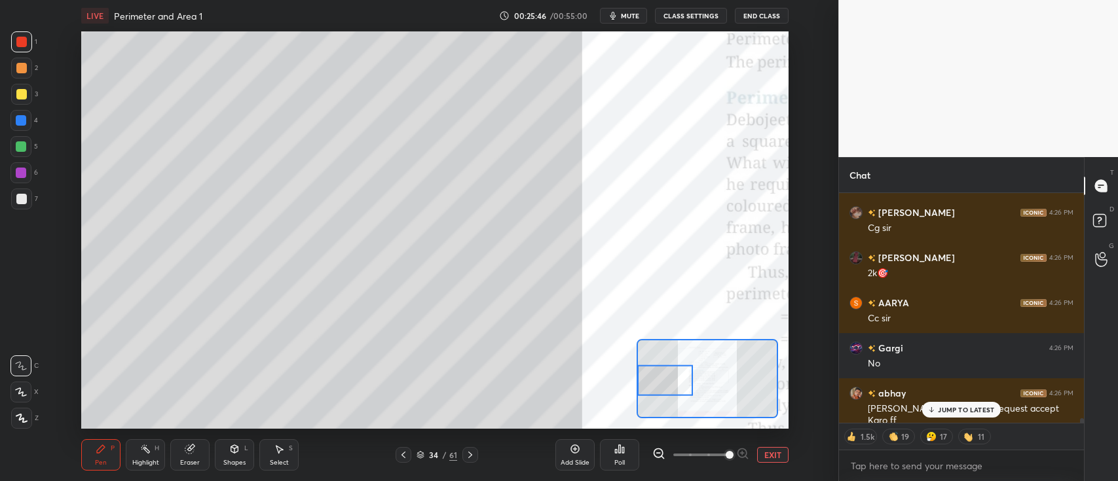
scroll to position [11083, 0]
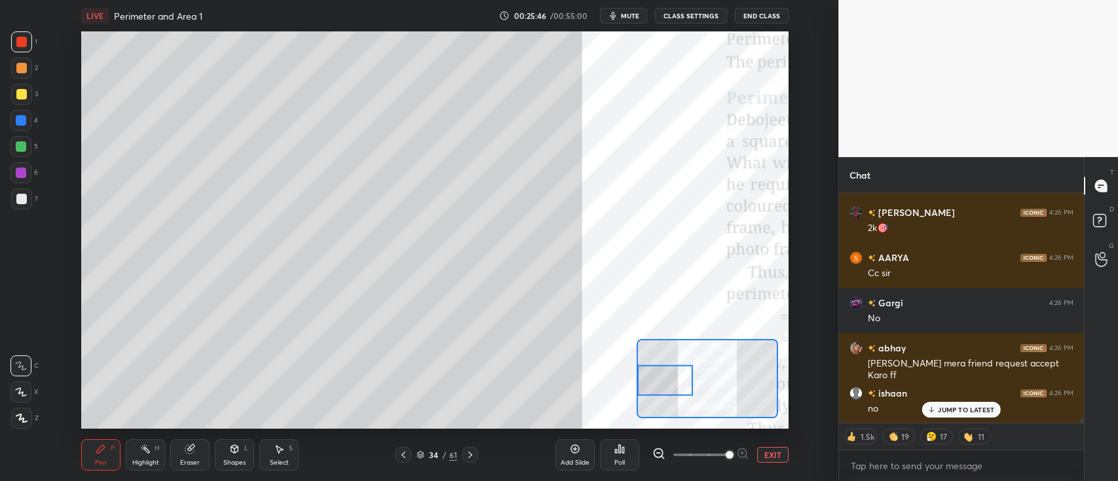
click at [223, 449] on div "Shapes L" at bounding box center [234, 455] width 39 height 31
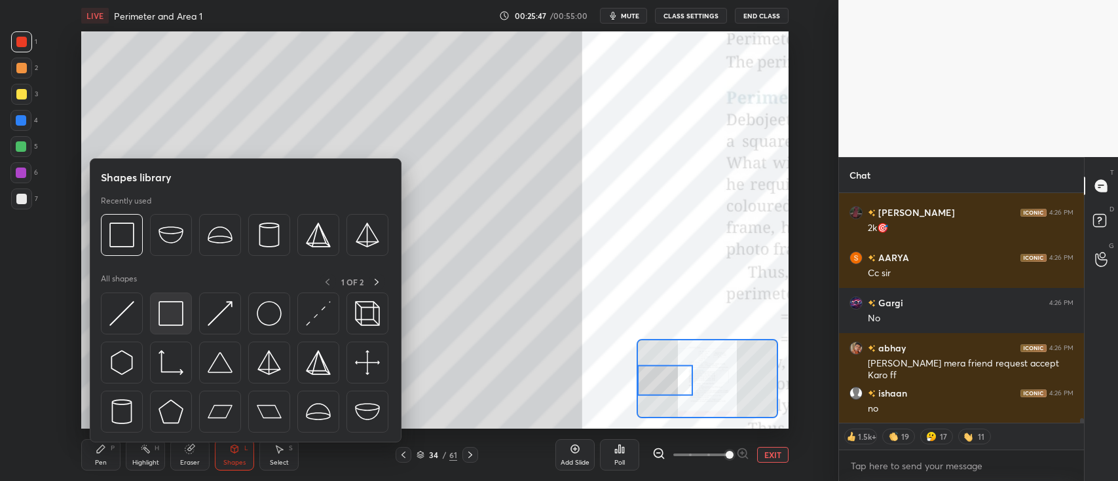
scroll to position [11129, 0]
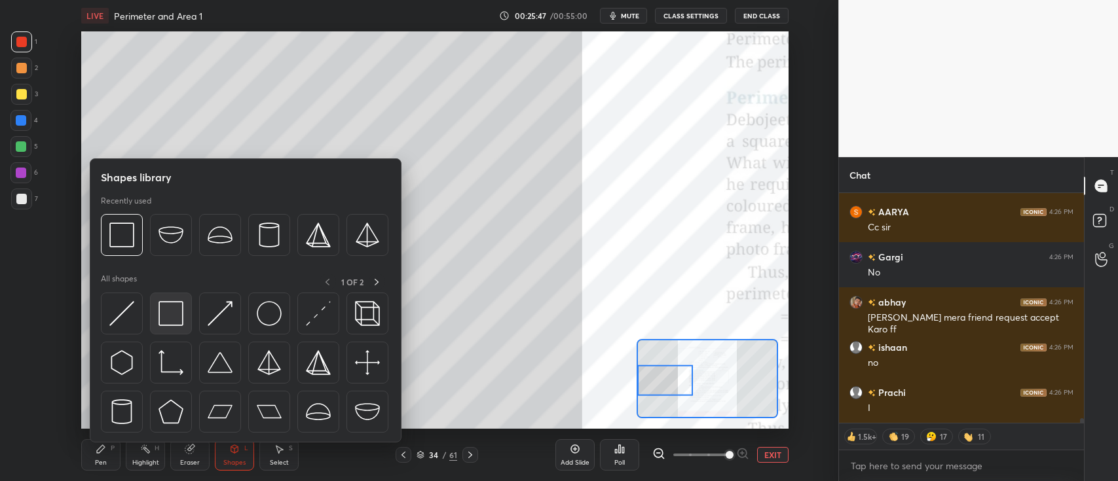
click at [159, 315] on img at bounding box center [171, 313] width 25 height 25
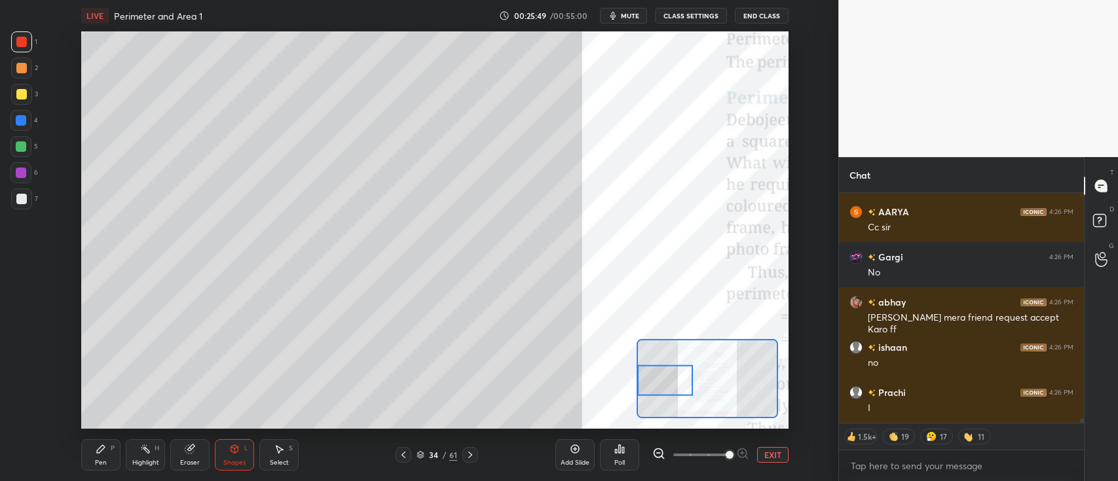
click at [18, 60] on div at bounding box center [21, 68] width 21 height 21
click at [102, 449] on icon at bounding box center [101, 449] width 8 height 8
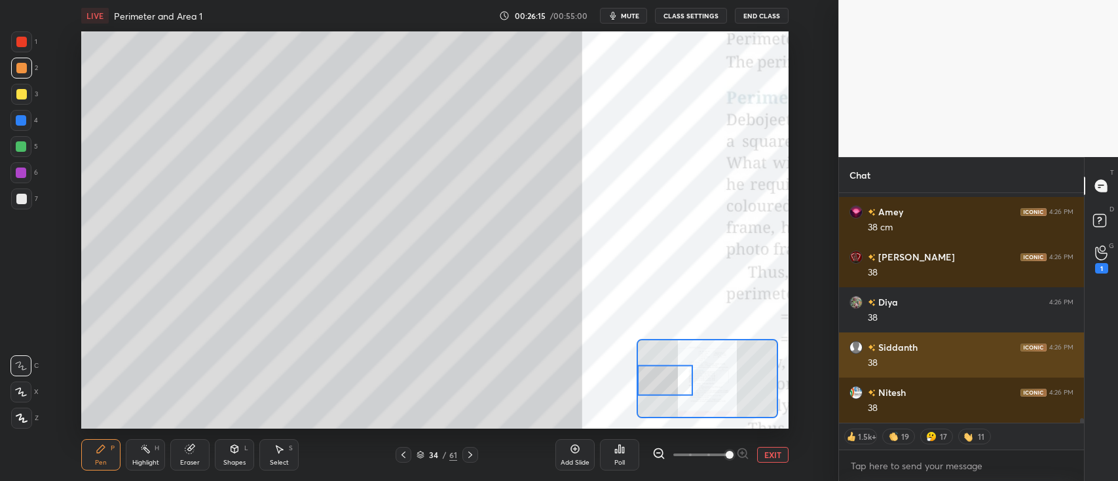
scroll to position [246, 241]
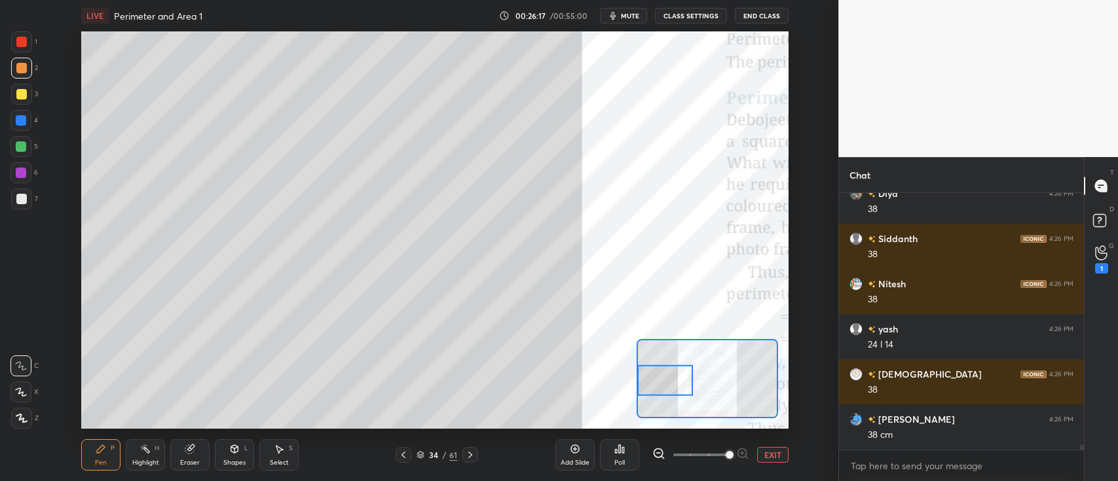
click at [28, 96] on div at bounding box center [21, 94] width 21 height 21
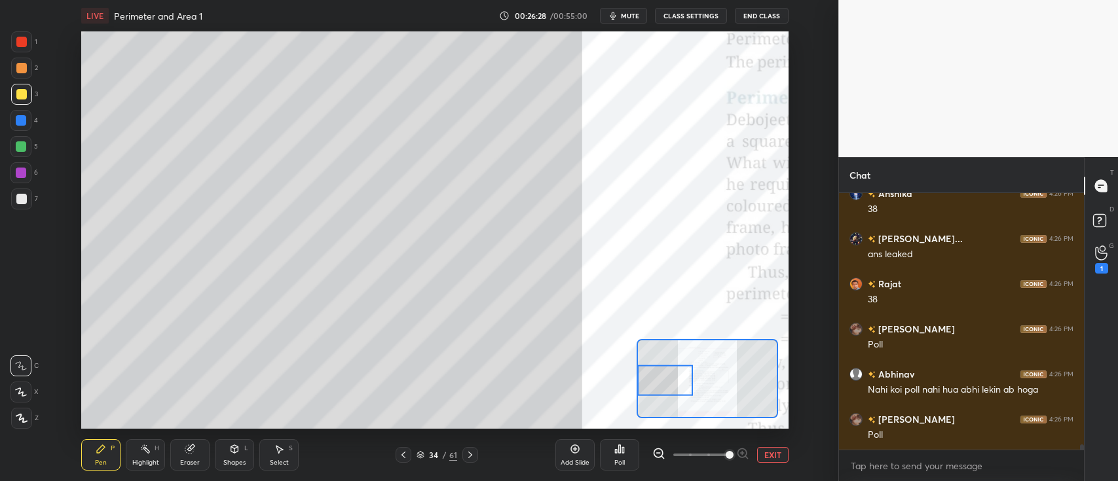
click at [619, 461] on div "Poll" at bounding box center [619, 463] width 10 height 7
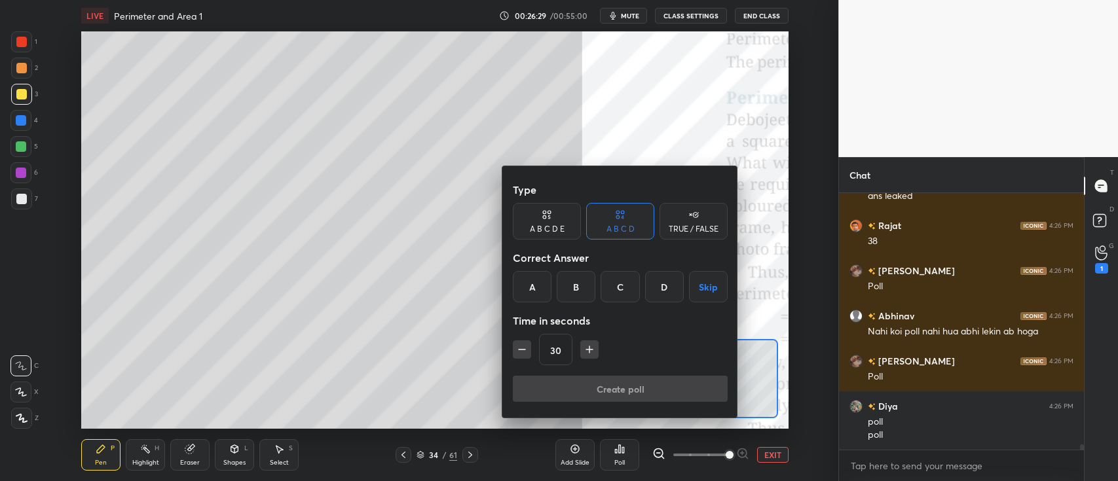
click at [581, 280] on div "B" at bounding box center [576, 286] width 39 height 31
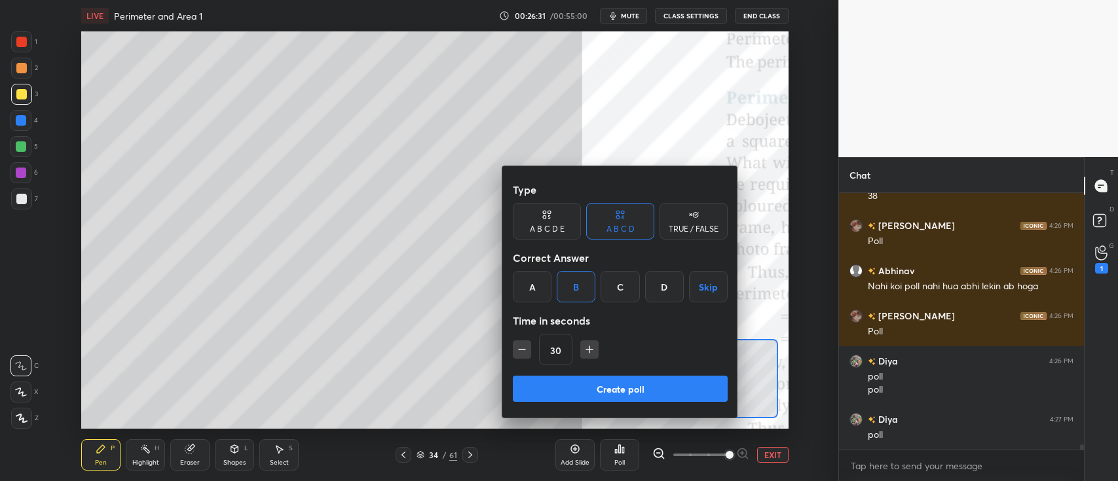
click at [594, 392] on button "Create poll" at bounding box center [620, 389] width 215 height 26
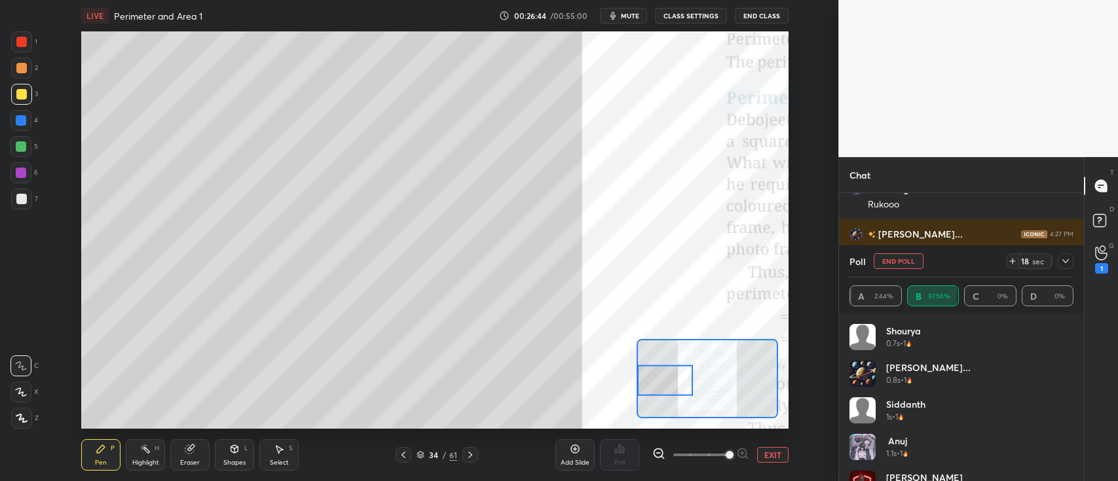
click at [1068, 262] on icon at bounding box center [1066, 261] width 10 height 10
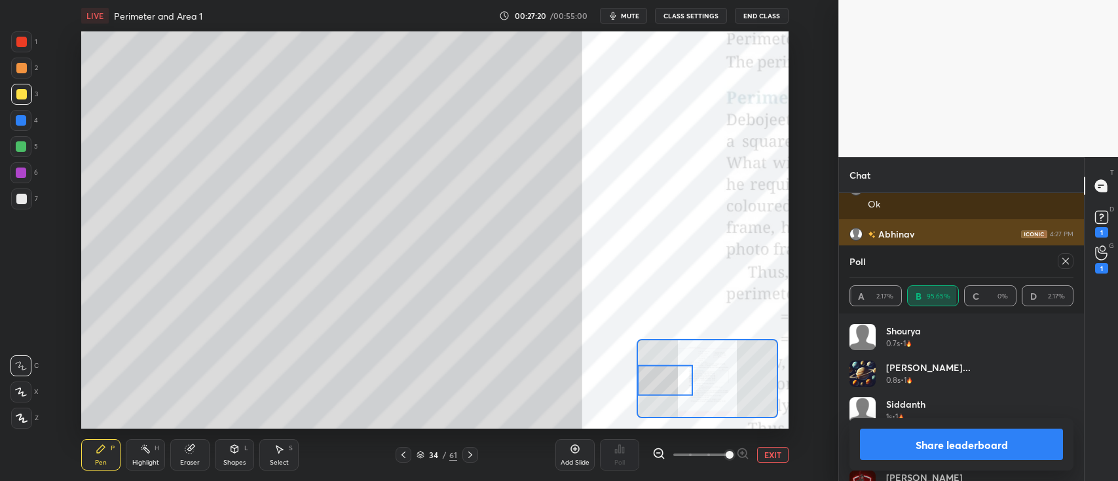
click at [1068, 259] on icon at bounding box center [1065, 261] width 7 height 7
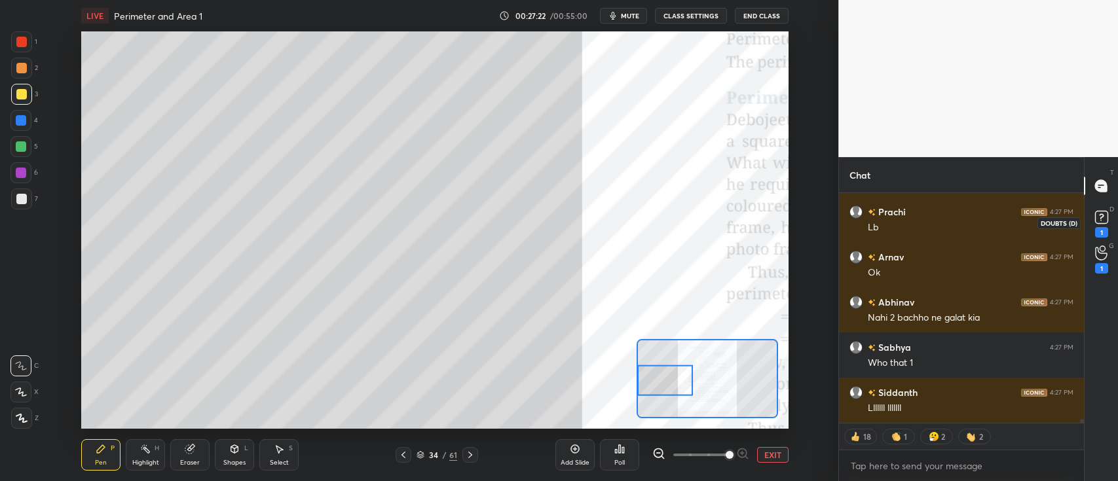
click at [1099, 217] on rect at bounding box center [1101, 218] width 12 height 12
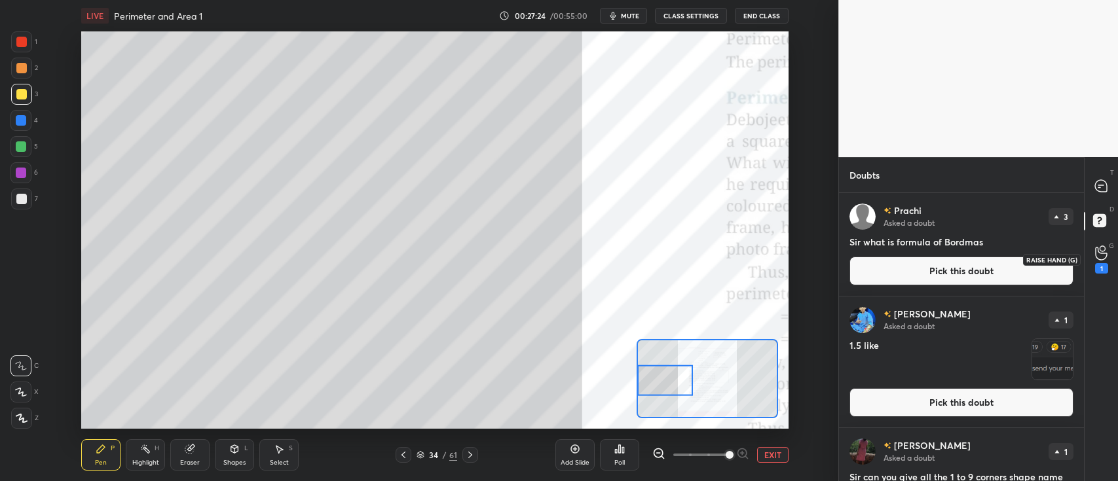
click at [1094, 254] on div "1" at bounding box center [1102, 260] width 26 height 24
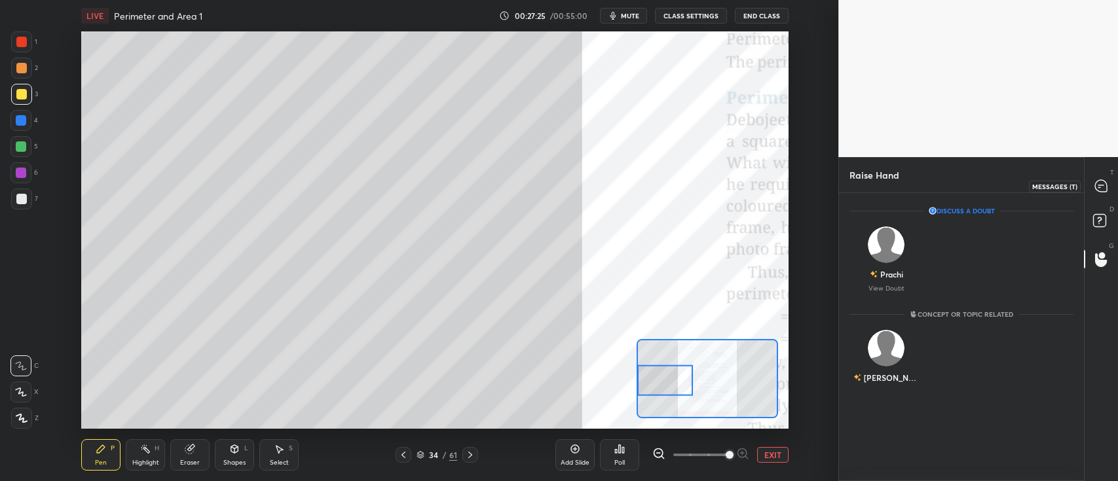
click at [1096, 184] on icon at bounding box center [1101, 186] width 12 height 12
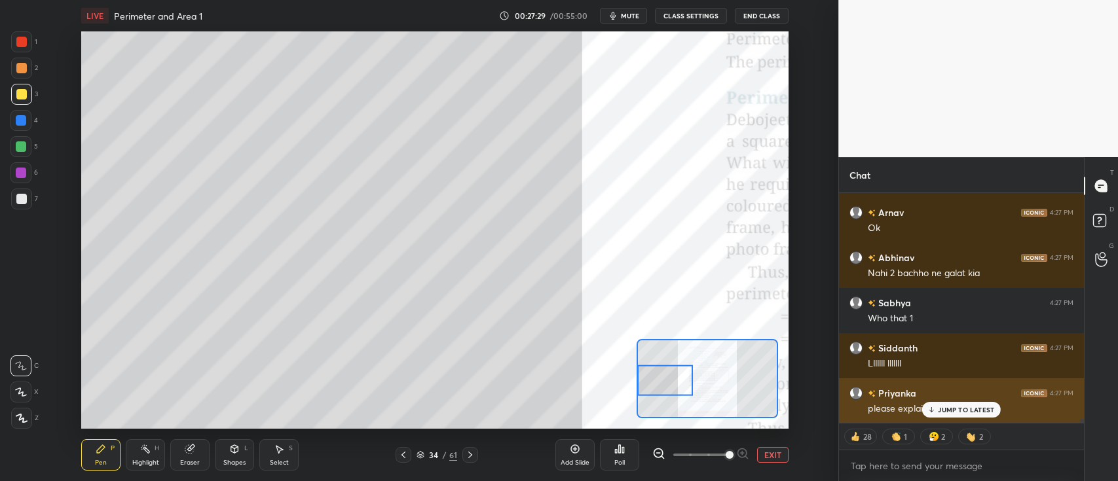
click at [957, 404] on div "JUMP TO LATEST" at bounding box center [961, 410] width 79 height 16
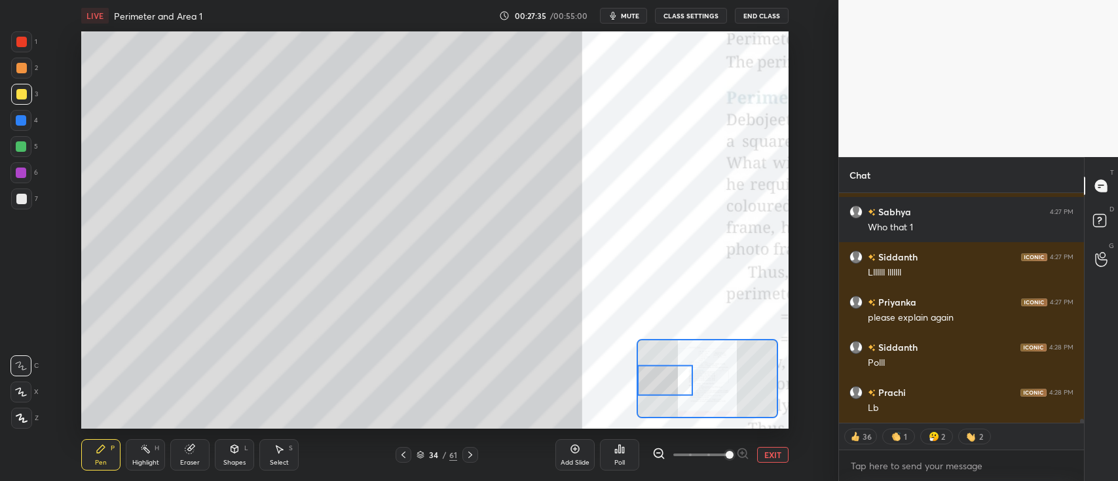
click at [21, 68] on div at bounding box center [21, 68] width 10 height 10
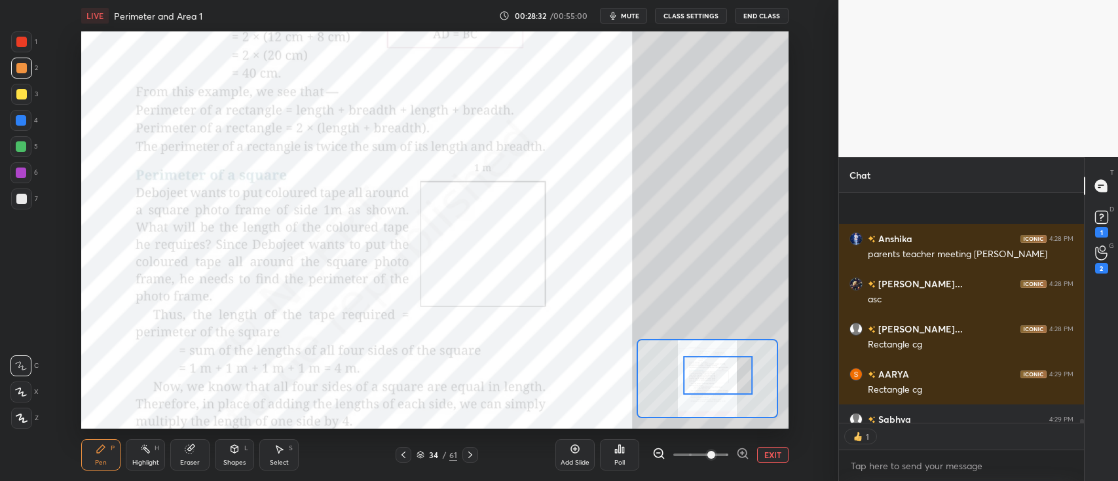
scroll to position [14064, 0]
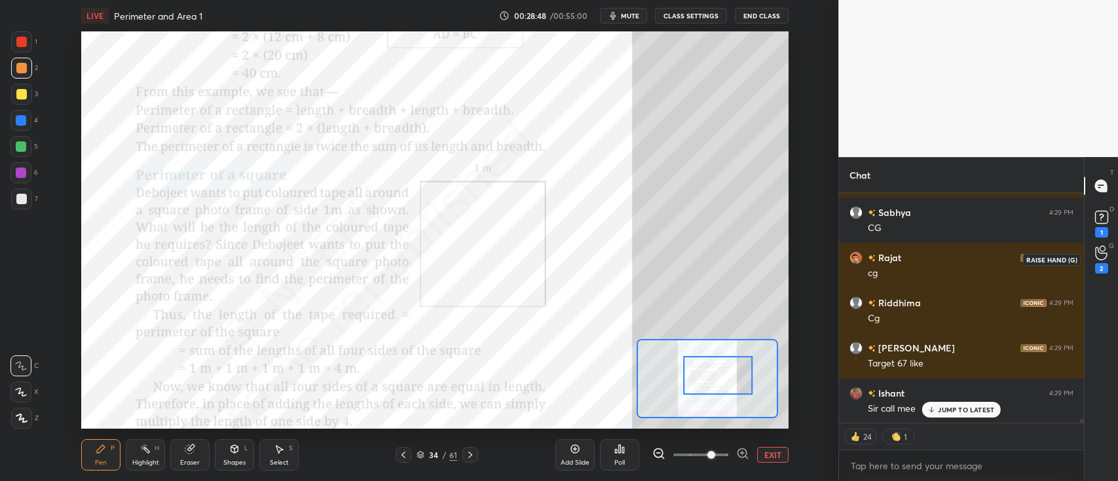
click at [1099, 255] on icon at bounding box center [1101, 253] width 12 height 15
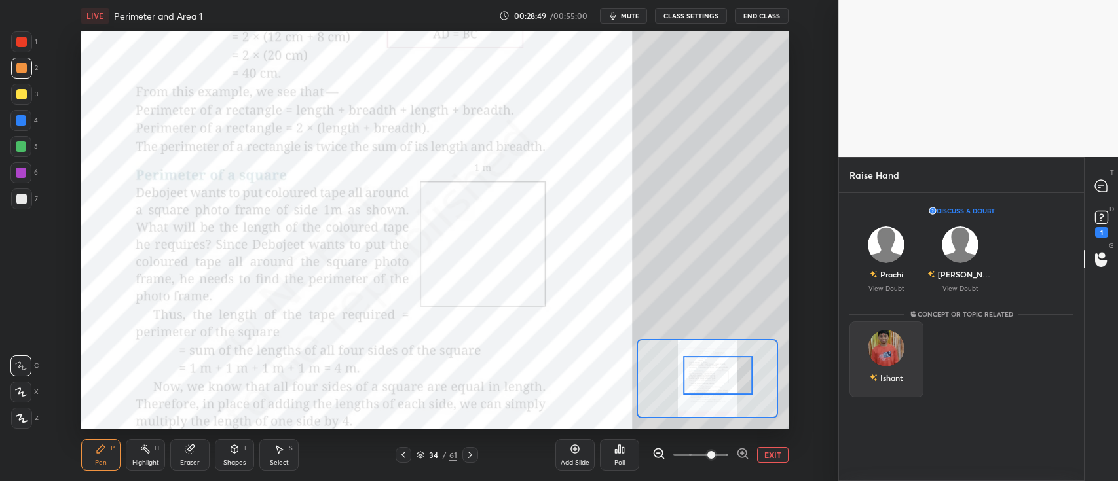
click at [886, 351] on img "grid" at bounding box center [887, 348] width 37 height 37
click at [882, 381] on button "INVITE" at bounding box center [886, 387] width 62 height 17
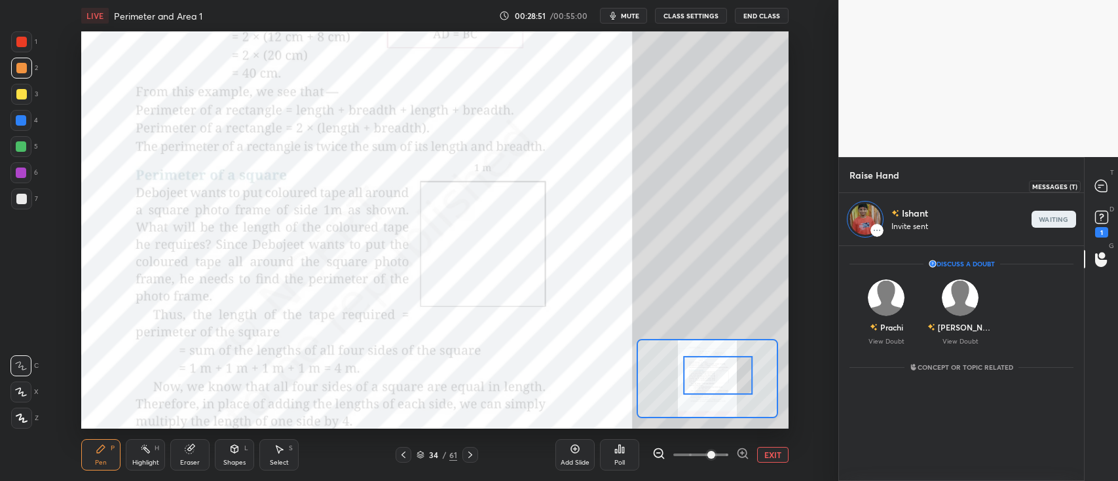
click at [1095, 179] on icon at bounding box center [1102, 186] width 14 height 14
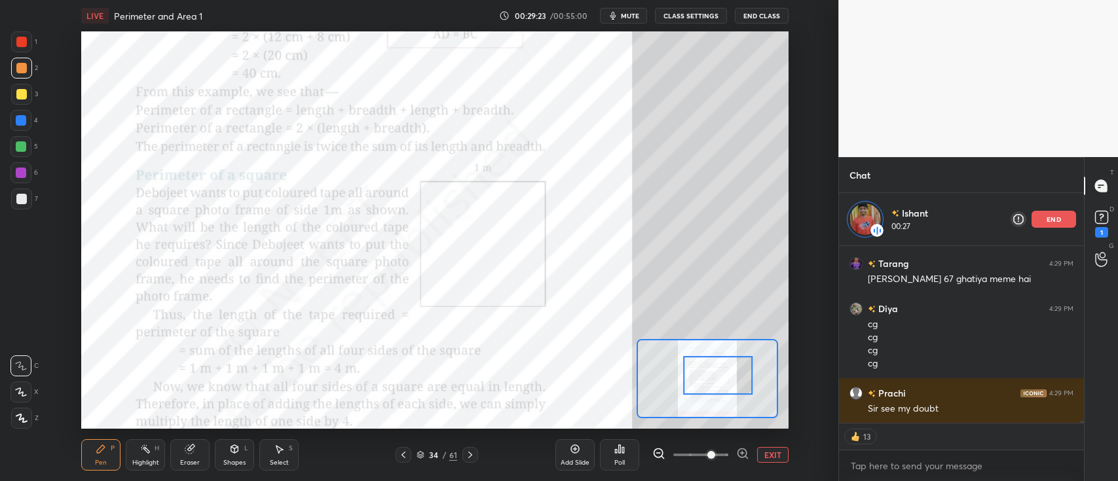
click at [1043, 216] on div "end" at bounding box center [1054, 219] width 45 height 17
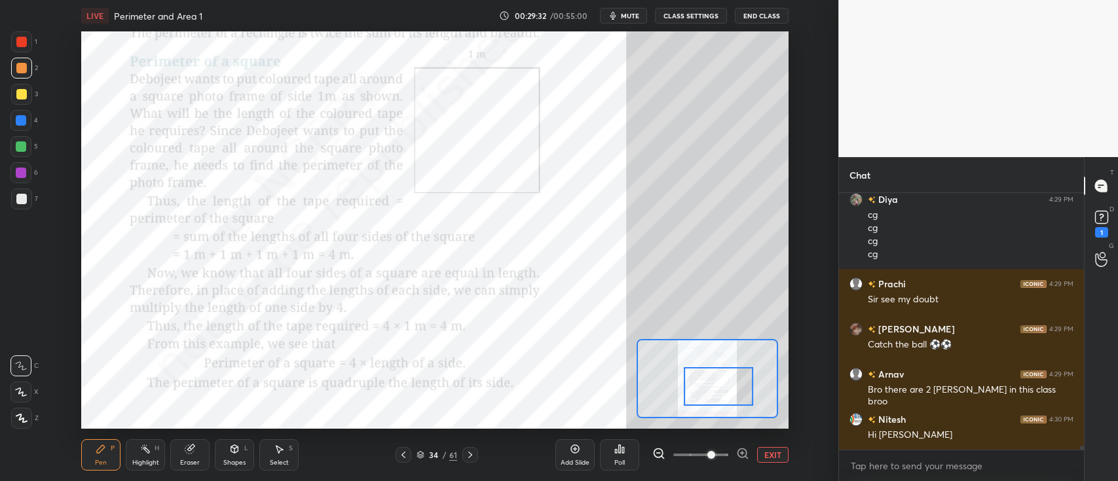
click at [21, 93] on div at bounding box center [21, 94] width 10 height 10
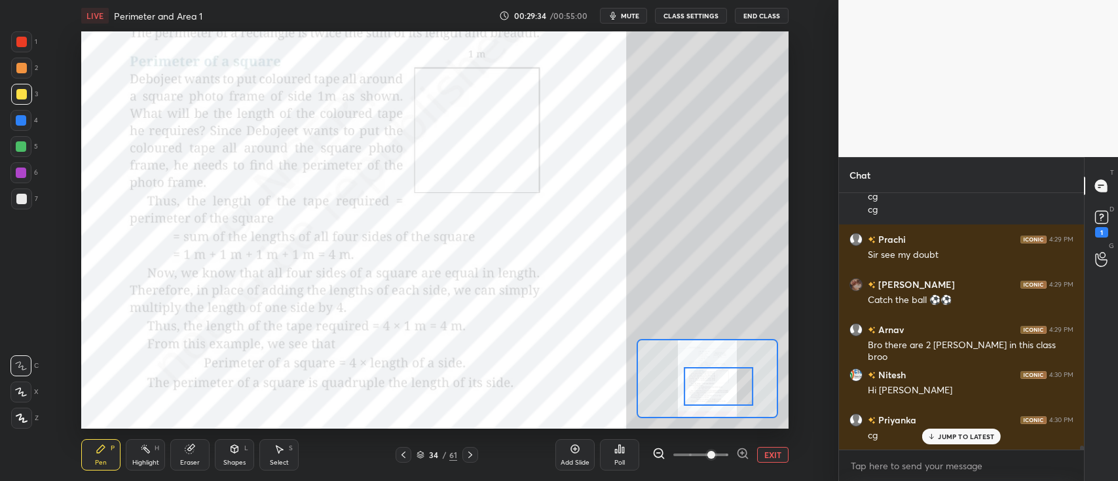
click at [21, 41] on div at bounding box center [21, 42] width 10 height 10
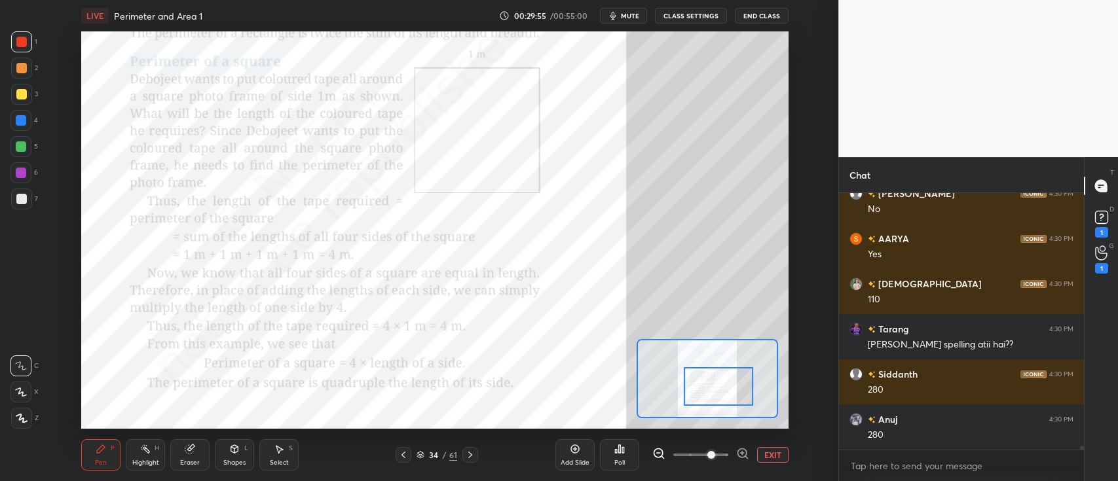
click at [618, 451] on icon at bounding box center [619, 449] width 2 height 8
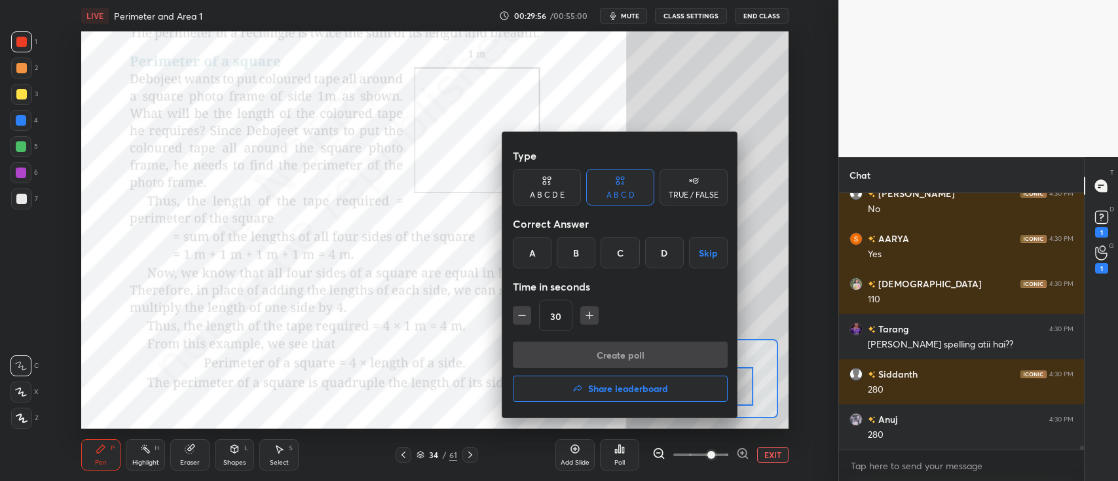
click at [662, 254] on div "D" at bounding box center [664, 252] width 39 height 31
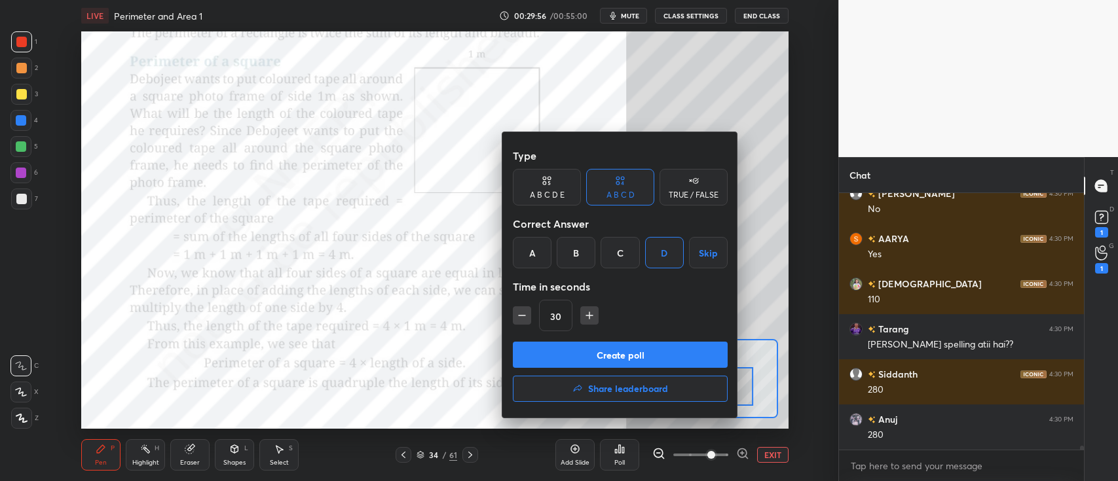
click at [627, 338] on div "Type A B C D E A B C D TRUE / FALSE Correct Answer A B C D Skip Time in seconds…" at bounding box center [620, 242] width 215 height 199
click at [624, 352] on button "Create poll" at bounding box center [620, 355] width 215 height 26
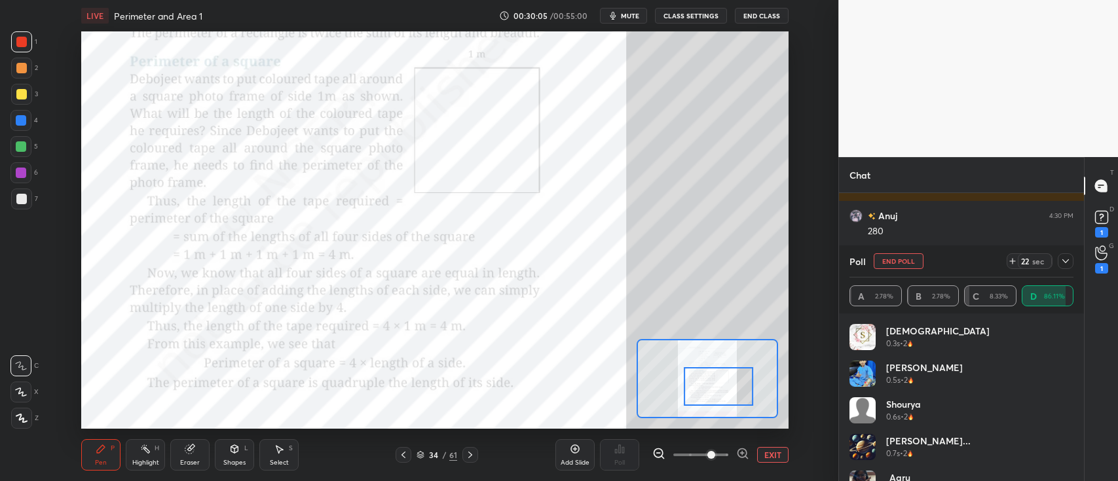
click at [1067, 261] on icon at bounding box center [1065, 261] width 7 height 4
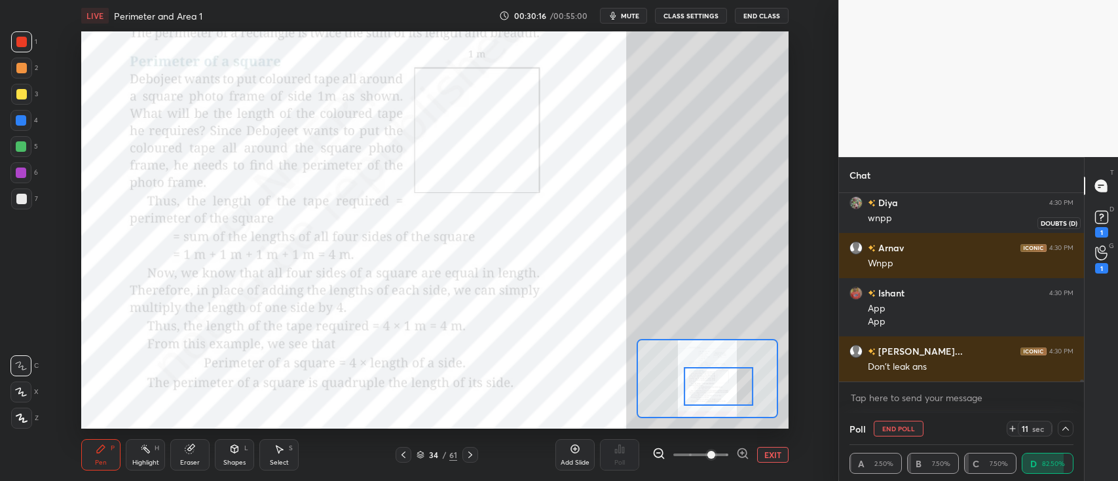
click at [1100, 216] on rect at bounding box center [1101, 218] width 12 height 12
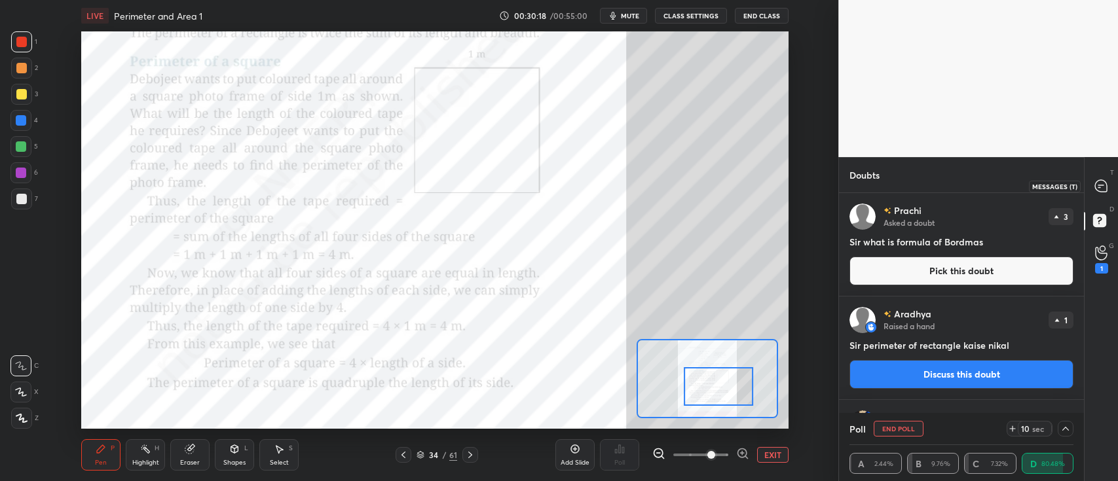
click at [1097, 178] on div at bounding box center [1102, 186] width 26 height 24
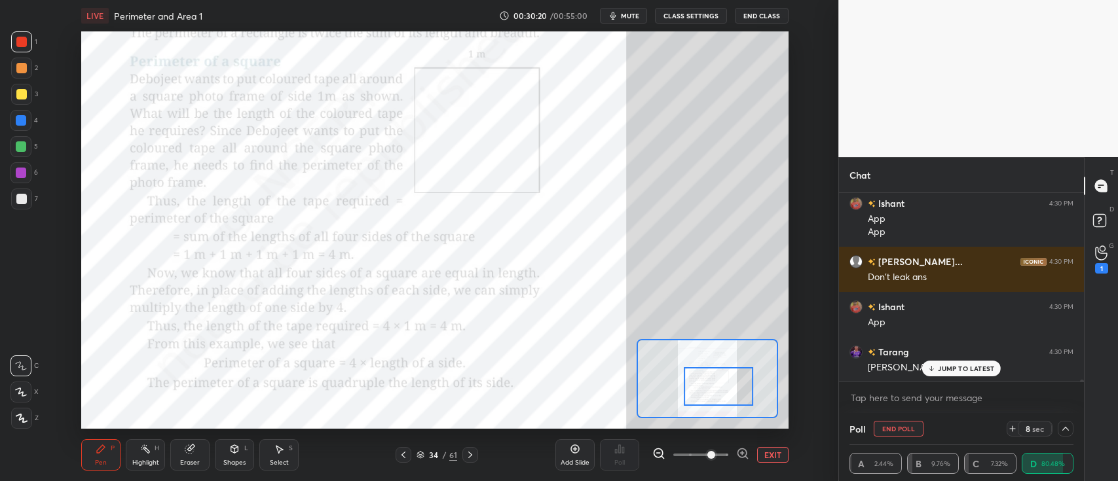
click at [421, 452] on icon at bounding box center [421, 455] width 8 height 8
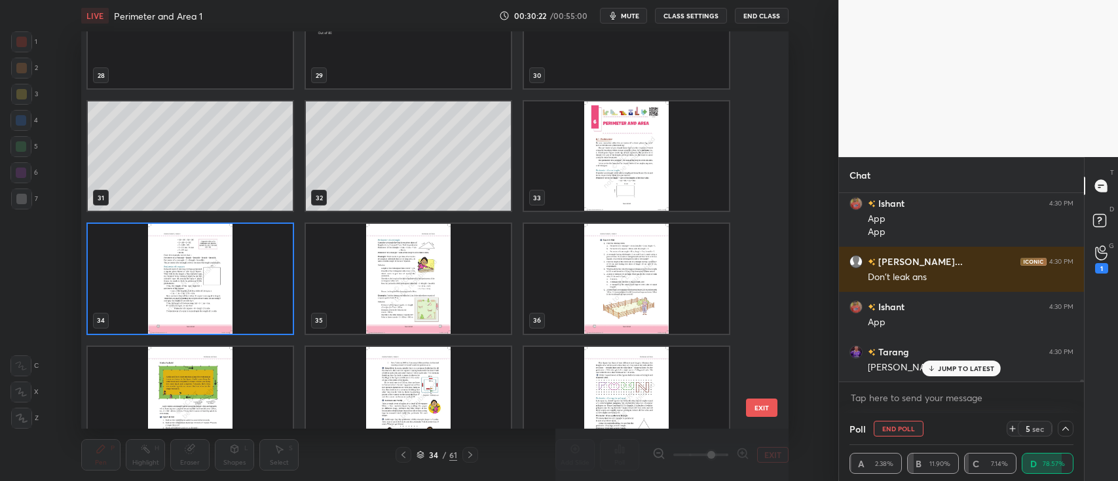
click at [267, 295] on img "grid" at bounding box center [190, 278] width 205 height 109
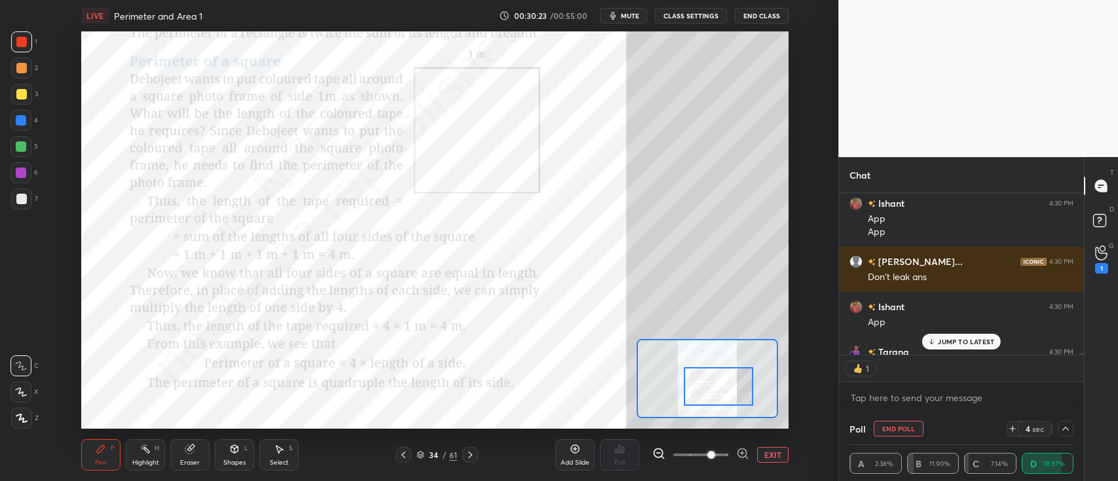
click at [466, 454] on icon at bounding box center [470, 455] width 10 height 10
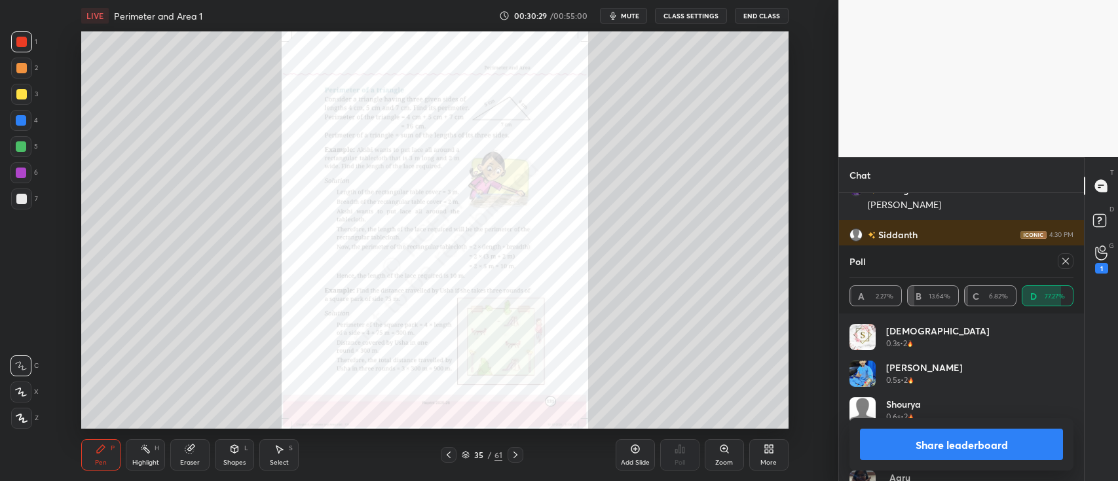
click at [462, 458] on icon at bounding box center [466, 455] width 8 height 8
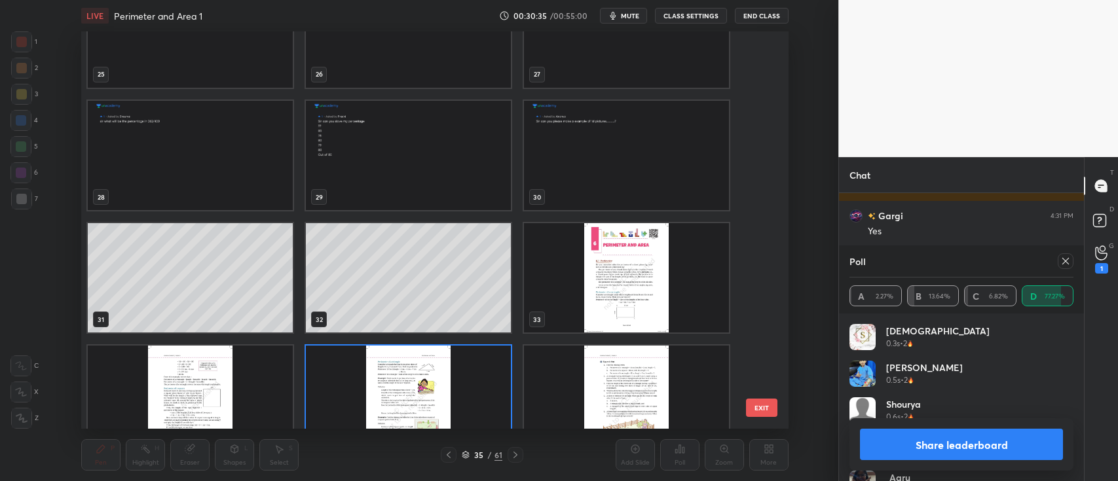
click at [431, 371] on img "grid" at bounding box center [408, 400] width 205 height 109
click at [434, 375] on img "grid" at bounding box center [408, 400] width 205 height 109
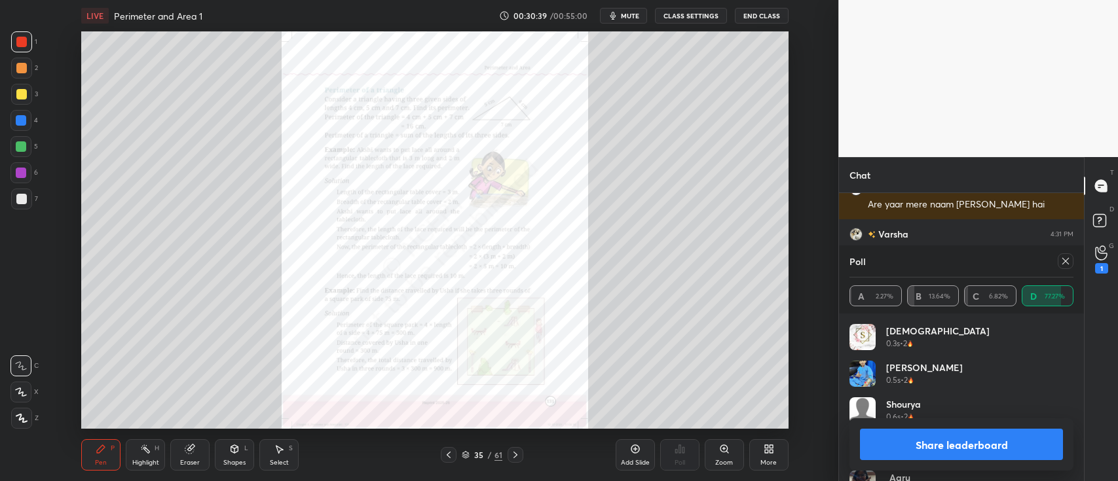
click at [1069, 259] on icon at bounding box center [1066, 261] width 10 height 10
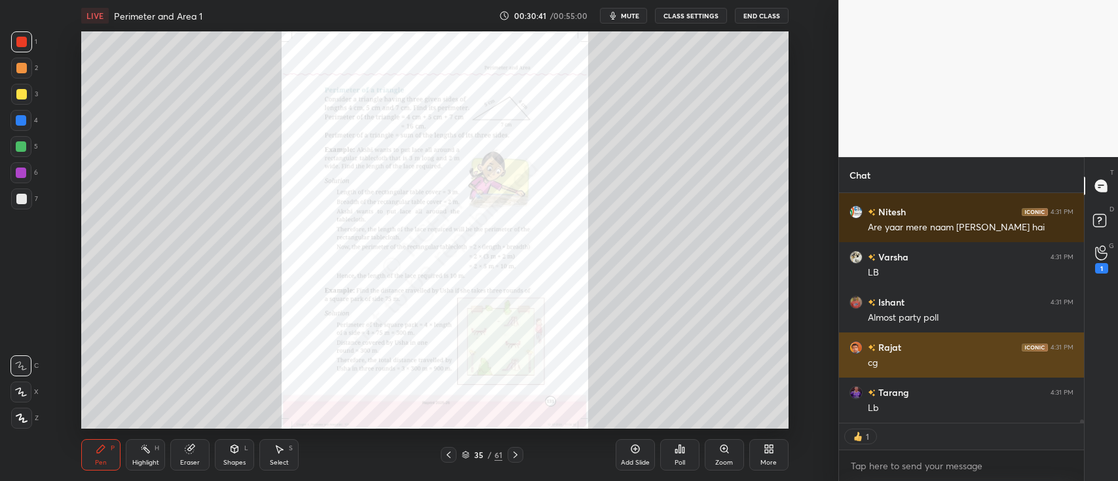
click at [724, 458] on div "Zoom" at bounding box center [724, 455] width 39 height 31
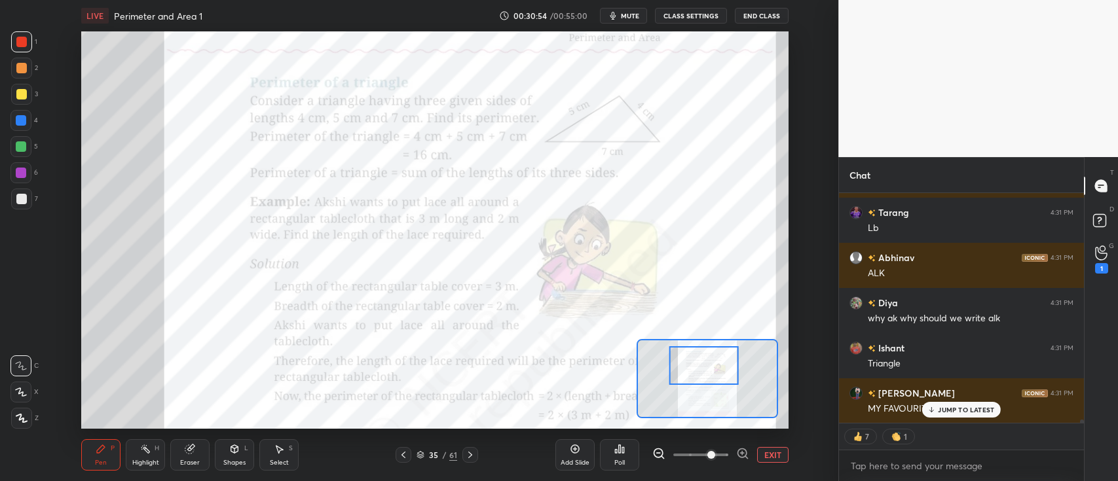
click at [770, 453] on button "EXIT" at bounding box center [772, 455] width 31 height 16
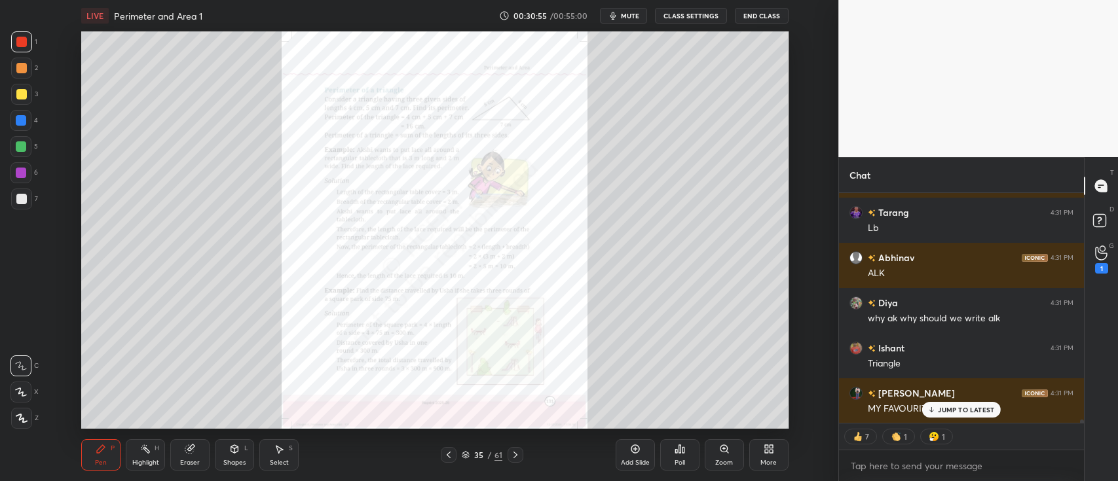
click at [451, 453] on icon at bounding box center [448, 455] width 10 height 10
click at [634, 461] on div "Add Slide" at bounding box center [635, 463] width 29 height 7
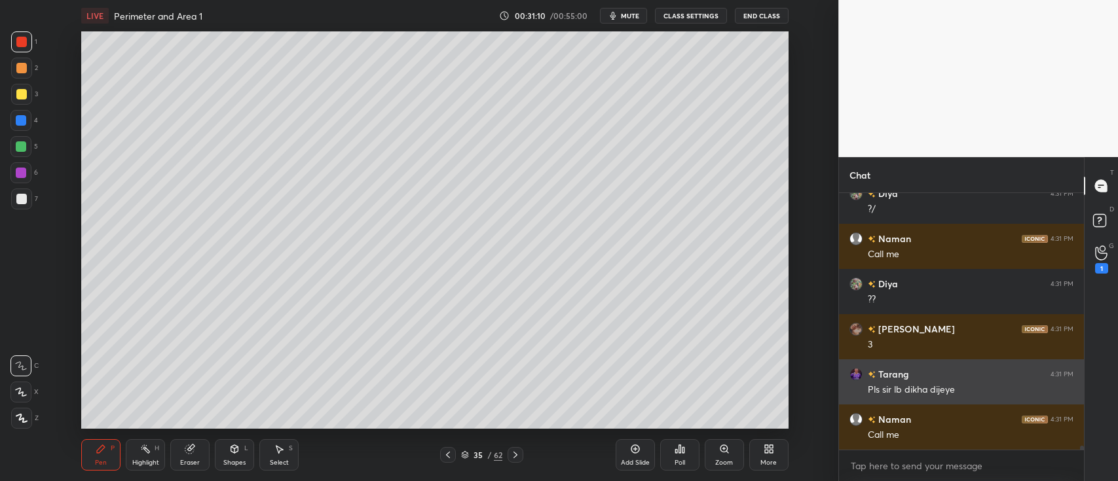
click at [21, 69] on div at bounding box center [21, 68] width 10 height 10
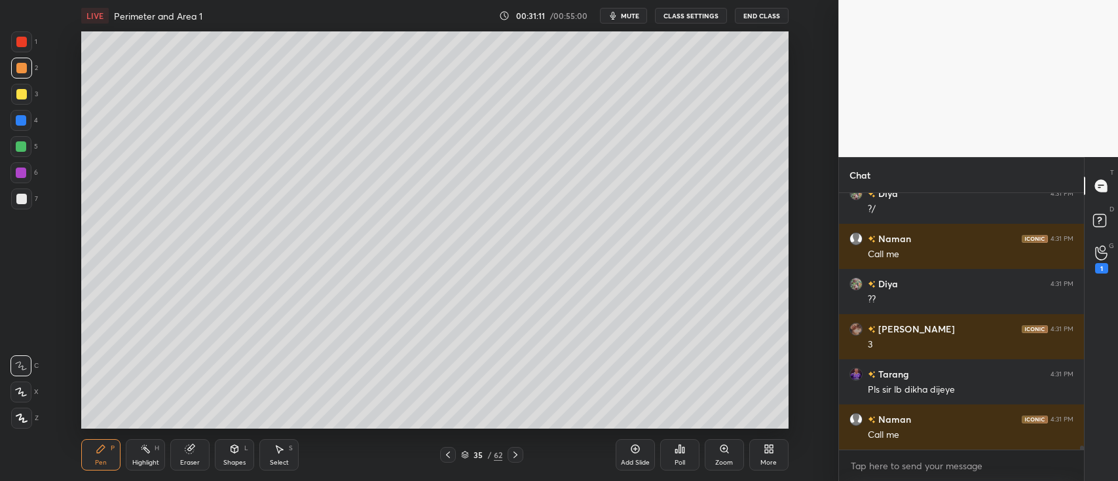
click at [24, 415] on icon at bounding box center [22, 418] width 12 height 9
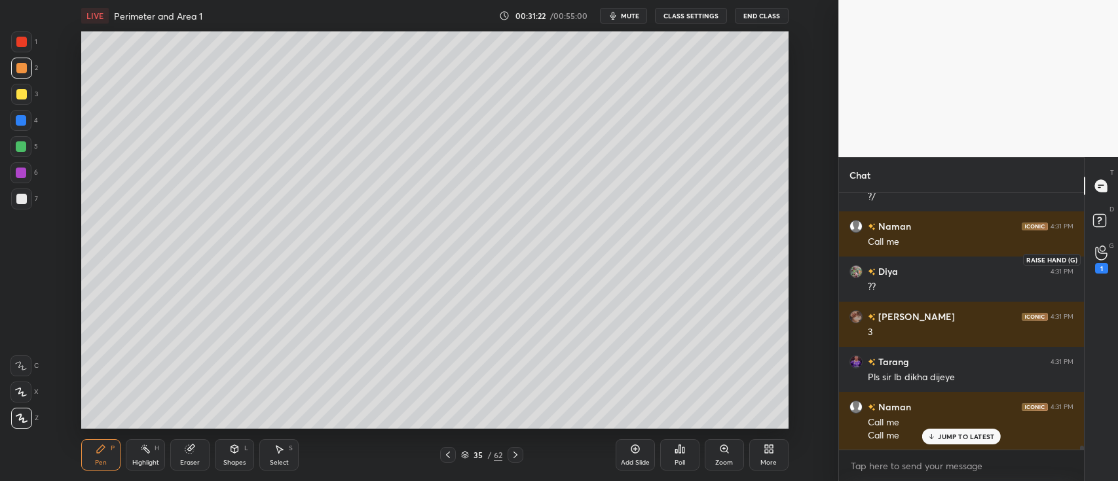
click at [1102, 257] on icon at bounding box center [1101, 253] width 12 height 15
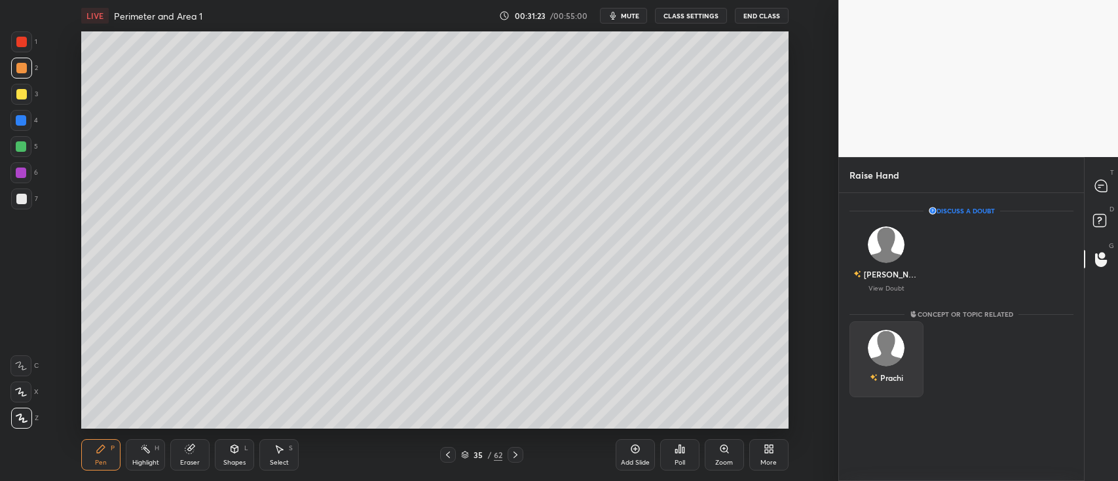
click at [877, 359] on div "Prachi" at bounding box center [887, 360] width 74 height 76
click at [869, 388] on button "INVITE" at bounding box center [886, 387] width 62 height 17
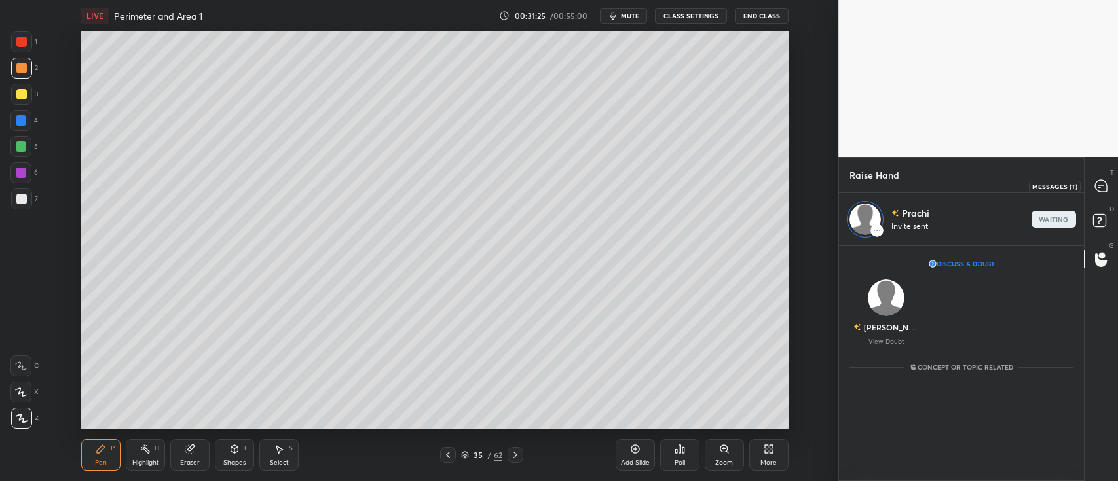
click at [1092, 195] on div at bounding box center [1102, 186] width 26 height 24
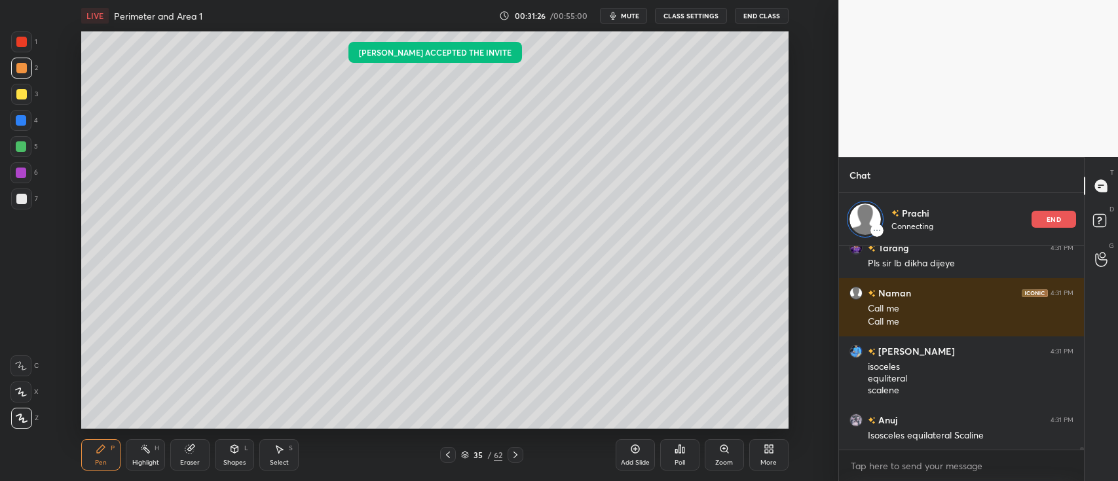
click at [971, 225] on div "[PERSON_NAME] Connecting end" at bounding box center [961, 219] width 245 height 52
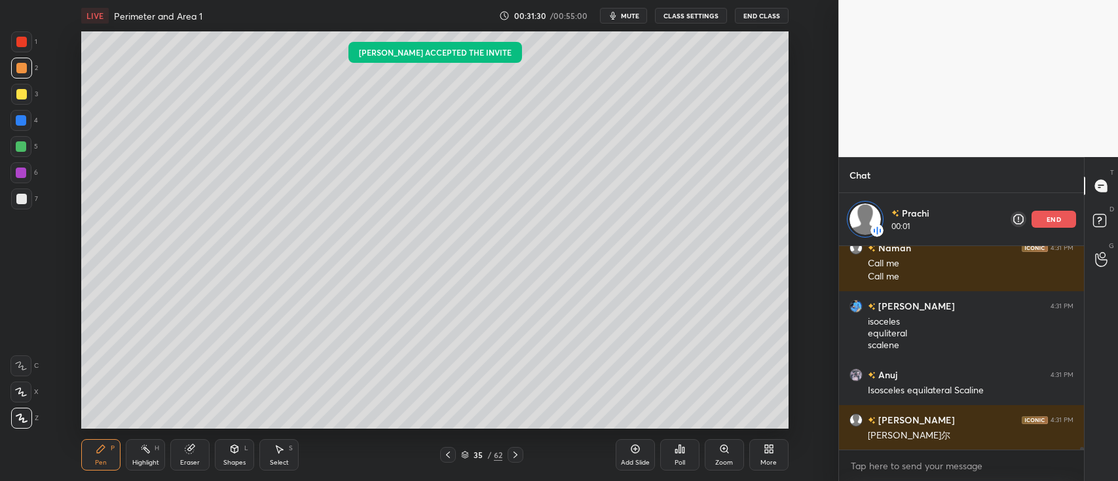
click at [14, 92] on div at bounding box center [21, 94] width 21 height 21
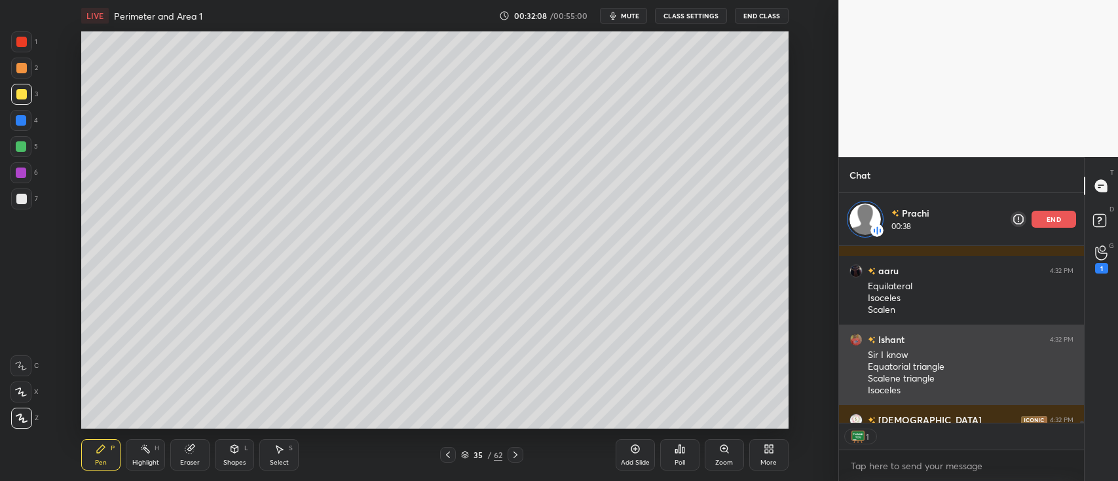
scroll to position [17821, 0]
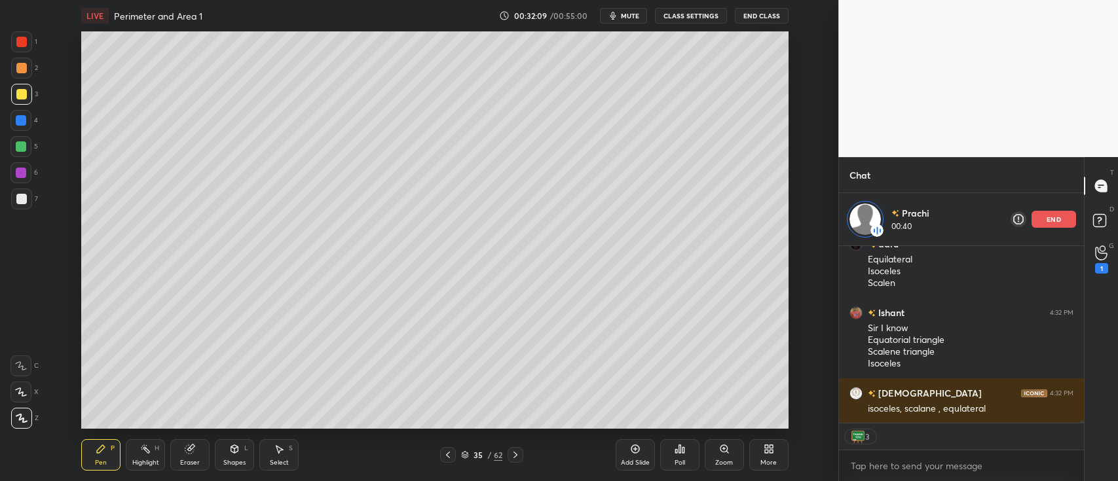
click at [1040, 220] on div "end" at bounding box center [1054, 219] width 45 height 17
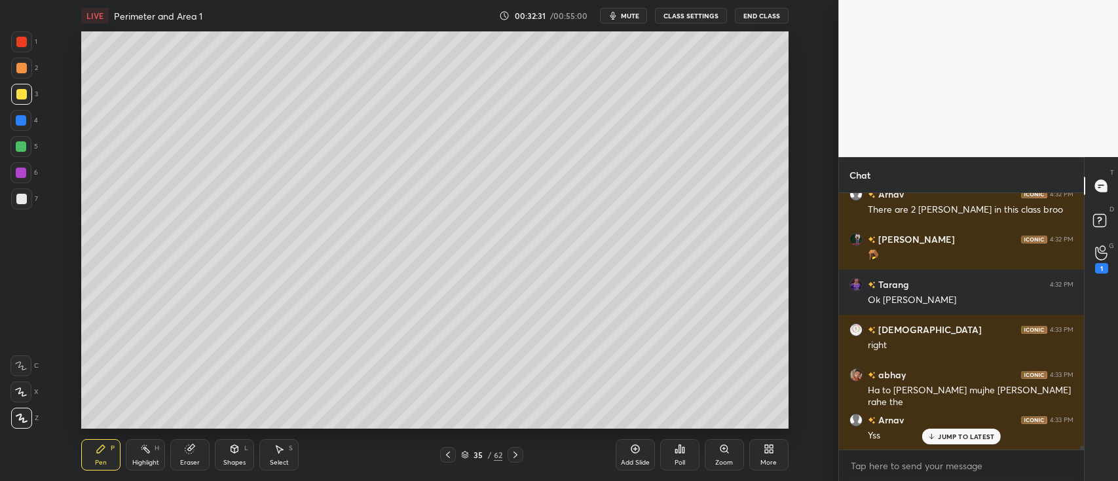
scroll to position [18058, 0]
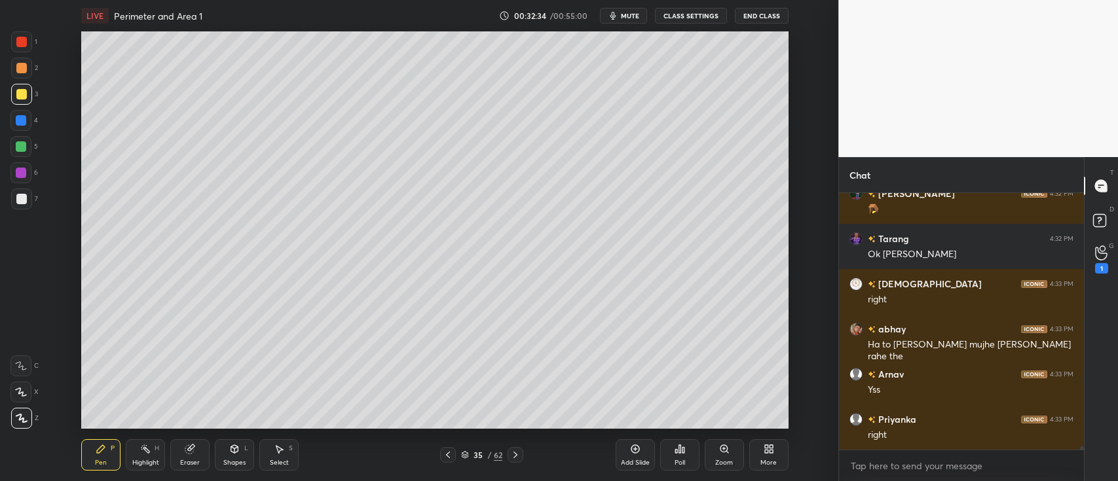
click at [20, 200] on div at bounding box center [21, 199] width 10 height 10
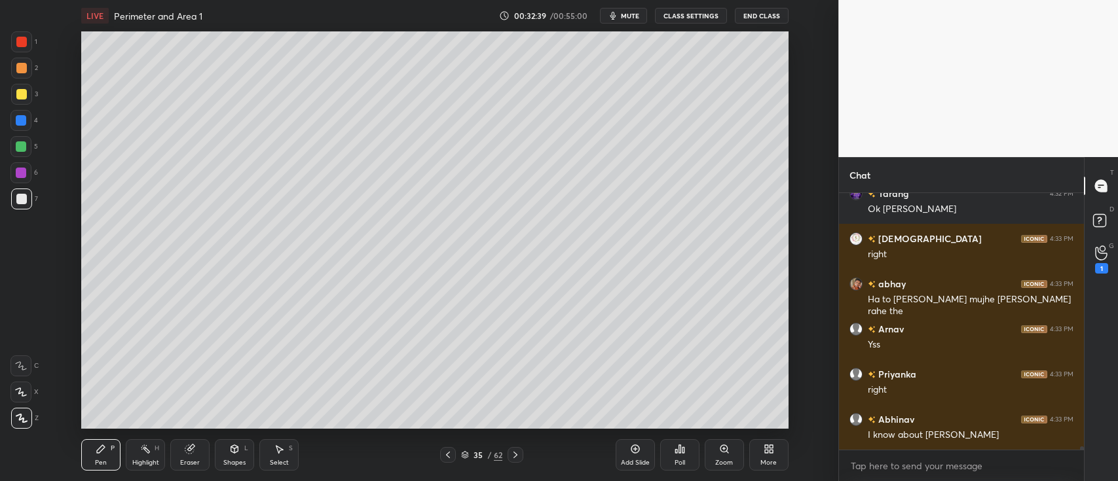
click at [22, 90] on div at bounding box center [21, 94] width 10 height 10
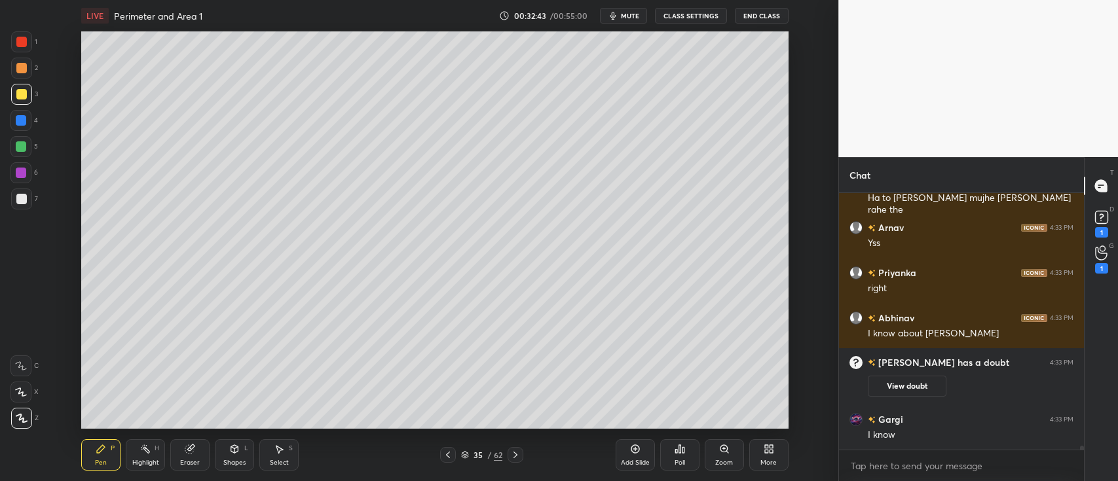
scroll to position [16708, 0]
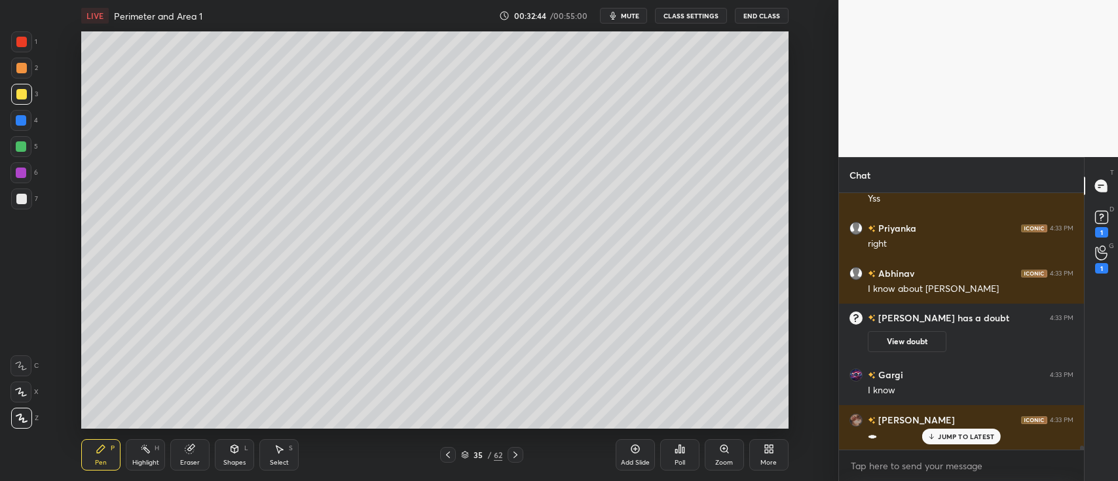
click at [18, 196] on div at bounding box center [21, 199] width 10 height 10
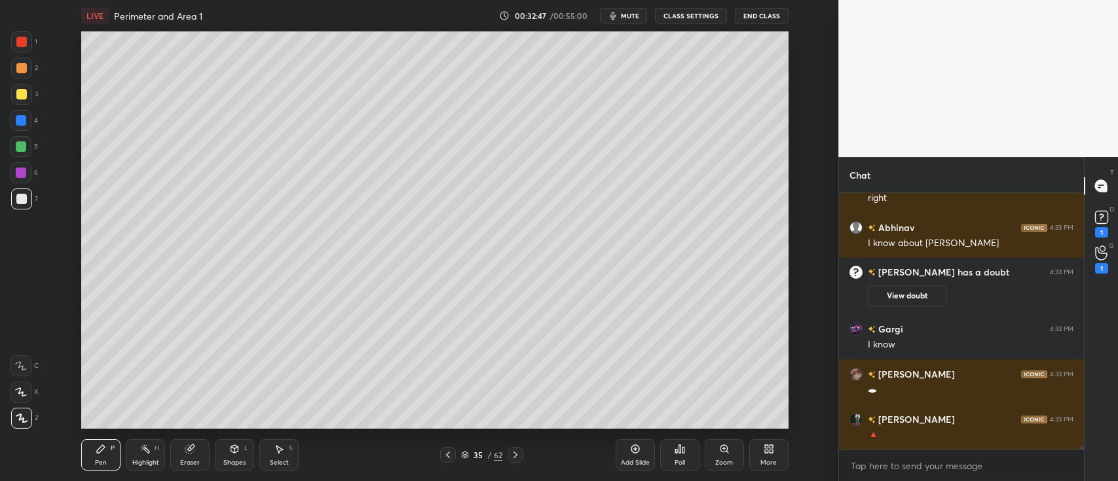
scroll to position [16799, 0]
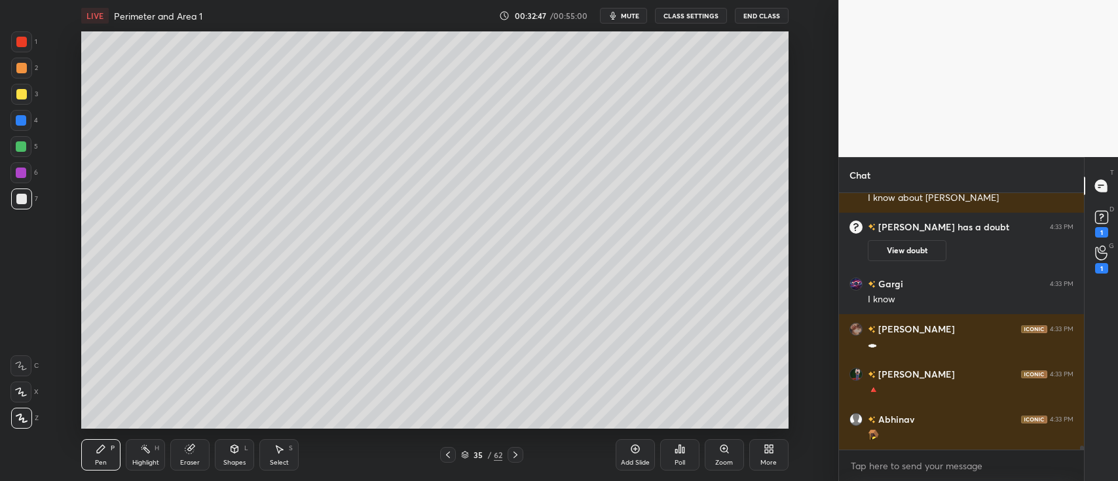
click at [20, 90] on div at bounding box center [21, 94] width 10 height 10
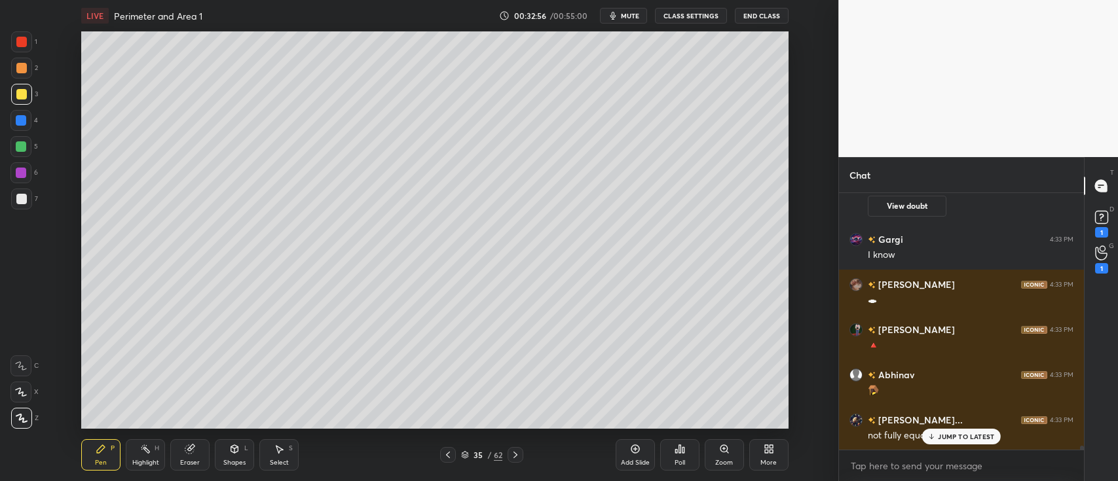
click at [23, 197] on div at bounding box center [21, 199] width 10 height 10
click at [27, 92] on div at bounding box center [21, 94] width 21 height 21
click at [27, 196] on div at bounding box center [21, 199] width 21 height 21
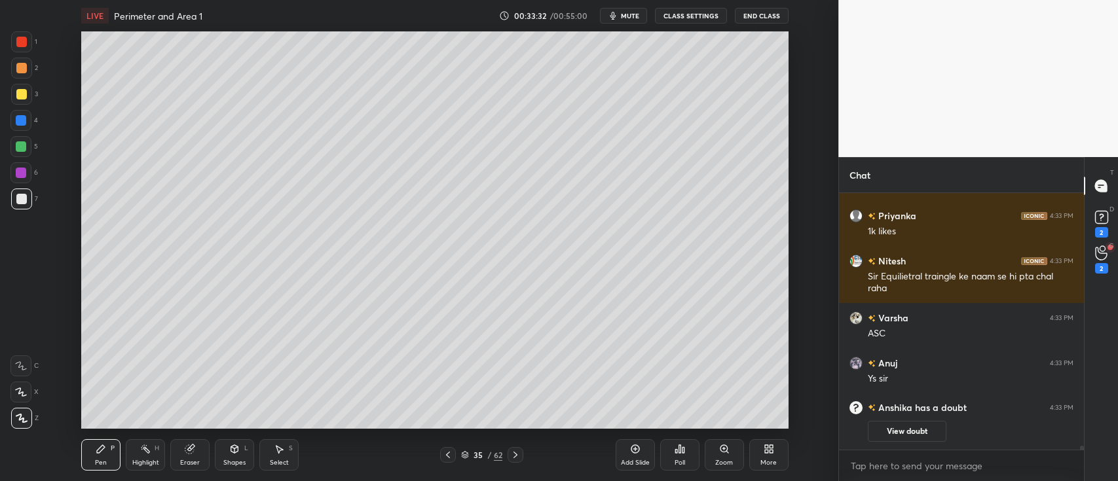
scroll to position [17140, 0]
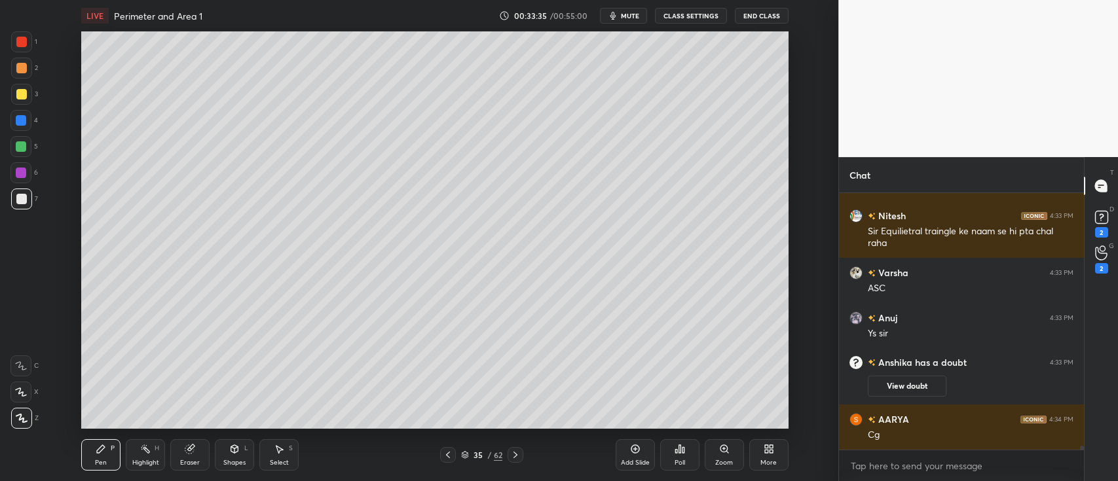
click at [24, 91] on div at bounding box center [21, 94] width 10 height 10
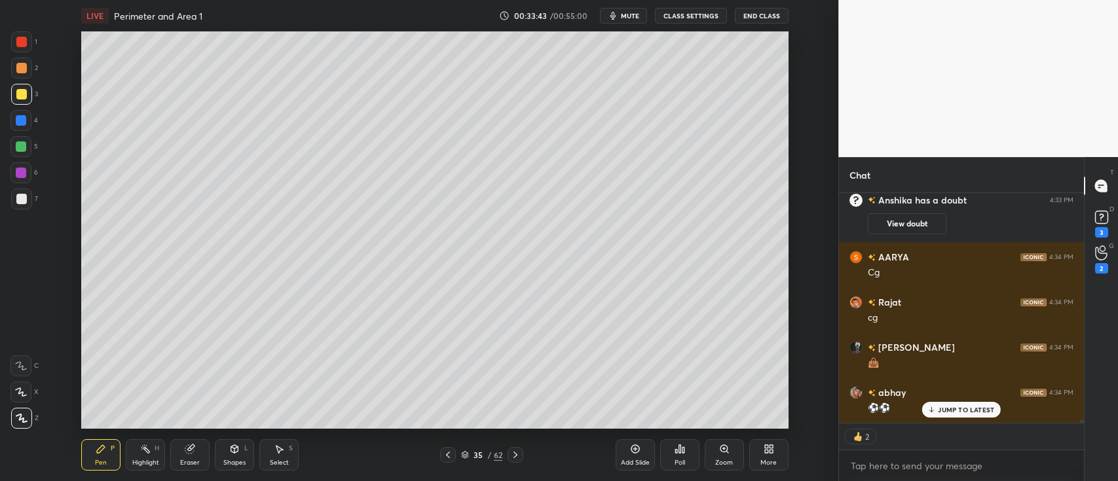
scroll to position [17347, 0]
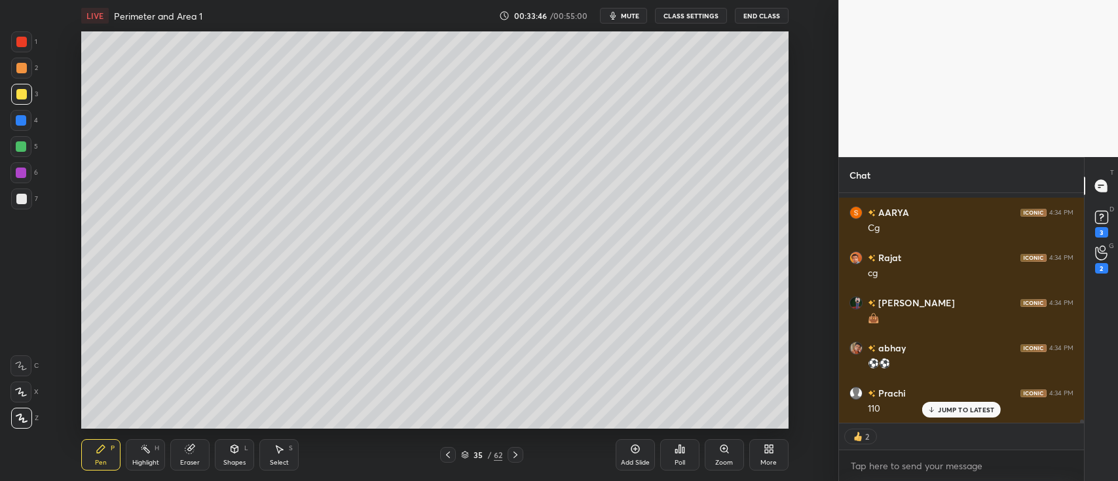
click at [21, 197] on div at bounding box center [21, 199] width 10 height 10
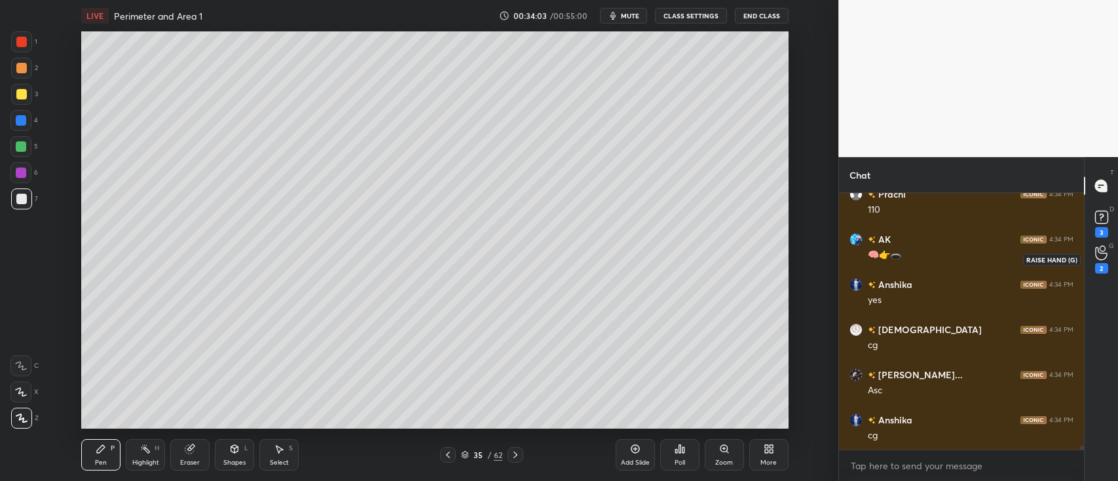
scroll to position [17592, 0]
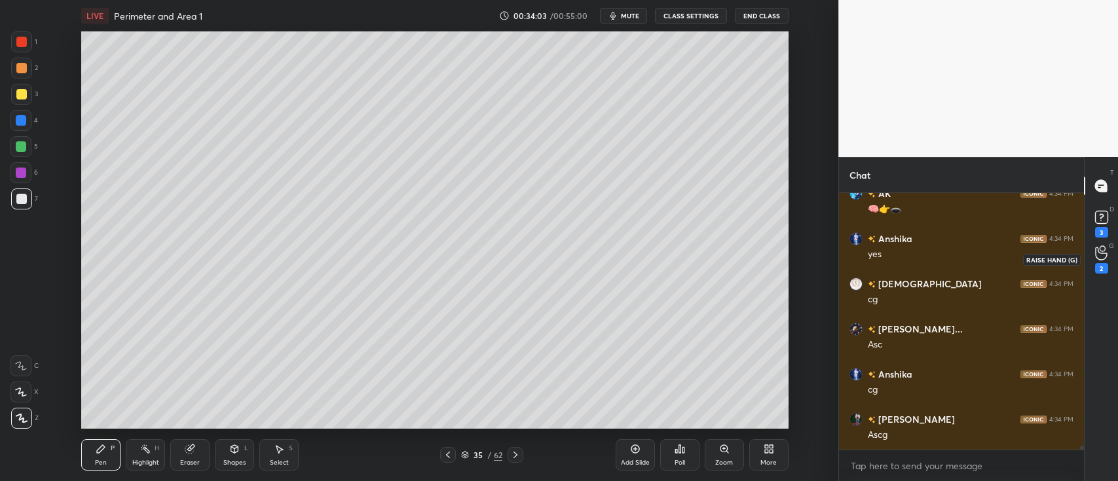
click at [1097, 251] on icon at bounding box center [1101, 253] width 12 height 15
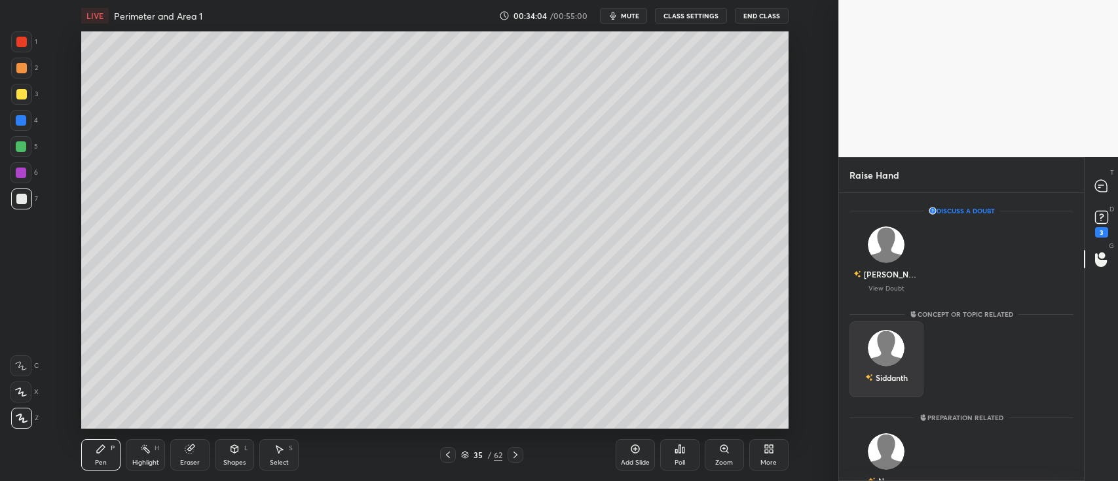
click at [880, 354] on img "grid" at bounding box center [887, 348] width 37 height 37
click at [871, 385] on button "INVITE" at bounding box center [886, 387] width 62 height 17
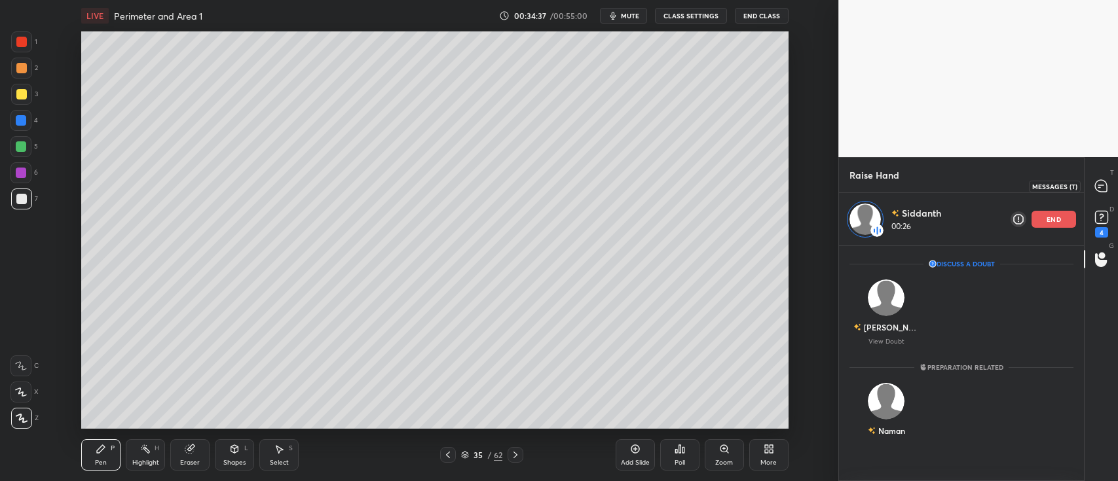
click at [1095, 190] on icon at bounding box center [1102, 186] width 14 height 14
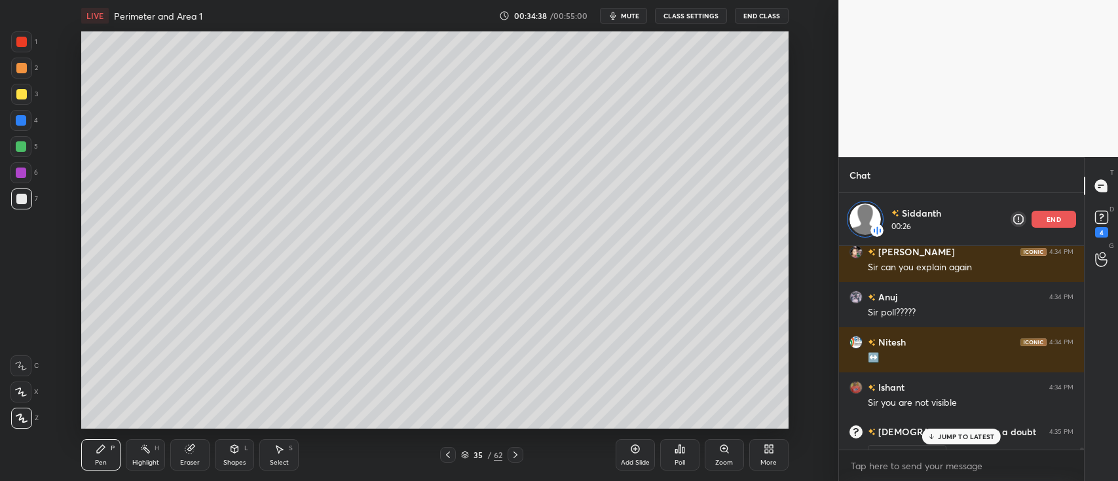
scroll to position [18556, 0]
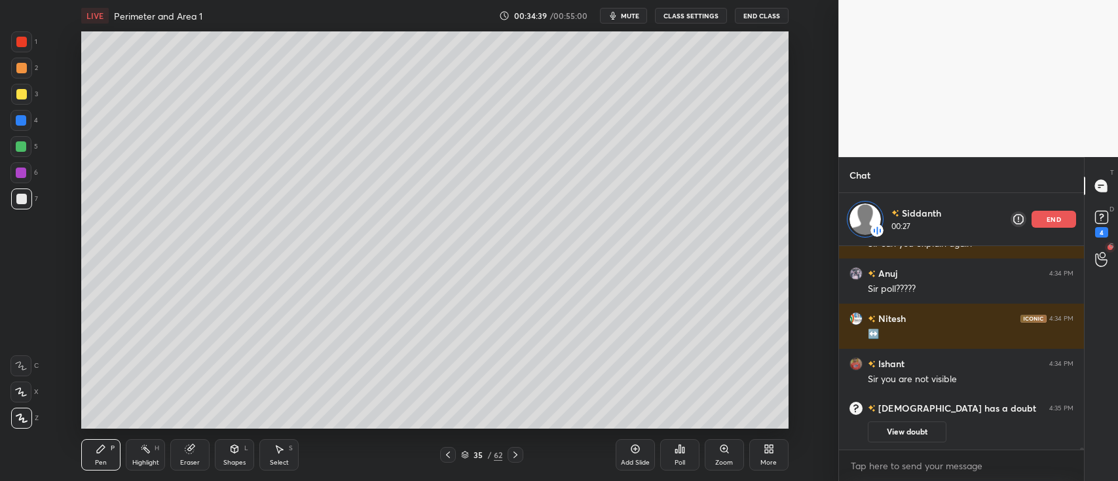
click at [631, 451] on icon at bounding box center [635, 449] width 9 height 9
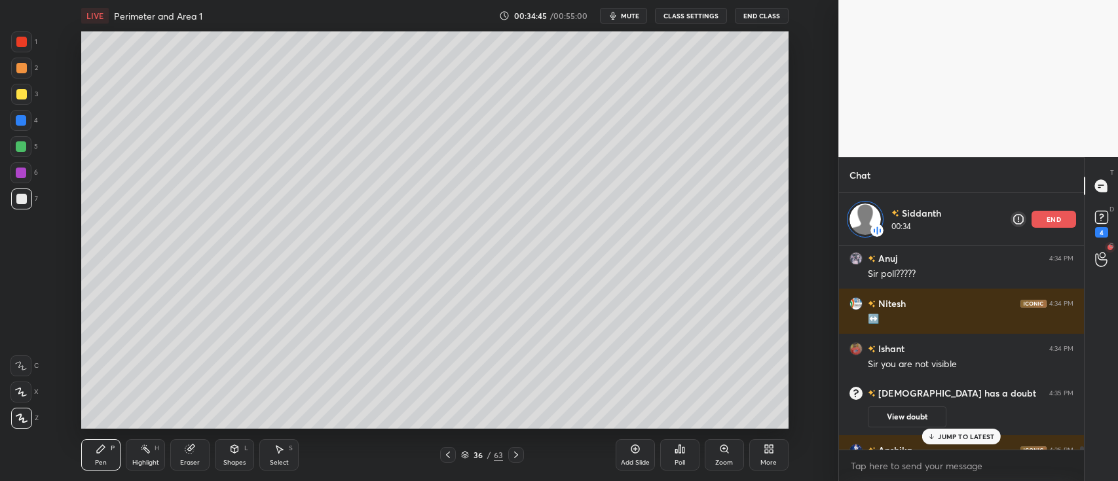
scroll to position [18766, 0]
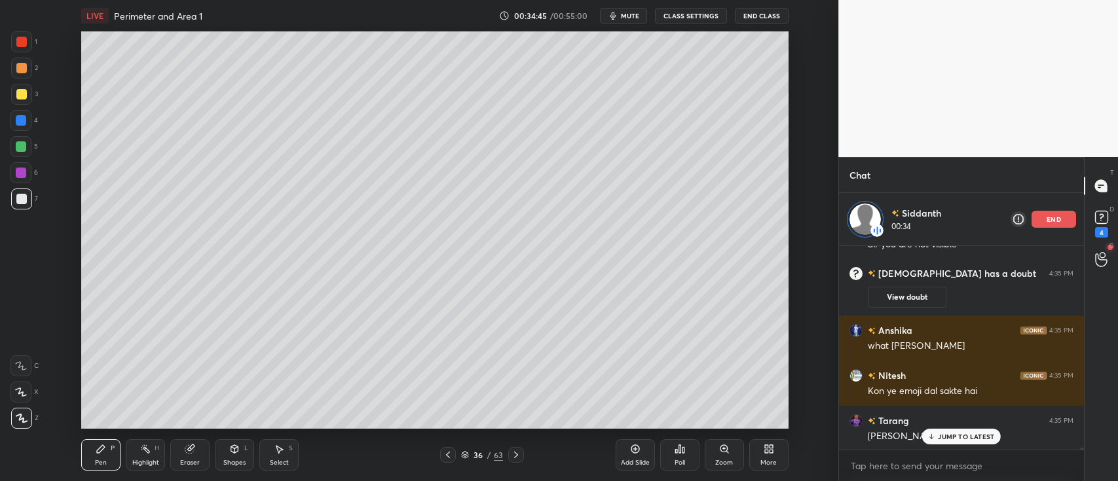
click at [24, 89] on div at bounding box center [21, 94] width 10 height 10
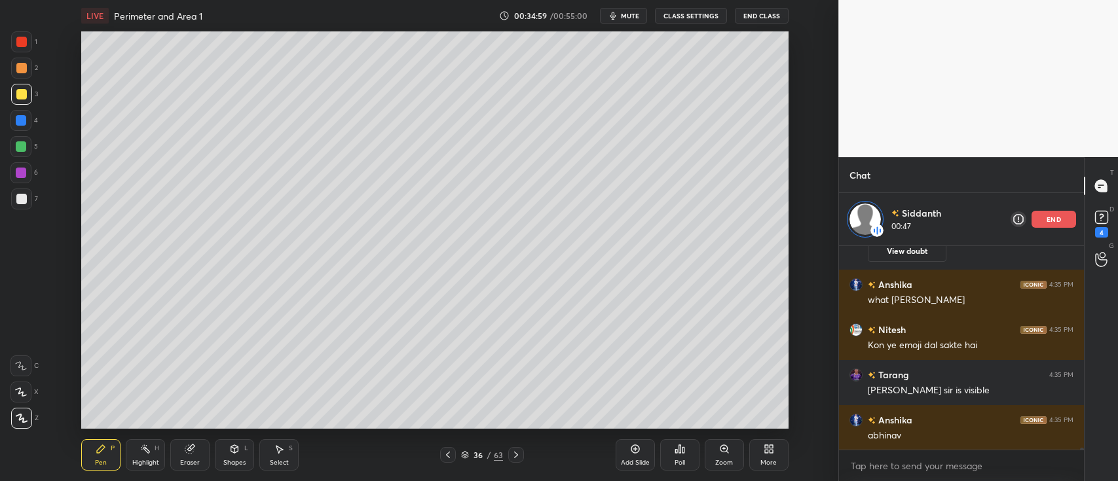
scroll to position [18843, 0]
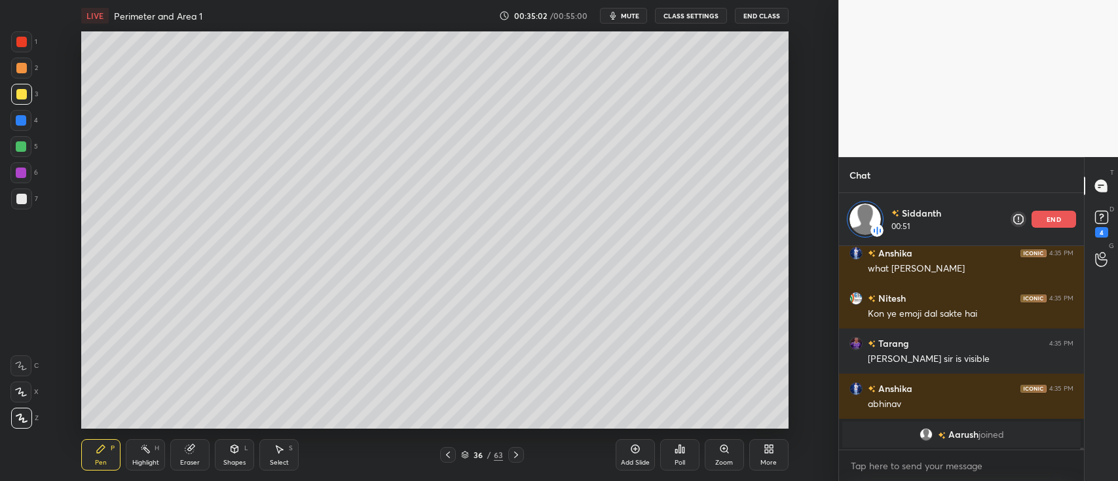
click at [1062, 217] on div "end" at bounding box center [1054, 219] width 45 height 17
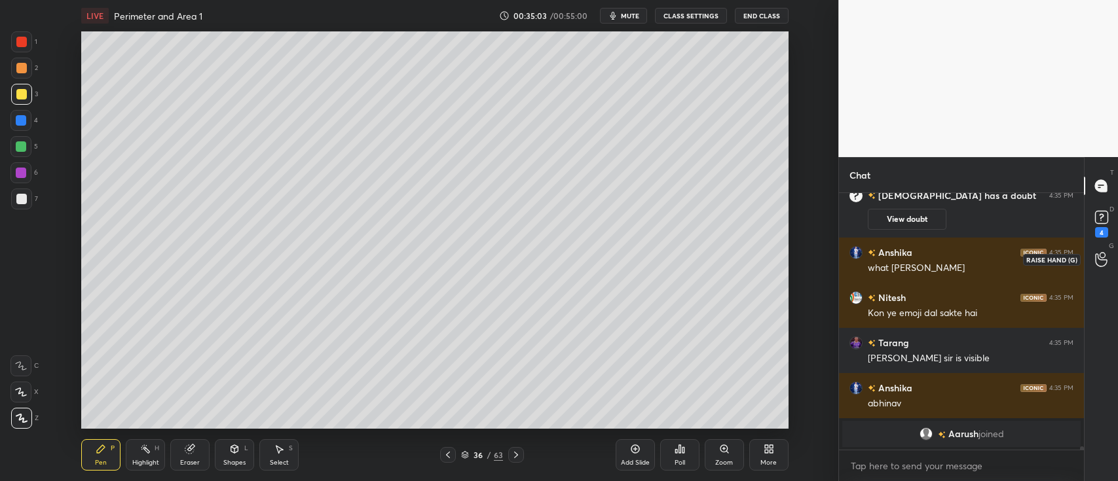
click at [1102, 254] on icon at bounding box center [1101, 259] width 12 height 15
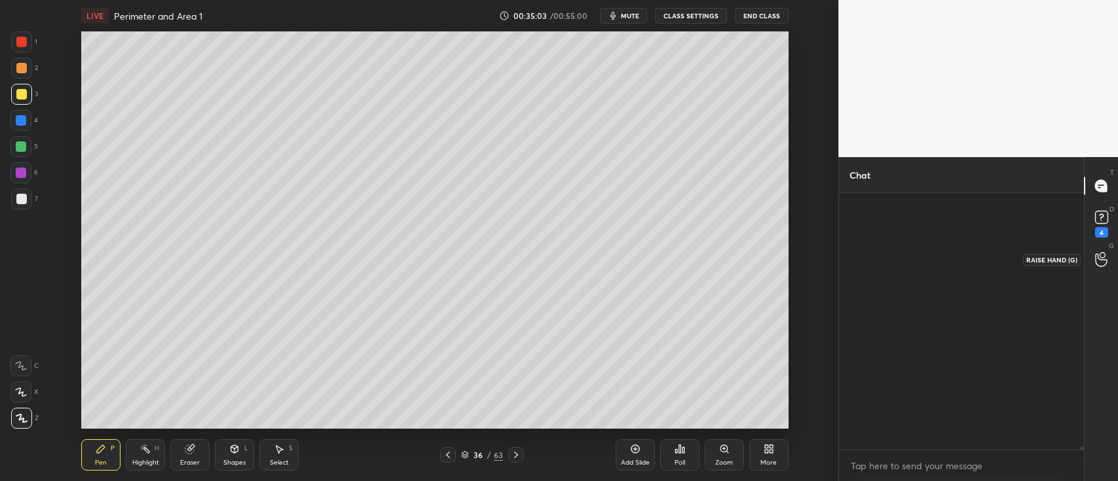
scroll to position [285, 241]
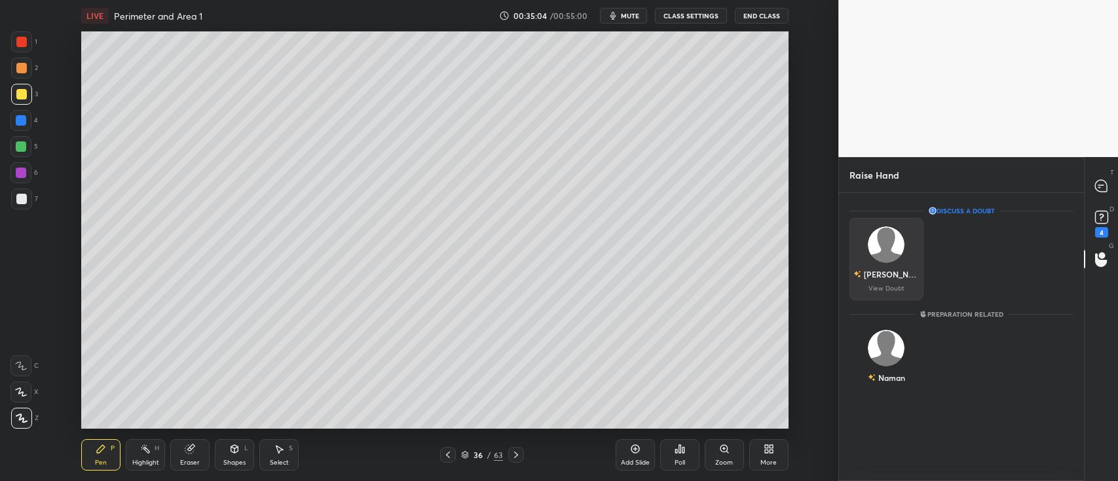
click at [894, 254] on img "grid" at bounding box center [887, 245] width 37 height 37
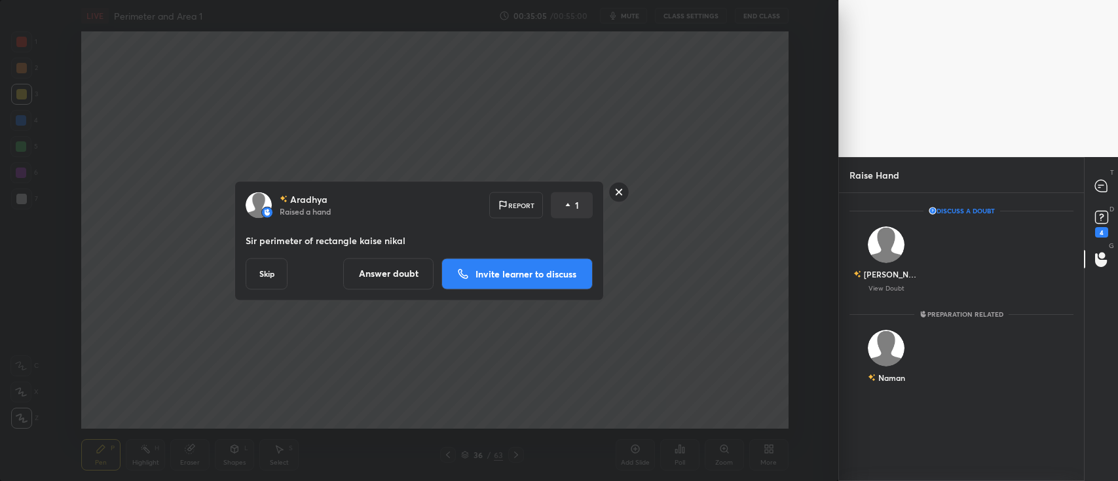
click at [564, 284] on button "Invite learner to discuss" at bounding box center [517, 273] width 151 height 31
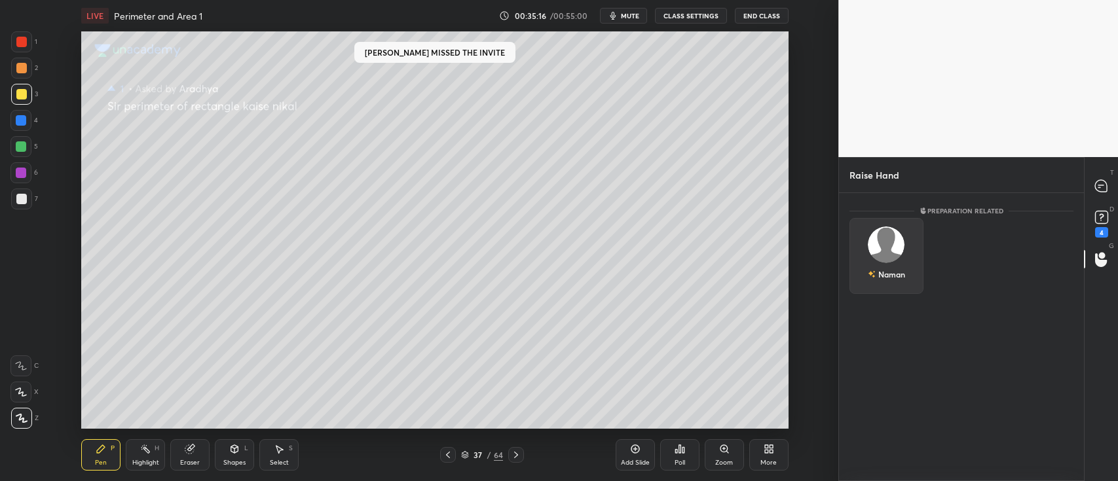
click at [886, 255] on div "Naman" at bounding box center [887, 256] width 74 height 76
click at [875, 282] on button "INVITE" at bounding box center [886, 283] width 62 height 17
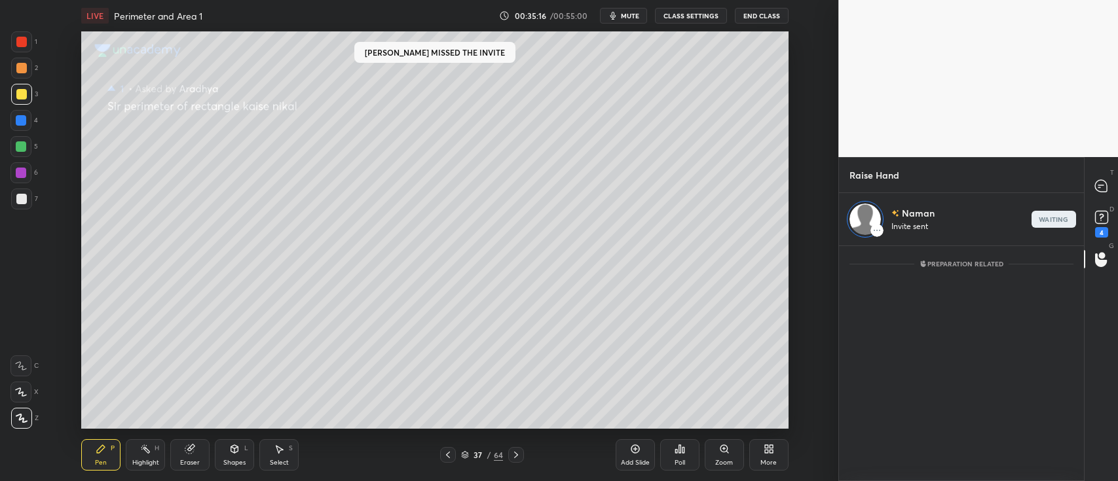
scroll to position [231, 241]
click at [1099, 217] on rect at bounding box center [1101, 218] width 12 height 12
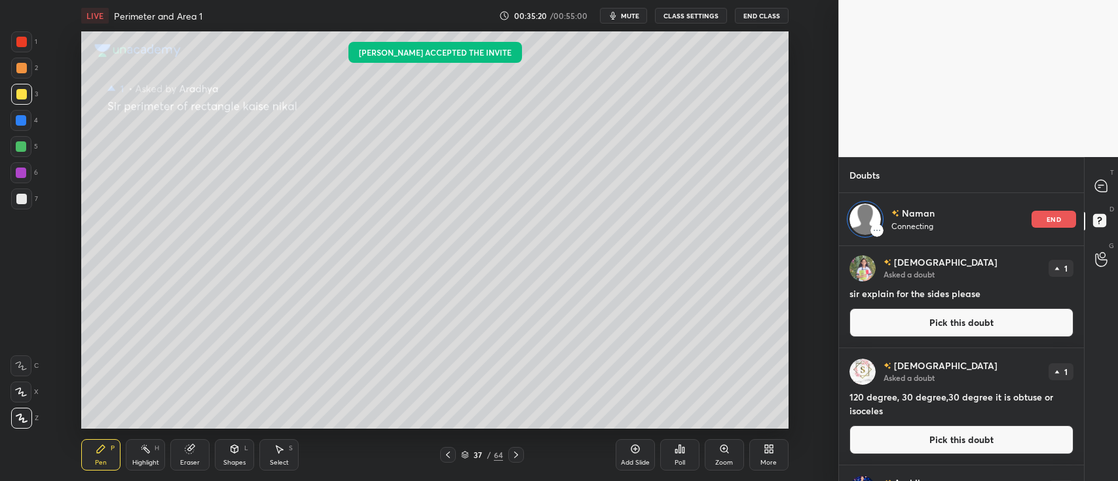
click at [953, 318] on button "Pick this doubt" at bounding box center [962, 323] width 224 height 29
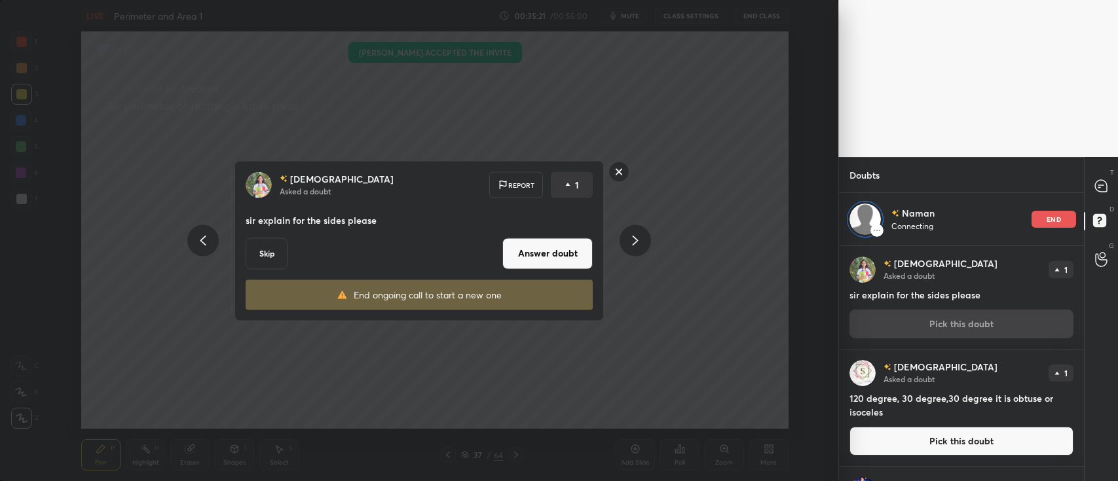
click at [571, 249] on button "Answer doubt" at bounding box center [547, 253] width 90 height 31
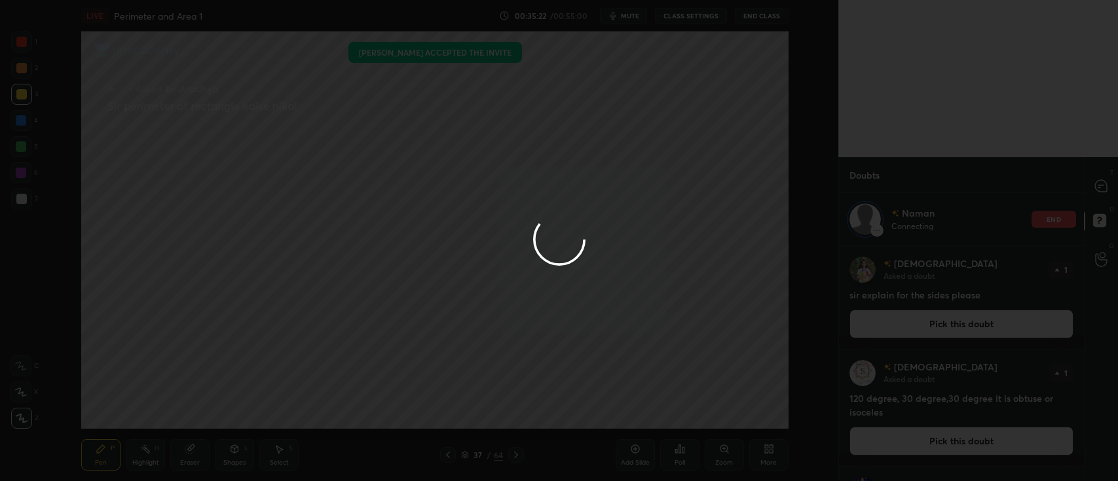
scroll to position [0, 0]
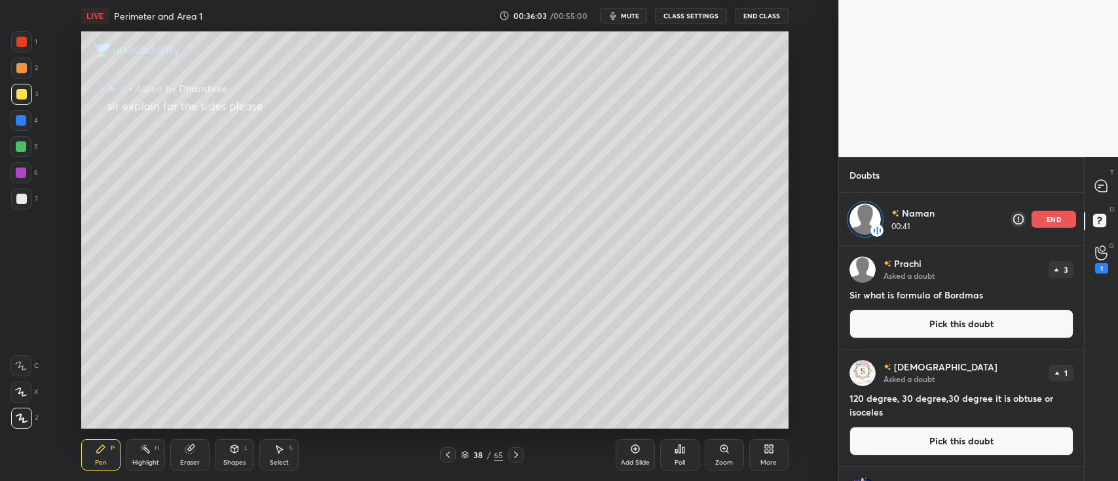
click at [25, 198] on div at bounding box center [21, 199] width 10 height 10
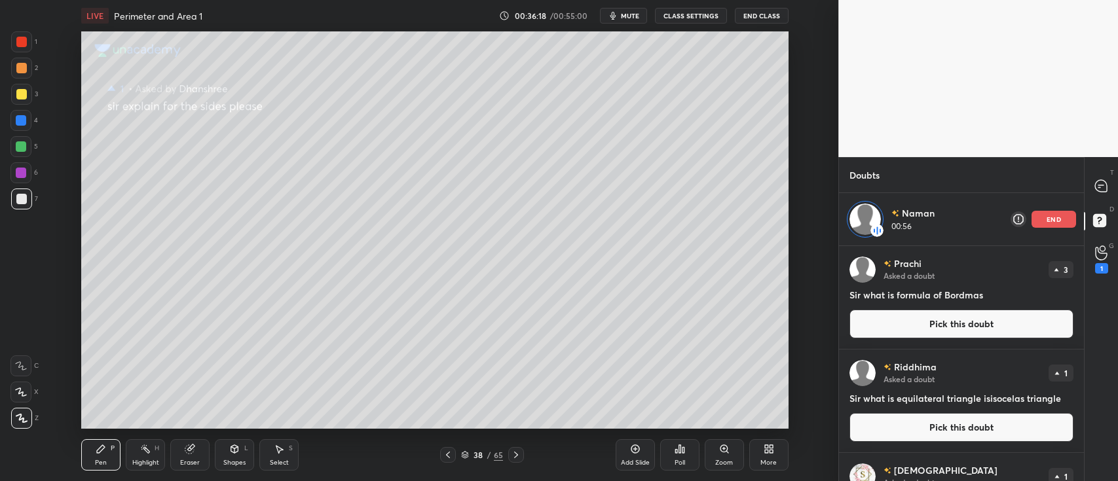
click at [462, 453] on icon at bounding box center [465, 455] width 8 height 8
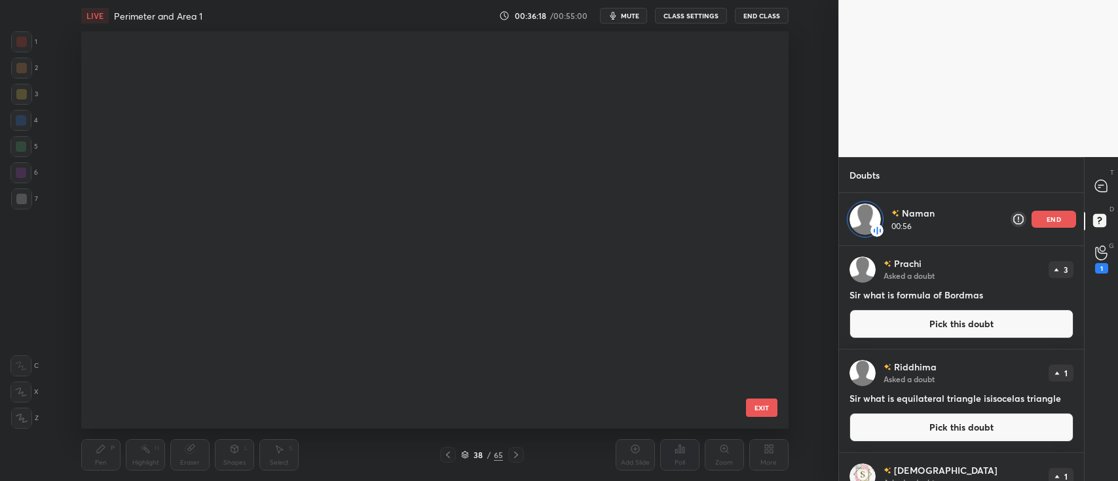
scroll to position [394, 700]
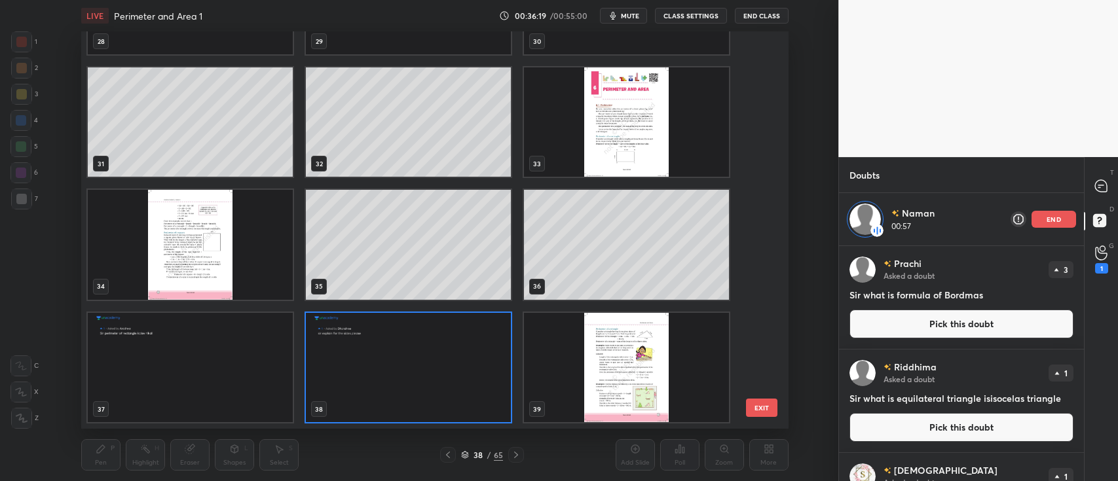
click at [578, 364] on img "grid" at bounding box center [626, 367] width 205 height 109
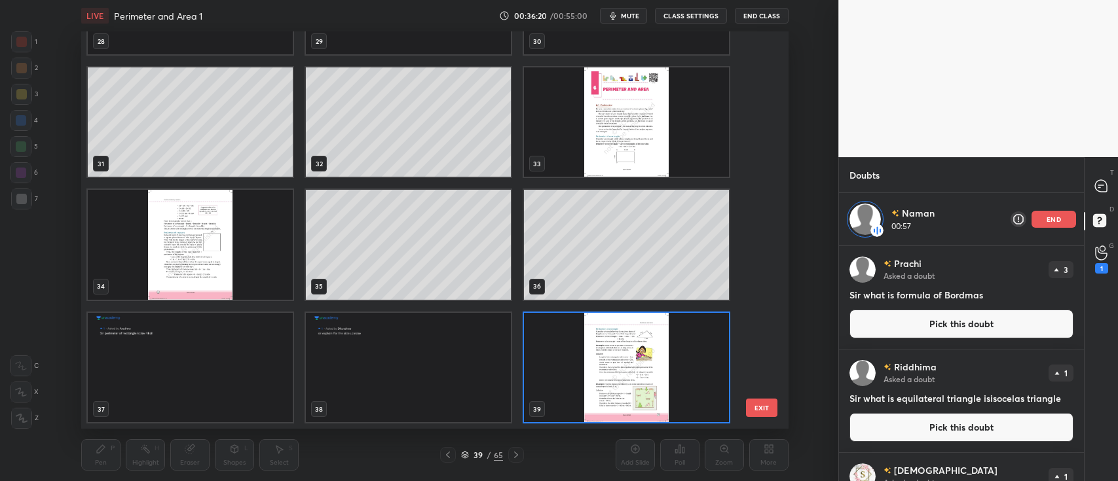
click at [577, 366] on img "grid" at bounding box center [626, 367] width 205 height 109
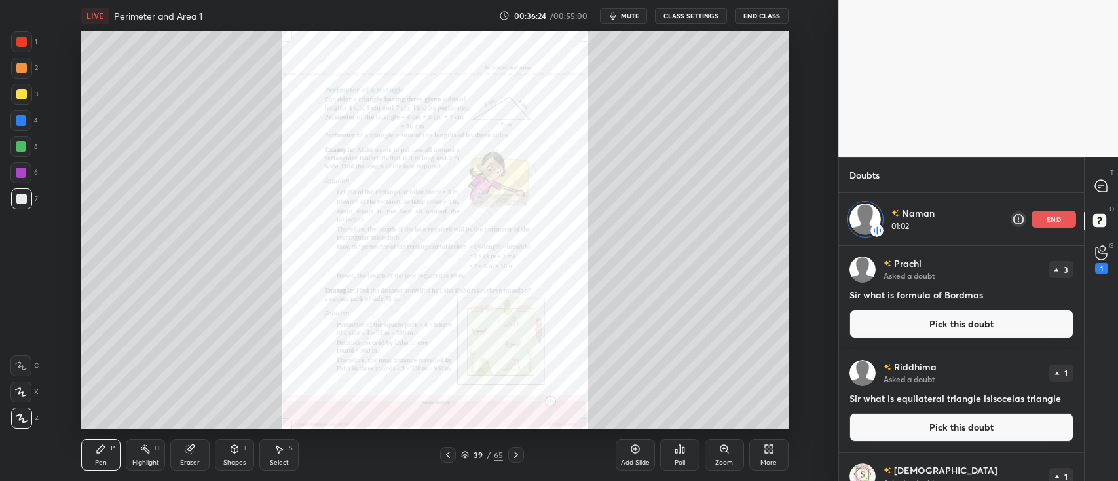
click at [28, 41] on div at bounding box center [21, 41] width 21 height 21
click at [1065, 217] on div "end" at bounding box center [1054, 219] width 45 height 17
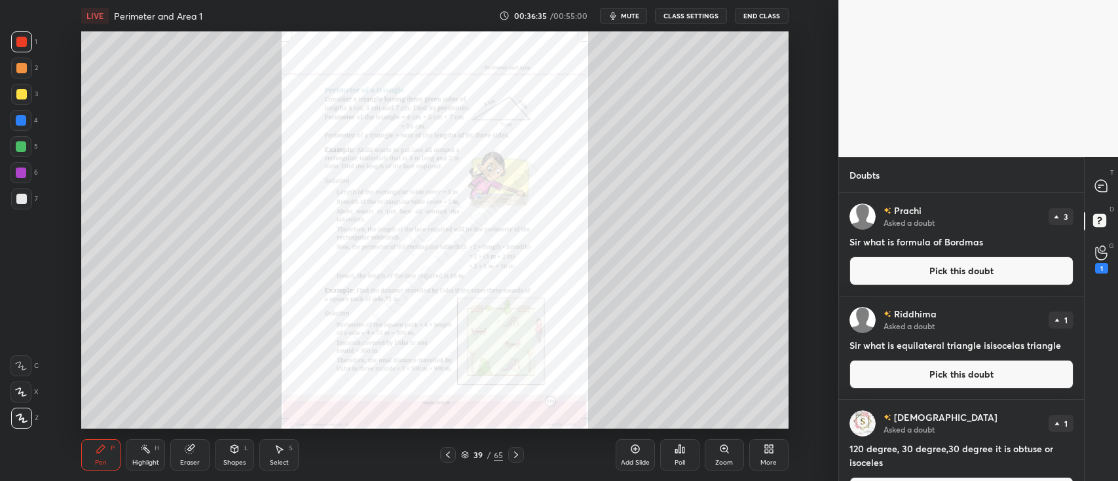
click at [443, 451] on icon at bounding box center [448, 455] width 10 height 10
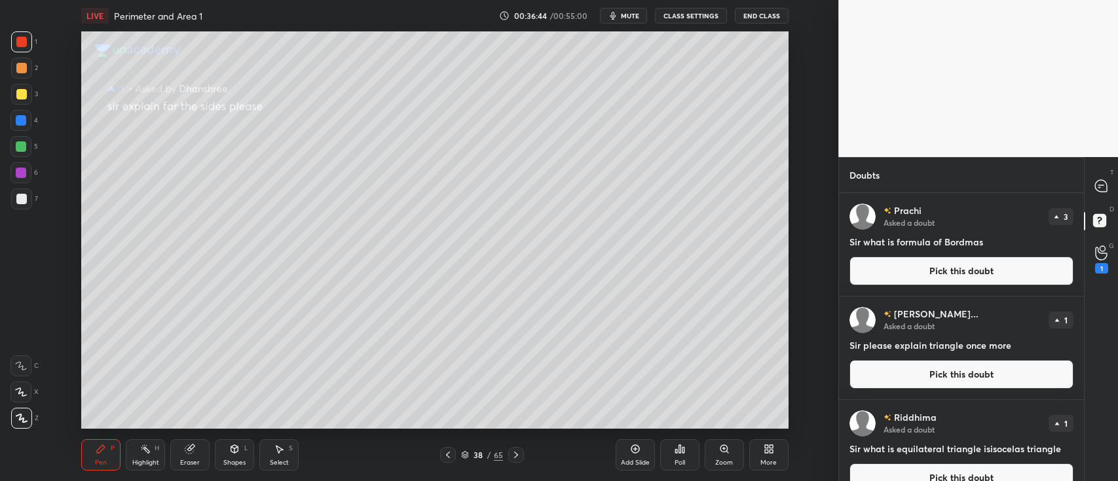
click at [926, 369] on button "Pick this doubt" at bounding box center [962, 374] width 224 height 29
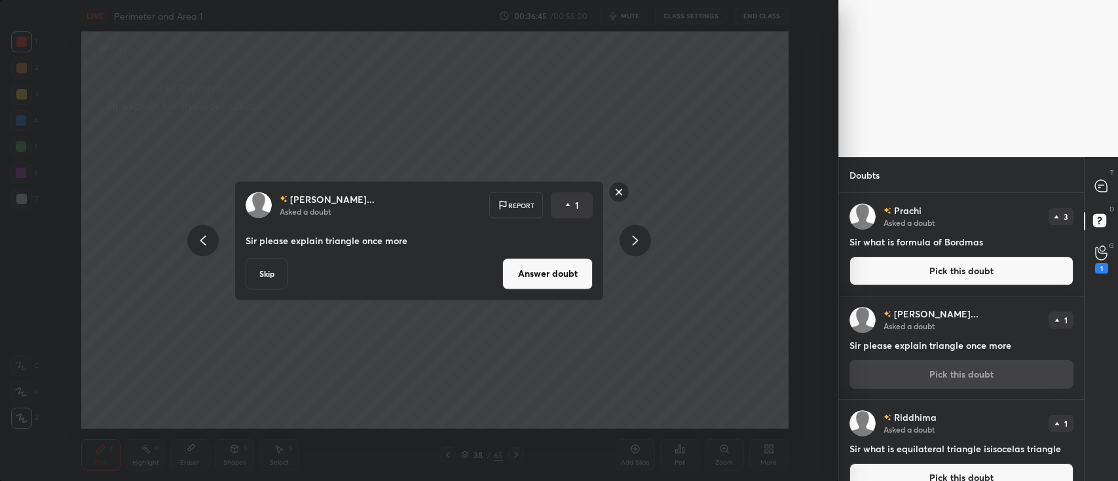
click at [552, 269] on button "Answer doubt" at bounding box center [547, 273] width 90 height 31
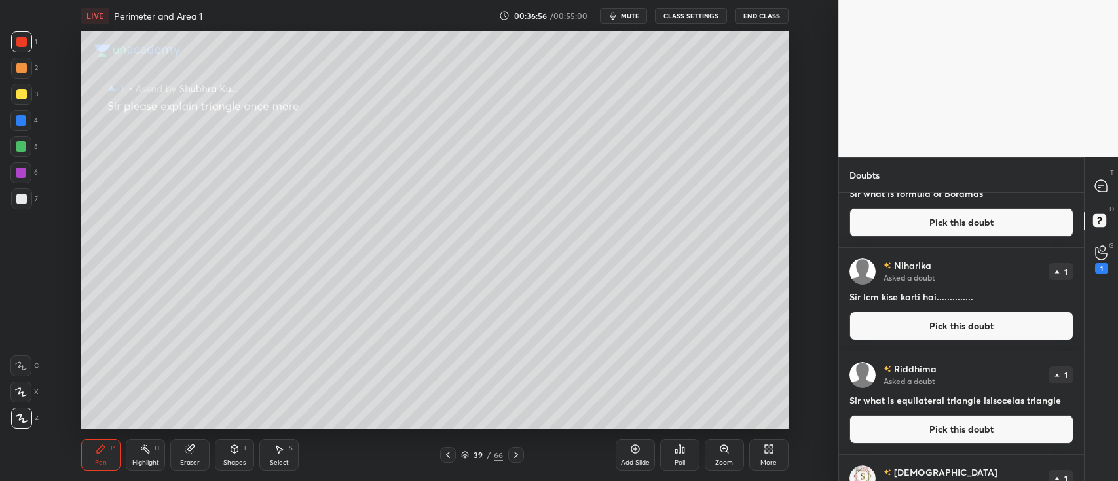
scroll to position [56, 0]
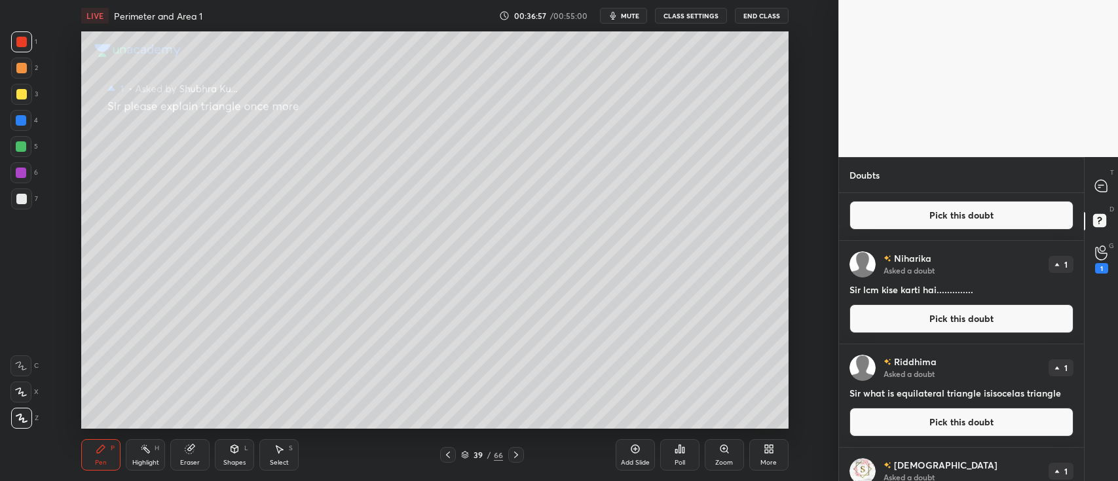
click at [954, 427] on button "Pick this doubt" at bounding box center [962, 422] width 224 height 29
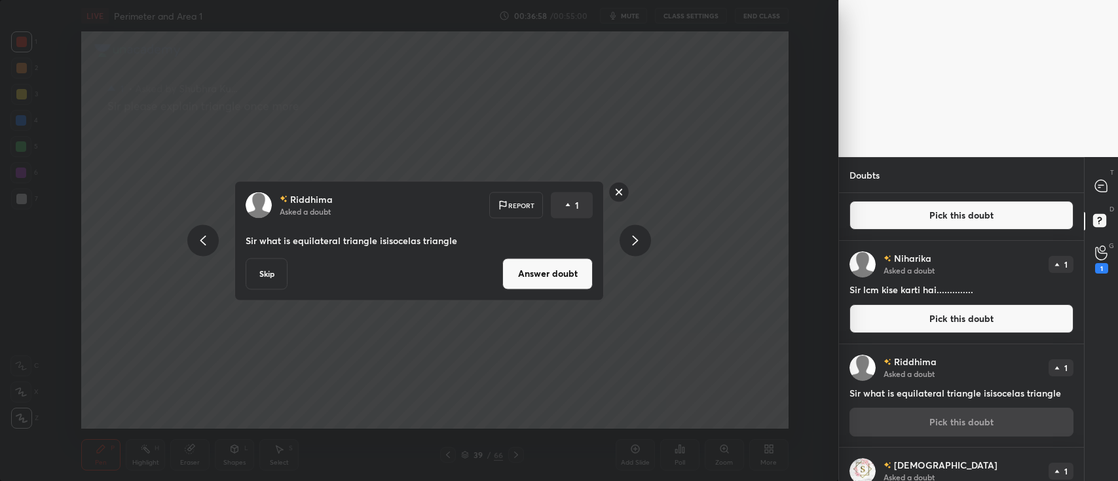
click at [582, 270] on button "Answer doubt" at bounding box center [547, 273] width 90 height 31
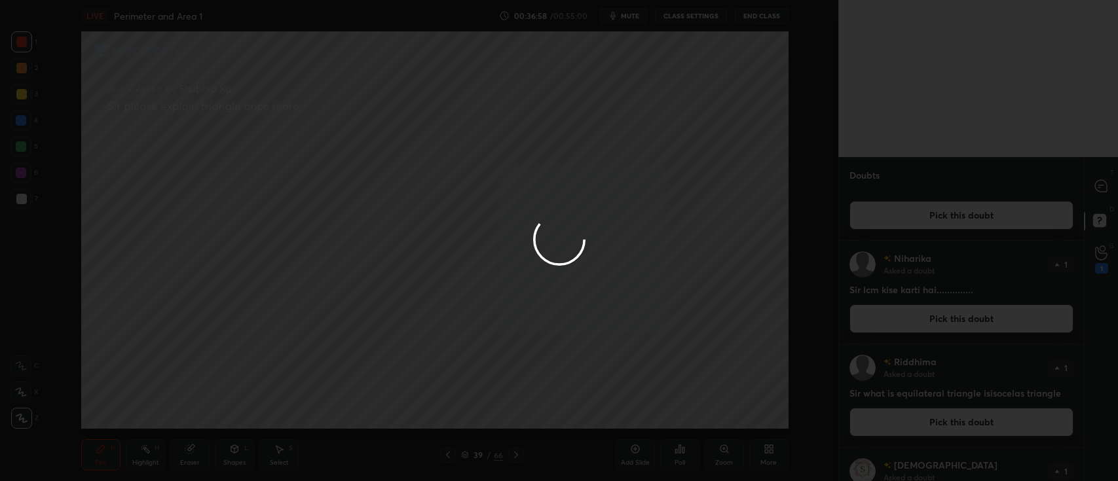
scroll to position [0, 0]
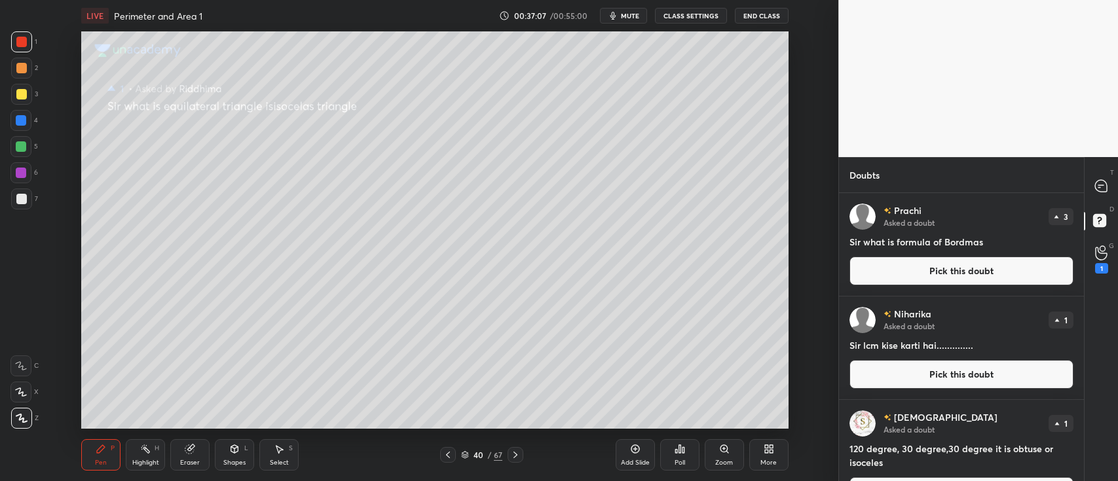
click at [979, 371] on button "Pick this doubt" at bounding box center [962, 374] width 224 height 29
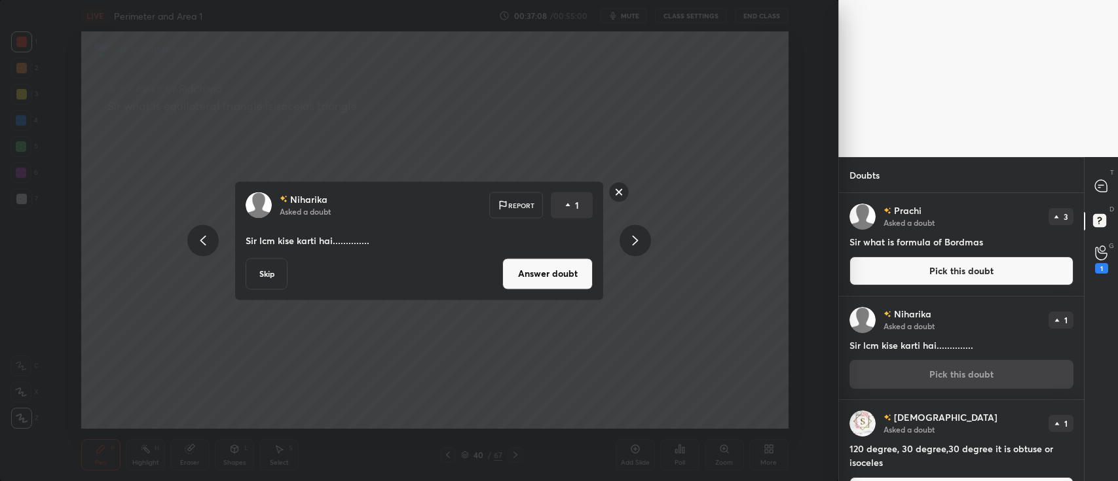
click at [573, 273] on button "Answer doubt" at bounding box center [547, 273] width 90 height 31
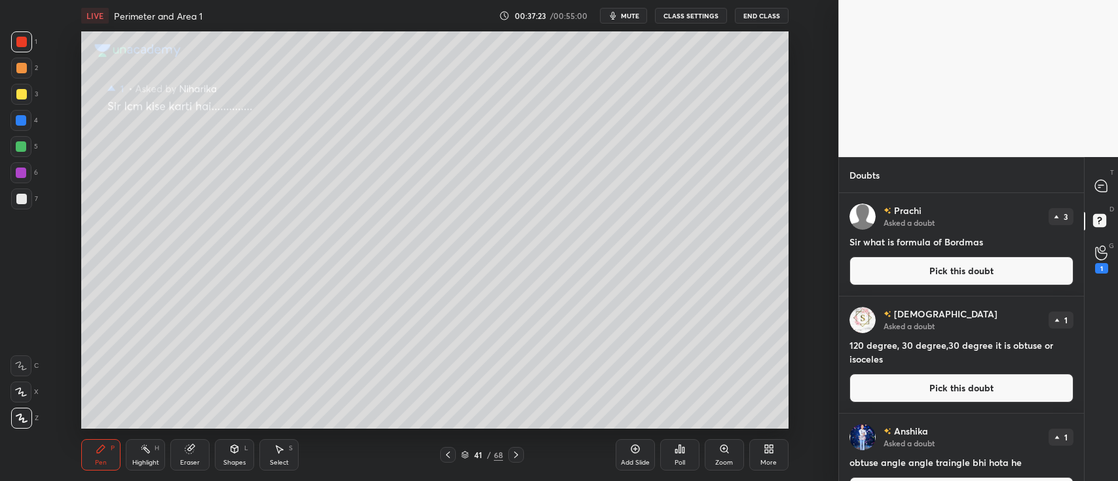
click at [914, 385] on button "Pick this doubt" at bounding box center [962, 388] width 224 height 29
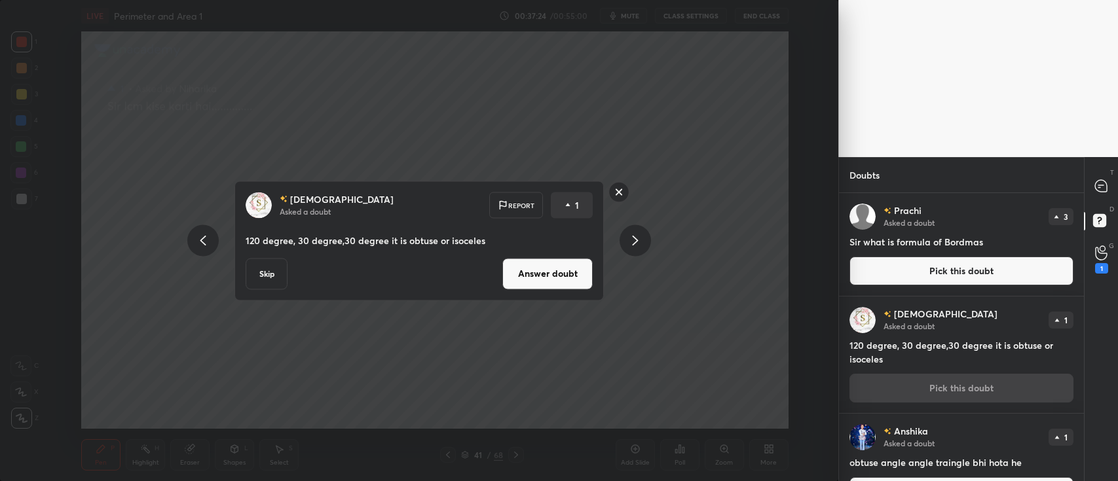
click at [571, 273] on button "Answer doubt" at bounding box center [547, 273] width 90 height 31
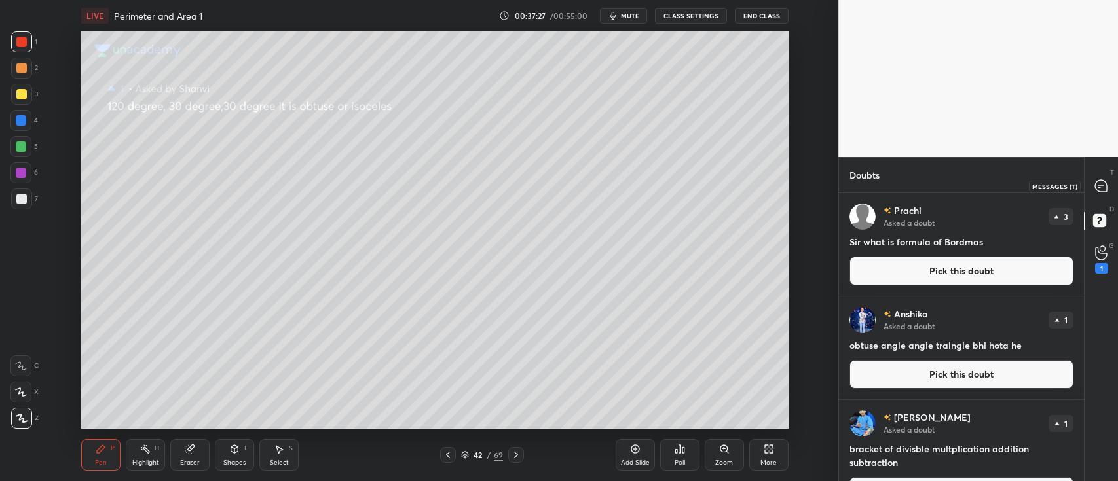
click at [1099, 190] on icon at bounding box center [1101, 186] width 12 height 12
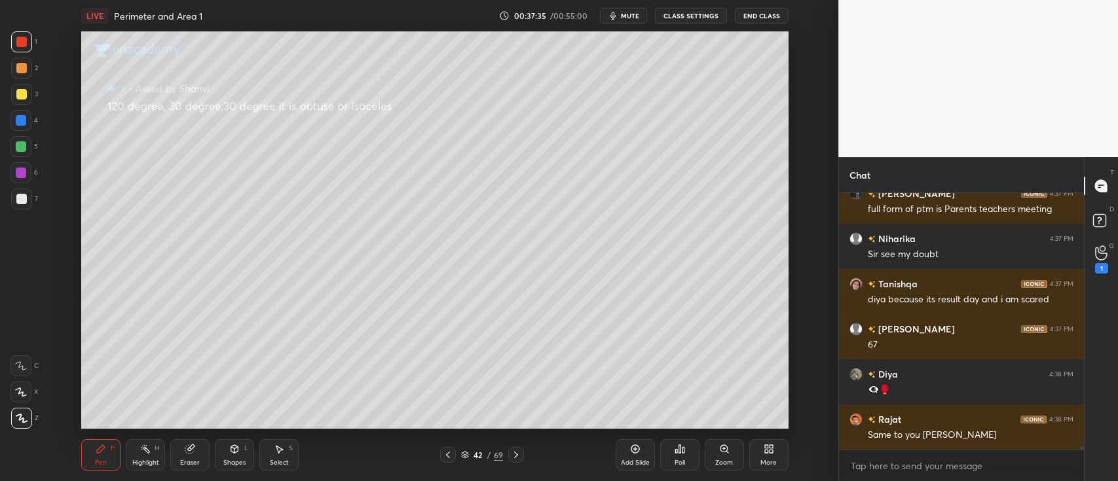
scroll to position [19953, 0]
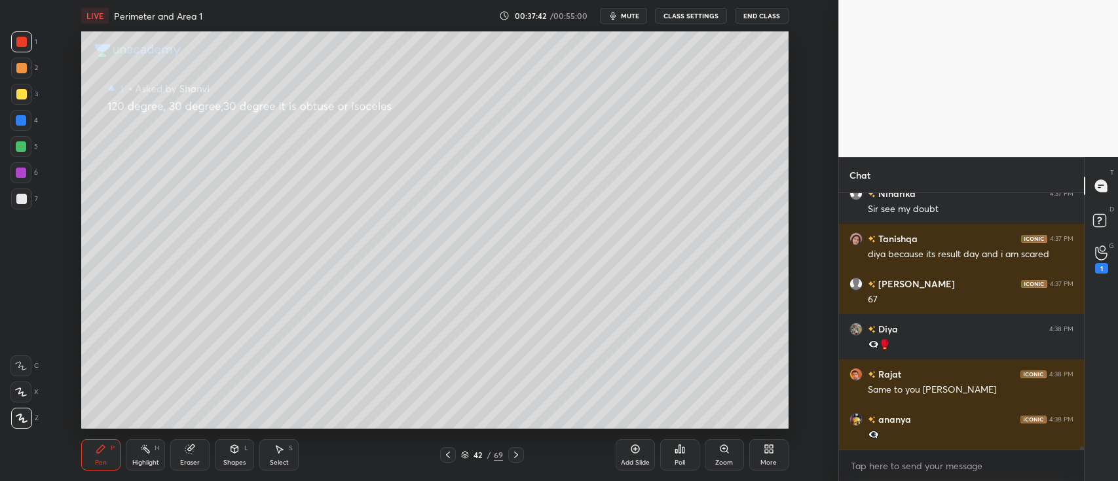
click at [19, 65] on div at bounding box center [21, 68] width 10 height 10
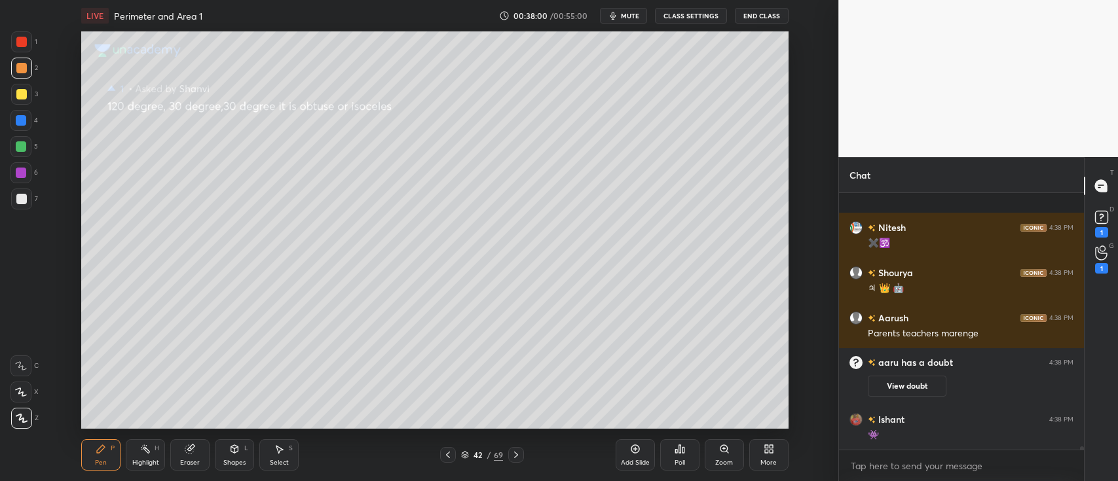
scroll to position [19766, 0]
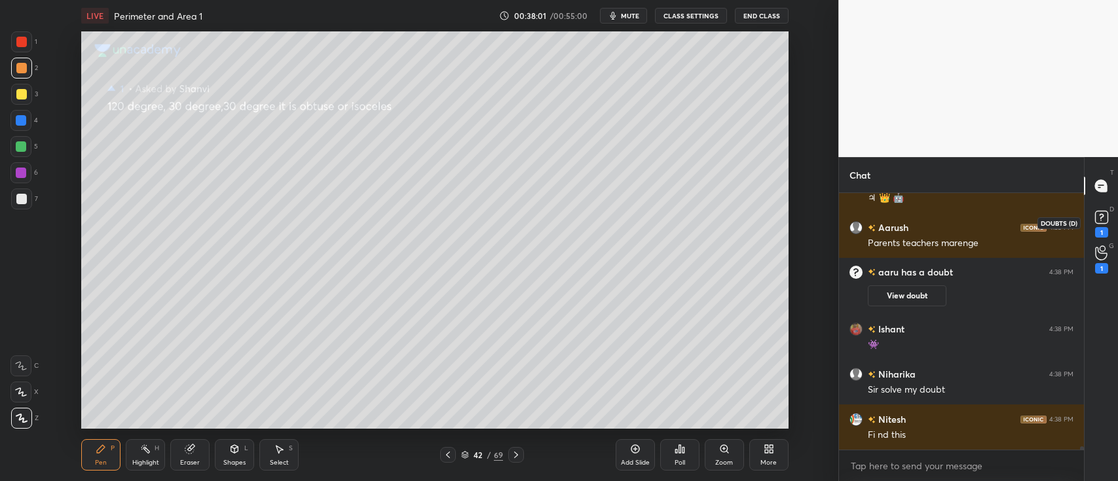
click at [1102, 217] on icon at bounding box center [1101, 216] width 5 height 5
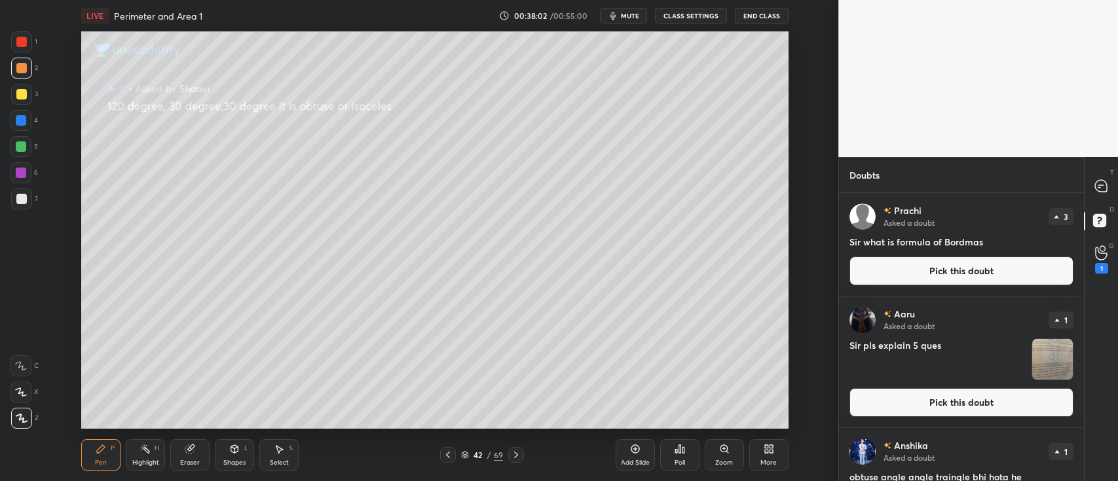
click at [986, 262] on button "Pick this doubt" at bounding box center [962, 271] width 224 height 29
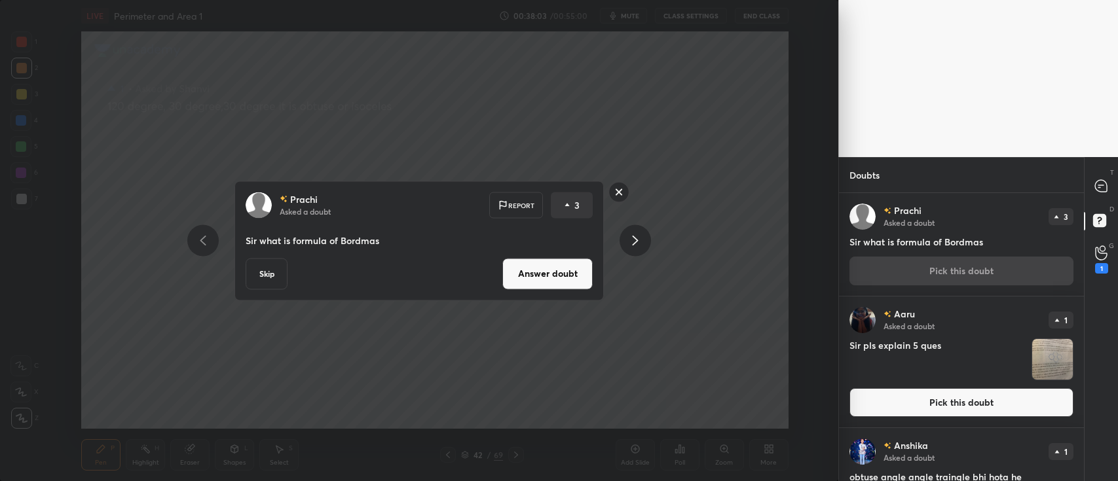
click at [555, 260] on button "Answer doubt" at bounding box center [547, 273] width 90 height 31
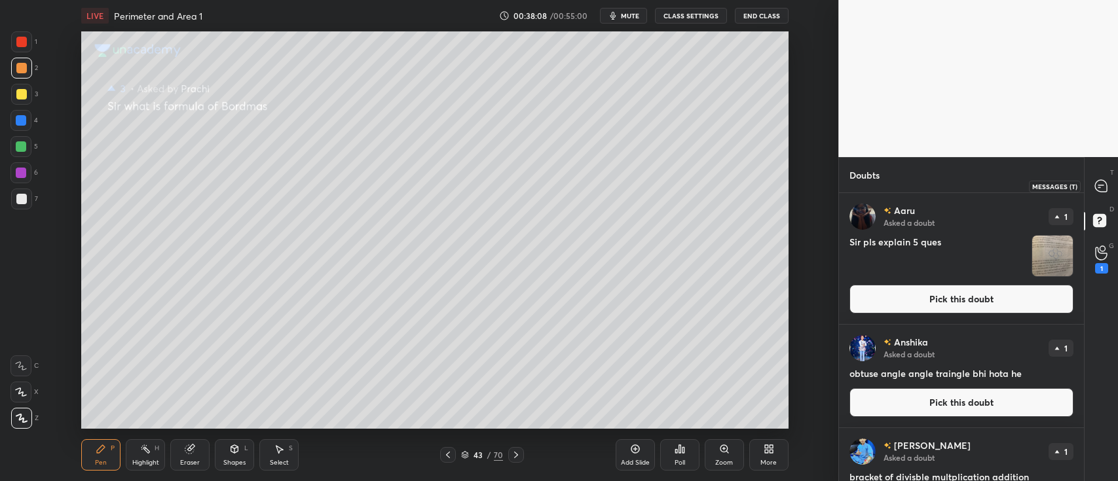
click at [1104, 189] on icon at bounding box center [1101, 186] width 12 height 12
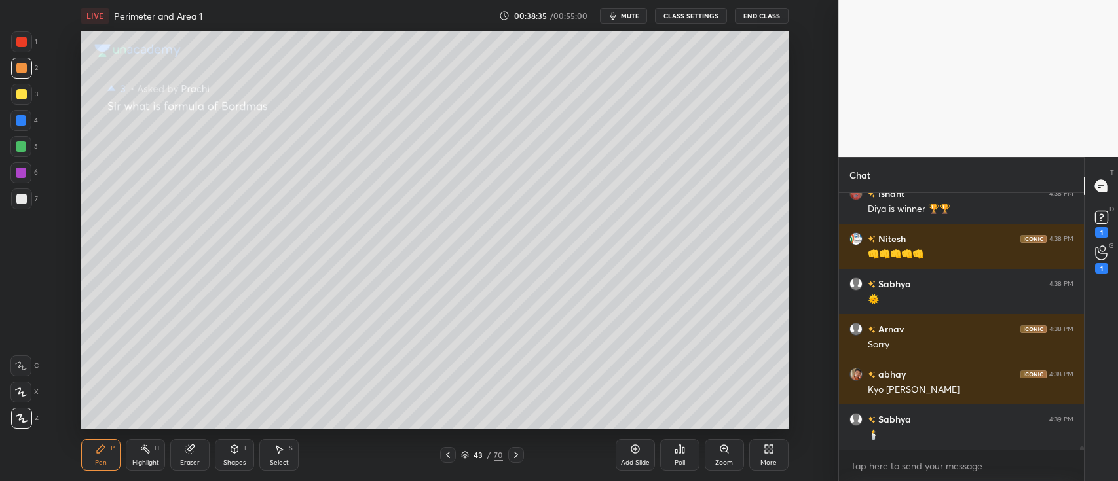
scroll to position [20105, 0]
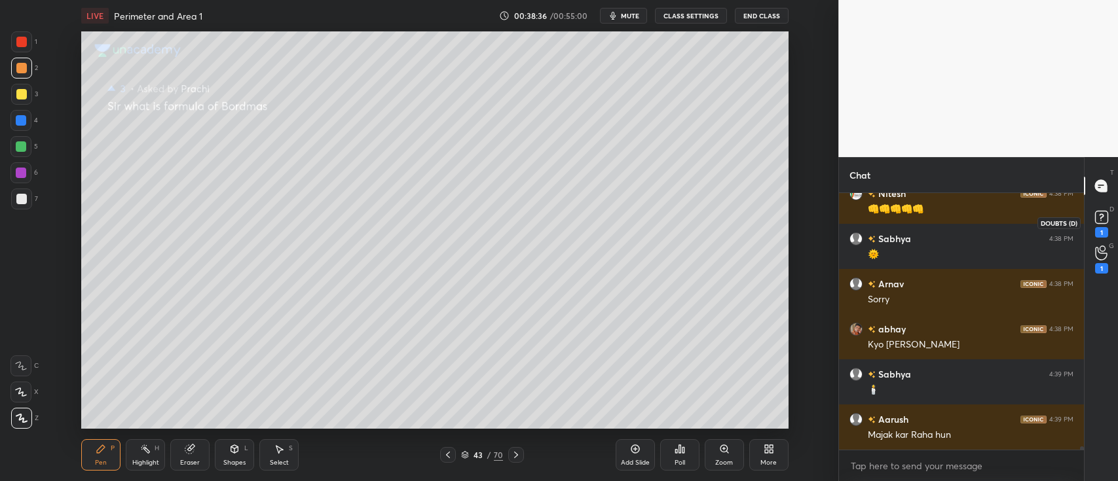
click at [1095, 221] on rect at bounding box center [1101, 218] width 12 height 12
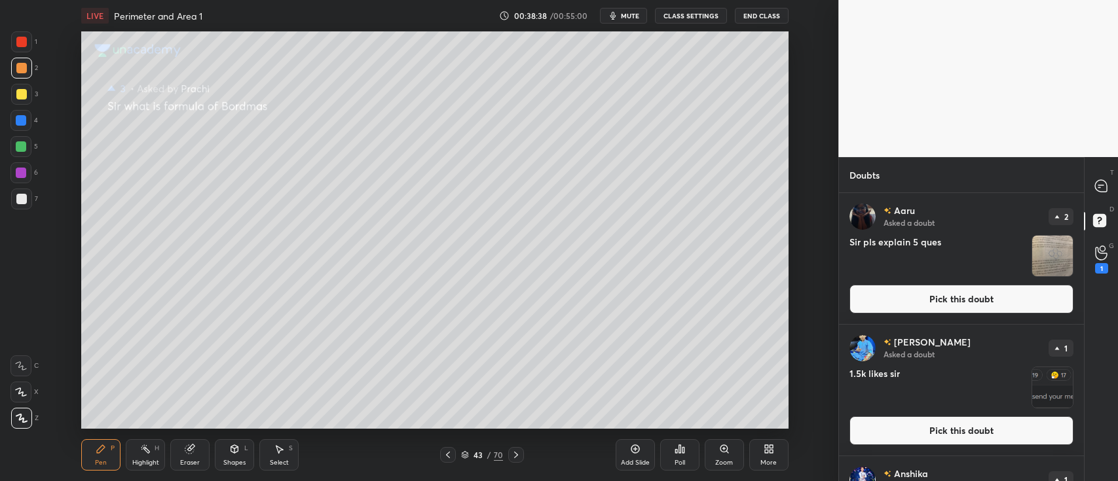
click at [1019, 291] on button "Pick this doubt" at bounding box center [962, 299] width 224 height 29
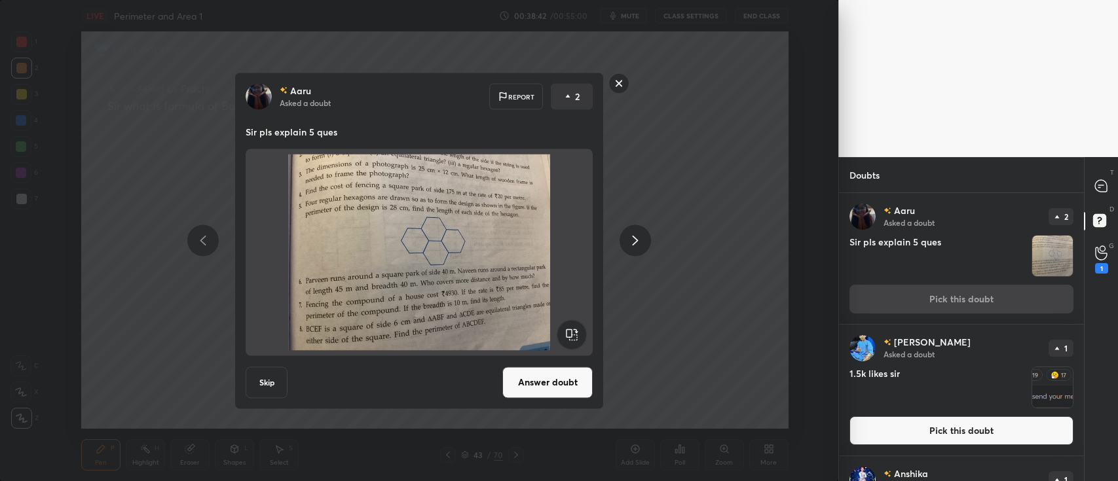
click at [550, 384] on button "Answer doubt" at bounding box center [547, 382] width 90 height 31
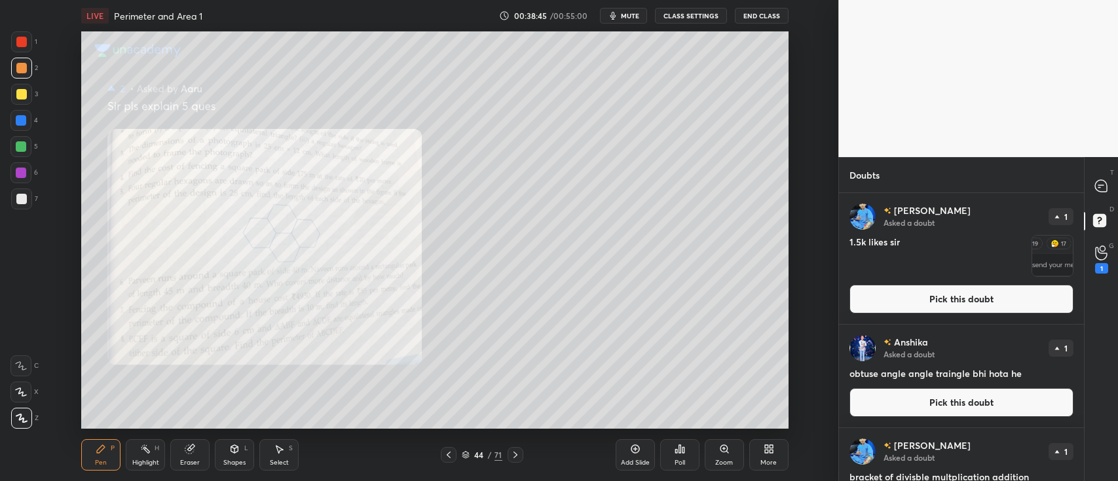
click at [723, 455] on div "Zoom" at bounding box center [724, 455] width 39 height 31
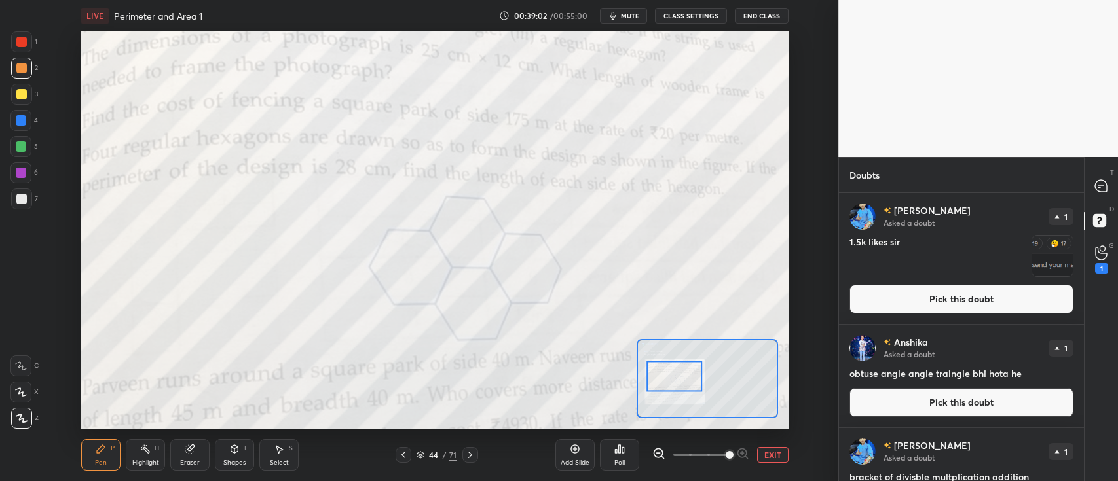
click at [21, 44] on div at bounding box center [21, 42] width 10 height 10
click at [1109, 187] on div at bounding box center [1102, 186] width 26 height 24
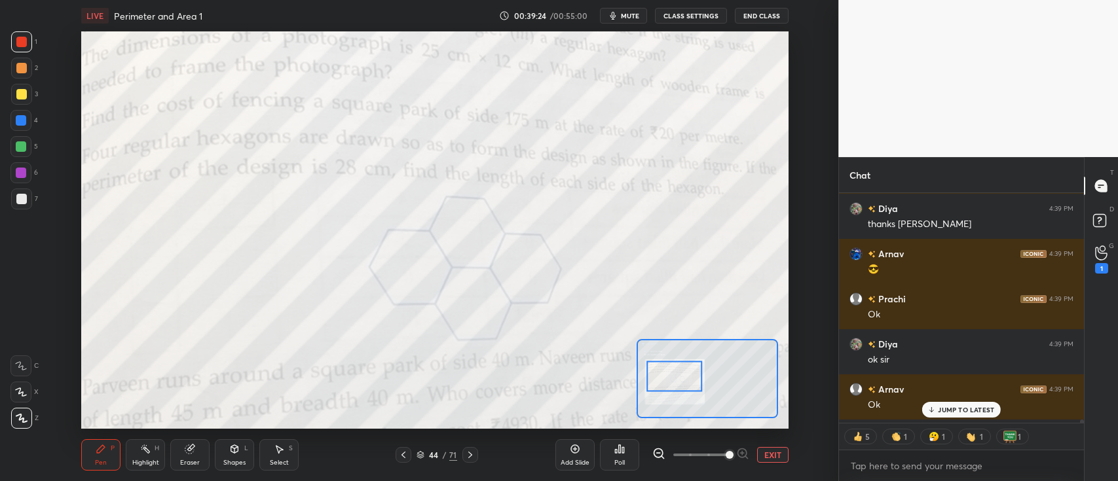
scroll to position [20616, 0]
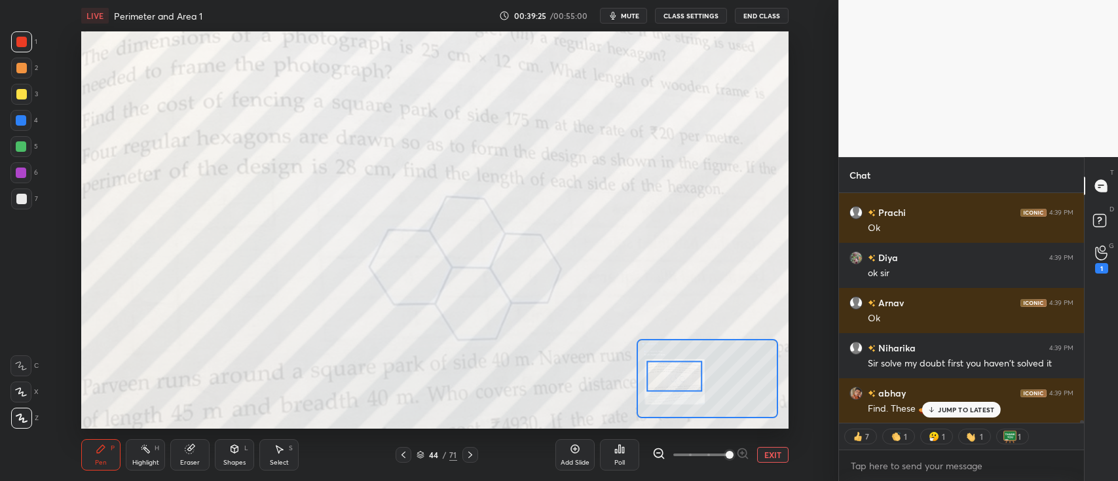
click at [14, 367] on div at bounding box center [20, 366] width 21 height 21
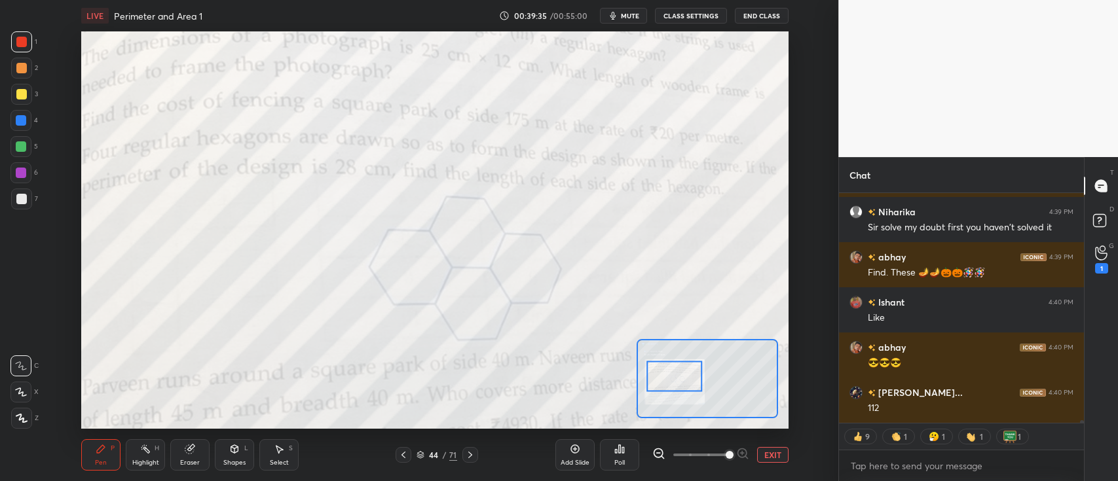
scroll to position [20797, 0]
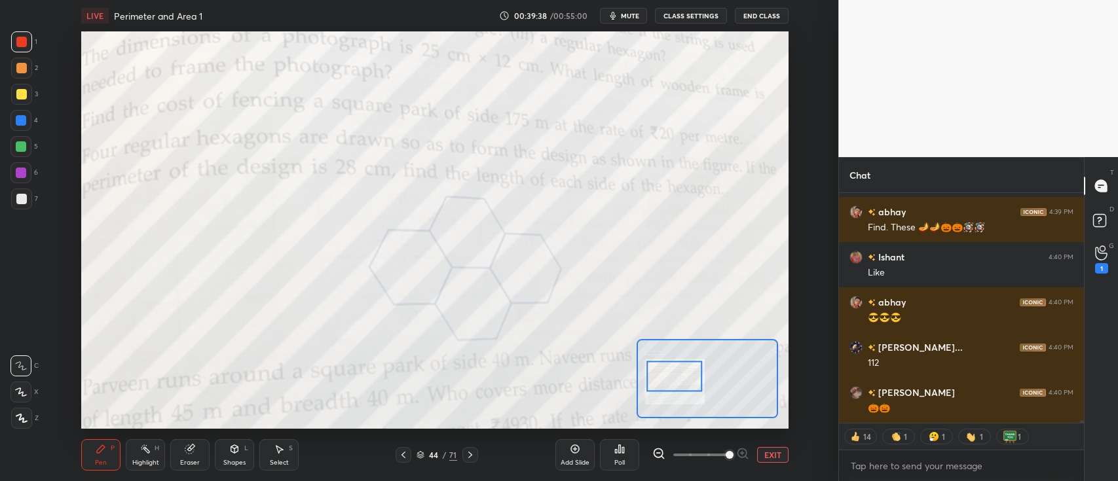
click at [768, 459] on button "EXIT" at bounding box center [772, 455] width 31 height 16
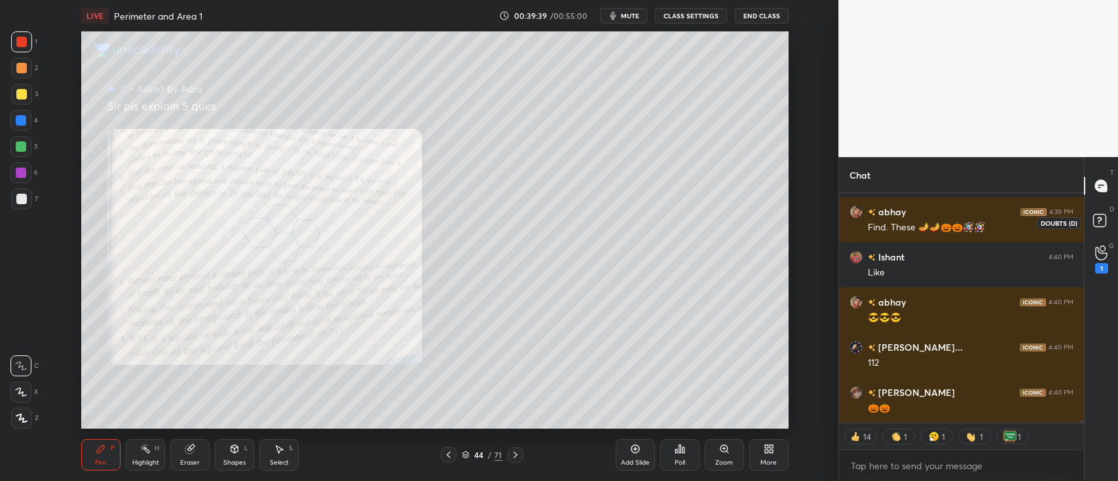
scroll to position [20842, 0]
click at [1104, 219] on rect at bounding box center [1099, 221] width 12 height 12
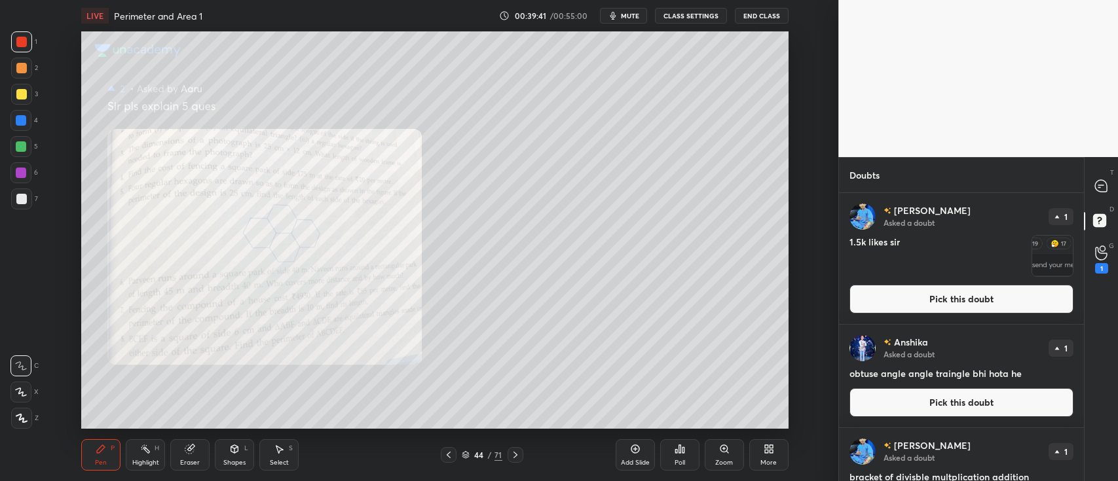
click at [996, 296] on button "Pick this doubt" at bounding box center [962, 299] width 224 height 29
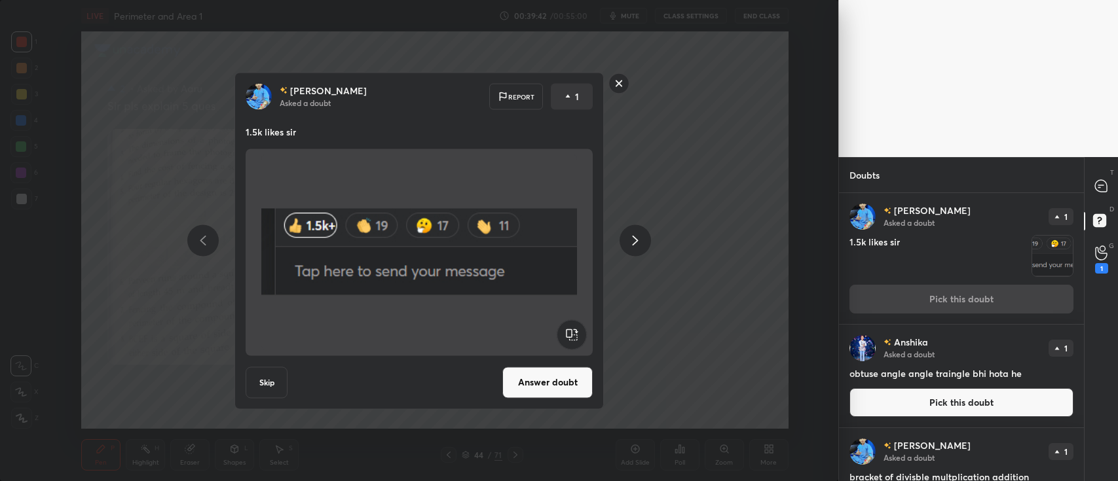
click at [543, 379] on button "Answer doubt" at bounding box center [547, 382] width 90 height 31
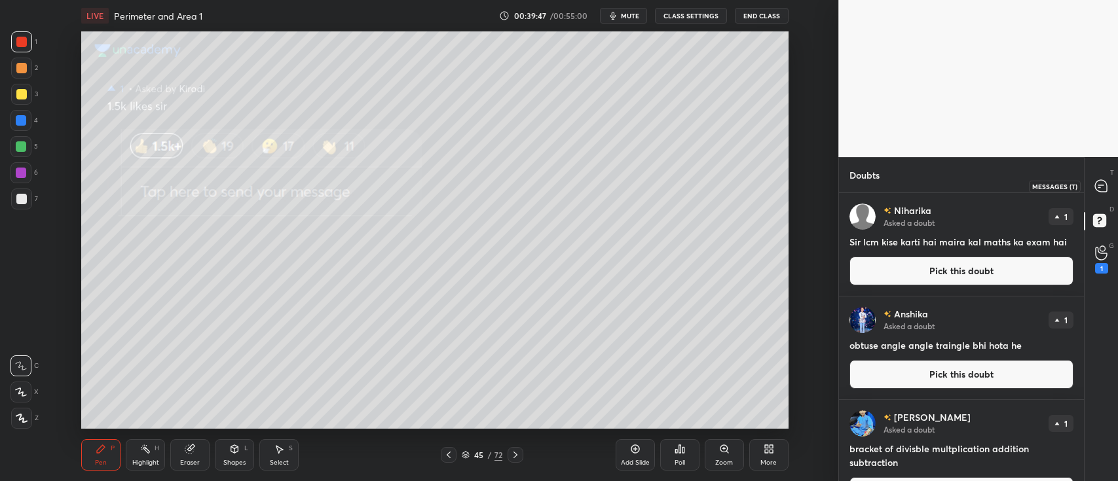
click at [1095, 183] on icon at bounding box center [1102, 186] width 14 height 14
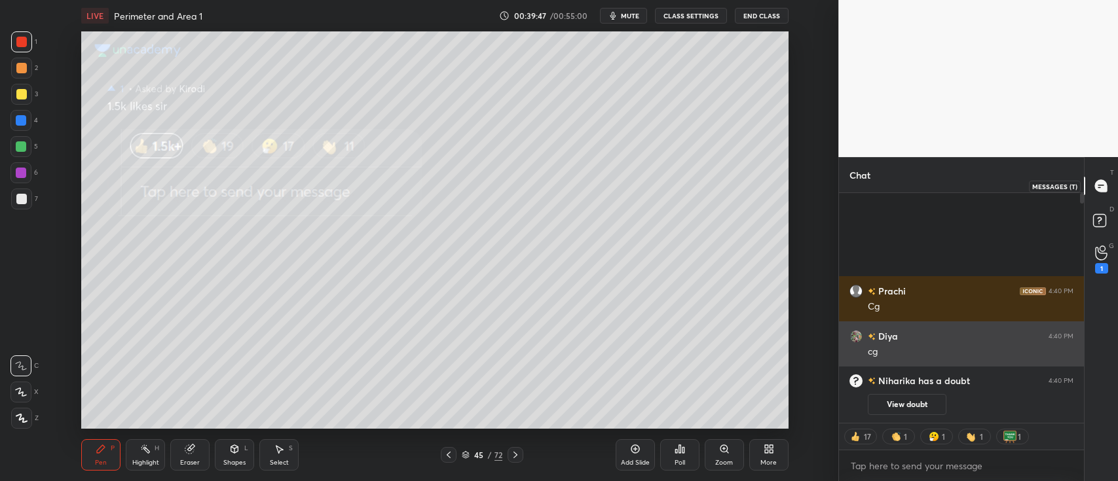
scroll to position [226, 241]
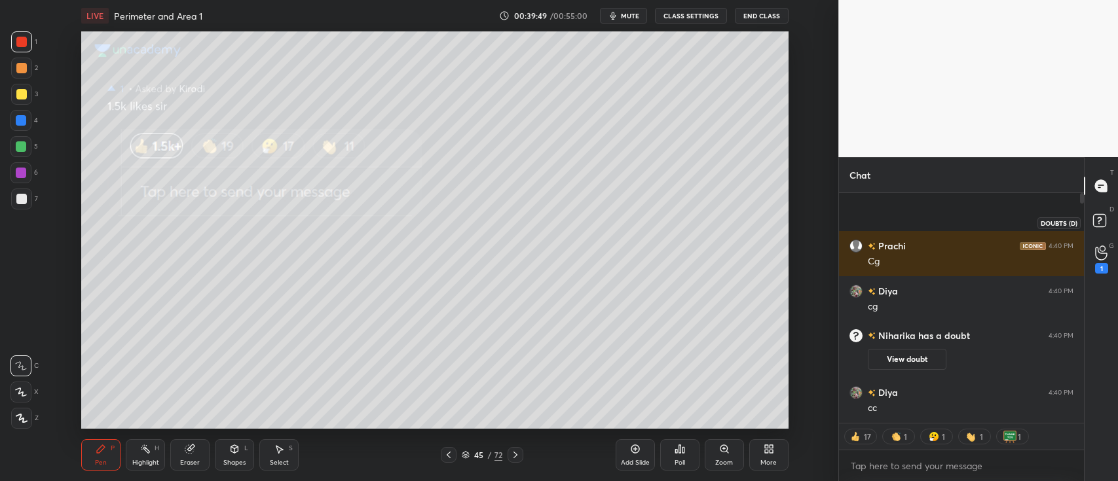
click at [1095, 211] on icon at bounding box center [1102, 223] width 24 height 24
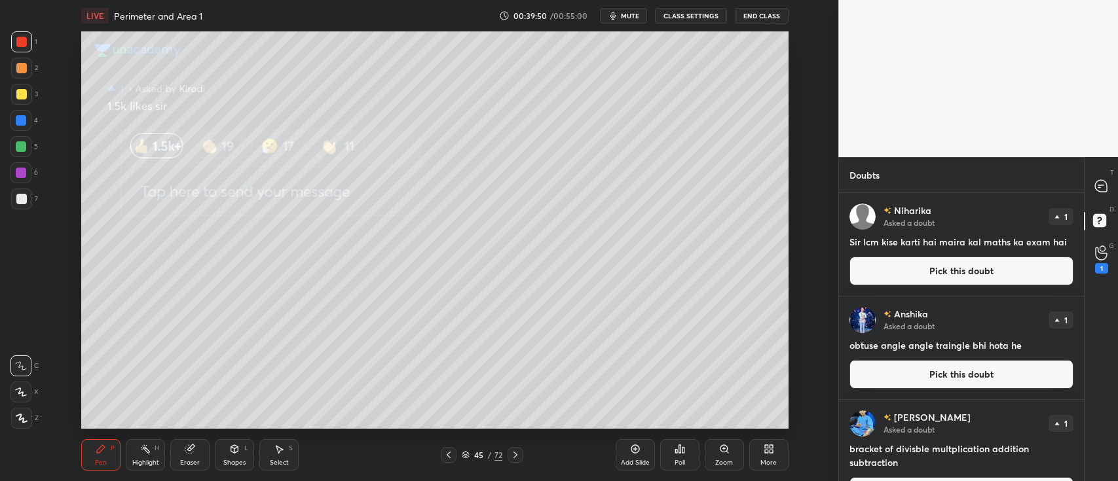
click at [971, 274] on button "Pick this doubt" at bounding box center [962, 271] width 224 height 29
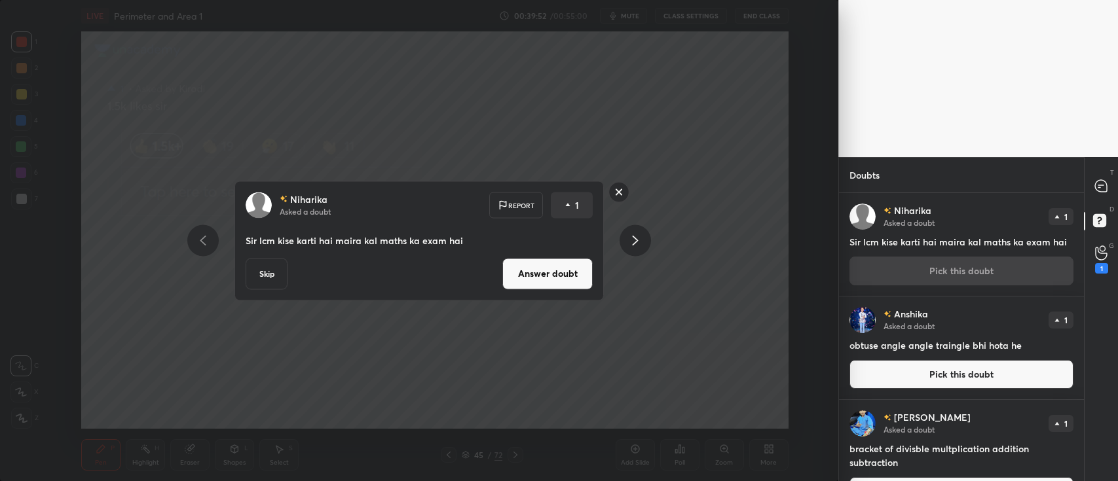
click at [537, 266] on button "Answer doubt" at bounding box center [547, 273] width 90 height 31
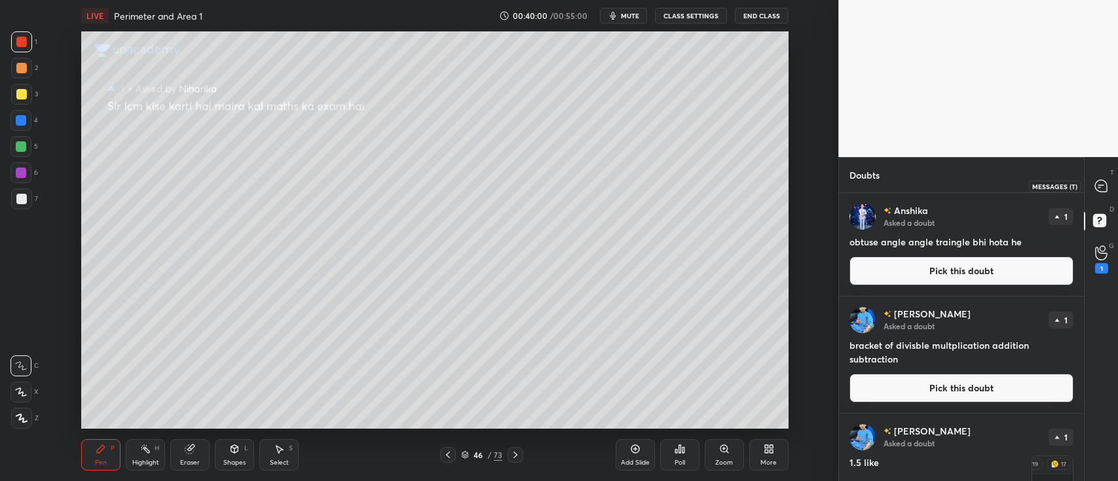
click at [1099, 185] on icon at bounding box center [1101, 186] width 12 height 12
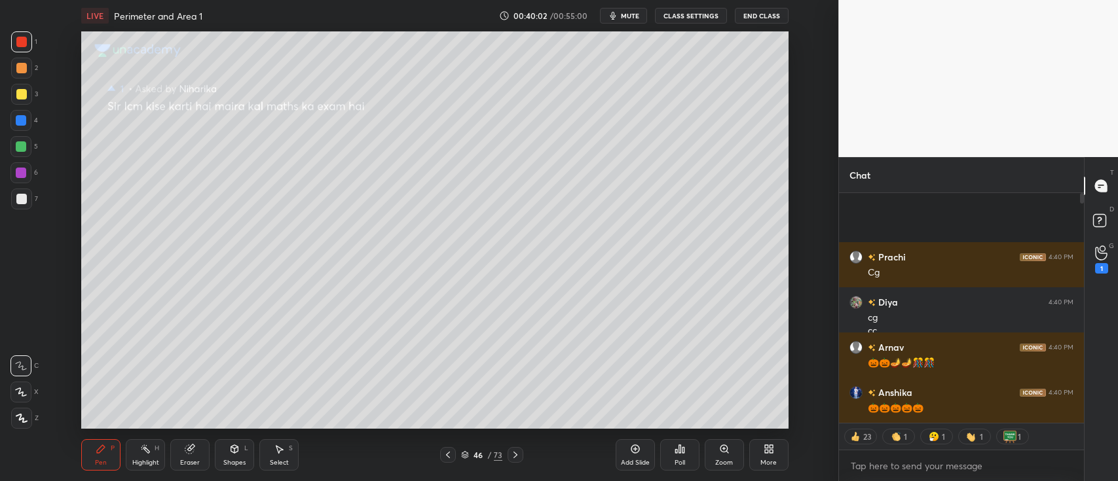
scroll to position [254, 241]
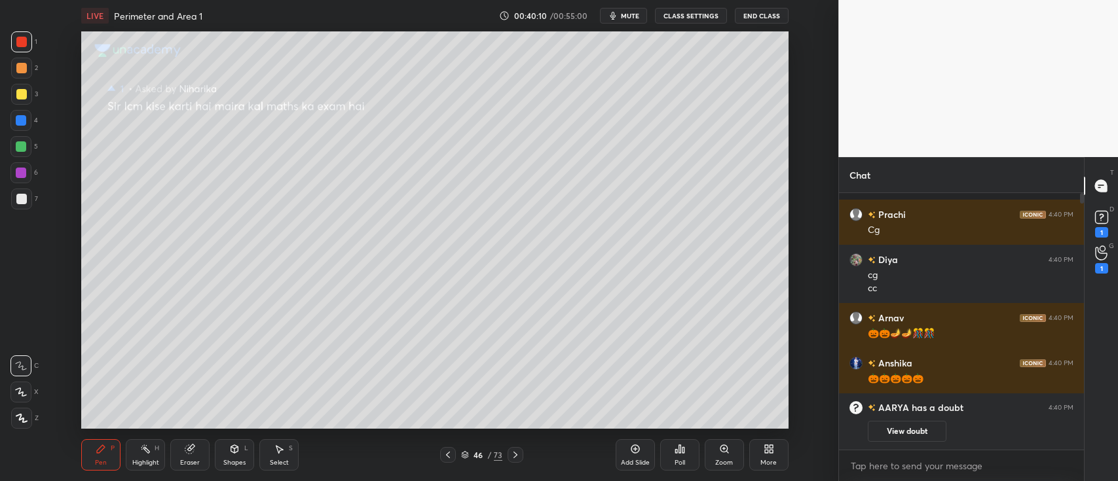
click at [21, 86] on div at bounding box center [21, 94] width 21 height 21
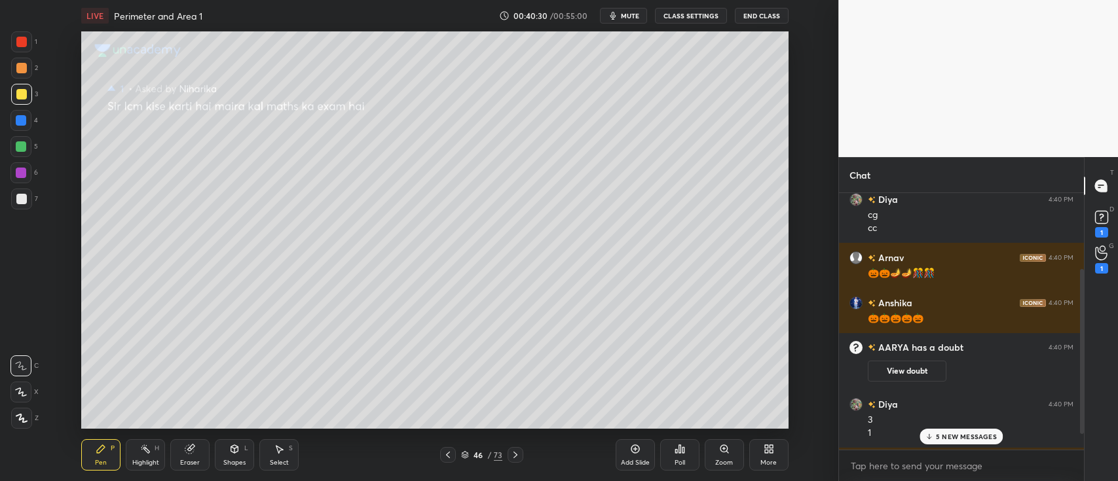
scroll to position [141, 0]
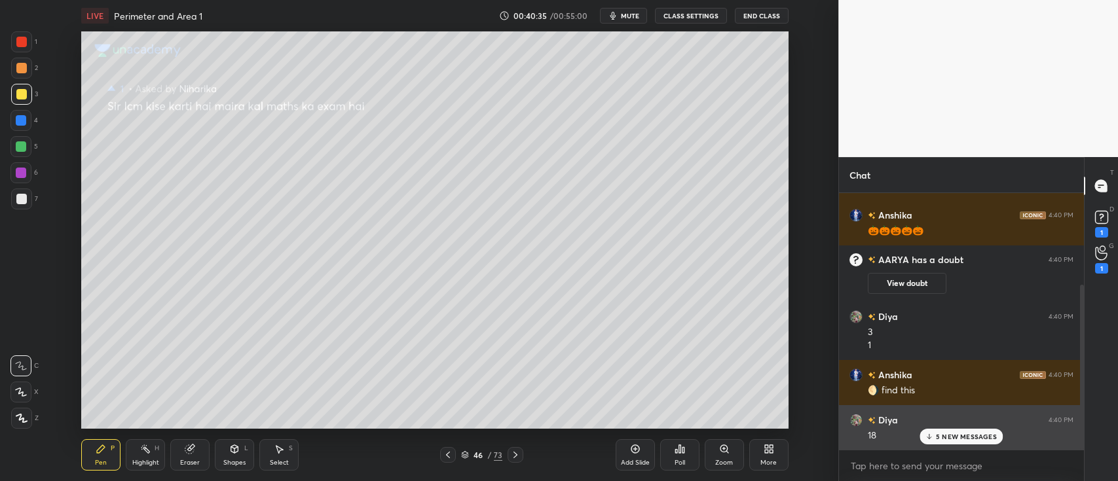
click at [949, 440] on p "5 NEW MESSAGES" at bounding box center [966, 437] width 61 height 8
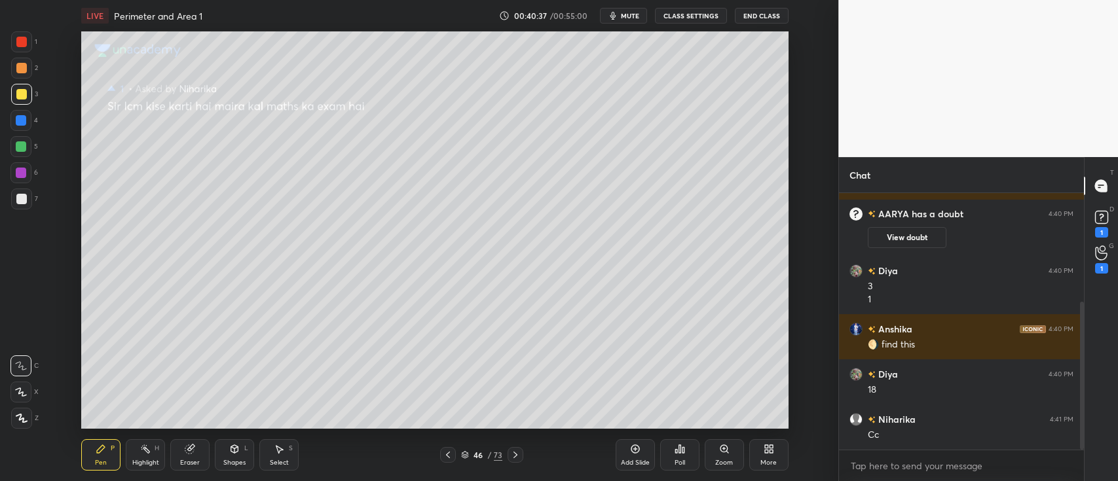
scroll to position [232, 0]
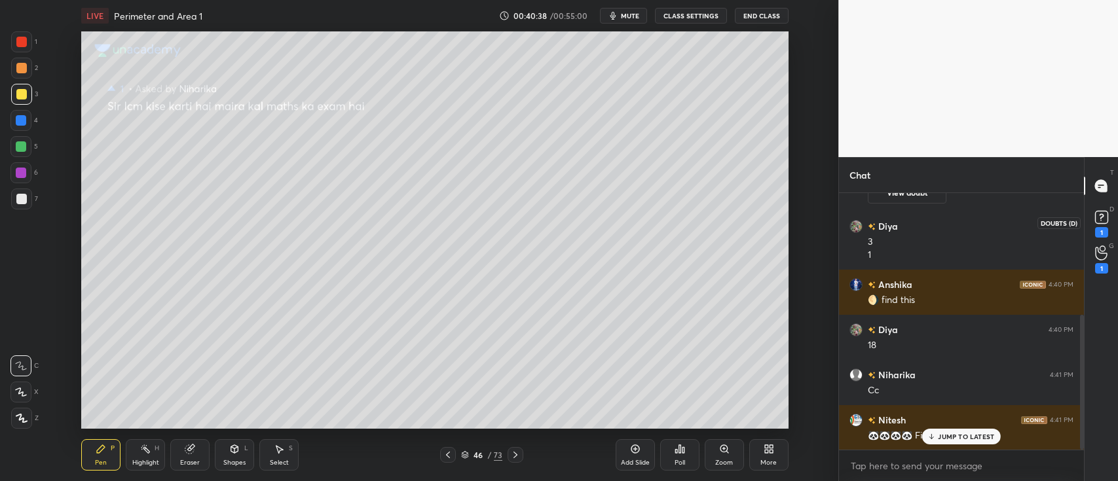
click at [1099, 219] on rect at bounding box center [1101, 218] width 12 height 12
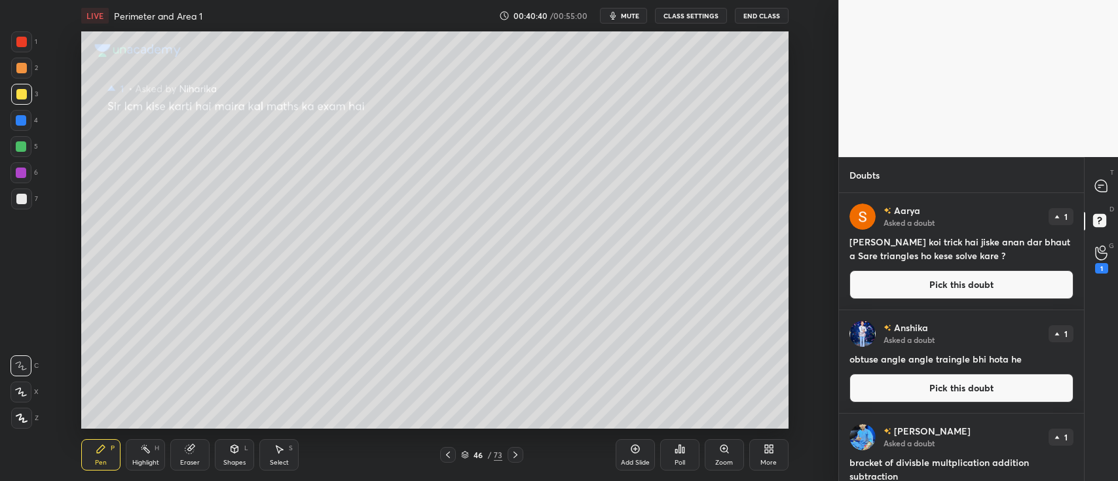
click at [983, 289] on button "Pick this doubt" at bounding box center [962, 285] width 224 height 29
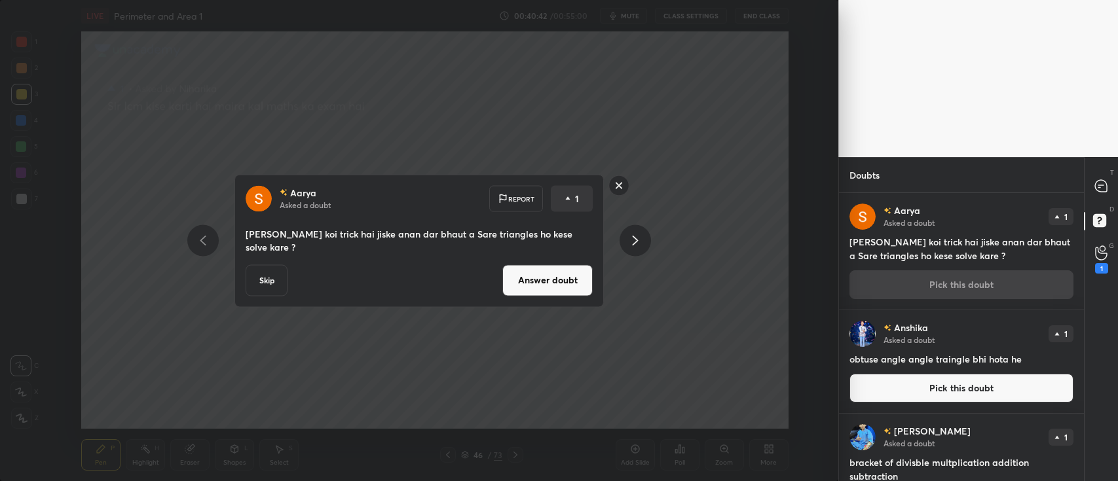
click at [550, 271] on button "Answer doubt" at bounding box center [547, 280] width 90 height 31
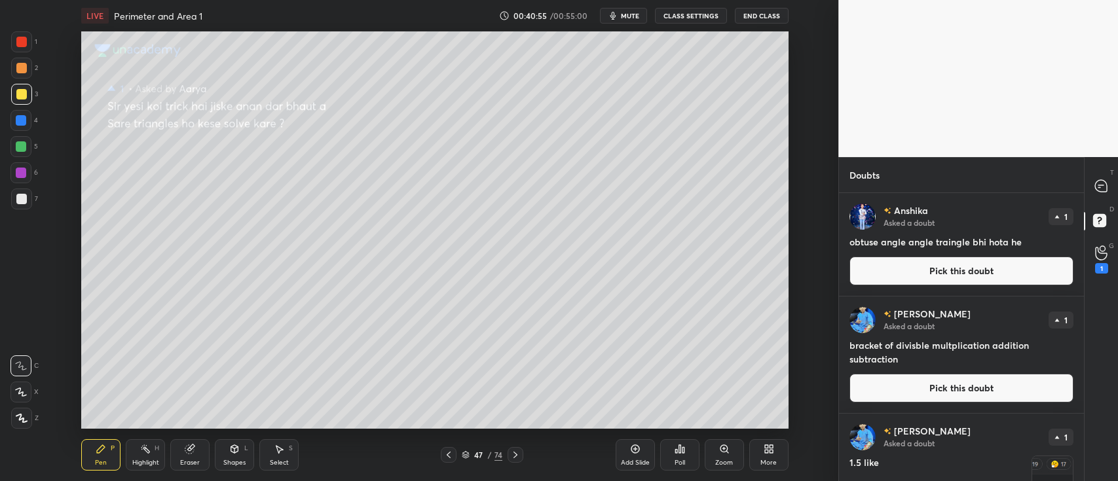
click at [923, 267] on button "Pick this doubt" at bounding box center [962, 271] width 224 height 29
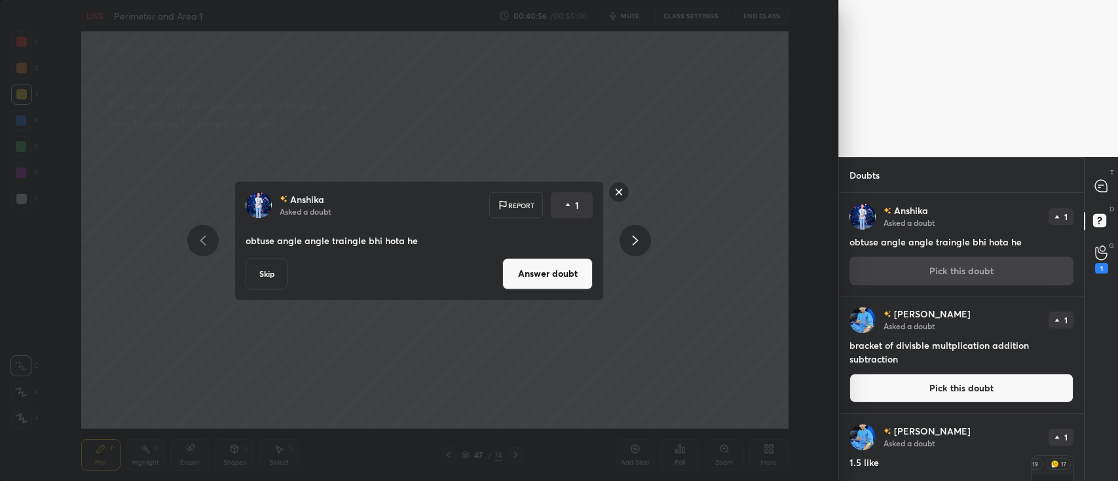
click at [580, 271] on button "Answer doubt" at bounding box center [547, 273] width 90 height 31
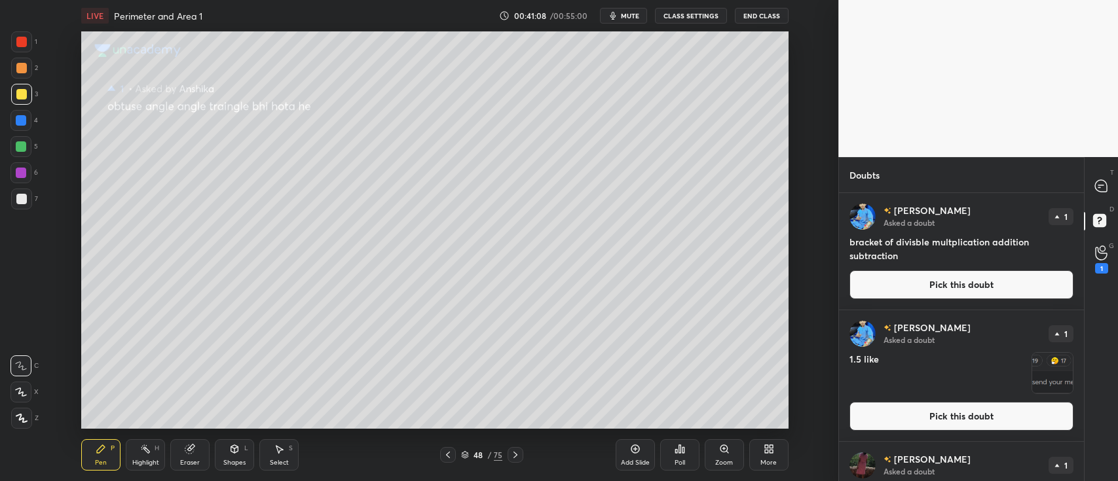
click at [897, 286] on button "Pick this doubt" at bounding box center [962, 285] width 224 height 29
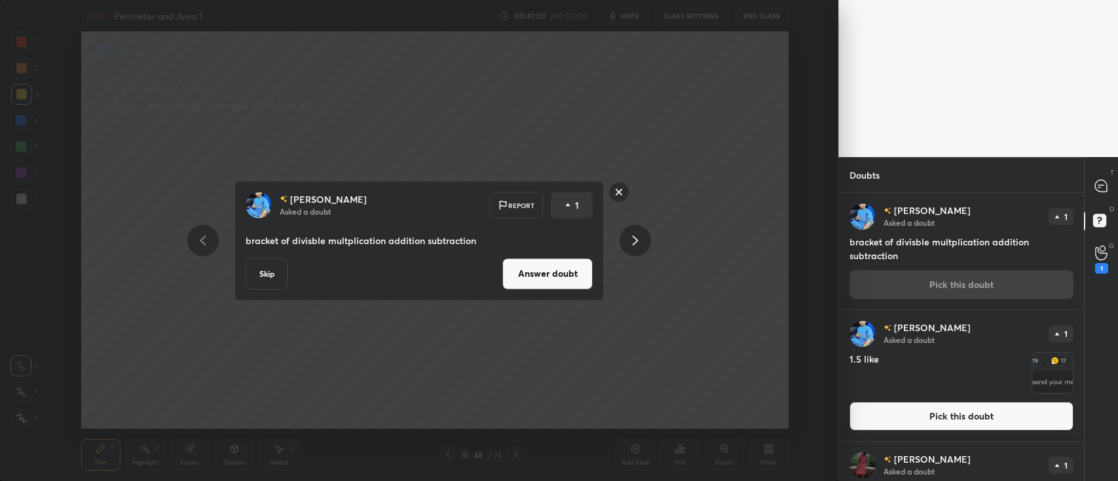
click at [549, 268] on button "Answer doubt" at bounding box center [547, 273] width 90 height 31
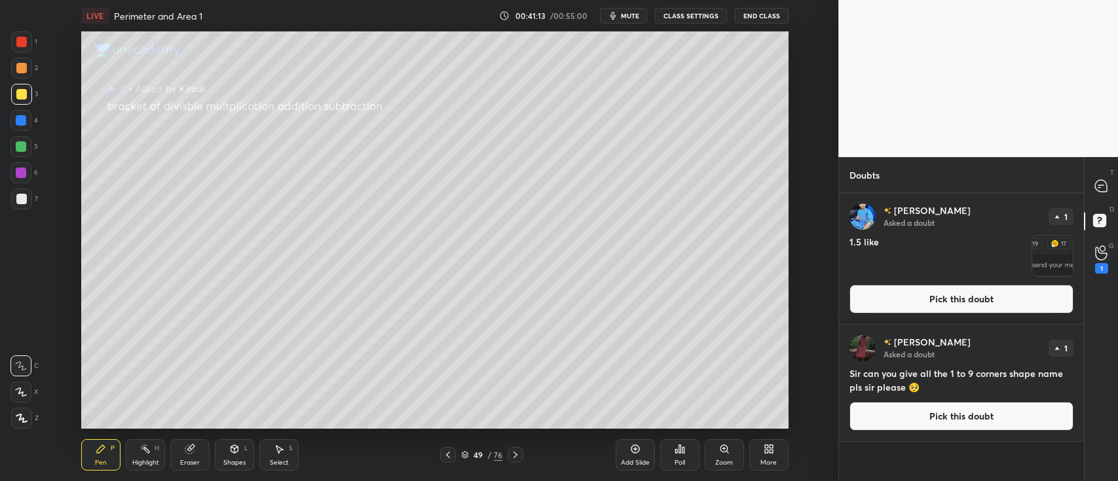
click at [865, 305] on button "Pick this doubt" at bounding box center [962, 299] width 224 height 29
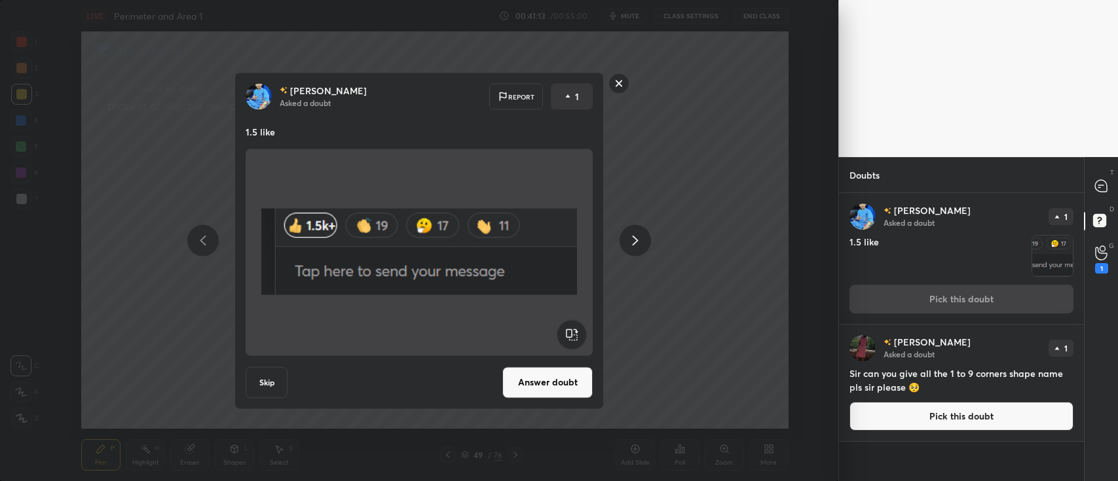
click at [547, 379] on button "Answer doubt" at bounding box center [547, 382] width 90 height 31
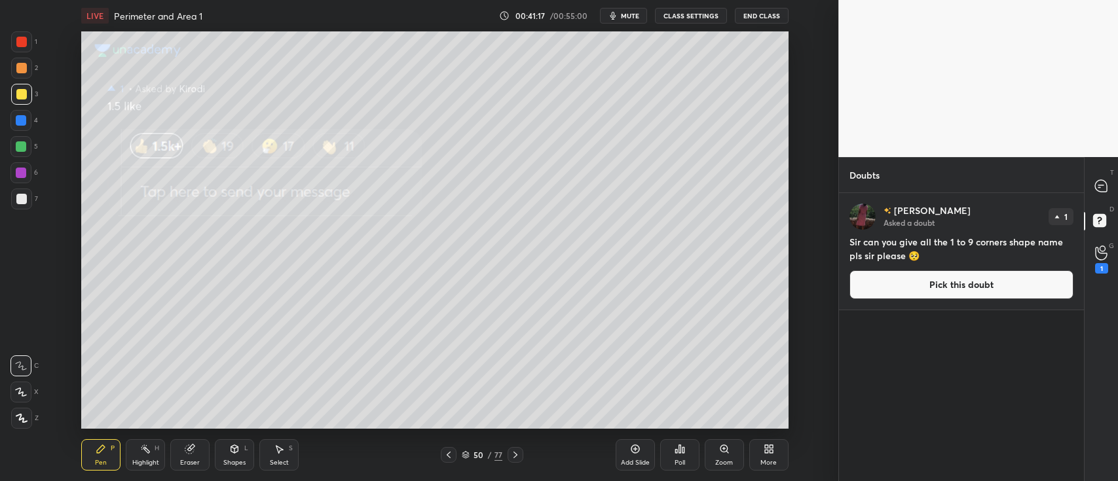
click at [894, 280] on button "Pick this doubt" at bounding box center [962, 285] width 224 height 29
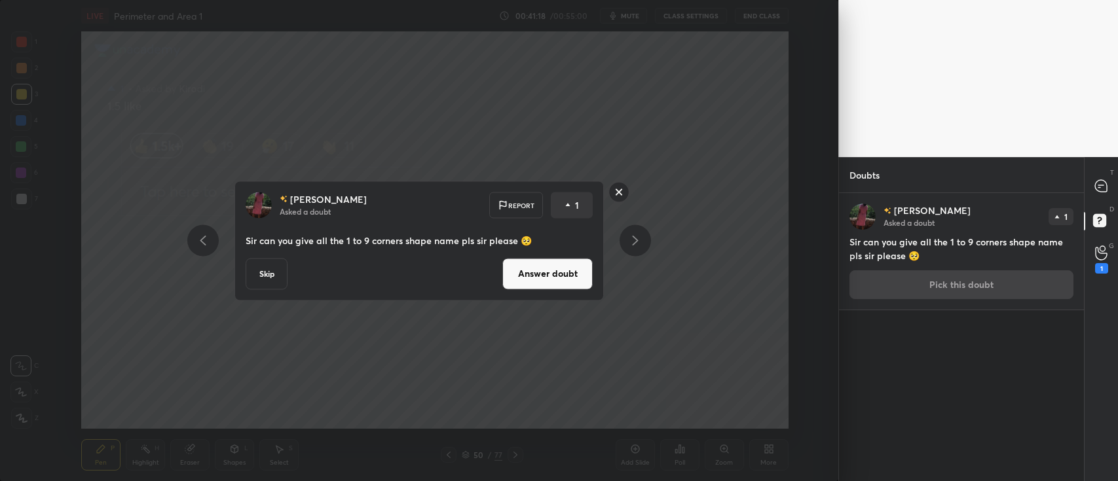
click at [554, 273] on button "Answer doubt" at bounding box center [547, 273] width 90 height 31
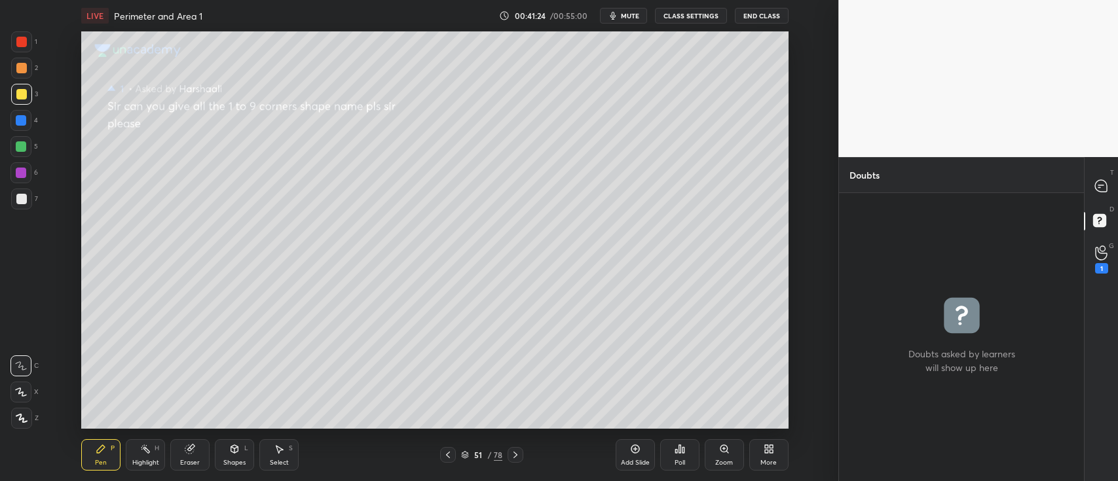
click at [517, 455] on icon at bounding box center [516, 455] width 4 height 7
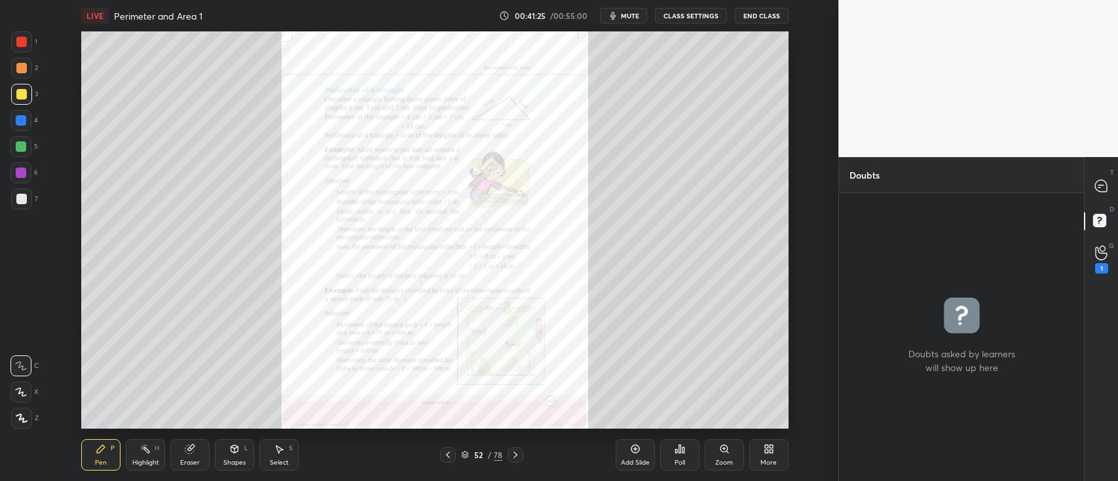
click at [1117, 252] on div "G Raise Hand (G) 1" at bounding box center [1101, 259] width 33 height 37
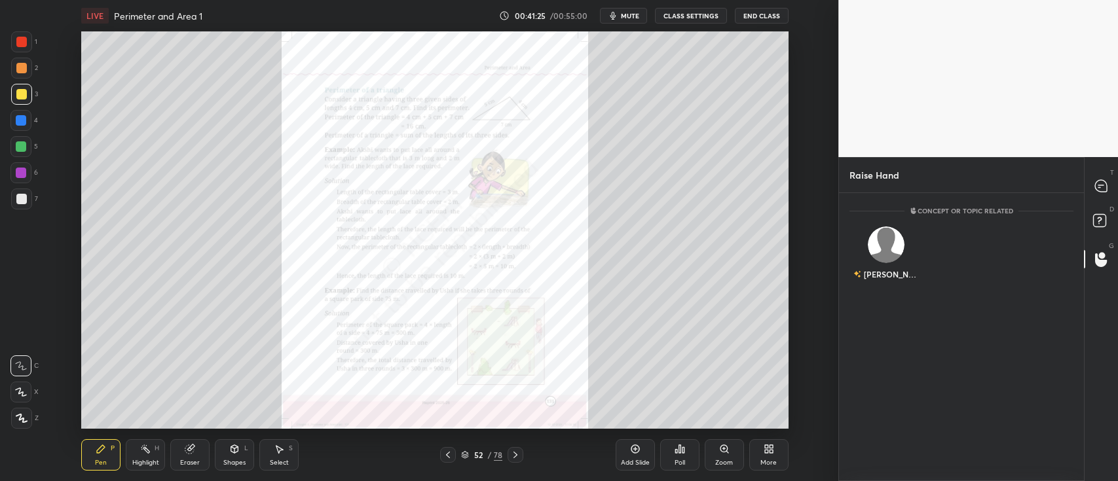
scroll to position [285, 241]
click at [878, 255] on div "[PERSON_NAME]" at bounding box center [887, 256] width 74 height 76
click at [873, 282] on button "INVITE" at bounding box center [886, 283] width 62 height 17
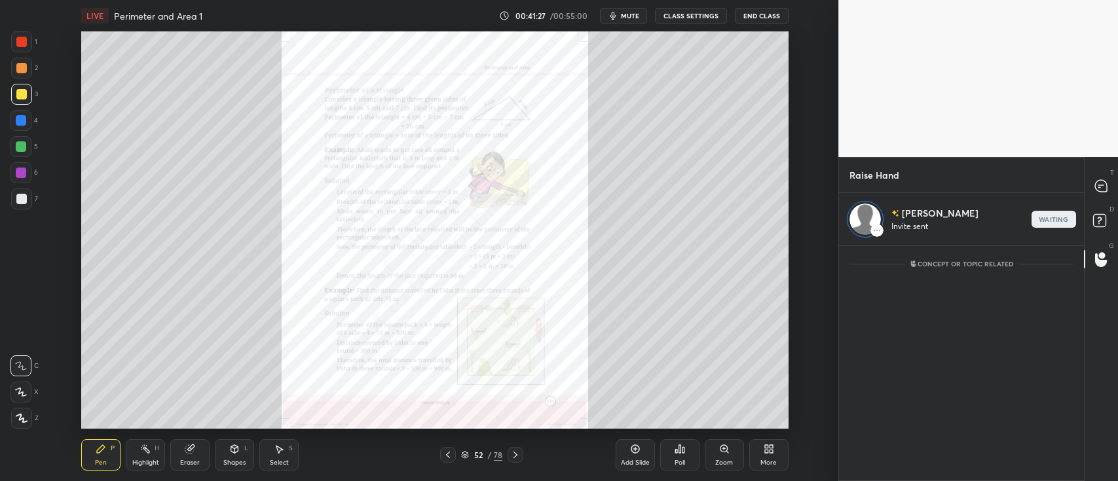
scroll to position [231, 241]
click at [1099, 187] on icon at bounding box center [1100, 187] width 2 height 0
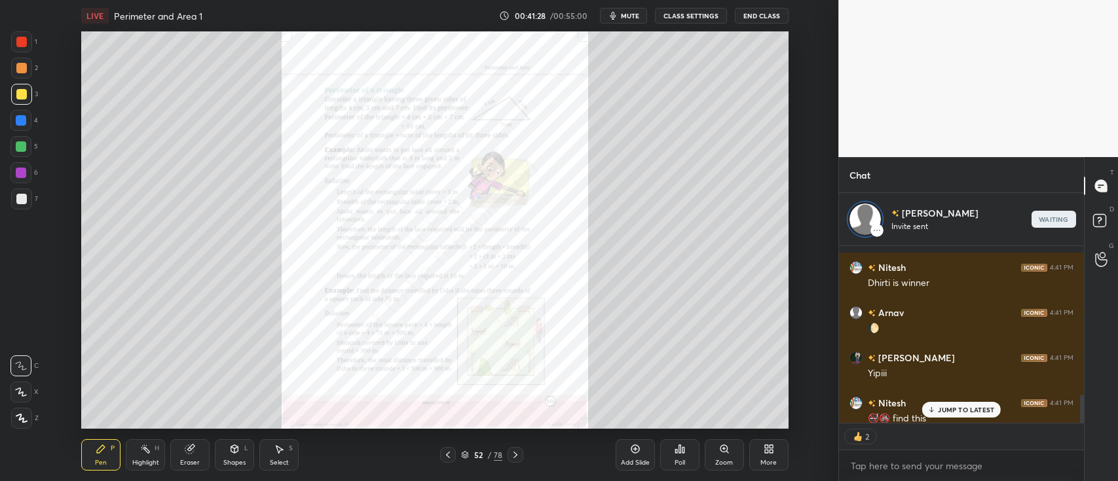
scroll to position [933, 0]
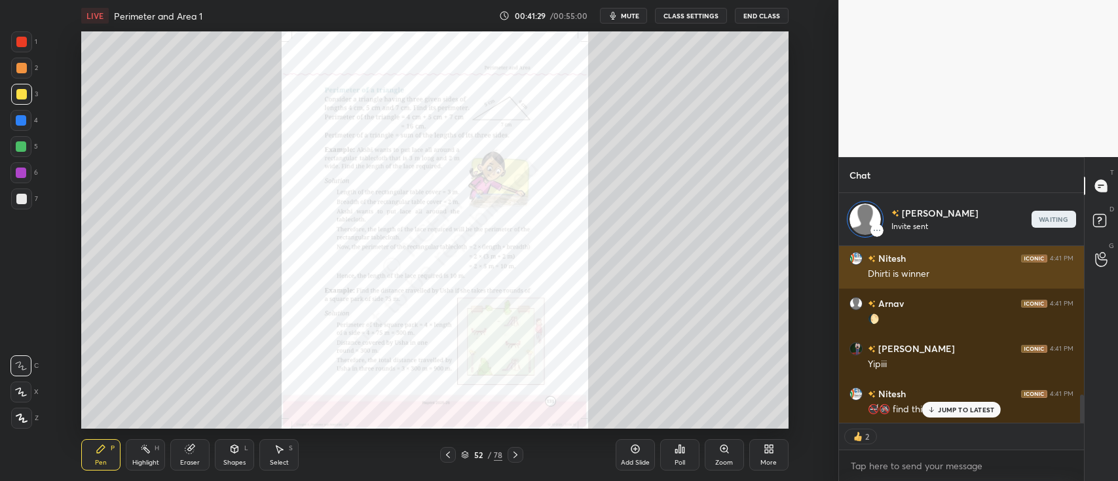
click at [962, 273] on div "Dhirti is winner" at bounding box center [971, 274] width 206 height 13
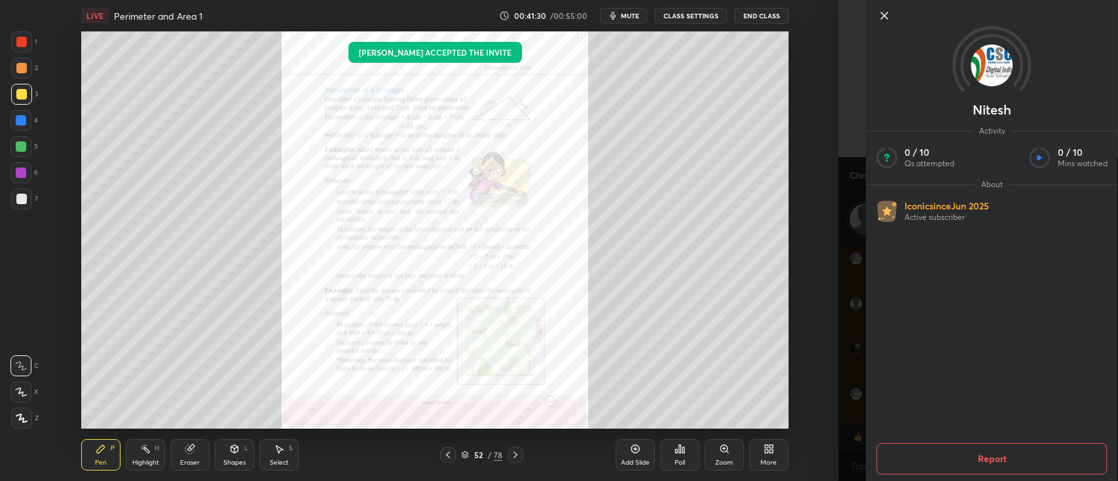
scroll to position [979, 0]
click at [842, 252] on div "[PERSON_NAME] Activity 0 / 10 Qs attempted 0 / 10 Mins watched About Iconic sin…" at bounding box center [978, 240] width 280 height 481
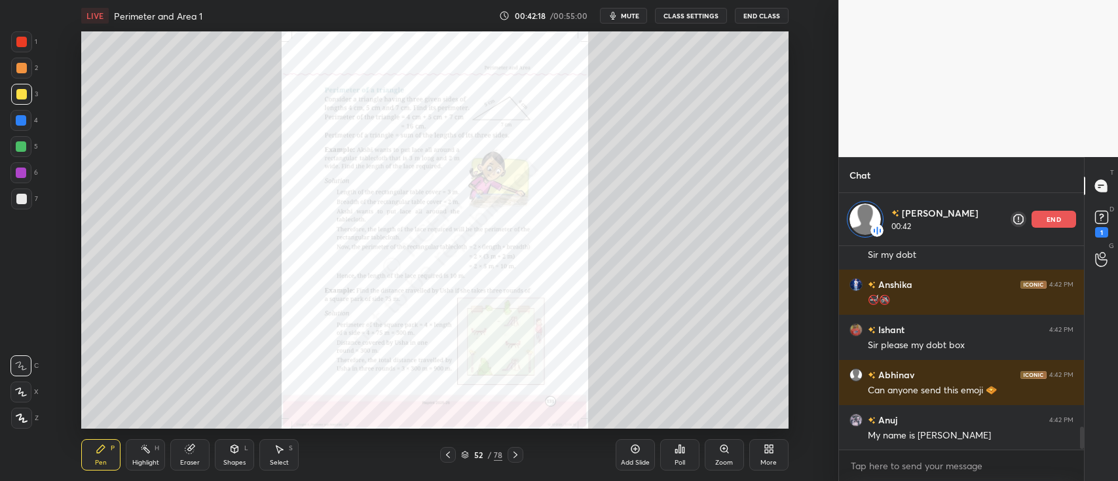
scroll to position [1645, 0]
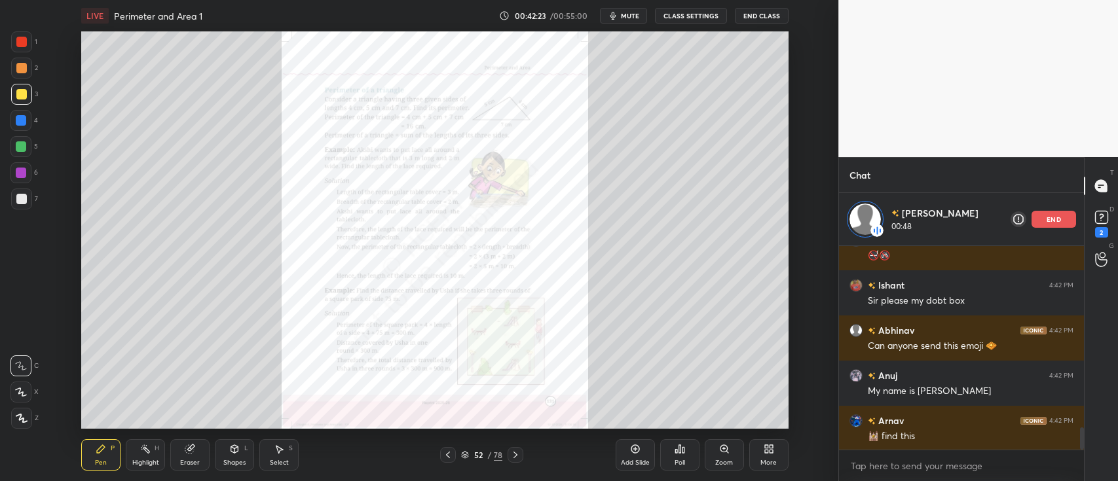
click at [1054, 218] on p "end" at bounding box center [1054, 219] width 14 height 7
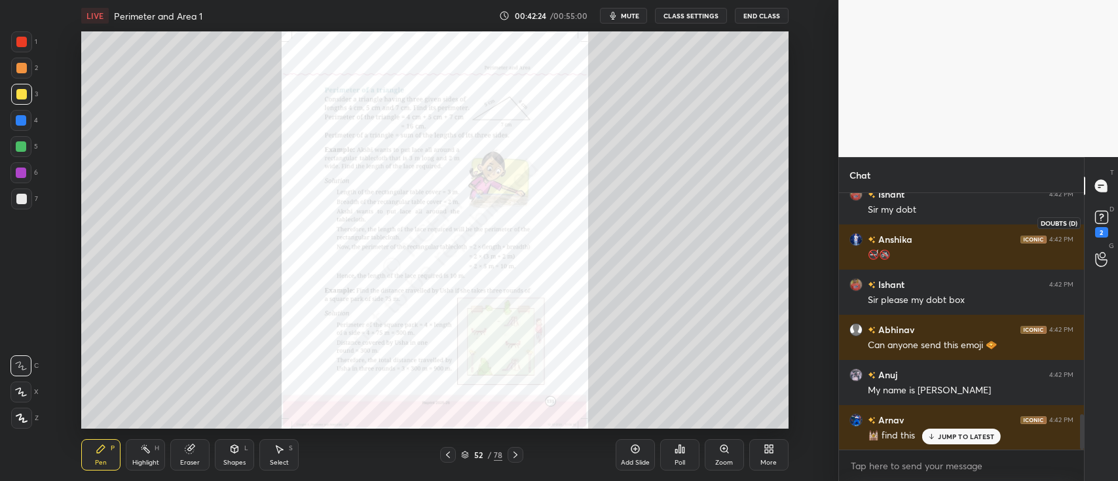
click at [1100, 214] on icon at bounding box center [1101, 216] width 5 height 5
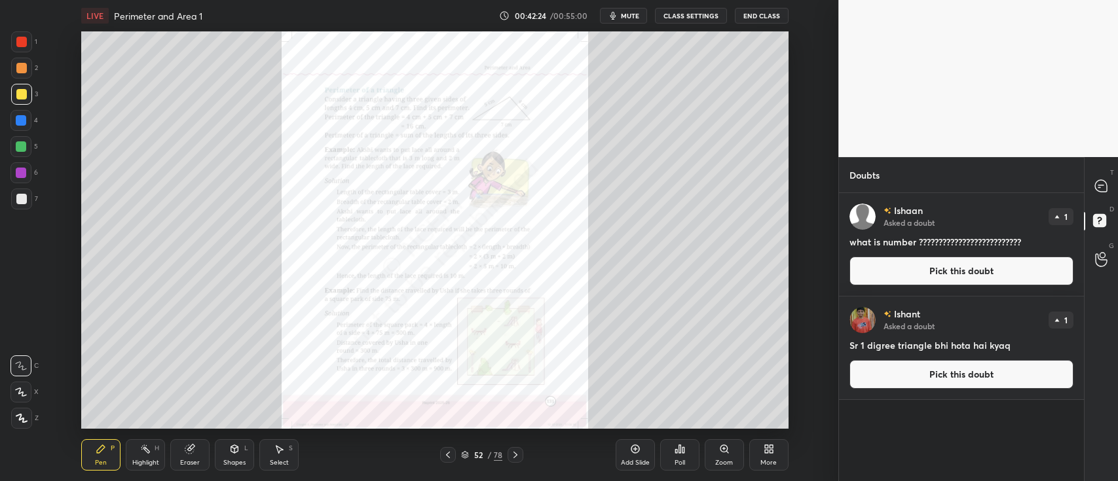
click at [966, 275] on button "Pick this doubt" at bounding box center [962, 271] width 224 height 29
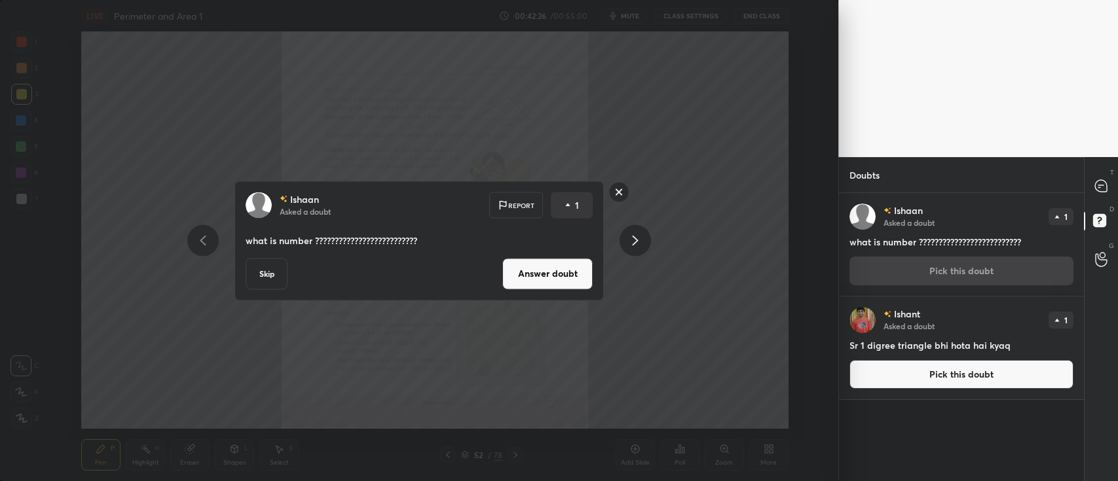
click at [563, 258] on button "Answer doubt" at bounding box center [547, 273] width 90 height 31
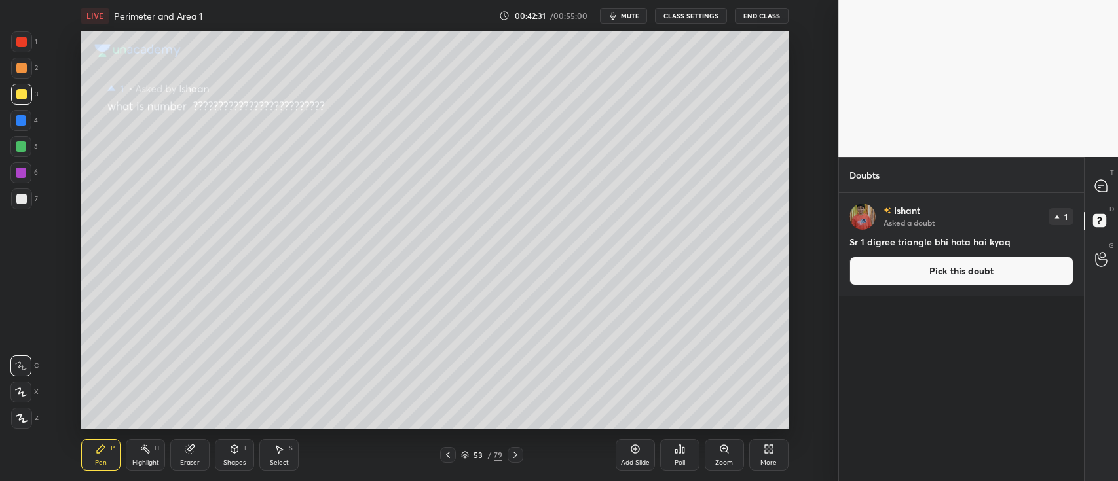
click at [926, 273] on button "Pick this doubt" at bounding box center [962, 271] width 224 height 29
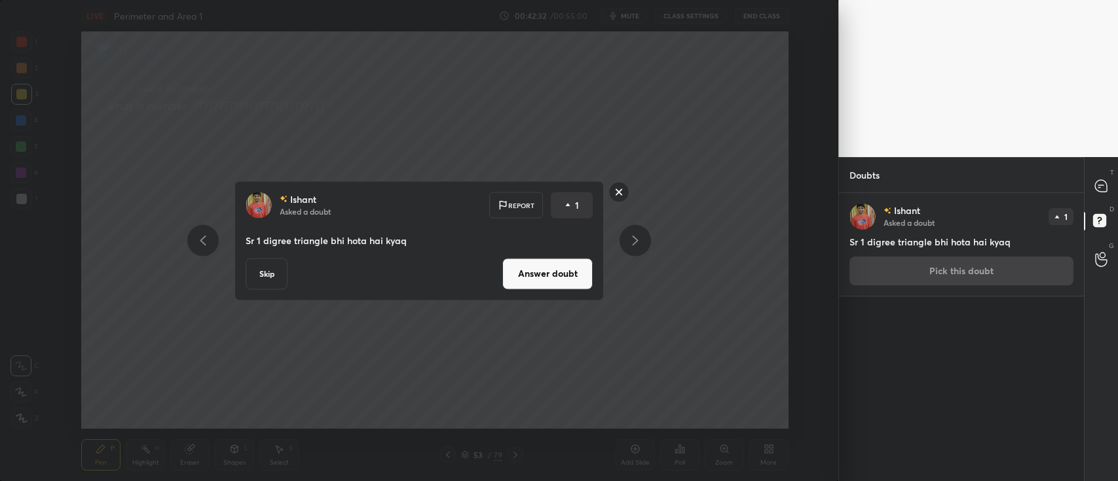
click at [543, 269] on button "Answer doubt" at bounding box center [547, 273] width 90 height 31
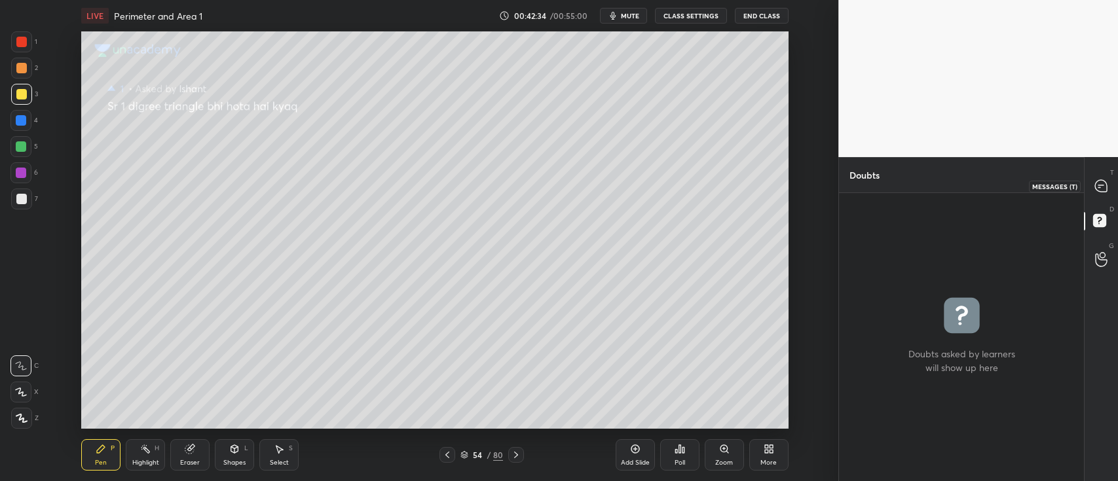
click at [1099, 190] on icon at bounding box center [1101, 186] width 12 height 12
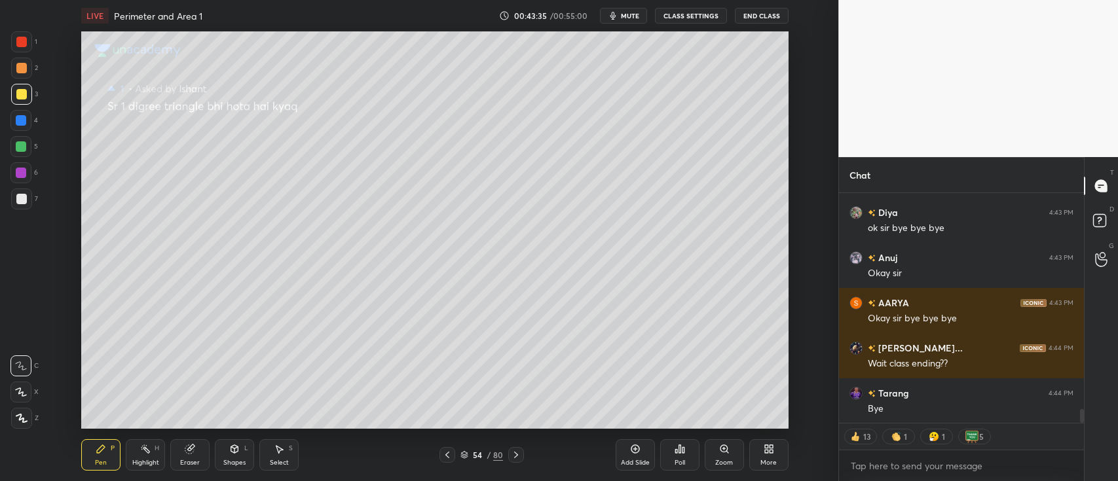
scroll to position [3600, 0]
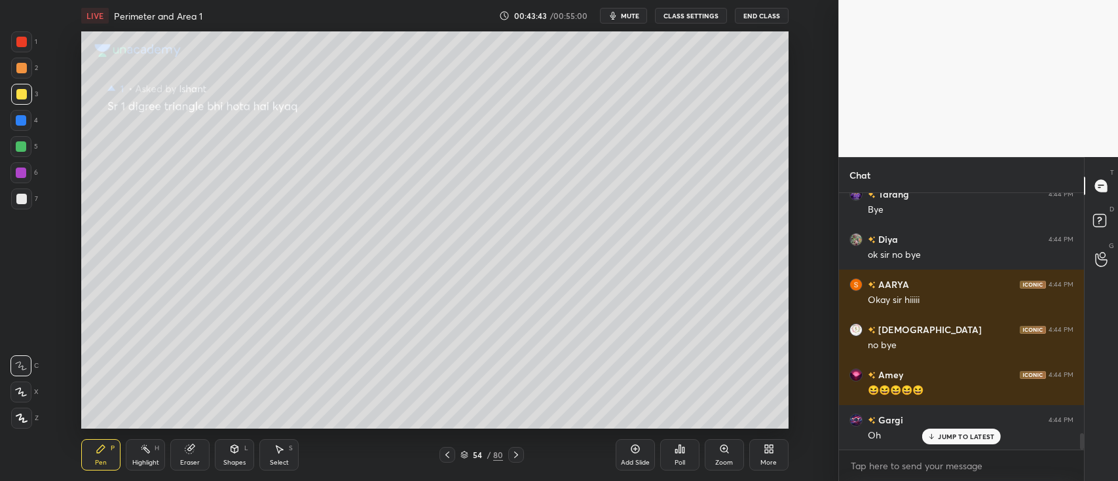
click at [464, 453] on icon at bounding box center [465, 455] width 8 height 8
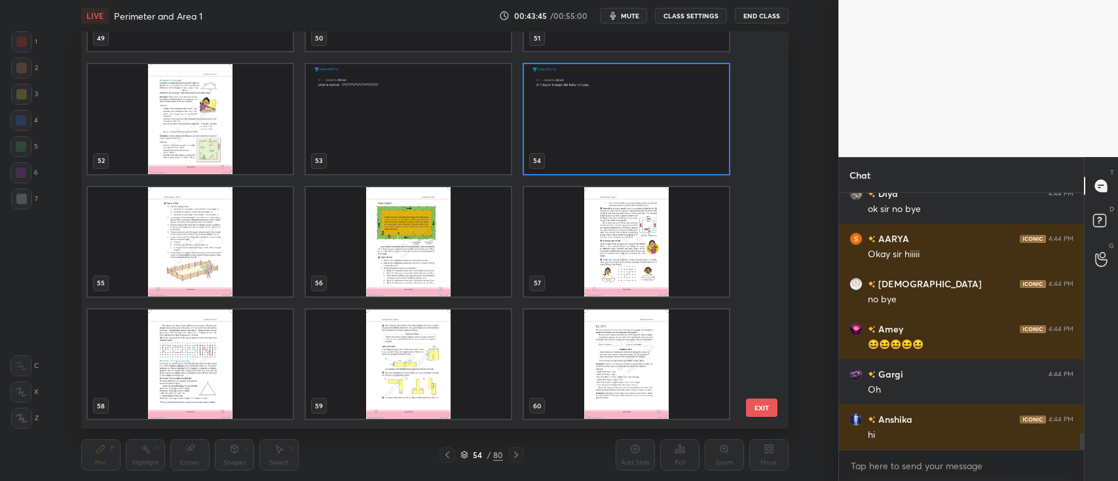
click at [590, 154] on img "grid" at bounding box center [626, 118] width 205 height 109
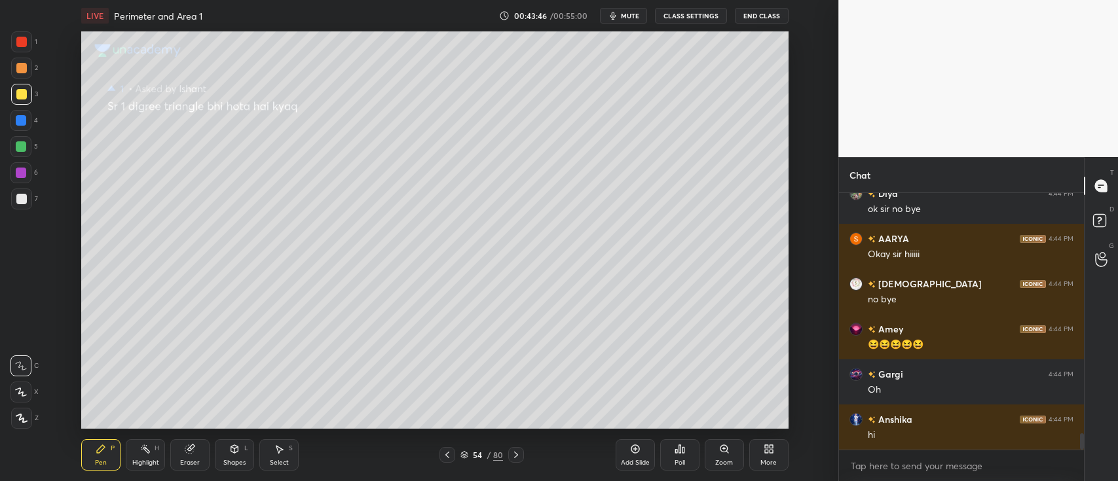
click at [590, 154] on img "grid" at bounding box center [626, 118] width 205 height 109
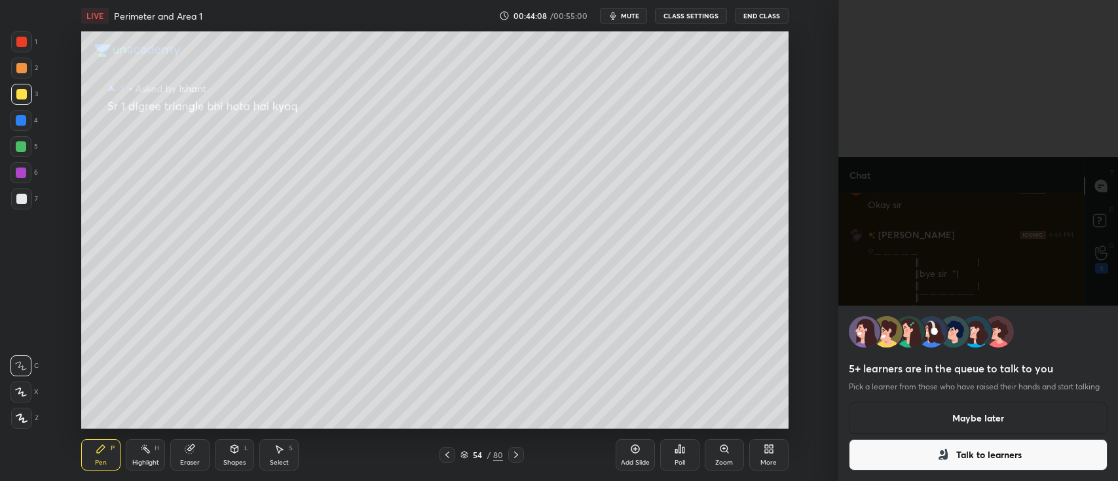
click at [921, 401] on div "5+ learners are in the queue to talk to you Pick a learner from those who have …" at bounding box center [978, 394] width 280 height 176
click at [938, 411] on button "Maybe later" at bounding box center [978, 418] width 259 height 31
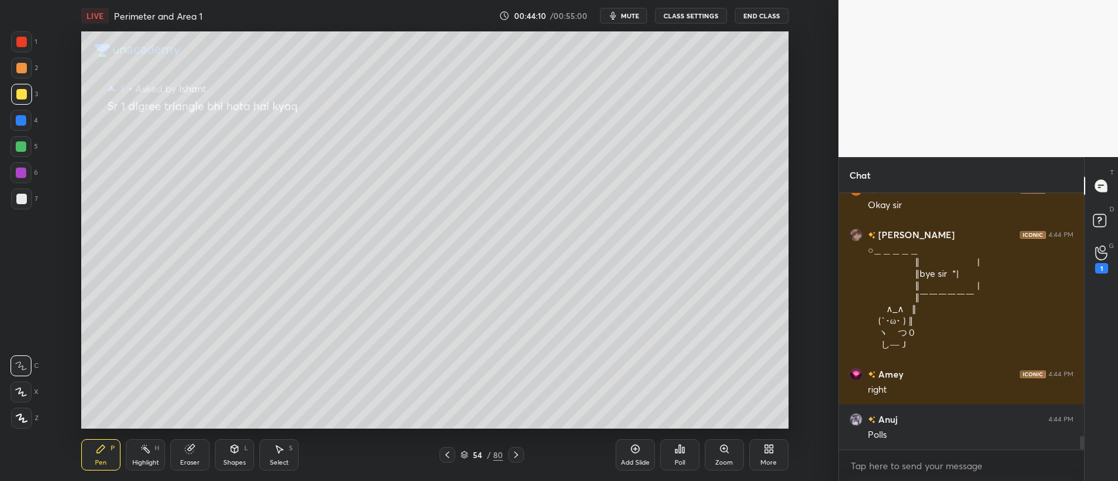
click at [1101, 240] on div "D Doubts (D)" at bounding box center [1101, 222] width 33 height 37
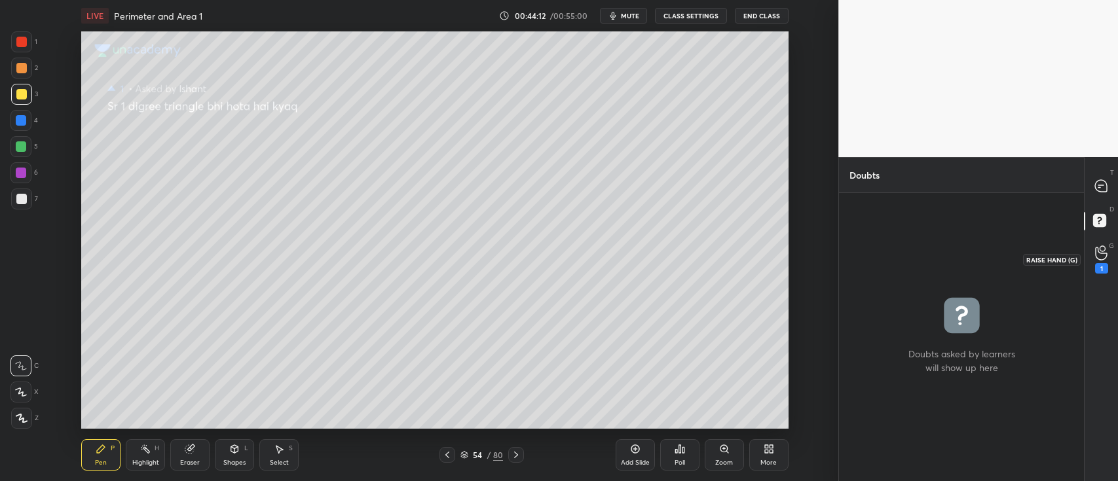
click at [1090, 257] on div "1" at bounding box center [1102, 260] width 26 height 24
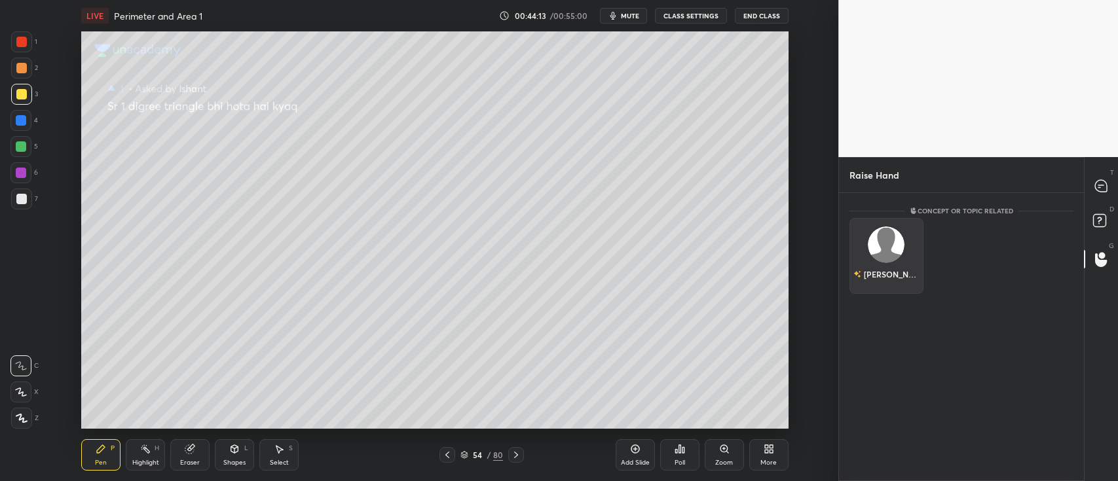
click at [911, 266] on div "[PERSON_NAME]" at bounding box center [887, 256] width 74 height 76
click at [899, 280] on button "INVITE" at bounding box center [886, 283] width 62 height 17
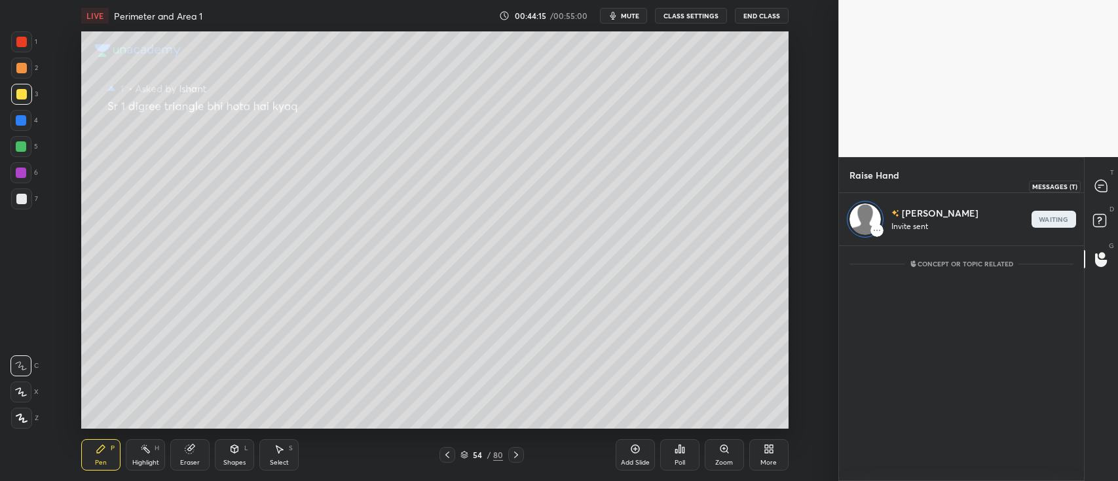
click at [1101, 180] on icon at bounding box center [1101, 186] width 12 height 12
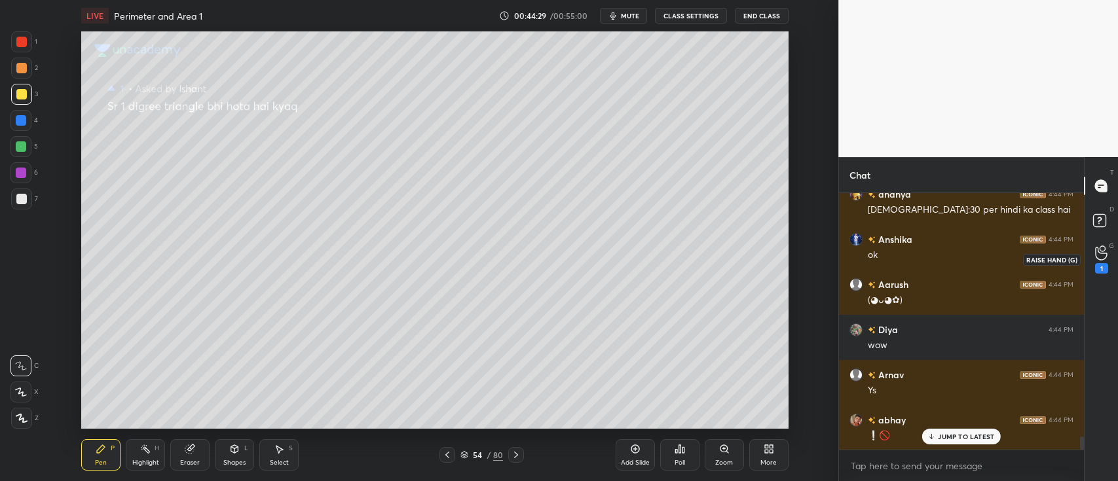
click at [1102, 252] on circle at bounding box center [1102, 248] width 5 height 5
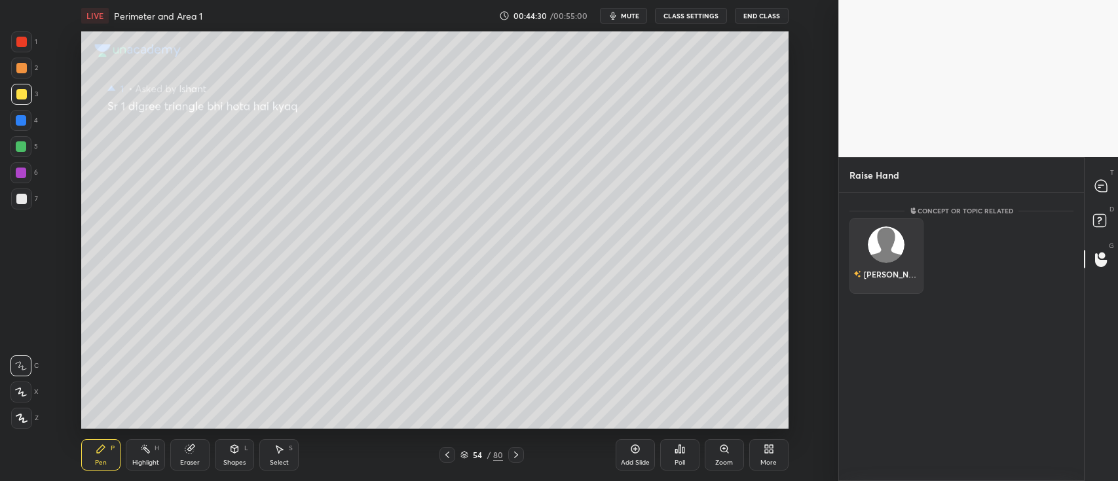
click at [903, 255] on div "[PERSON_NAME]" at bounding box center [887, 256] width 74 height 76
click at [896, 276] on button "INVITE" at bounding box center [886, 283] width 62 height 17
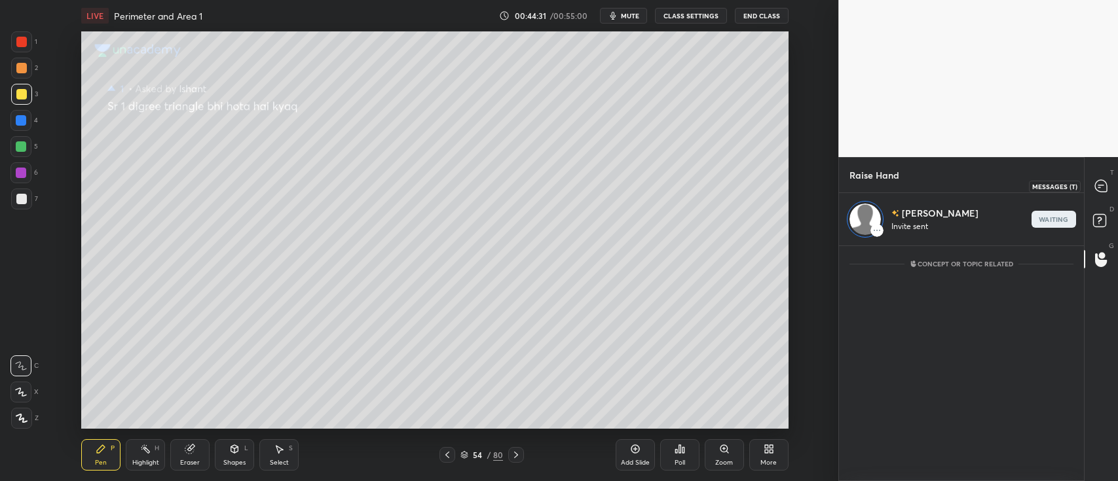
click at [1106, 192] on icon at bounding box center [1102, 186] width 14 height 14
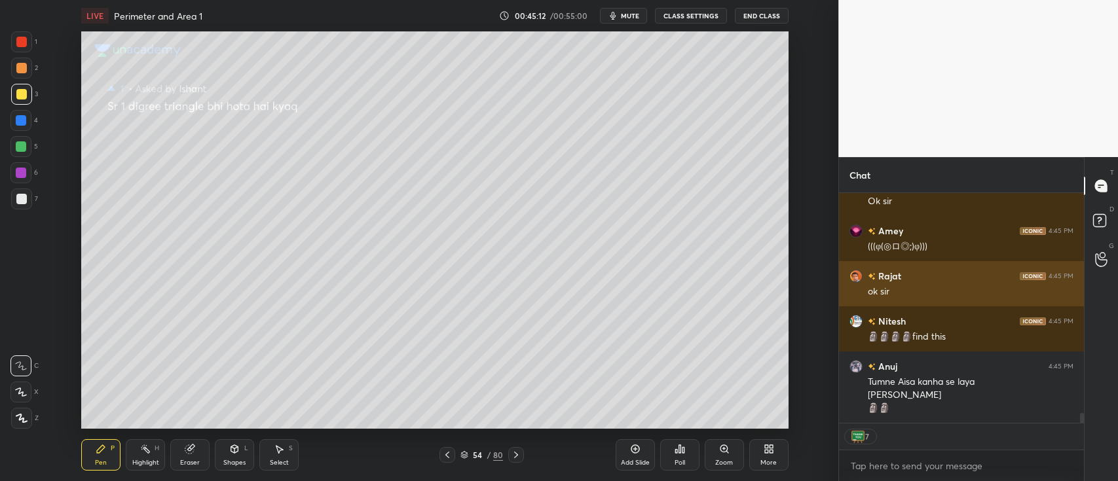
click at [765, 11] on button "End Class" at bounding box center [762, 16] width 54 height 16
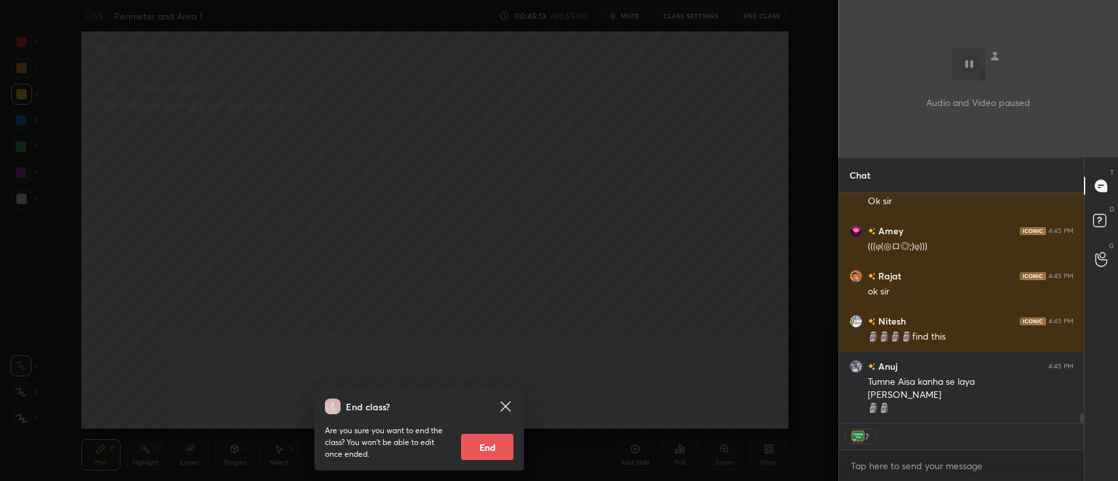
click at [489, 441] on button "End" at bounding box center [487, 447] width 52 height 26
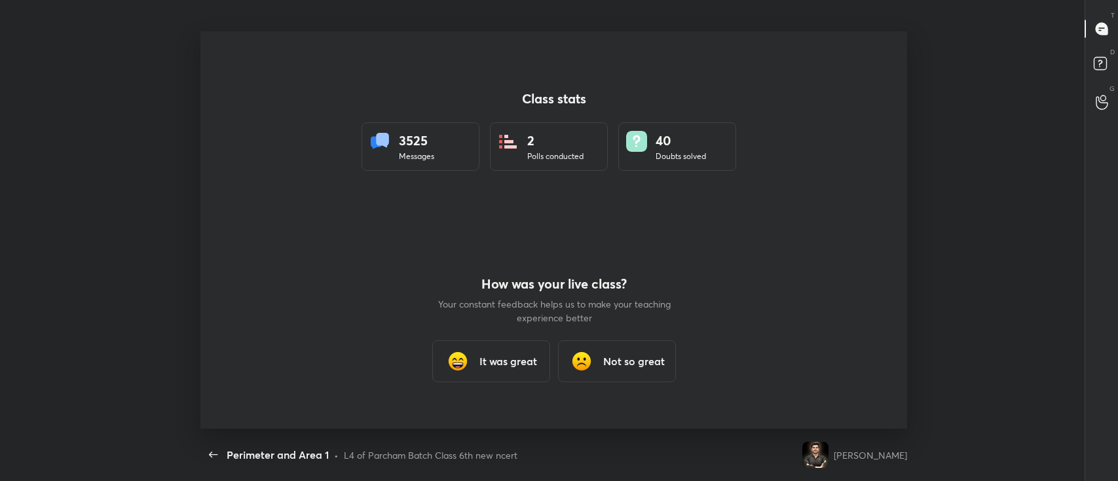
type textarea "x"
